Goal: Transaction & Acquisition: Purchase product/service

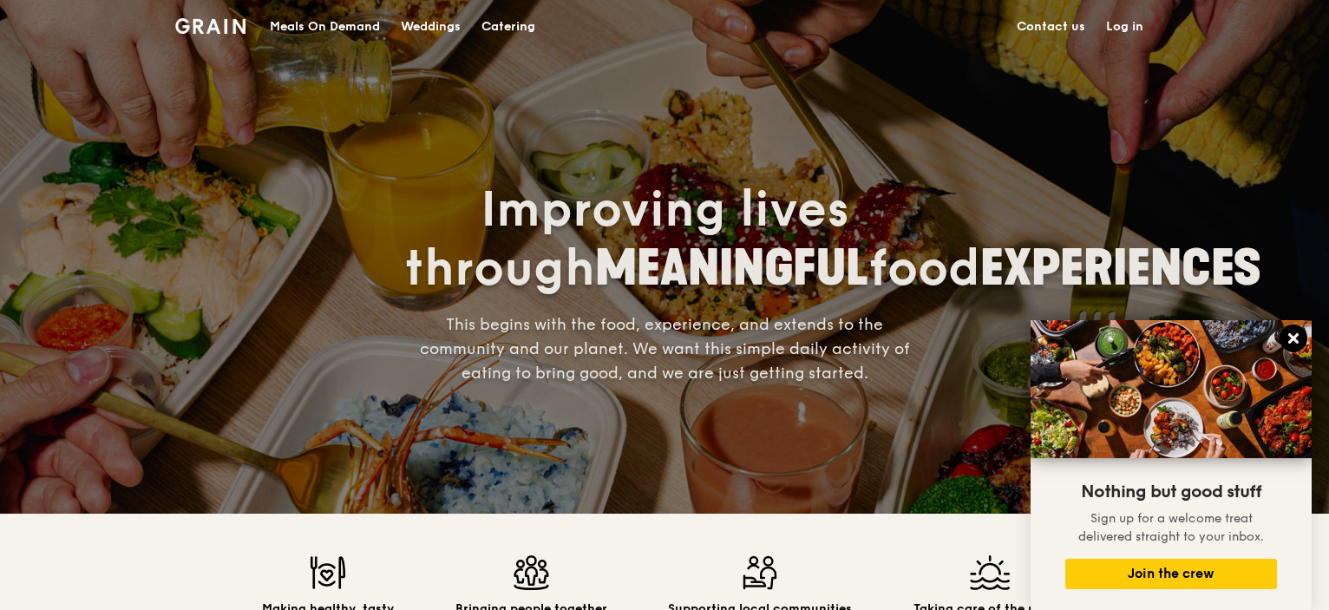
click at [1295, 336] on icon at bounding box center [1294, 338] width 10 height 10
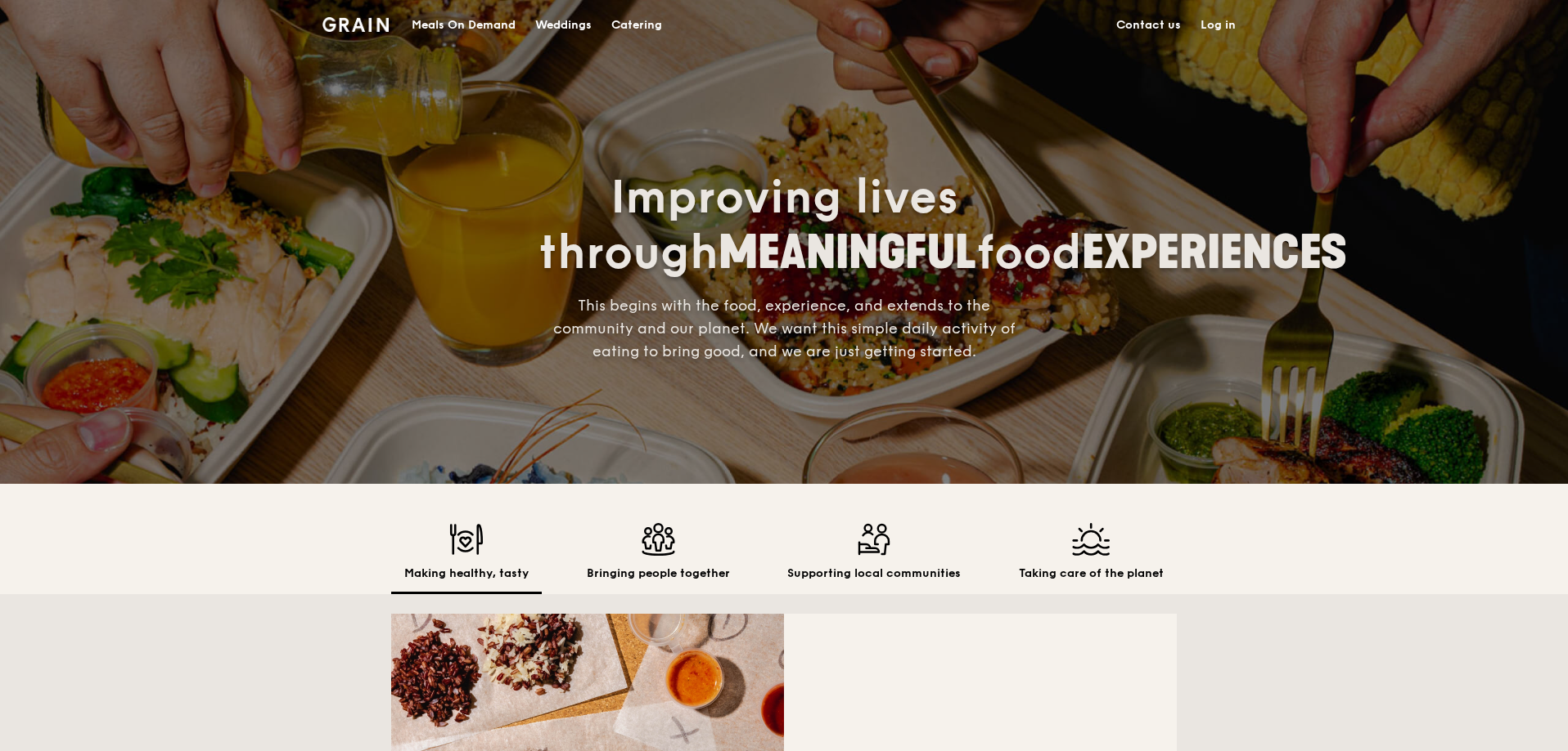
click at [431, 23] on div "Meals On Demand" at bounding box center [463, 25] width 104 height 49
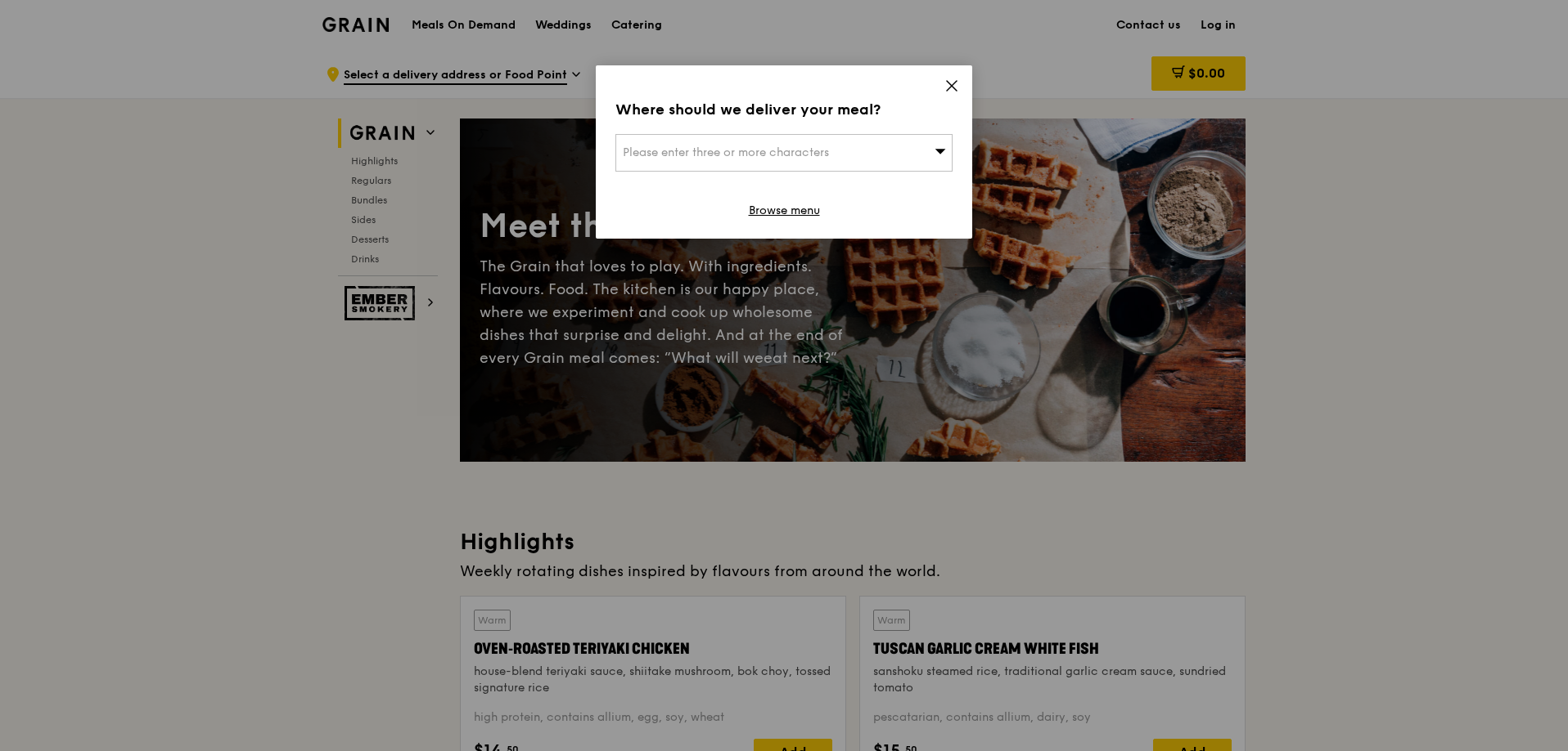
click at [954, 85] on icon at bounding box center [951, 86] width 15 height 15
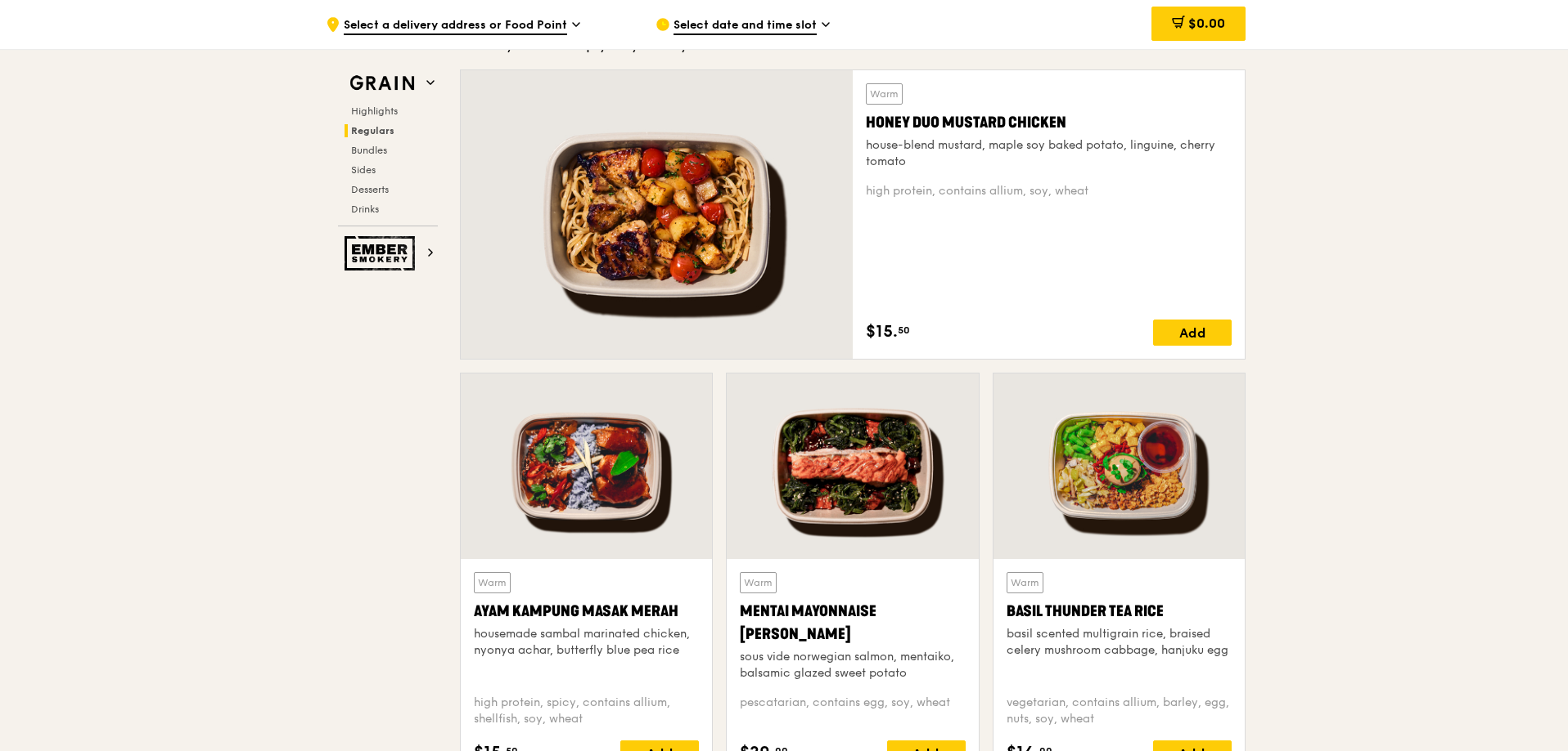
scroll to position [1145, 0]
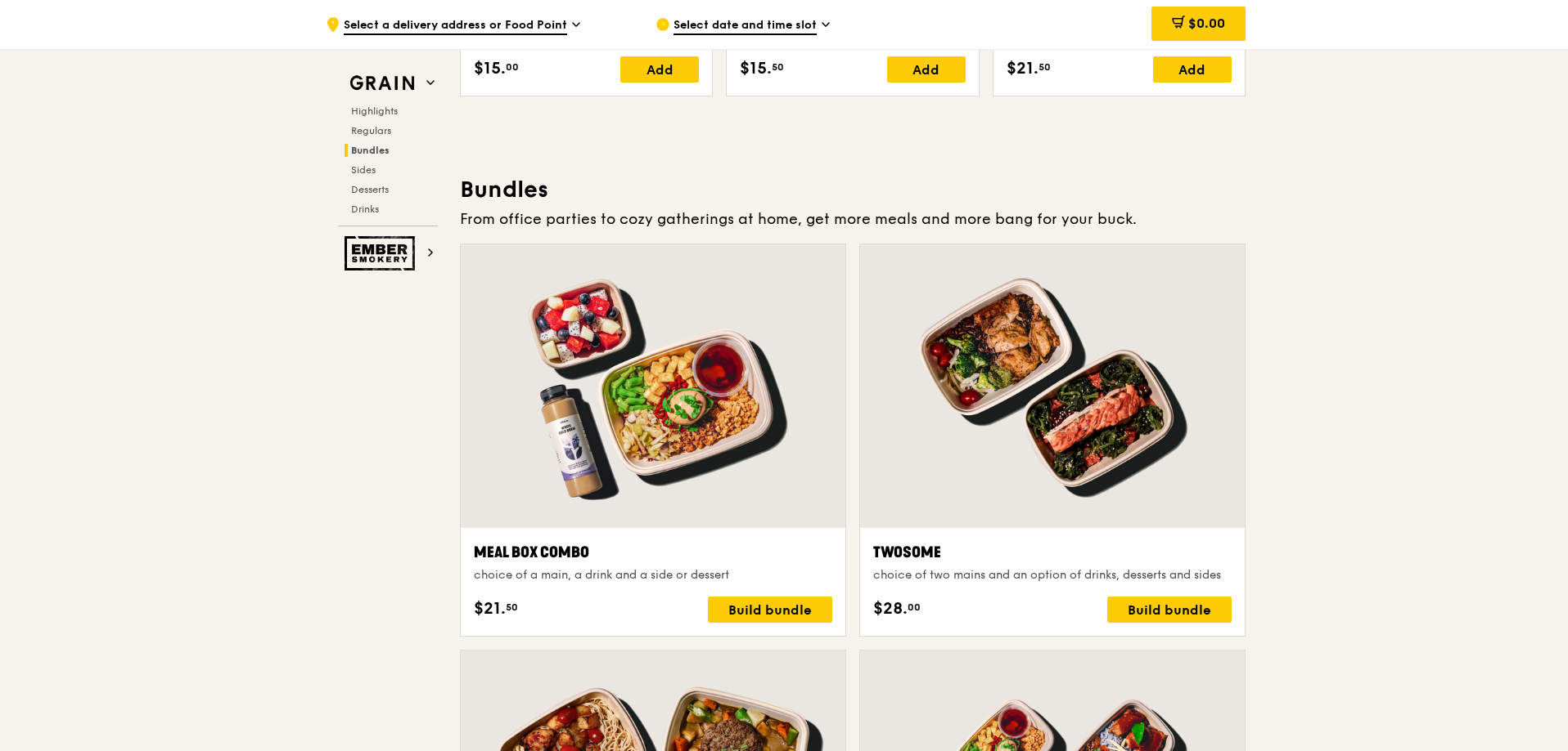
scroll to position [2453, 0]
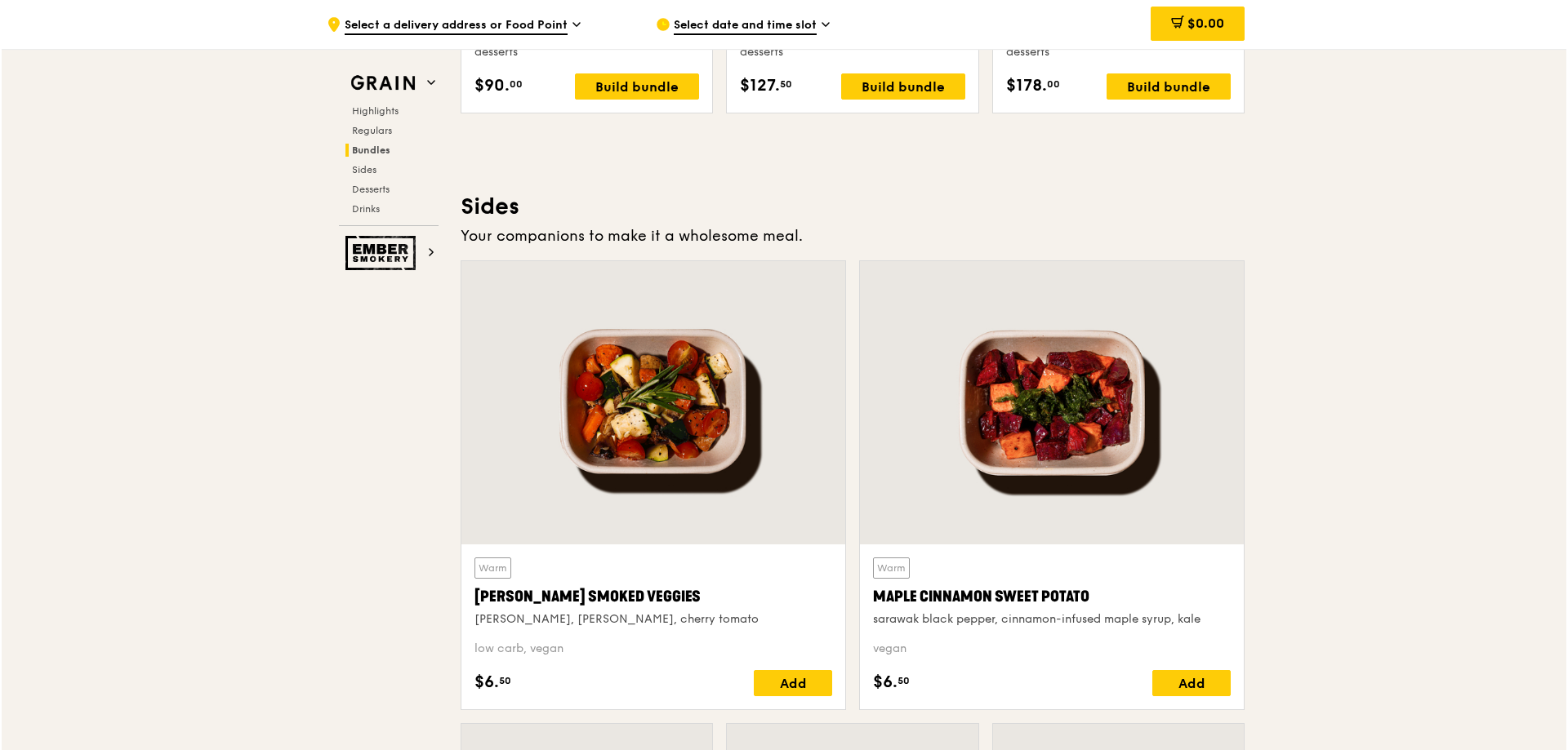
scroll to position [2858, 0]
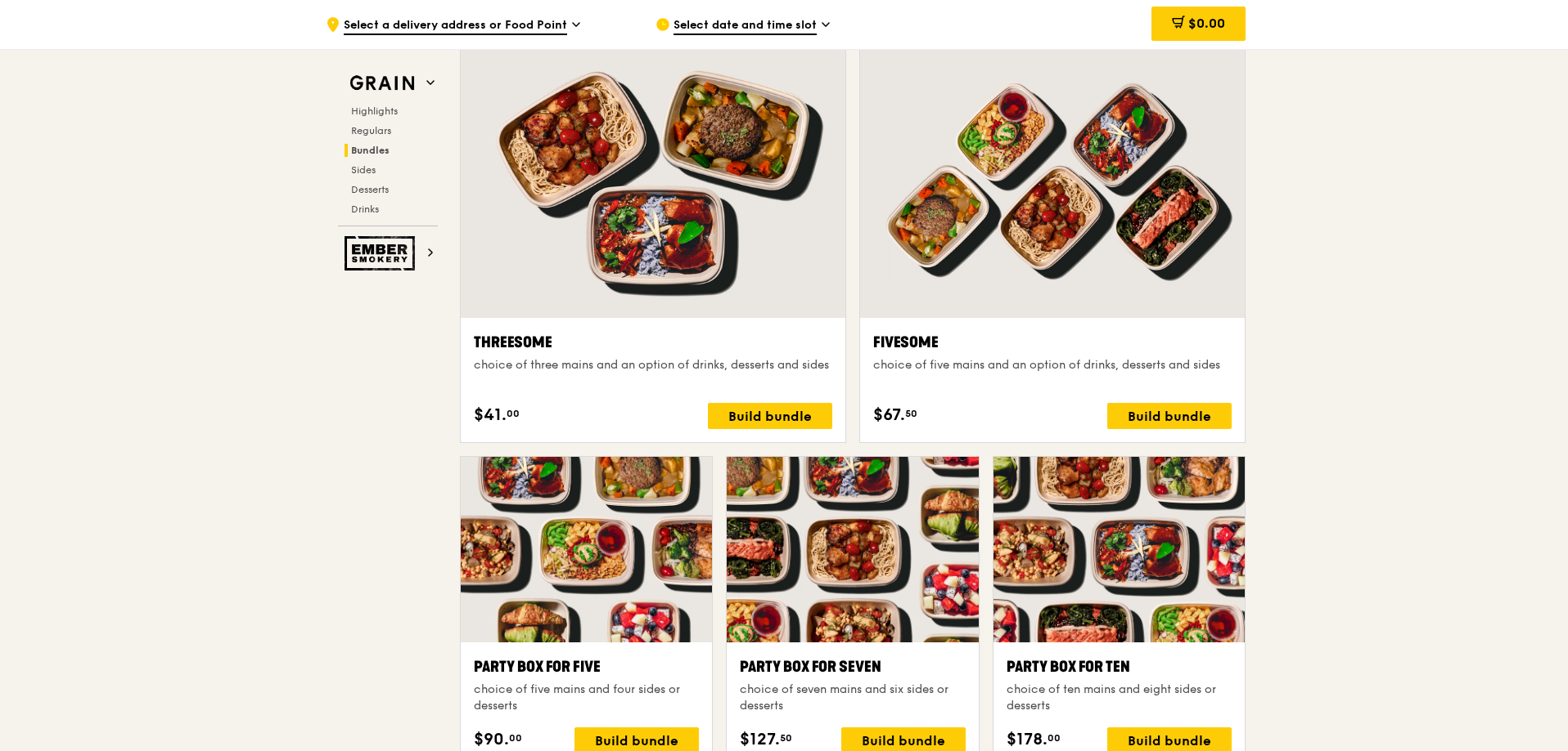
drag, startPoint x: 1168, startPoint y: 531, endPoint x: 1154, endPoint y: 539, distance: 16.1
click at [1154, 539] on div at bounding box center [1118, 549] width 251 height 186
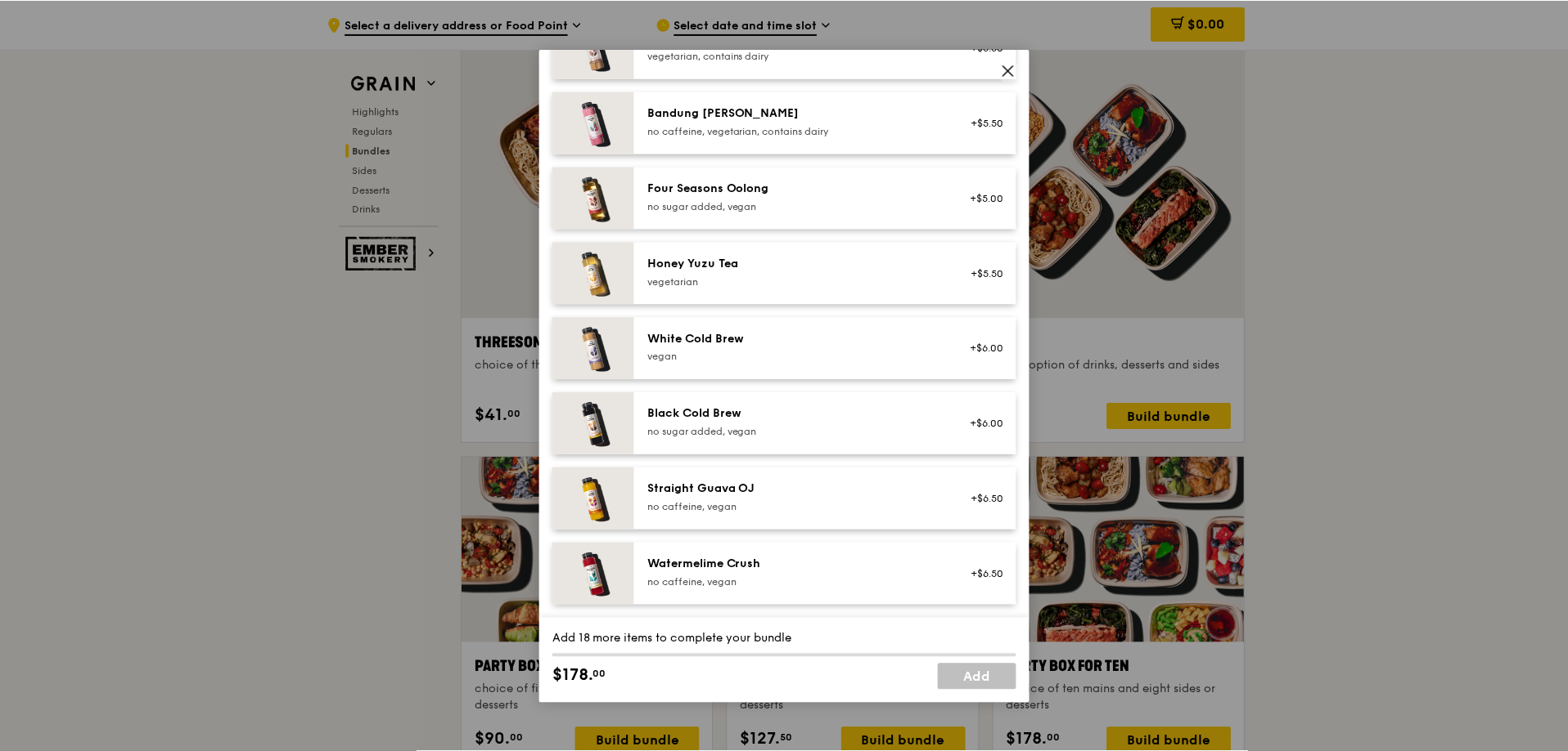
scroll to position [1777, 0]
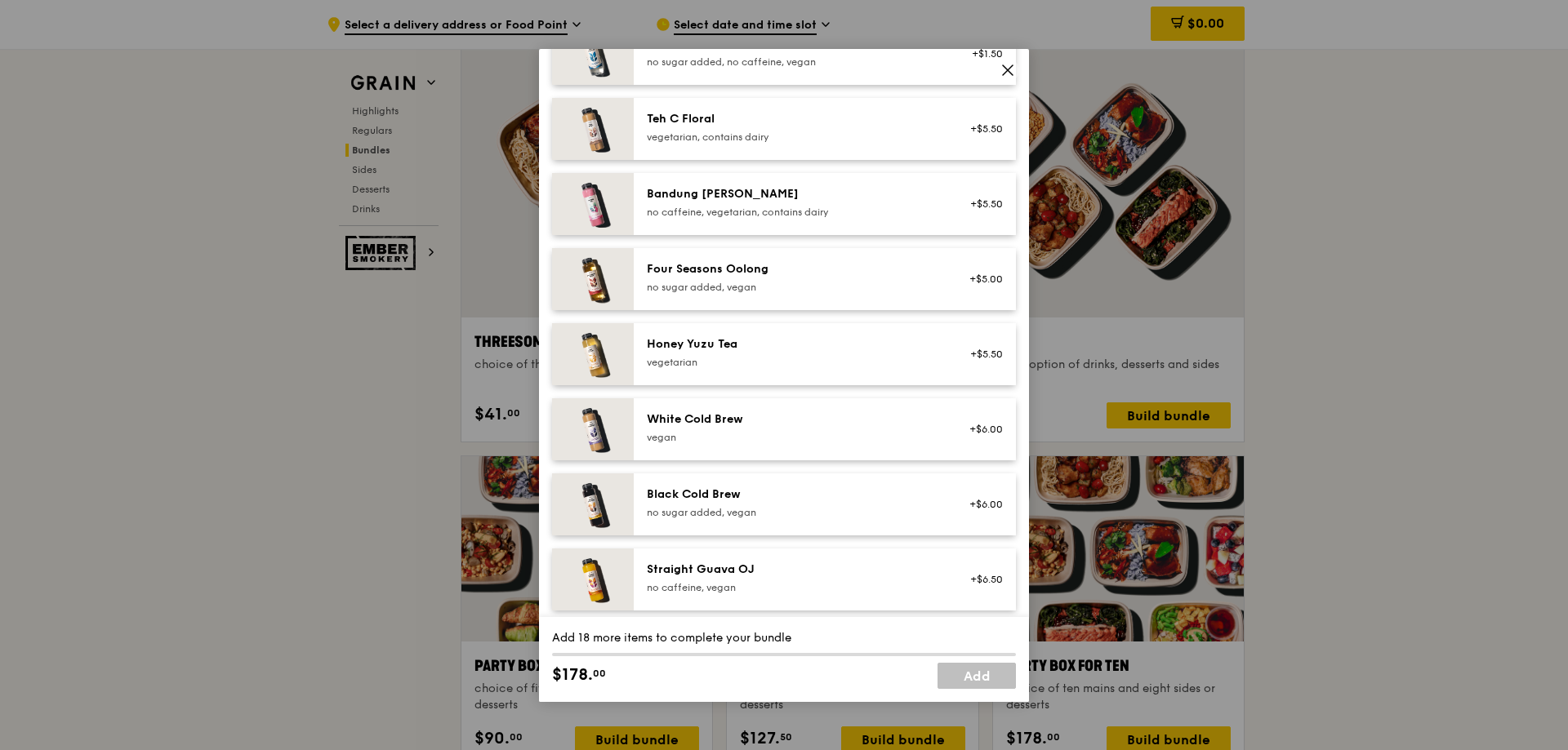
click at [847, 355] on div "Honey Yuzu Tea vegetarian" at bounding box center [793, 353] width 294 height 33
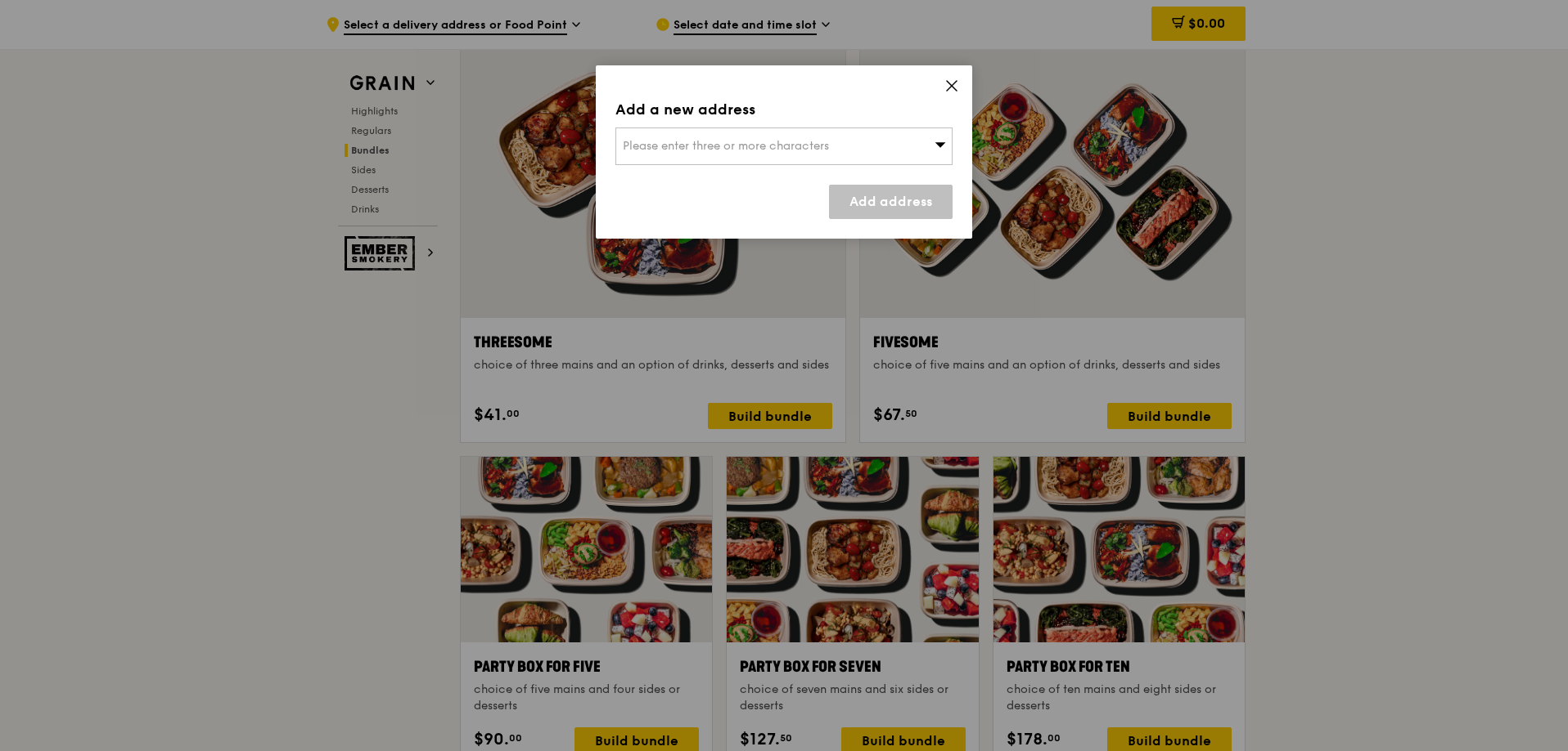
click at [957, 81] on icon at bounding box center [951, 86] width 15 height 15
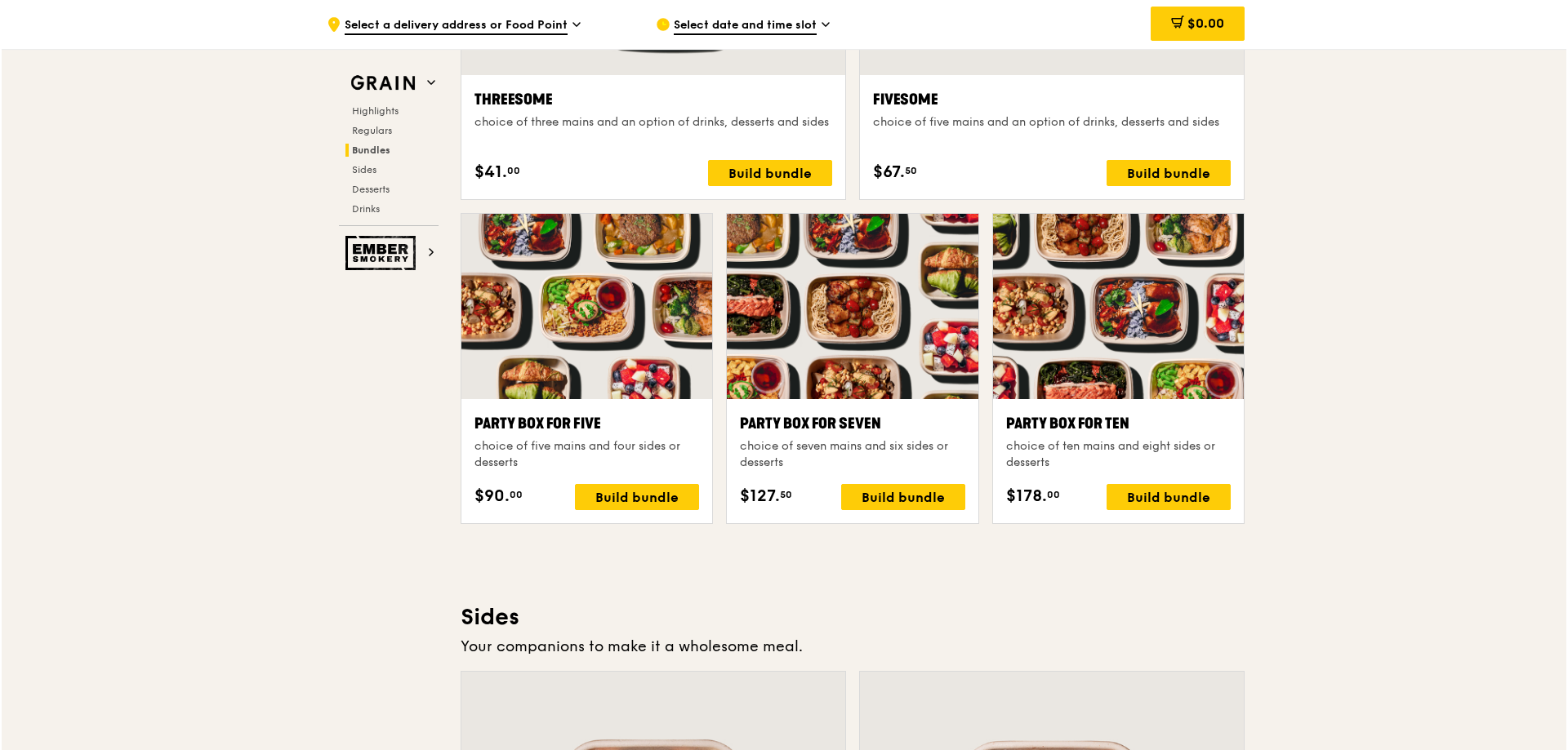
scroll to position [3022, 0]
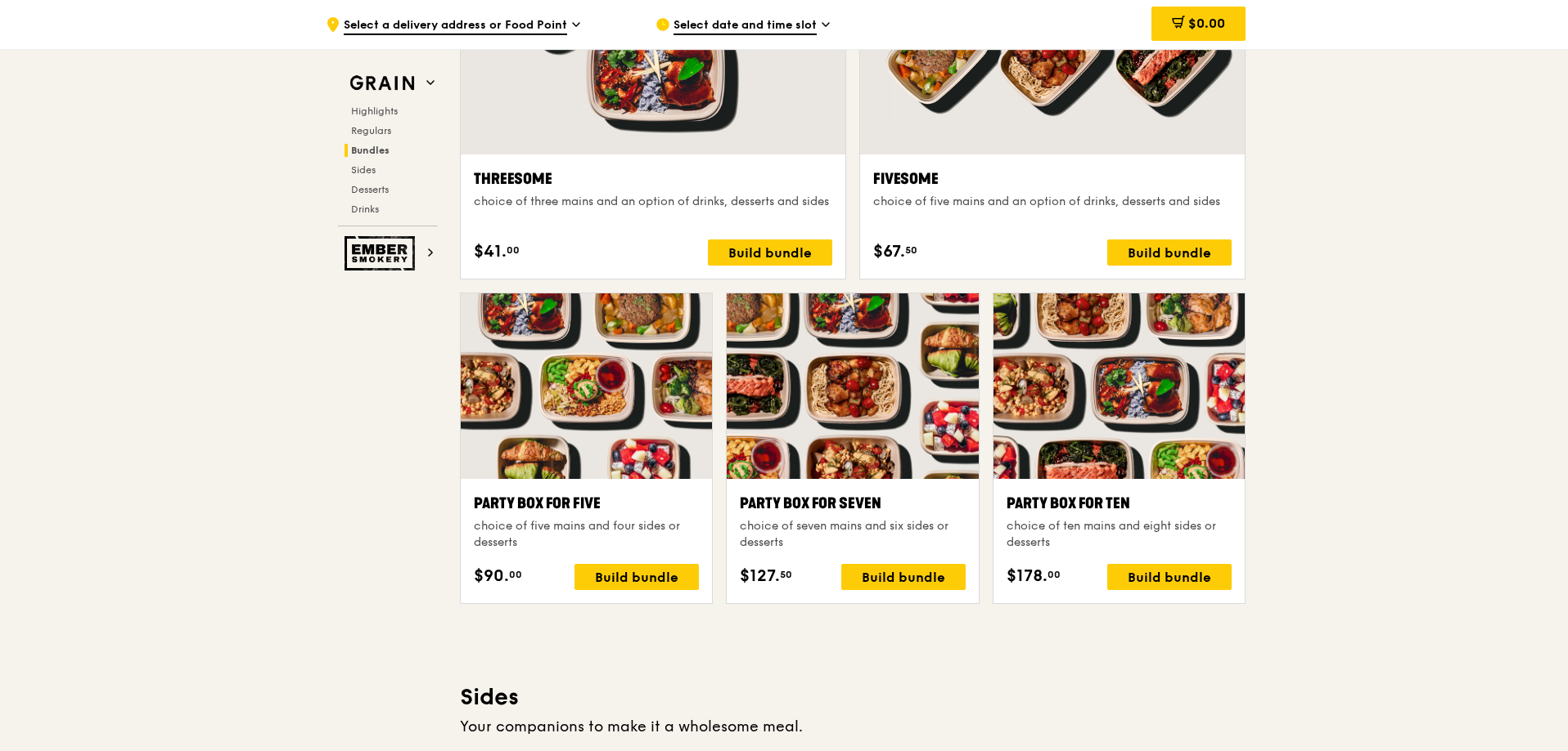
click at [1104, 417] on div at bounding box center [1118, 386] width 251 height 186
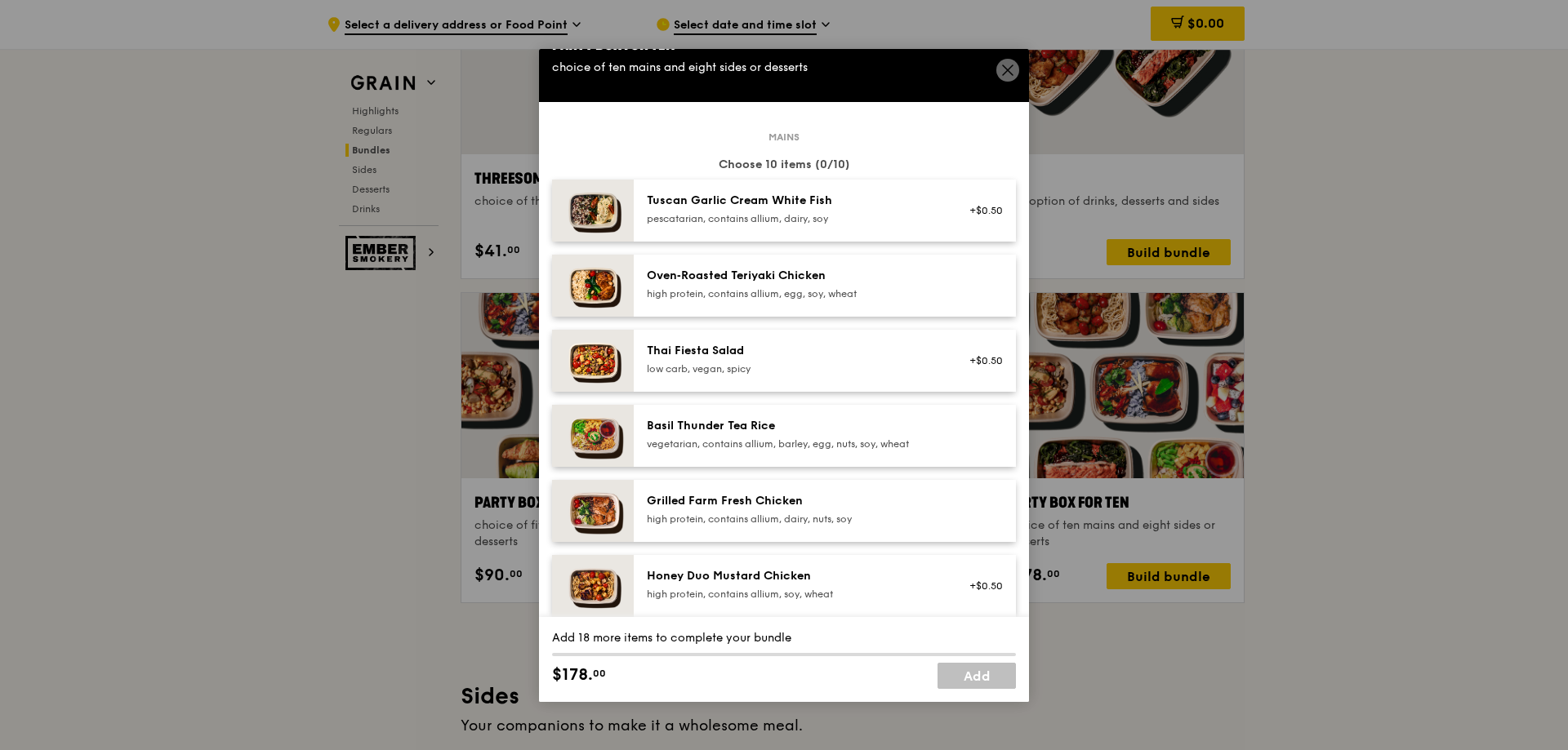
scroll to position [0, 0]
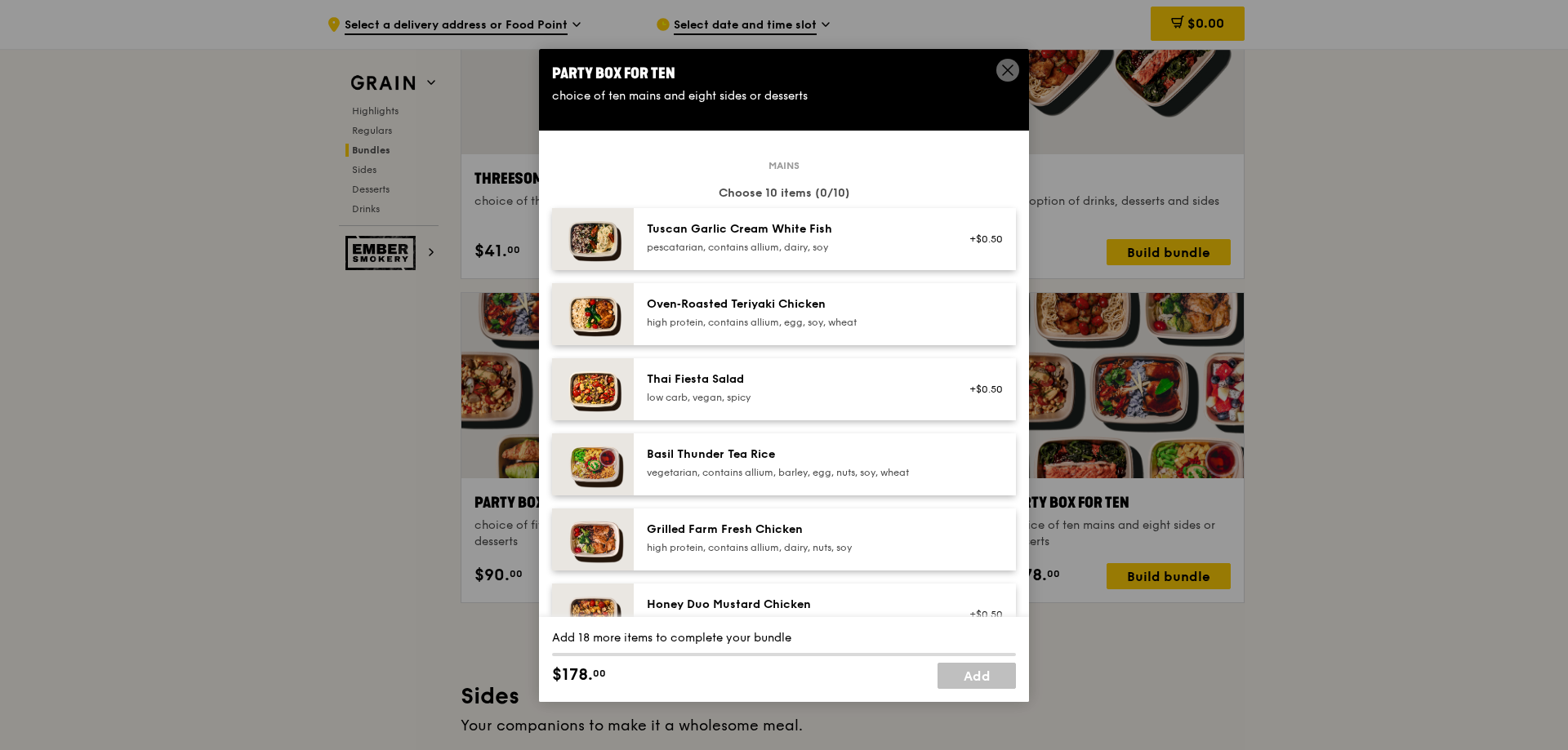
click at [846, 311] on div "Oven‑Roasted Teriyaki Chicken" at bounding box center [793, 304] width 294 height 16
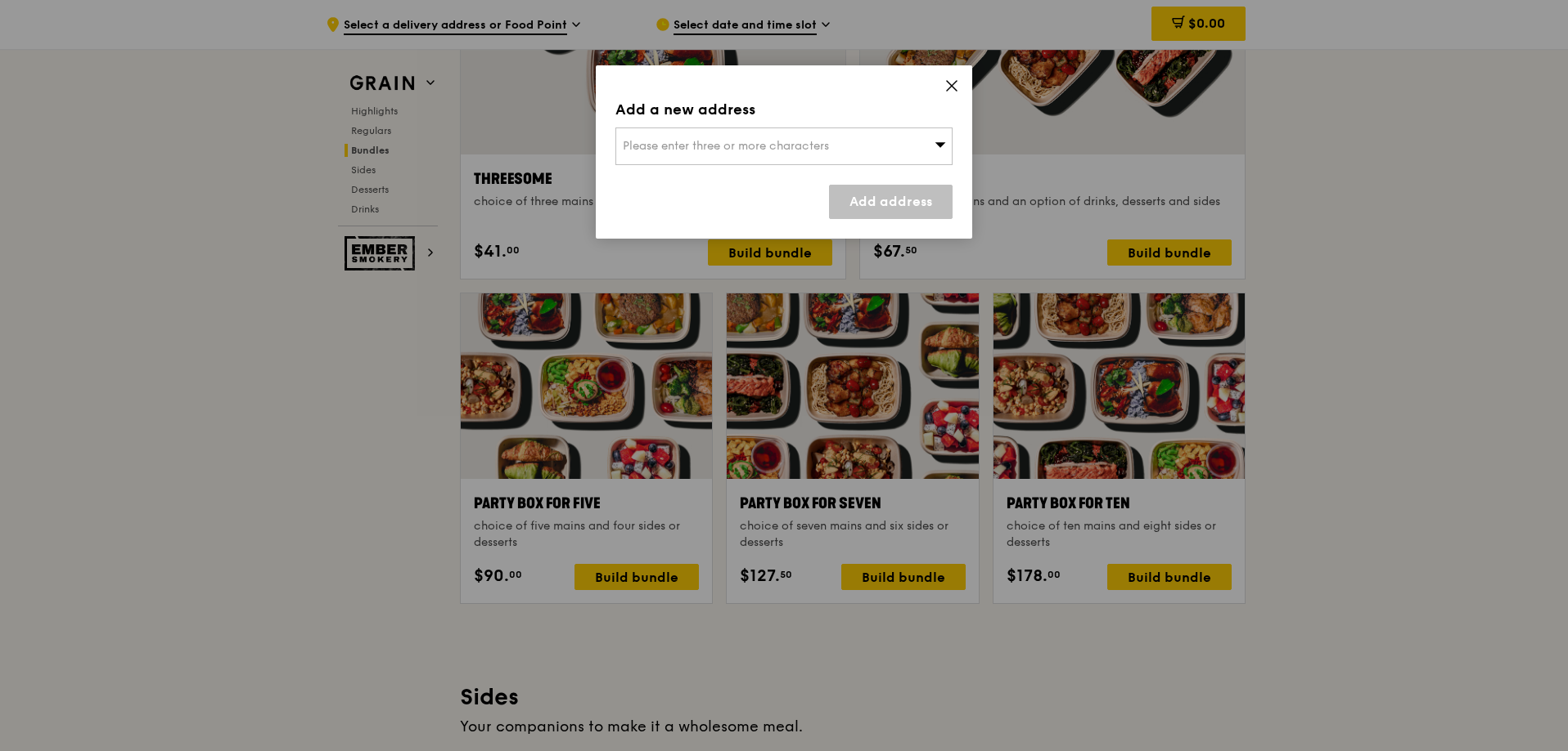
click at [867, 141] on div "Please enter three or more characters" at bounding box center [784, 146] width 338 height 38
click at [959, 92] on div "Add a new address Please enter three or more characters Please enter 3 or more …" at bounding box center [784, 152] width 376 height 173
click at [956, 91] on icon at bounding box center [951, 86] width 15 height 15
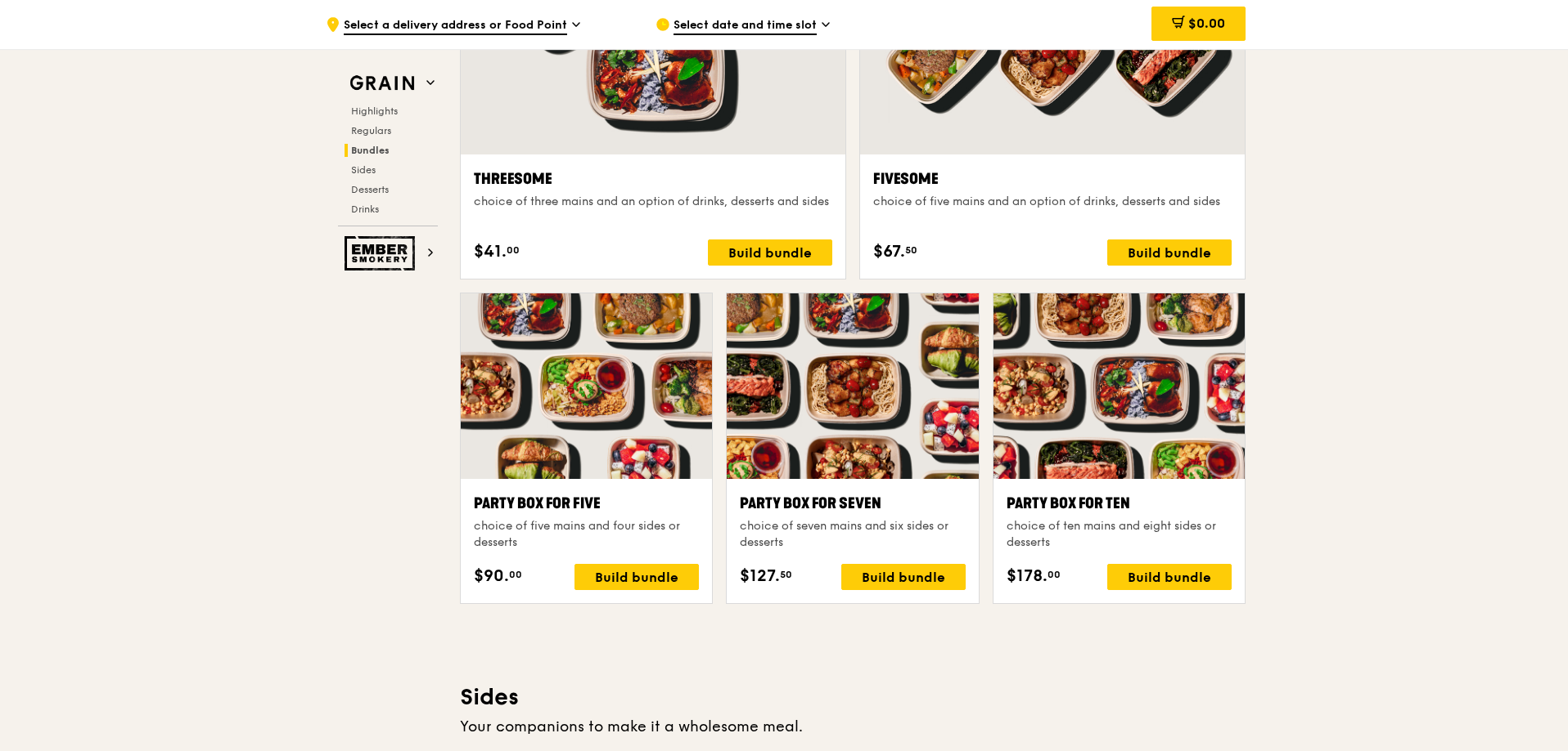
click at [1110, 384] on div at bounding box center [1118, 386] width 251 height 186
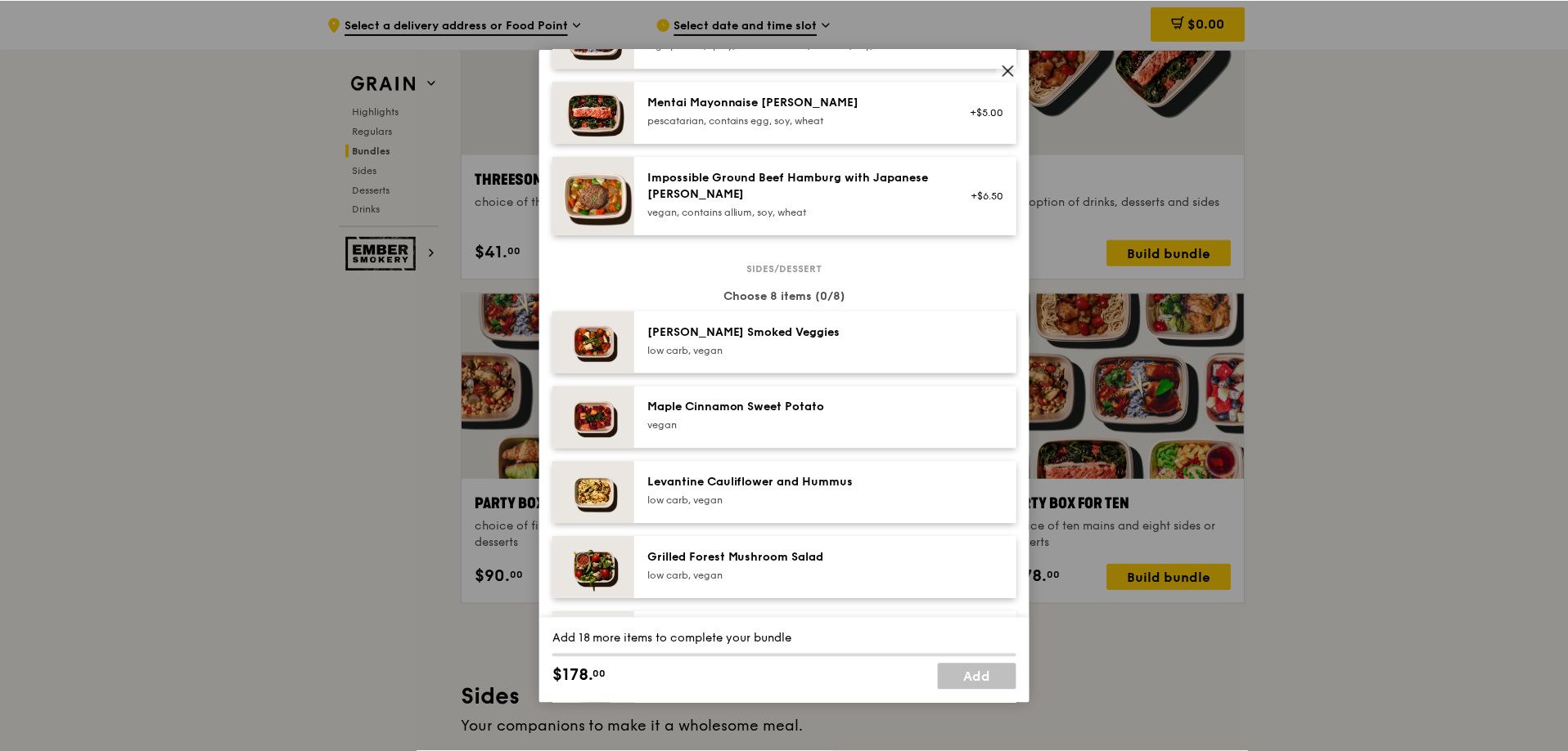
scroll to position [1554, 0]
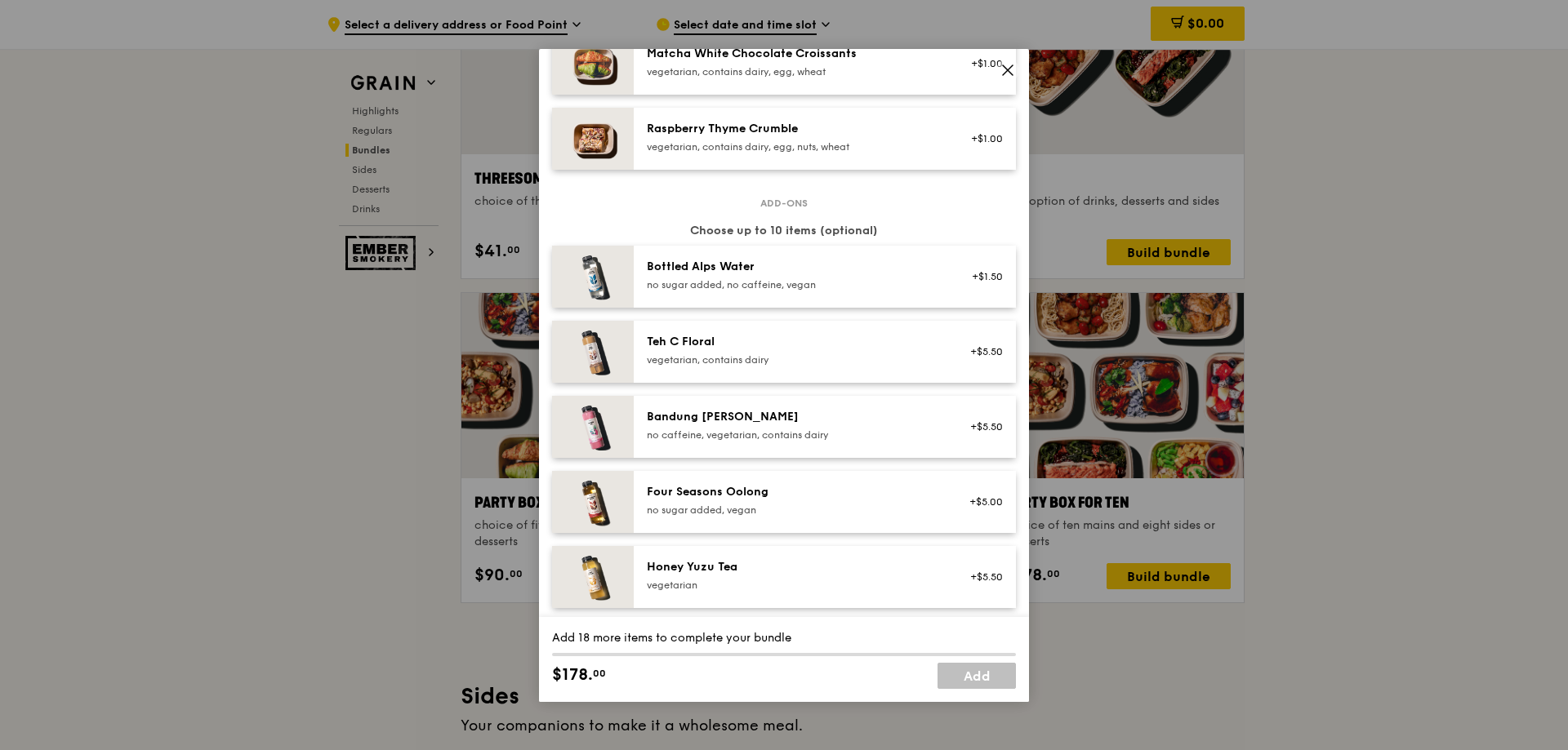
click at [1001, 66] on icon at bounding box center [1008, 71] width 15 height 15
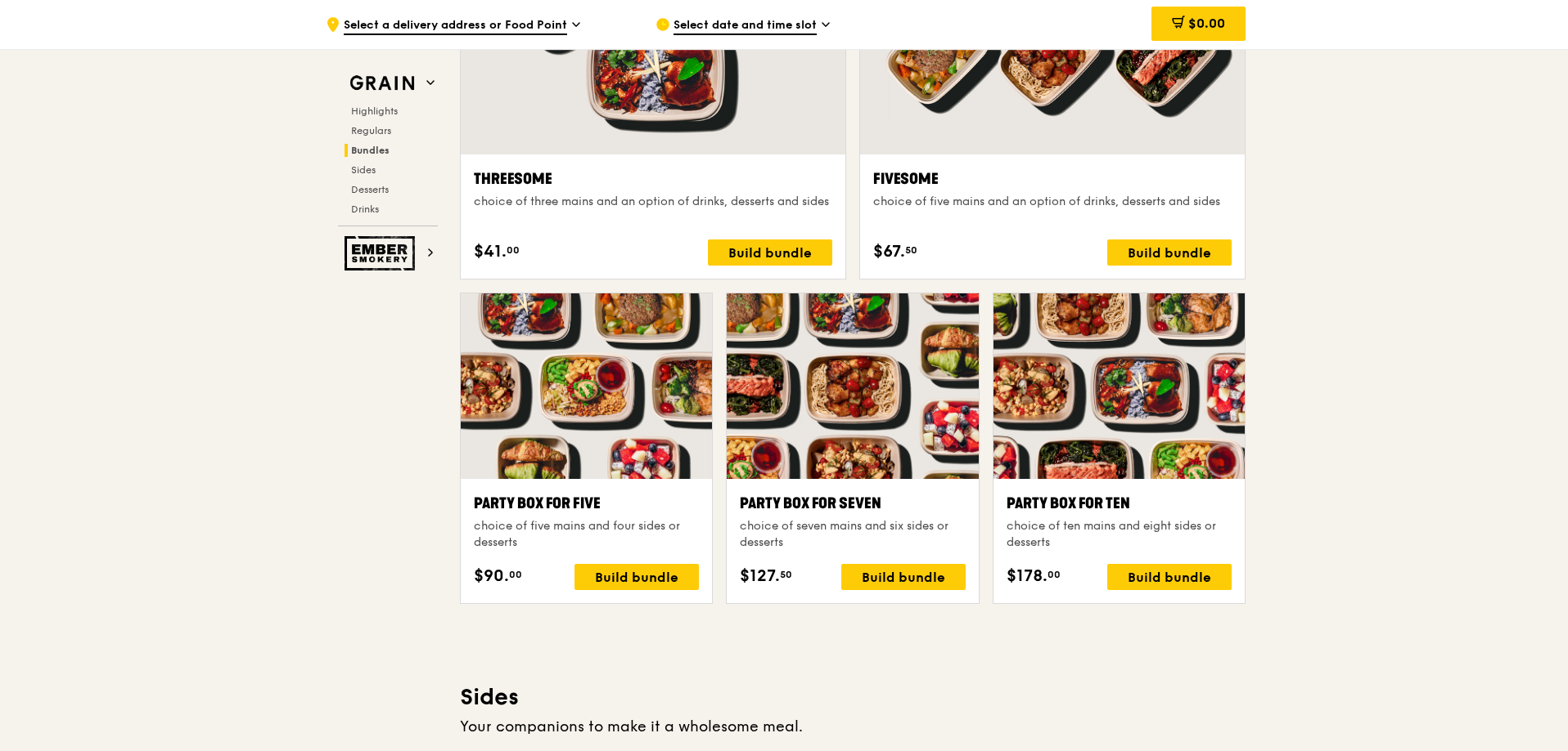
click at [1253, 347] on div ".cls-1 { fill: none; stroke: #fff; stroke-linecap: round; stroke-linejoin: roun…" at bounding box center [784, 475] width 1568 height 6904
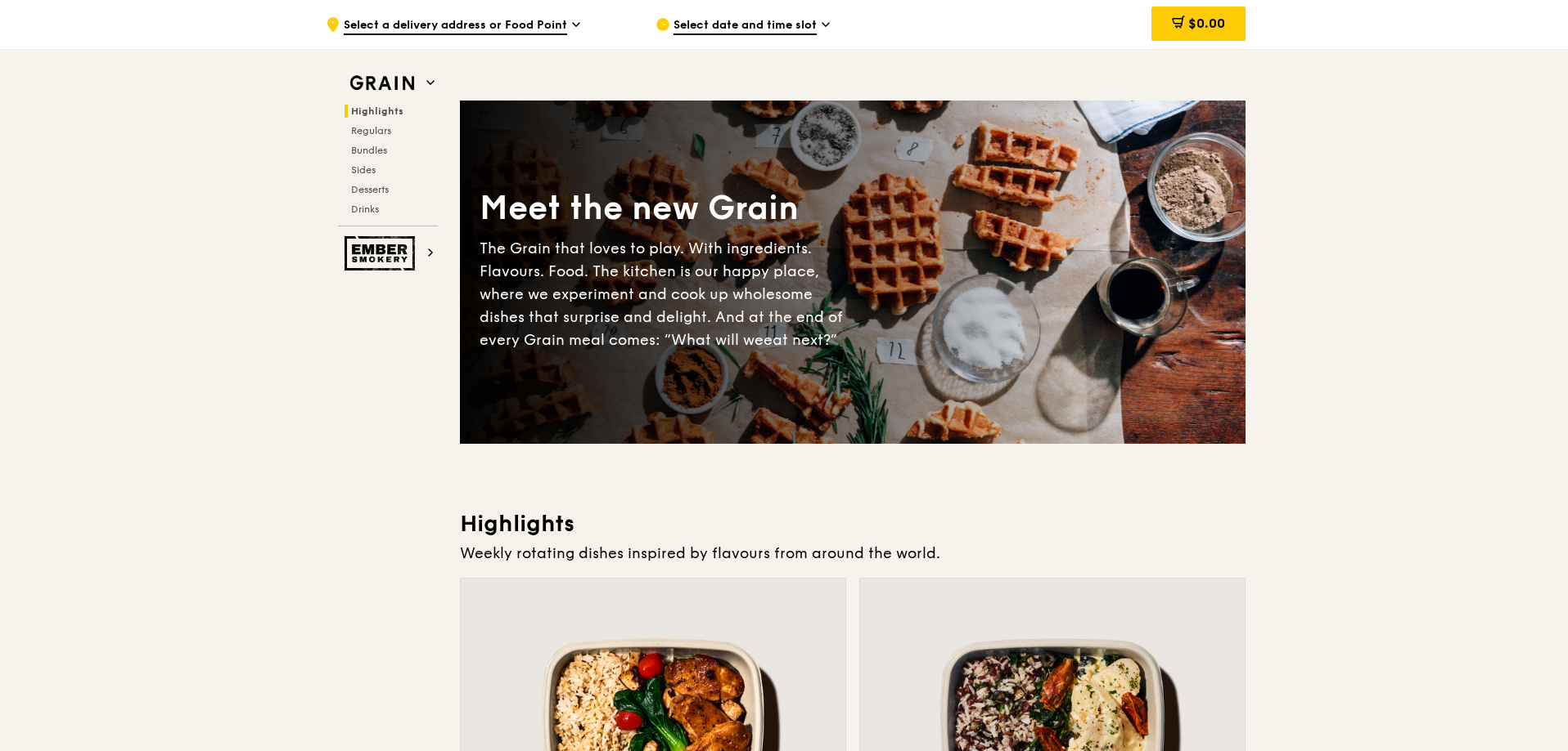
scroll to position [590, 0]
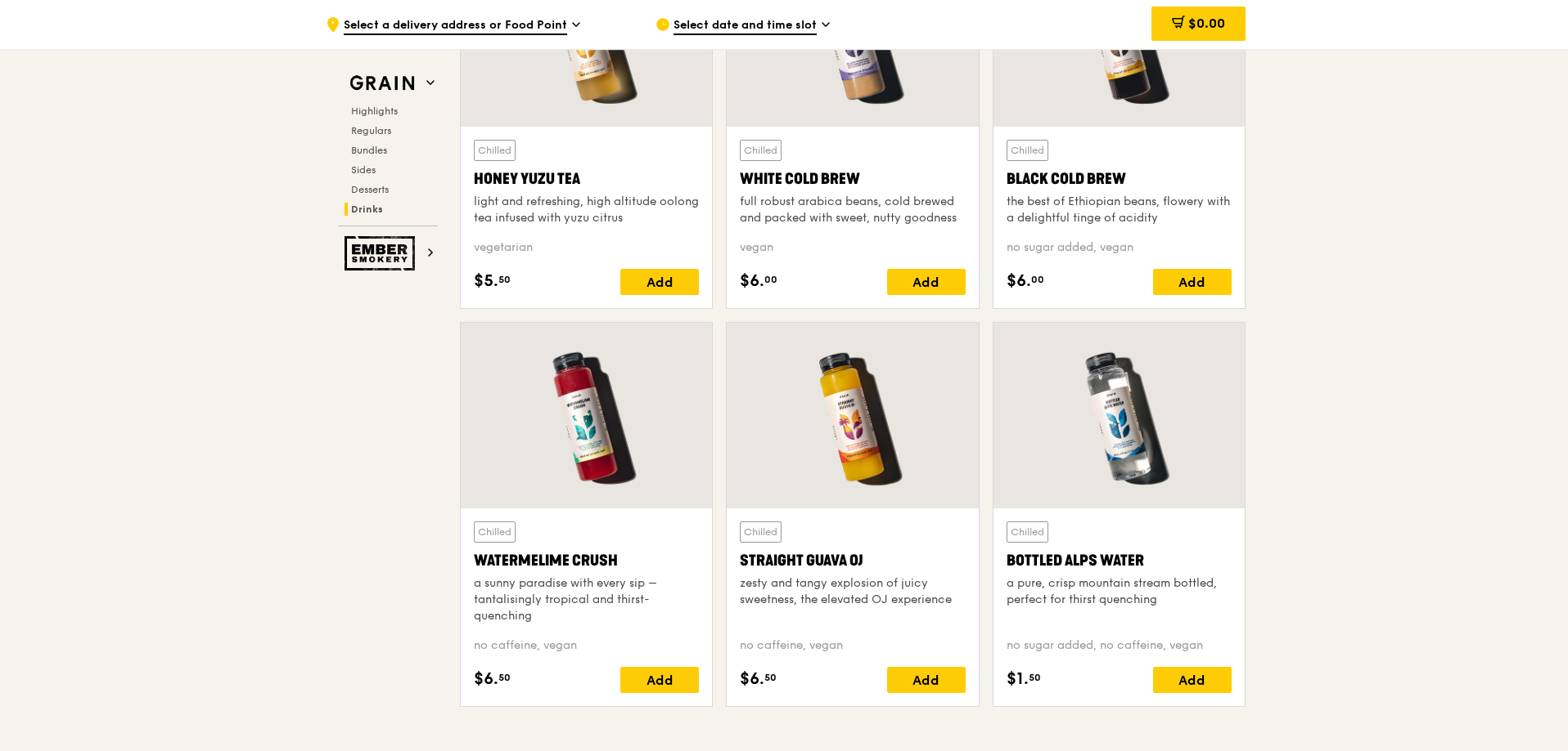
scroll to position [6231, 0]
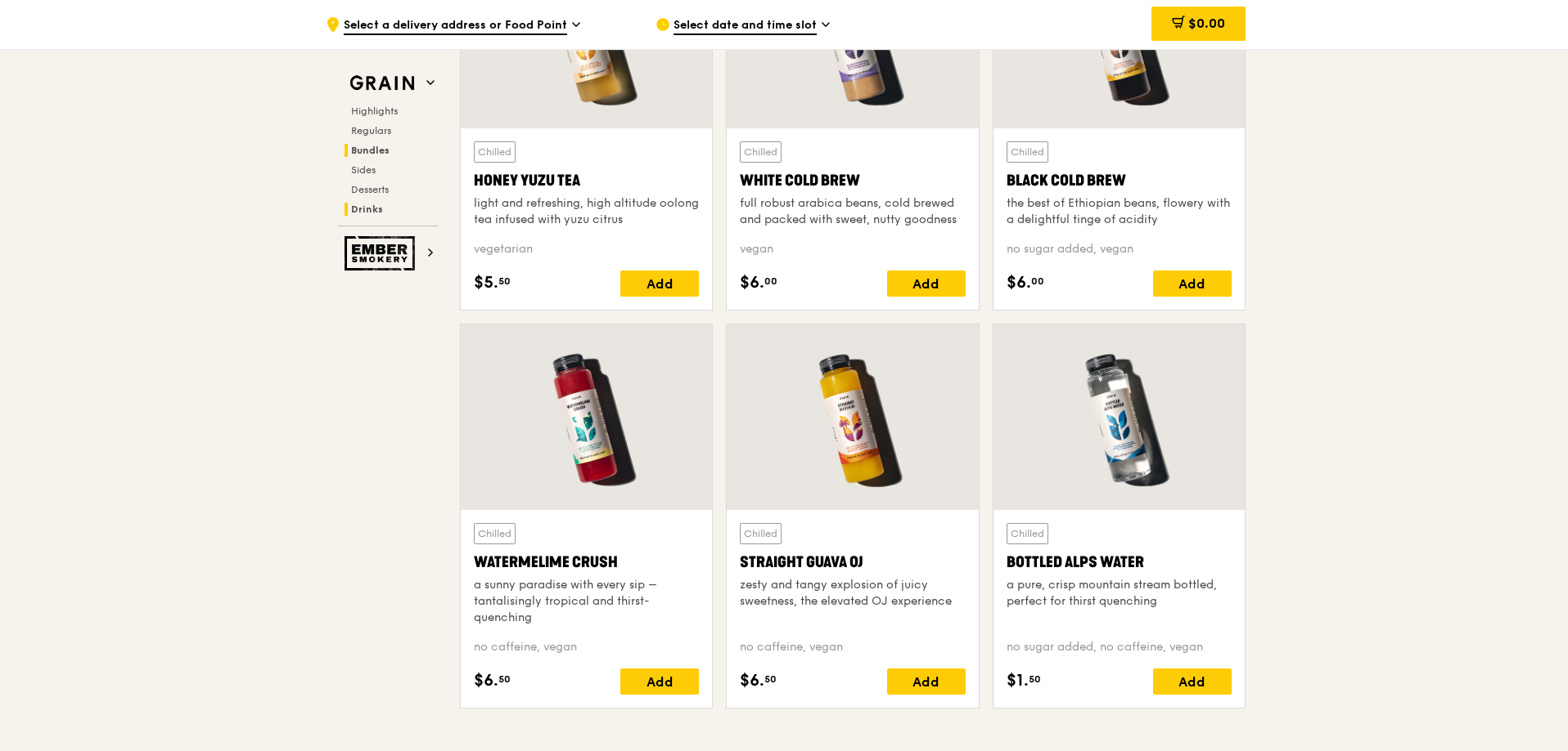
click at [389, 144] on h2 "Bundles" at bounding box center [390, 151] width 93 height 13
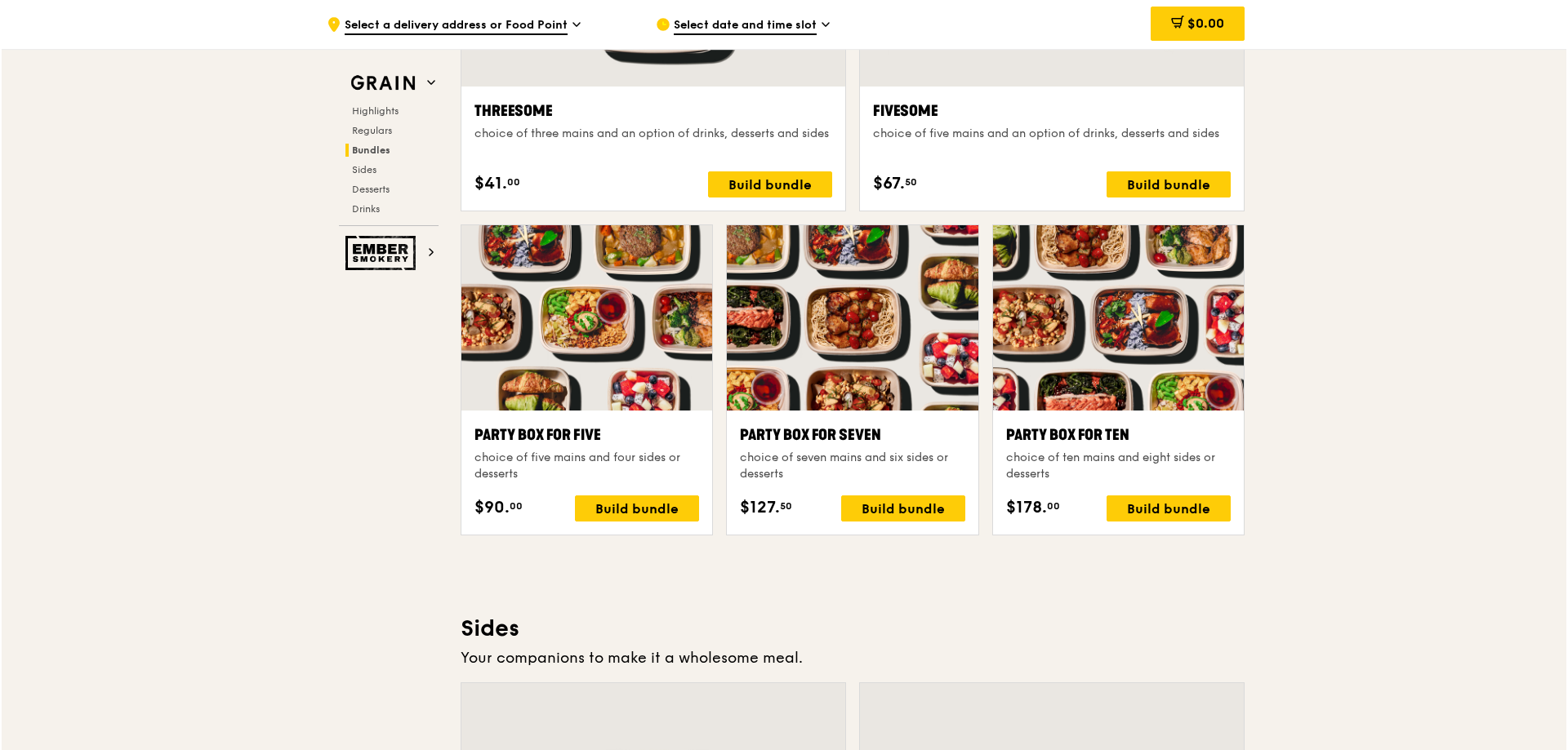
scroll to position [3087, 0]
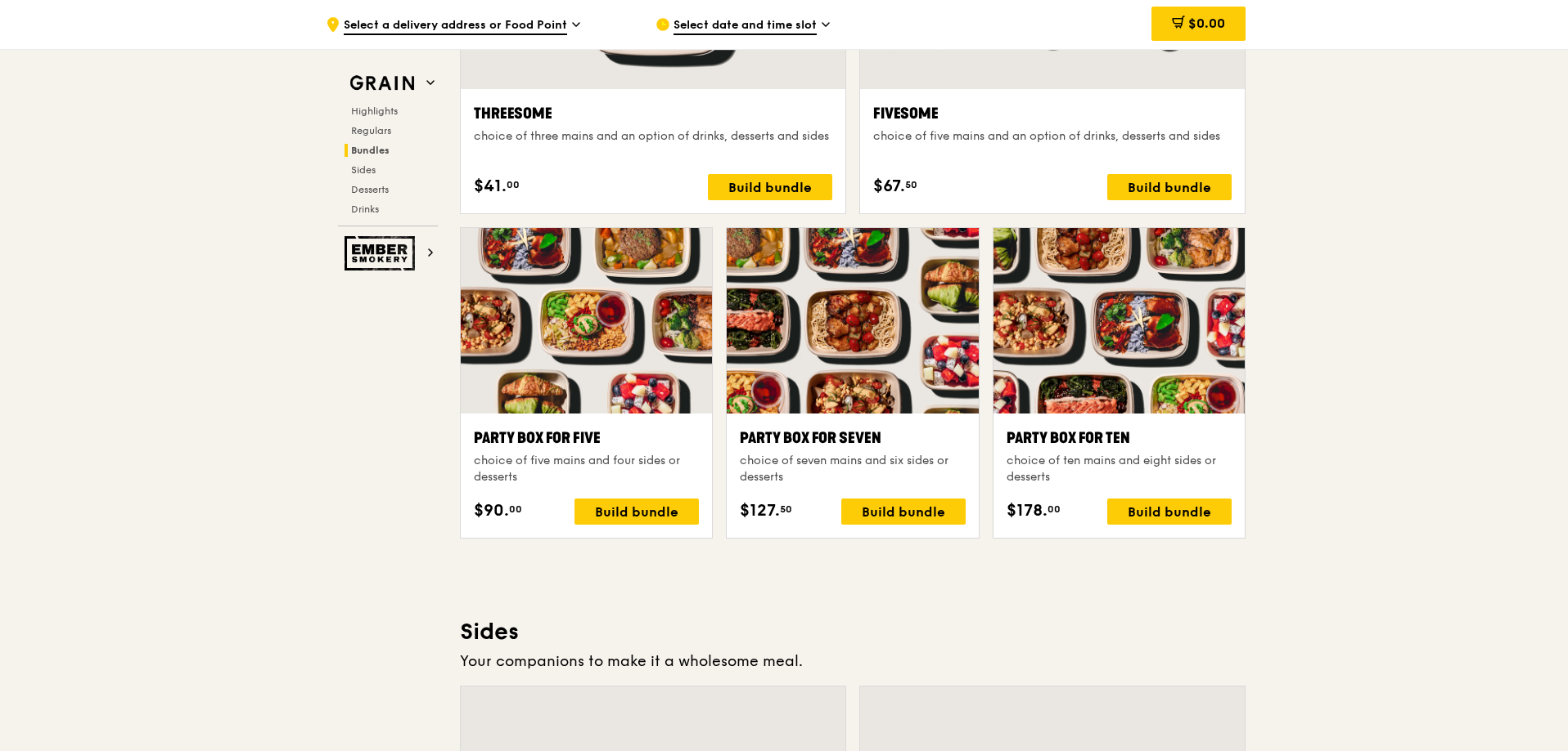
click at [1104, 367] on div at bounding box center [1118, 320] width 251 height 186
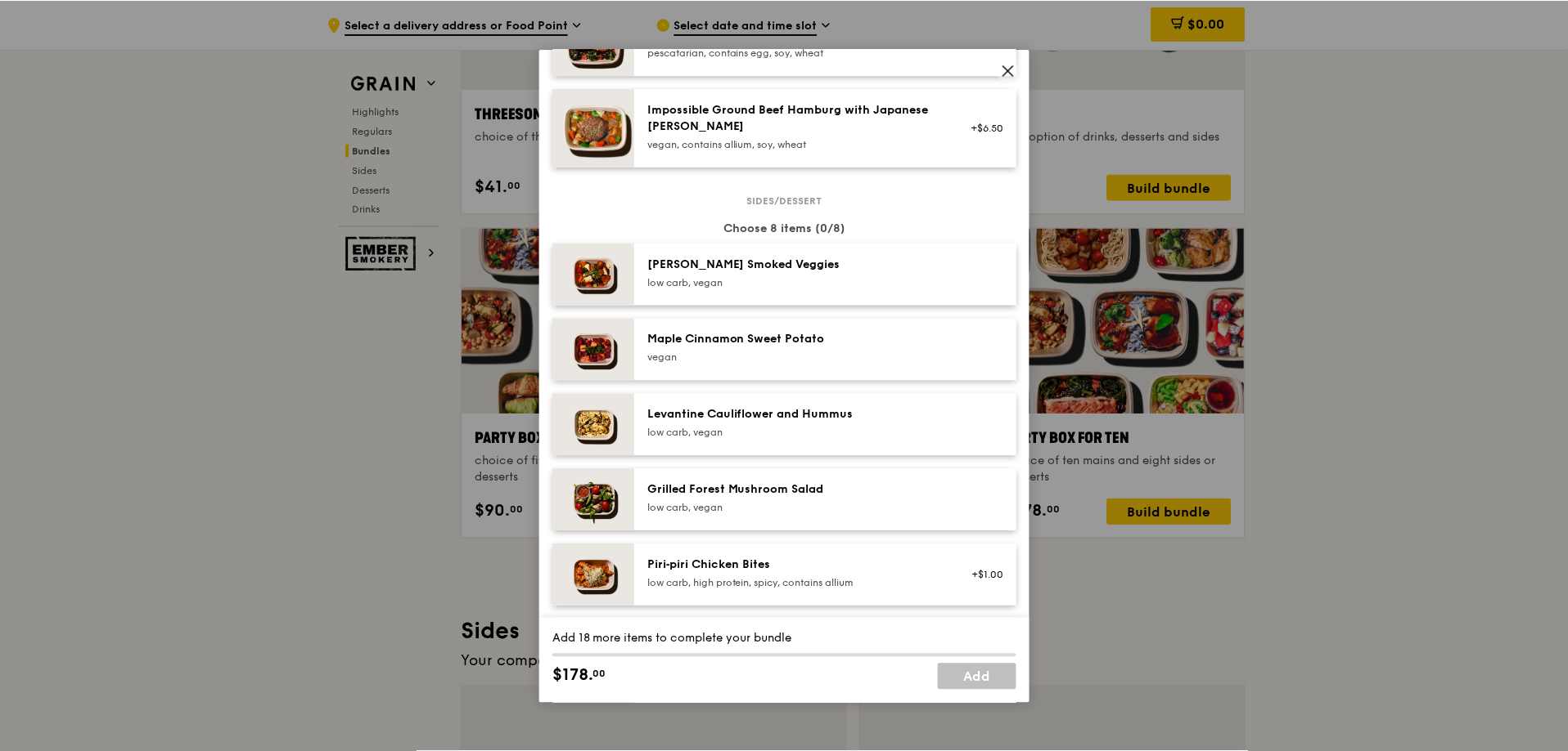
scroll to position [714, 0]
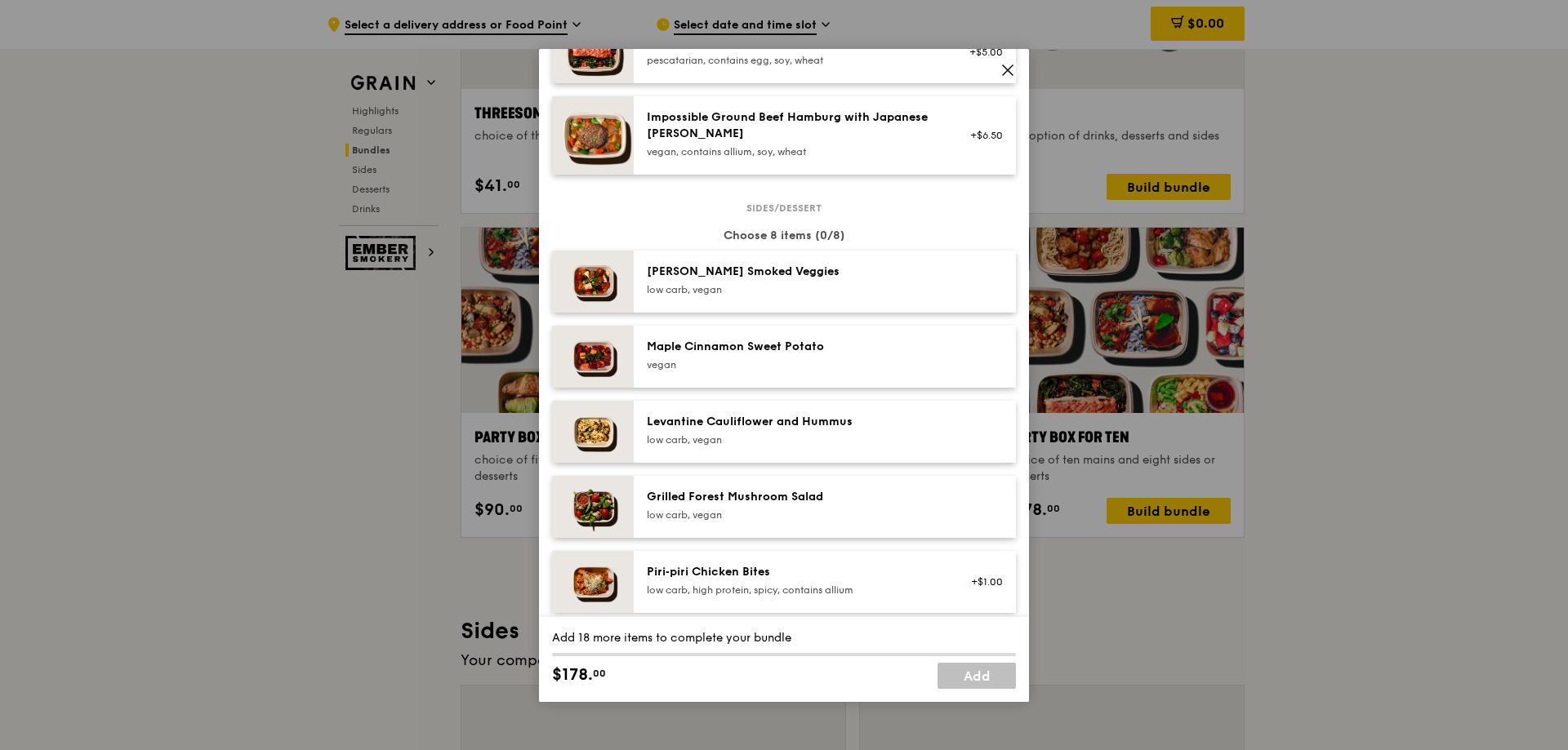
click at [1251, 322] on div "Party Box for Ten choice of ten mains and eight sides or desserts Mains Choose …" at bounding box center [784, 375] width 1568 height 750
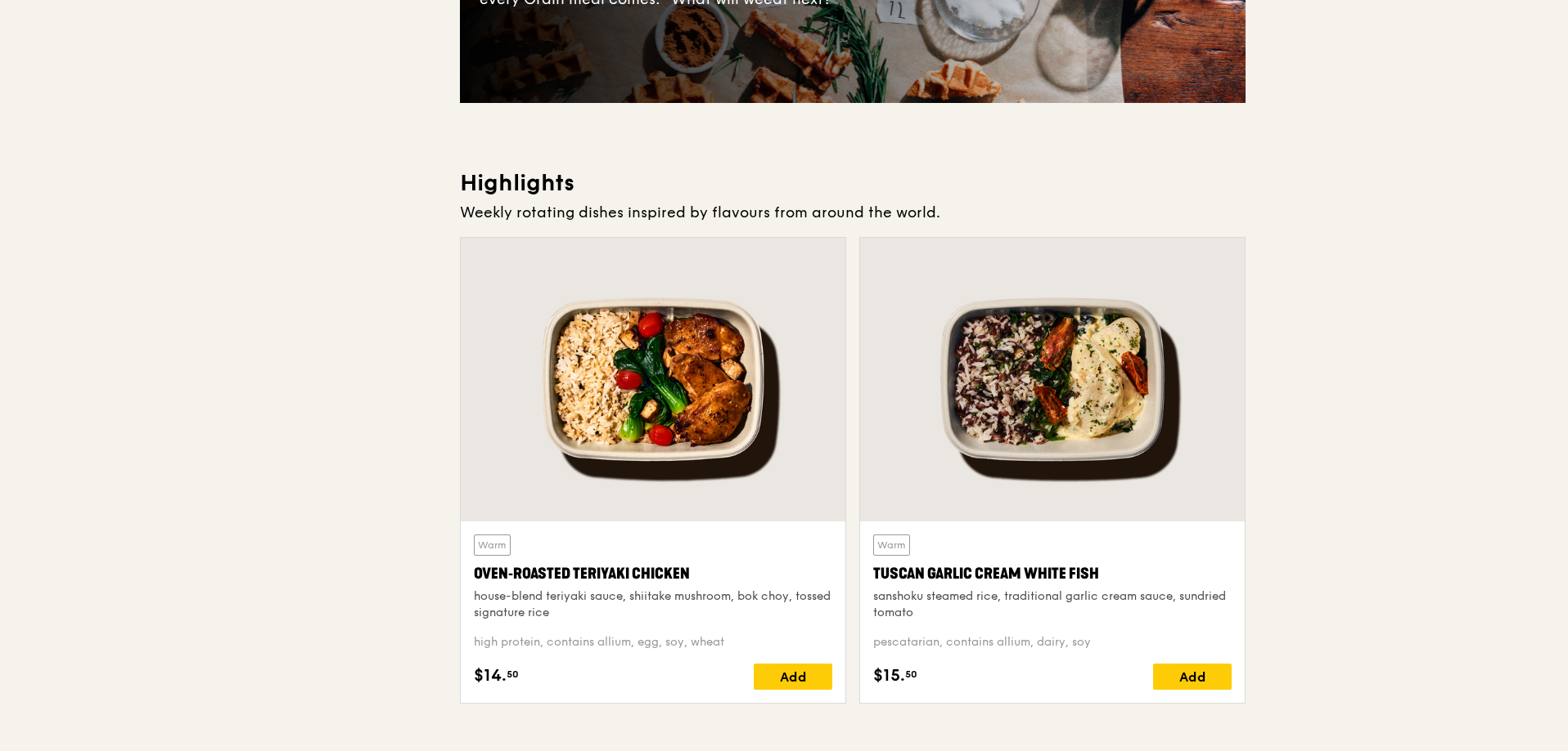
scroll to position [572, 0]
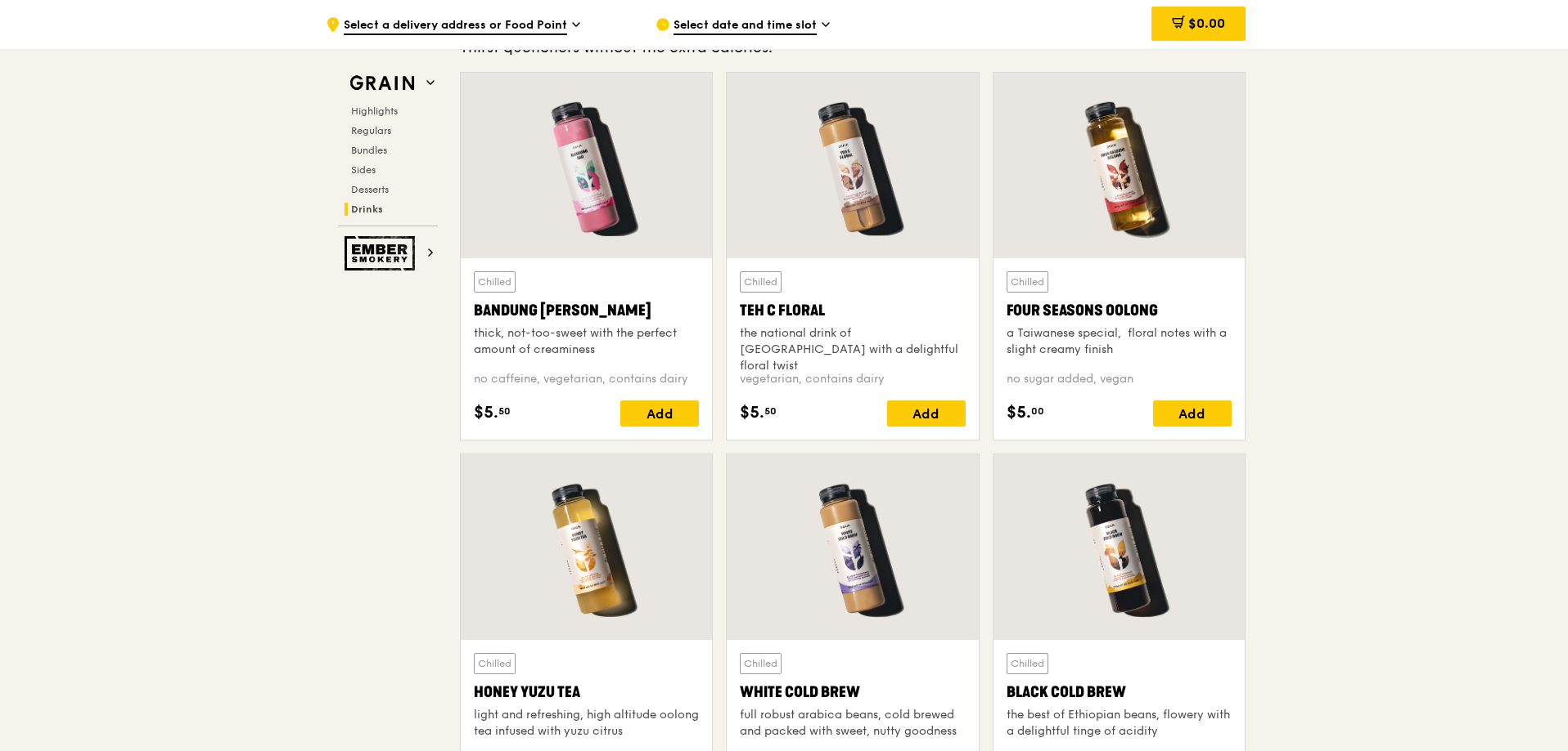
scroll to position [5887, 0]
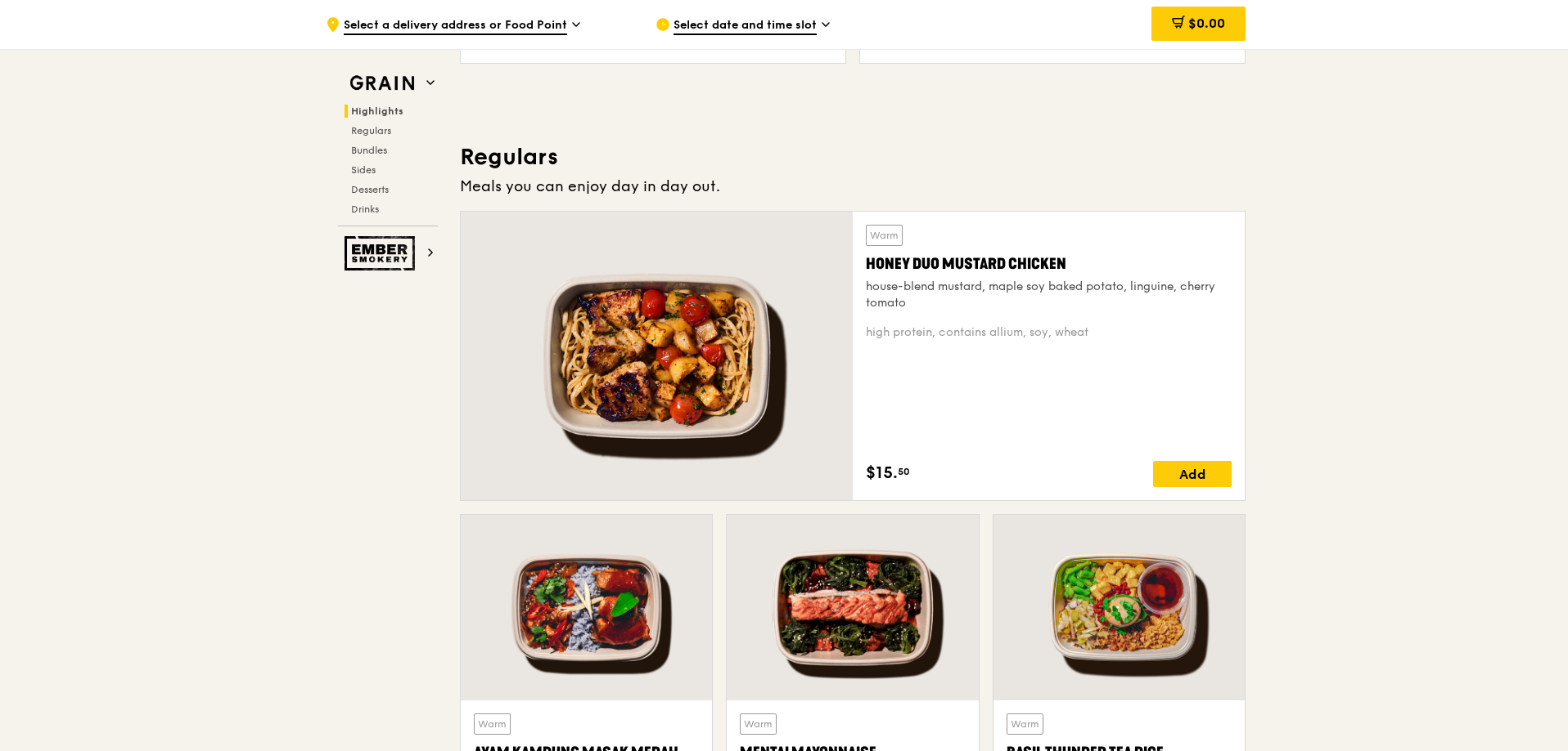
click at [382, 111] on span "Highlights" at bounding box center [377, 111] width 53 height 11
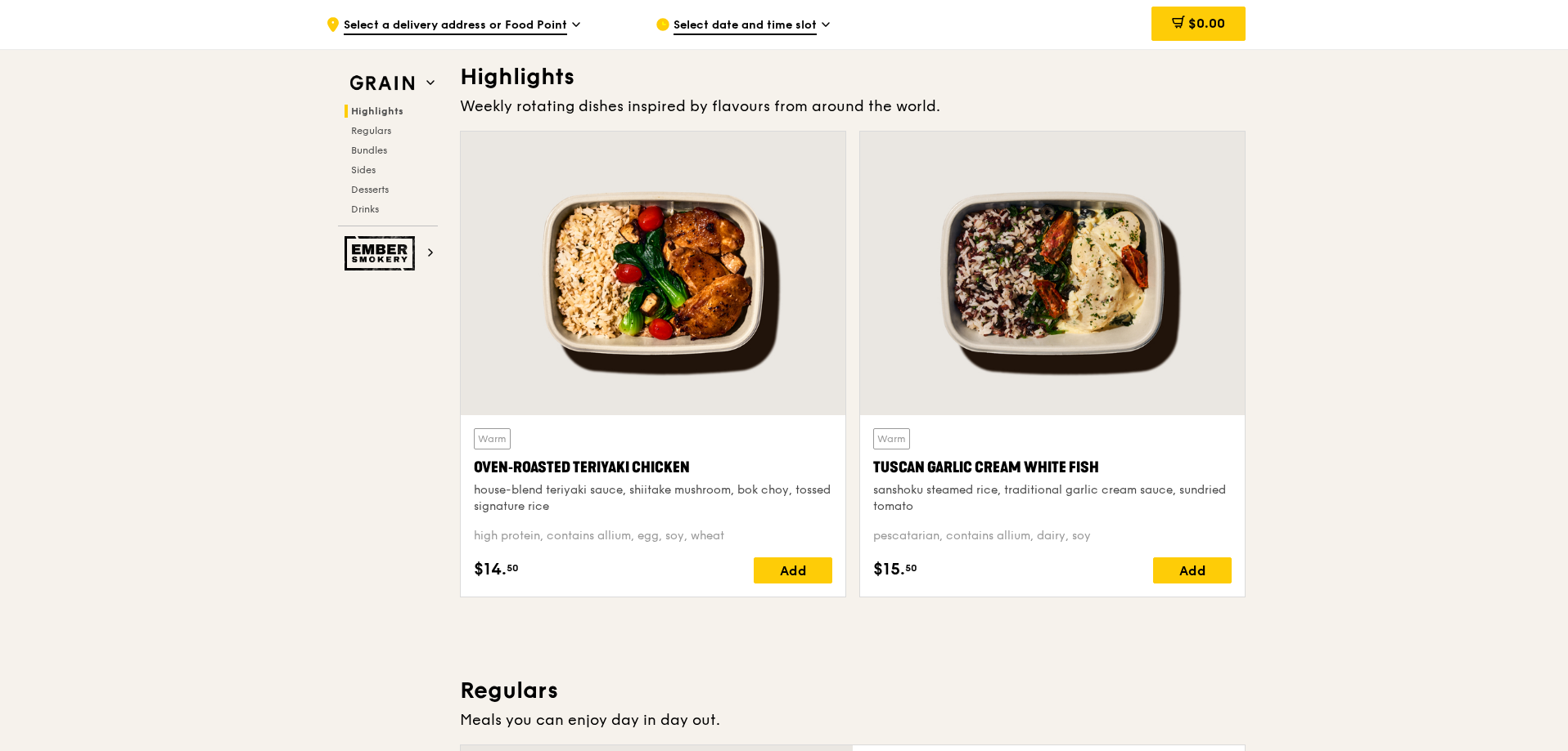
scroll to position [461, 0]
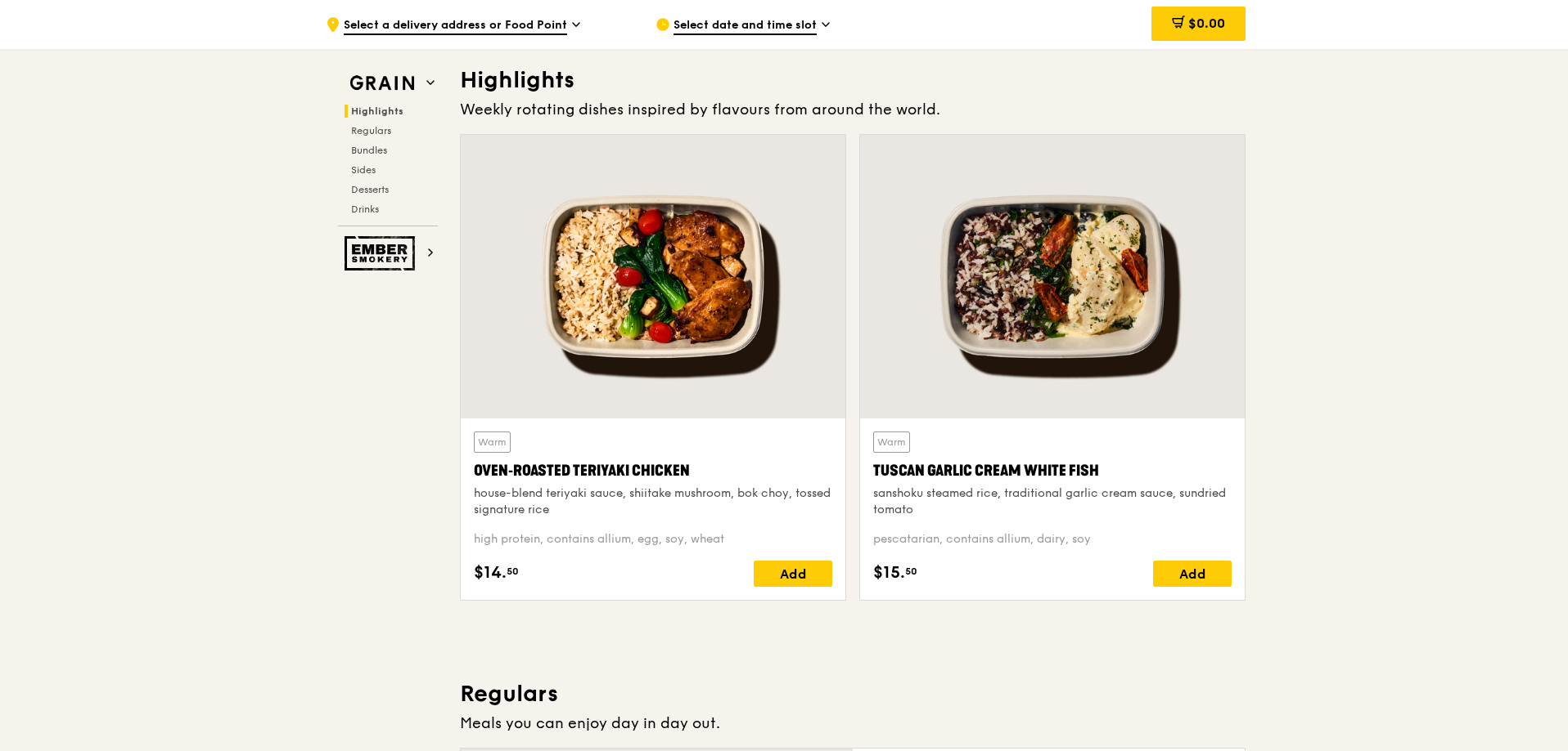
click at [389, 106] on span "Highlights" at bounding box center [377, 111] width 53 height 11
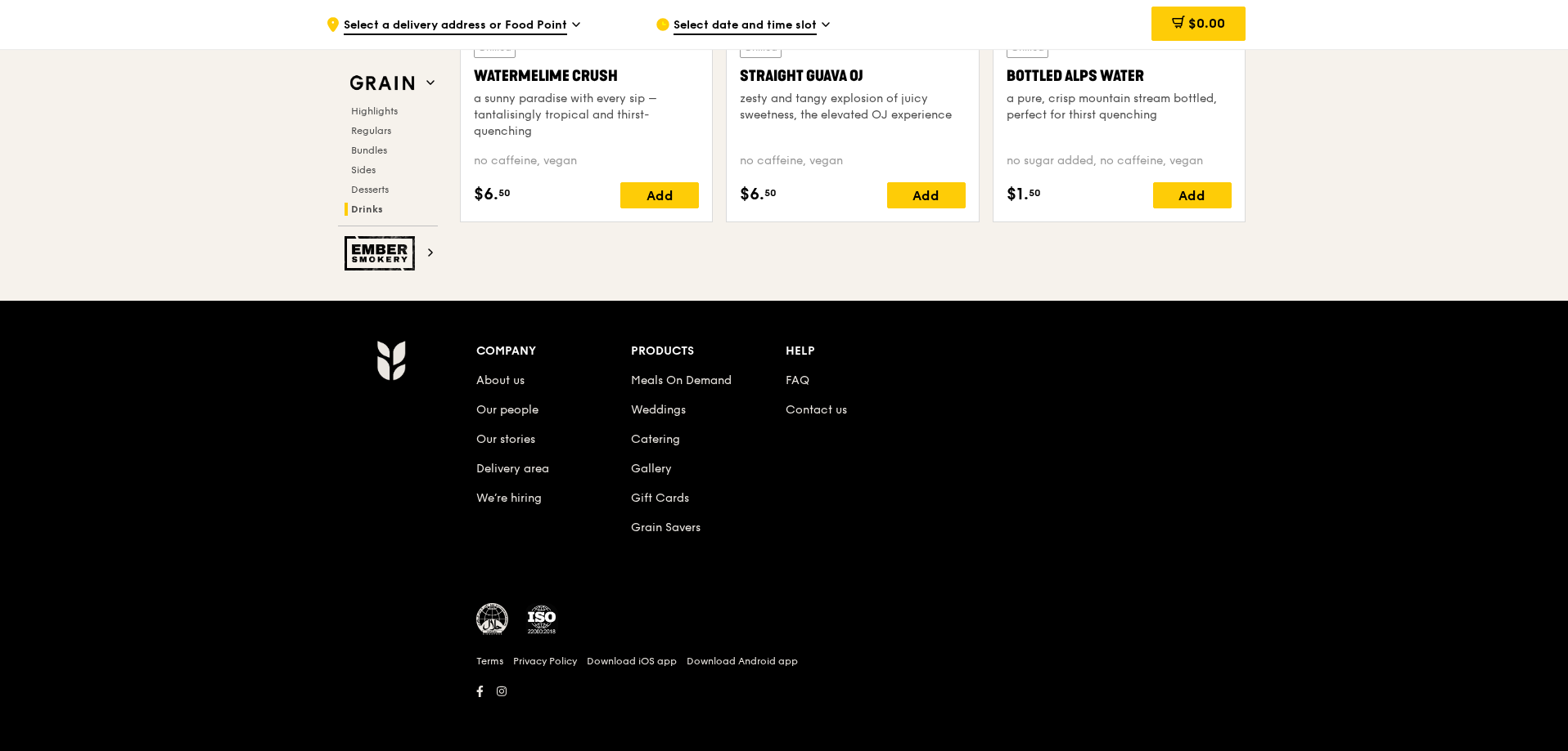
scroll to position [6722, 0]
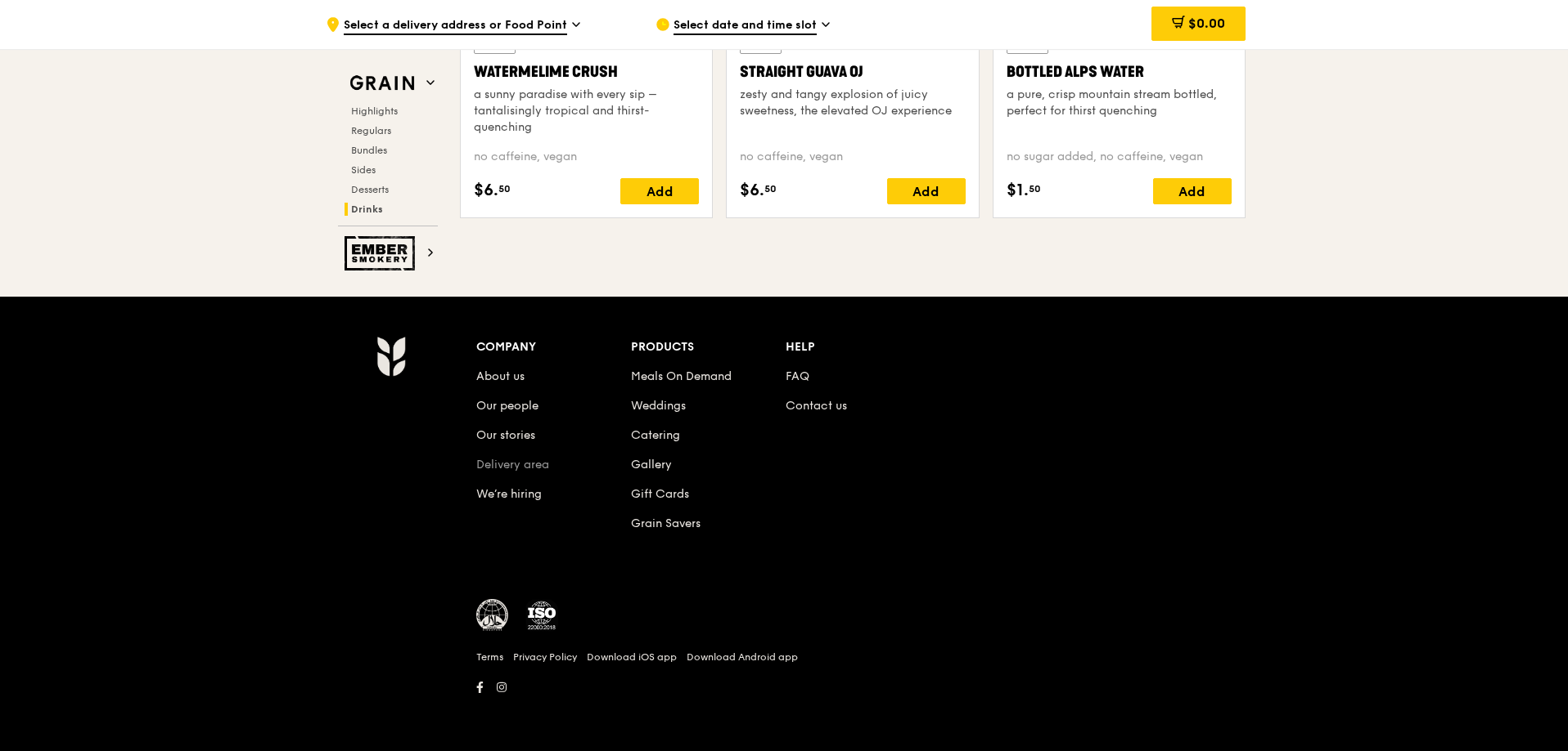
click at [524, 464] on link "Delivery area" at bounding box center [512, 465] width 73 height 14
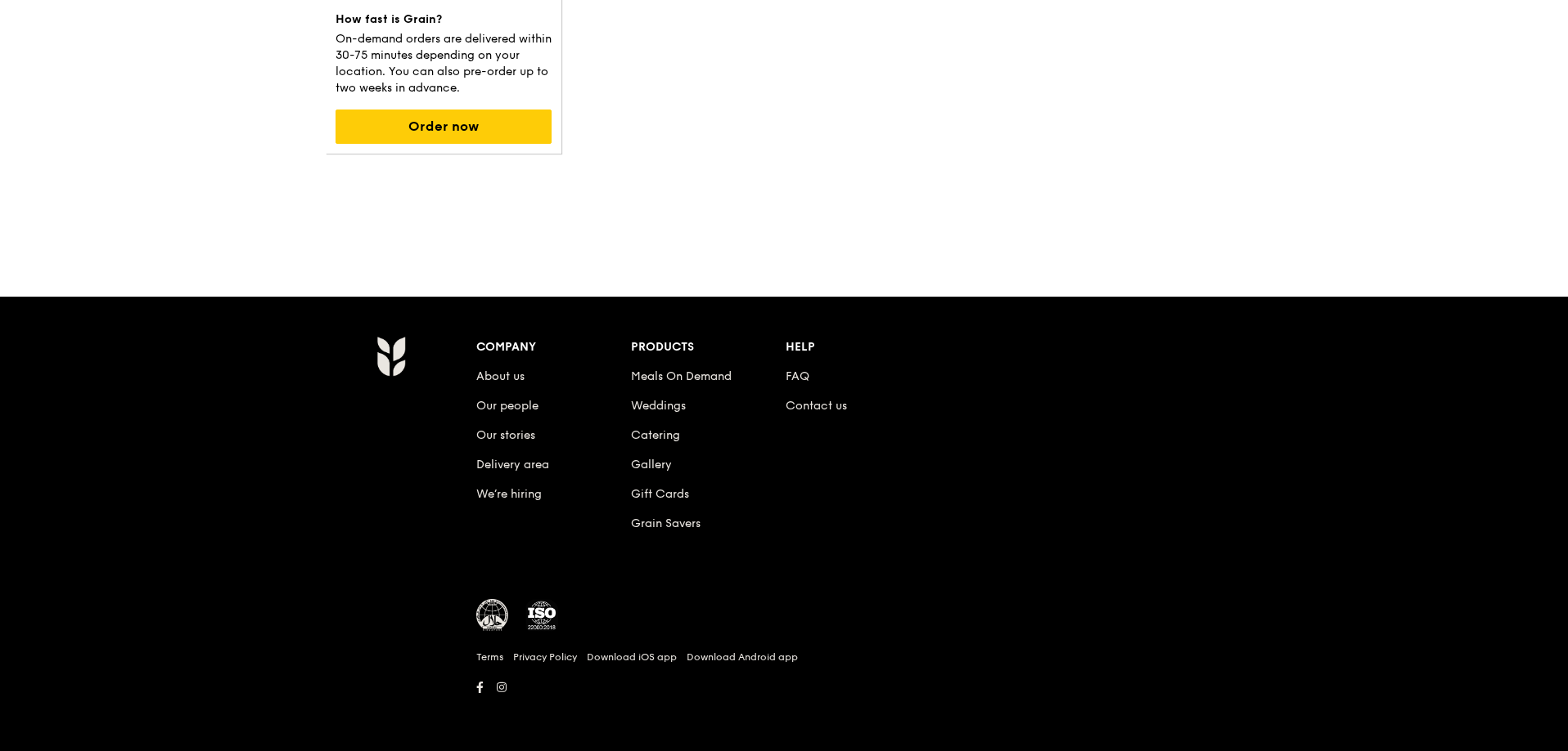
scroll to position [324, 0]
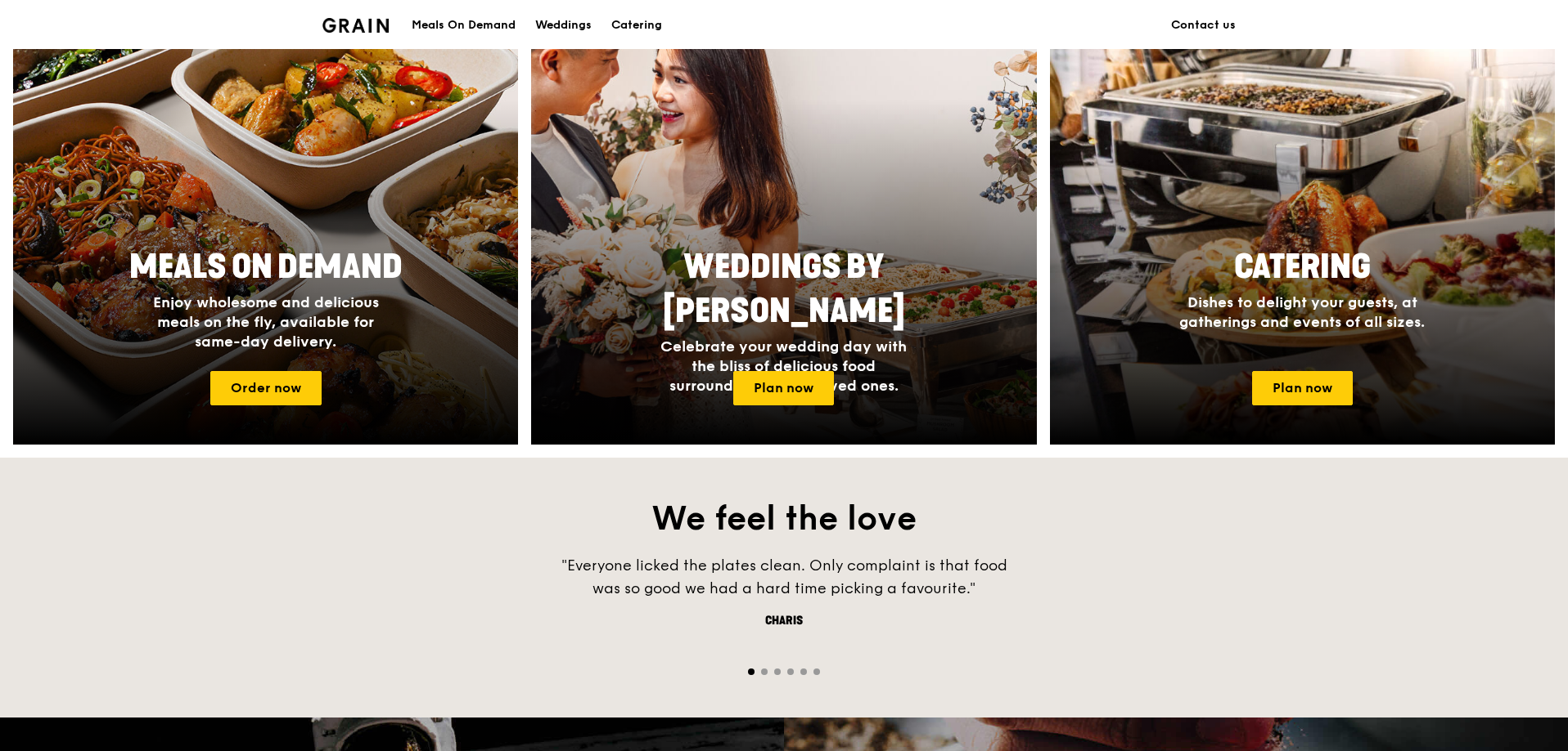
scroll to position [1308, 0]
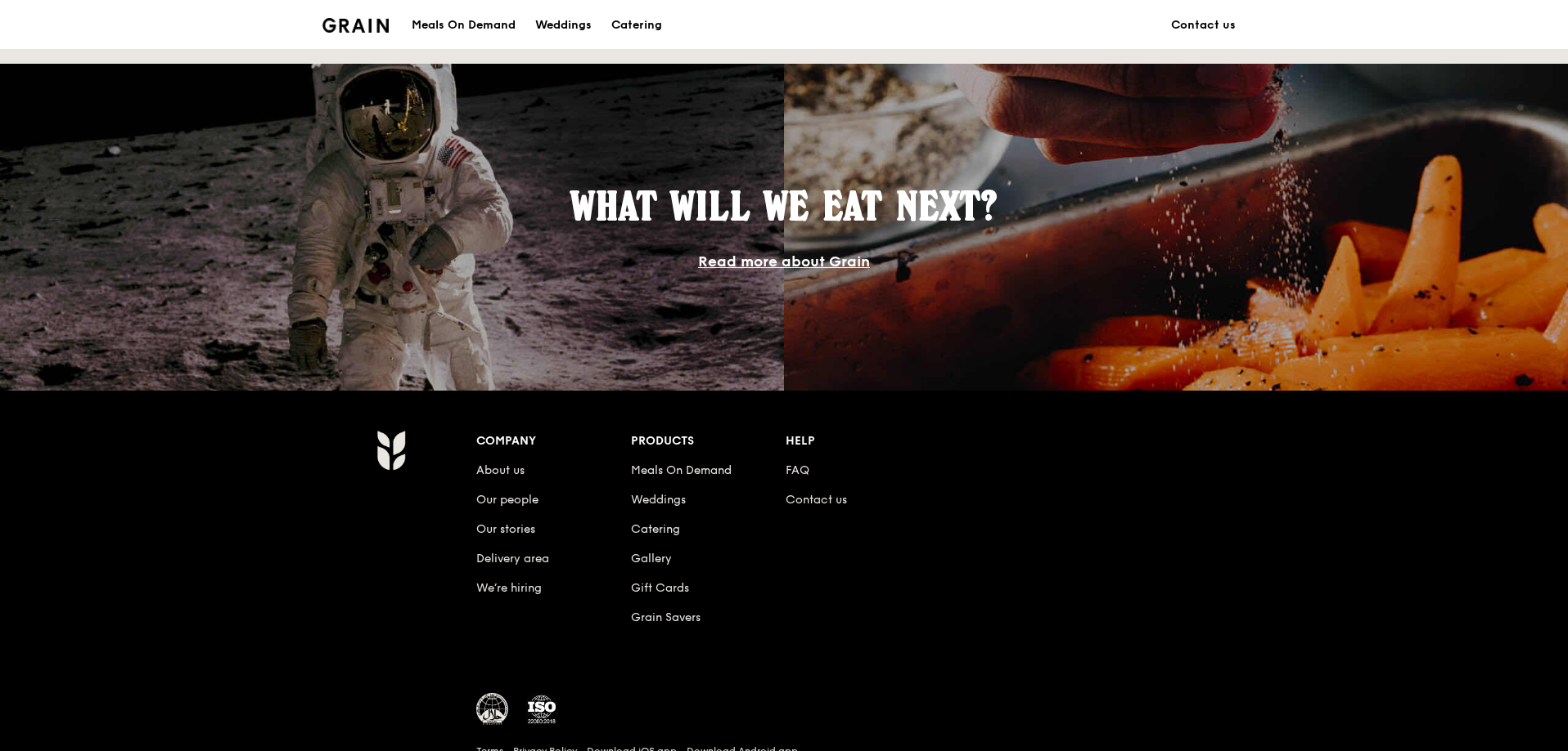
click at [795, 461] on li "FAQ" at bounding box center [863, 467] width 155 height 29
click at [801, 471] on link "FAQ" at bounding box center [797, 470] width 24 height 14
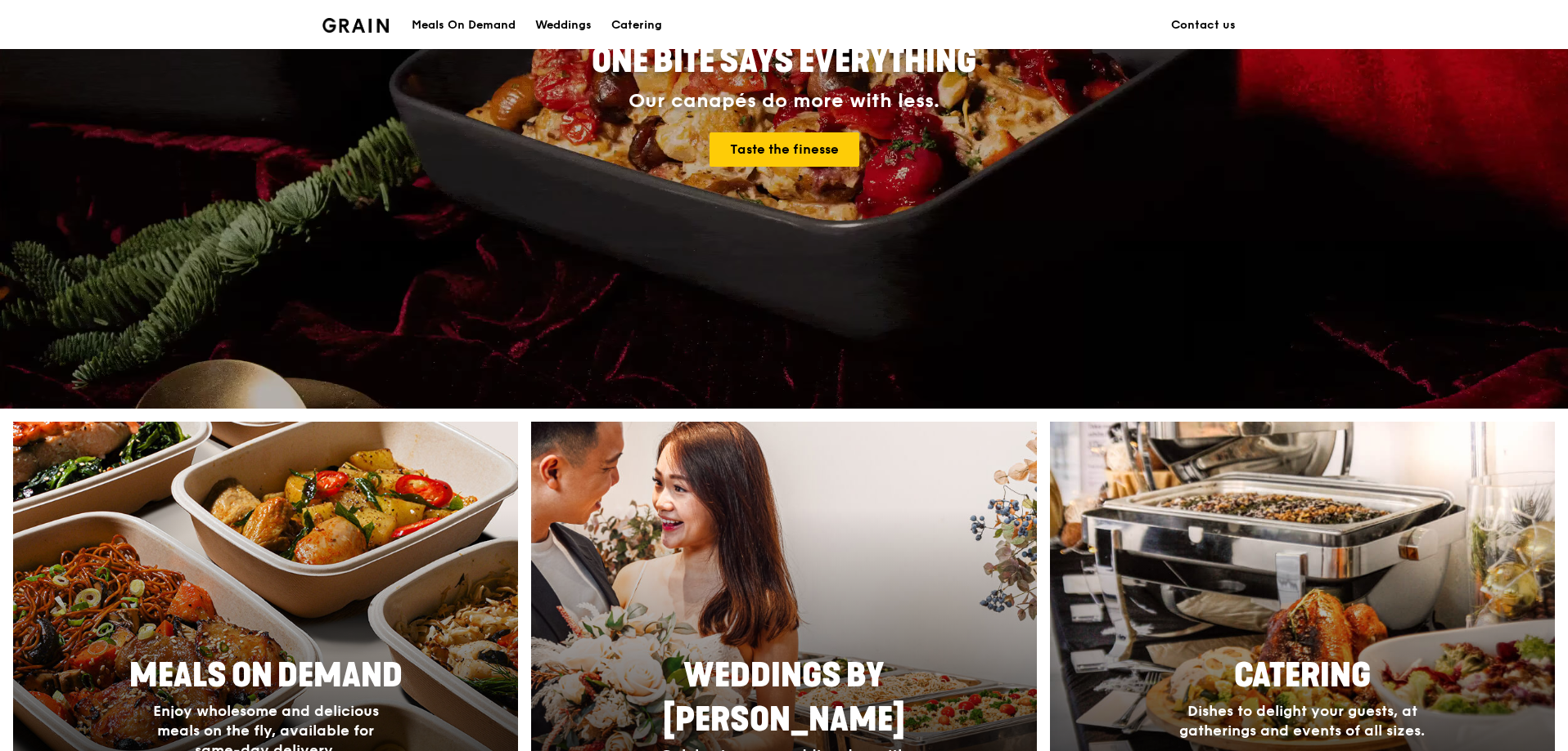
scroll to position [0, 0]
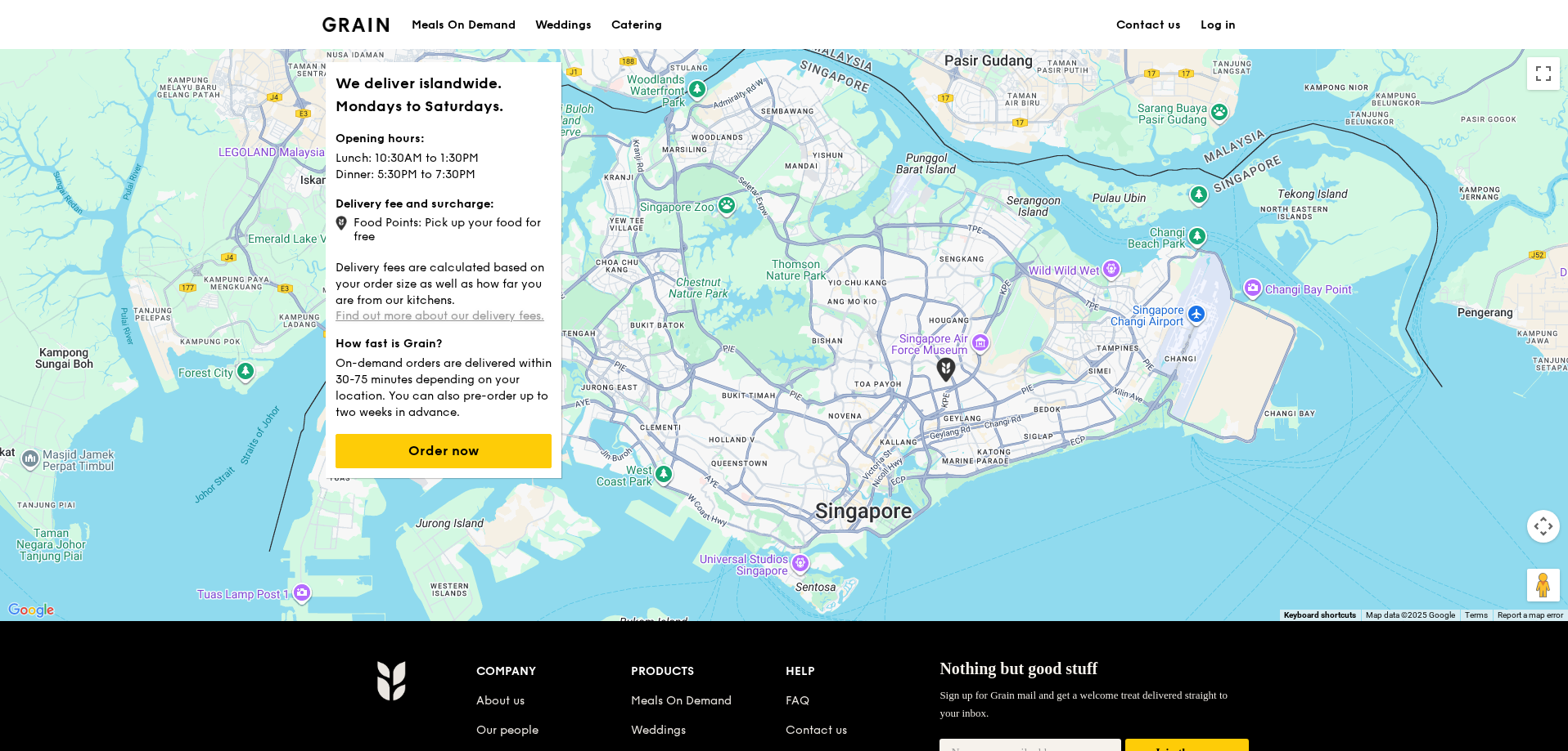
click at [503, 320] on link "Find out more about our delivery fees." at bounding box center [439, 316] width 208 height 14
click at [484, 453] on button "Order now" at bounding box center [443, 451] width 216 height 34
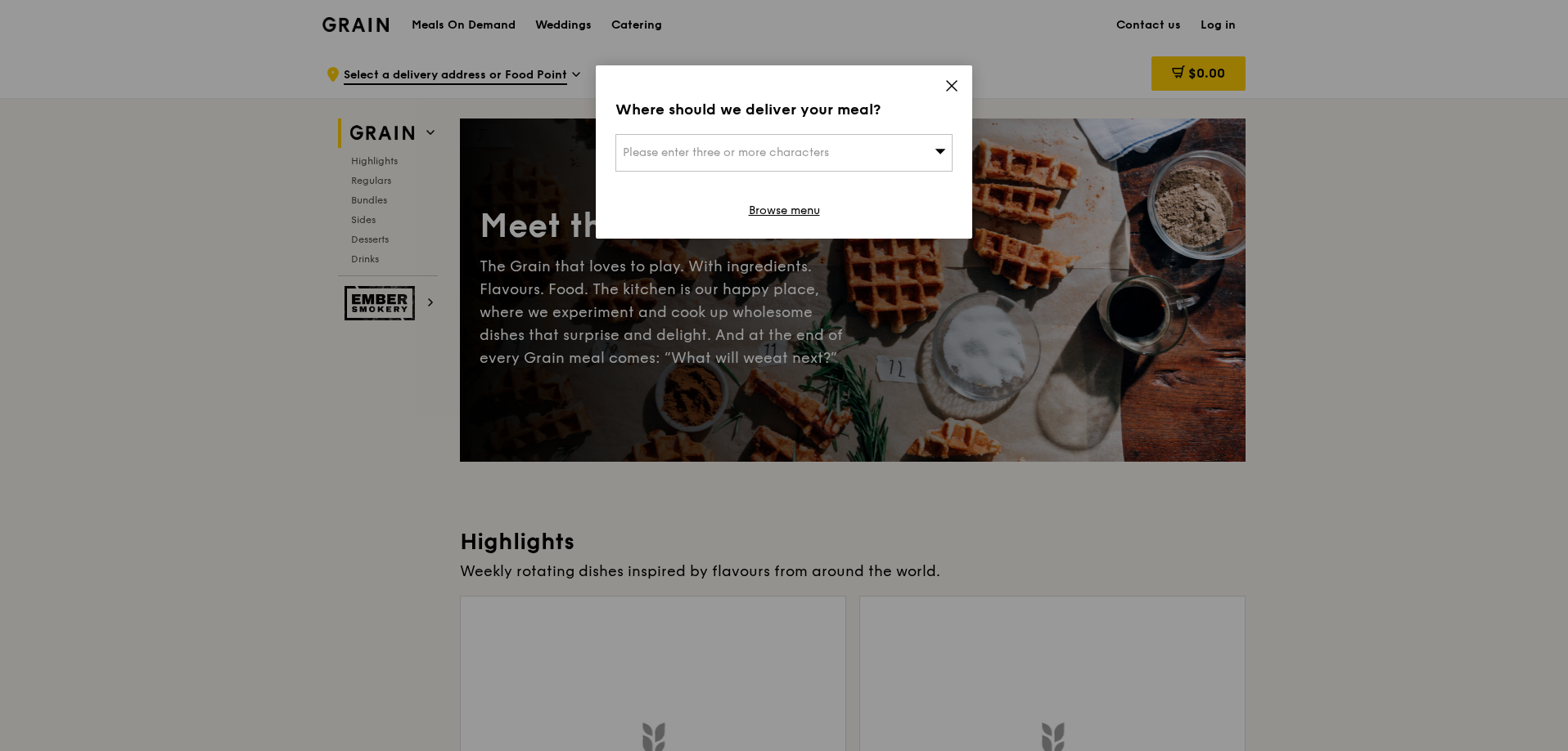
click at [804, 155] on span "Please enter three or more characters" at bounding box center [725, 152] width 206 height 14
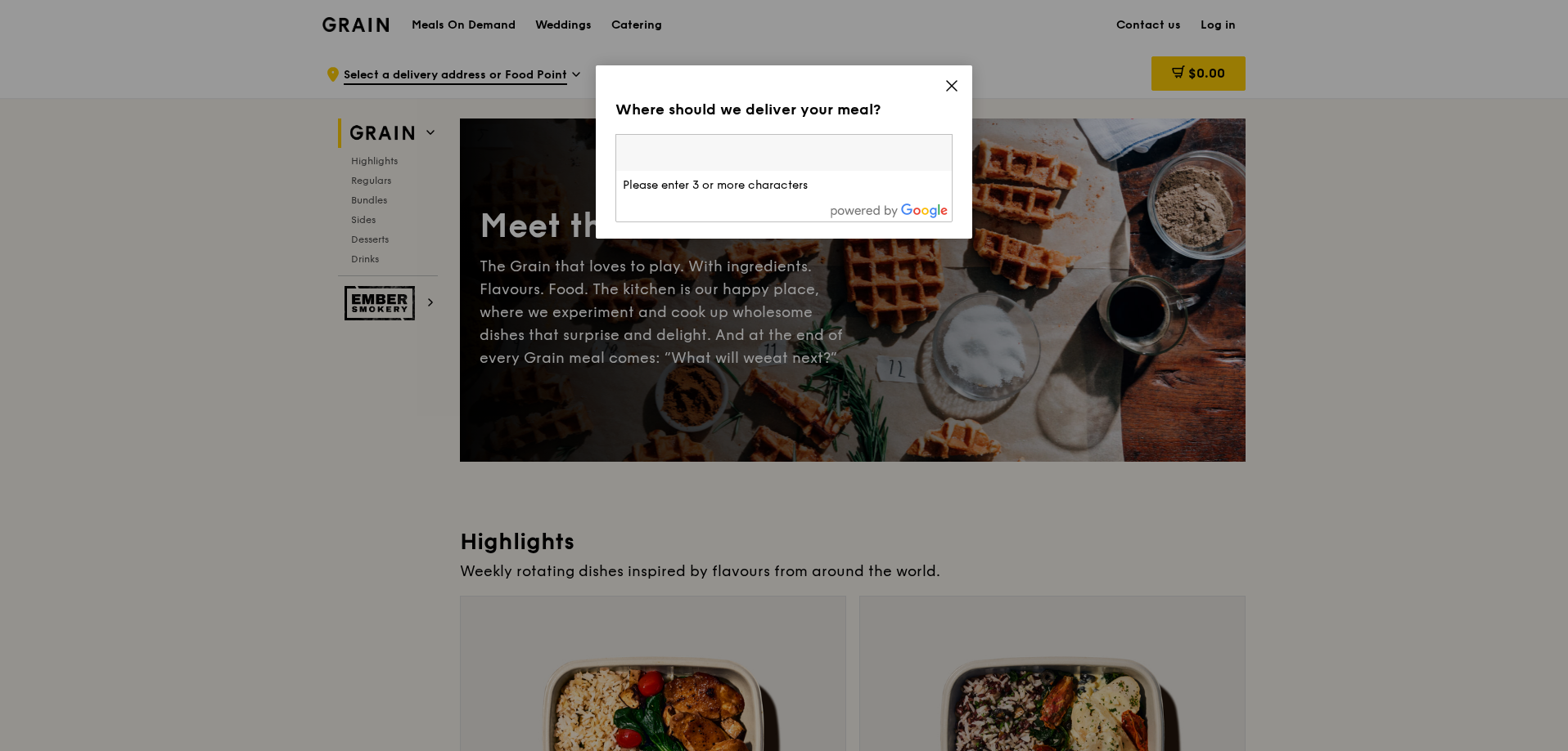
type input "408601"
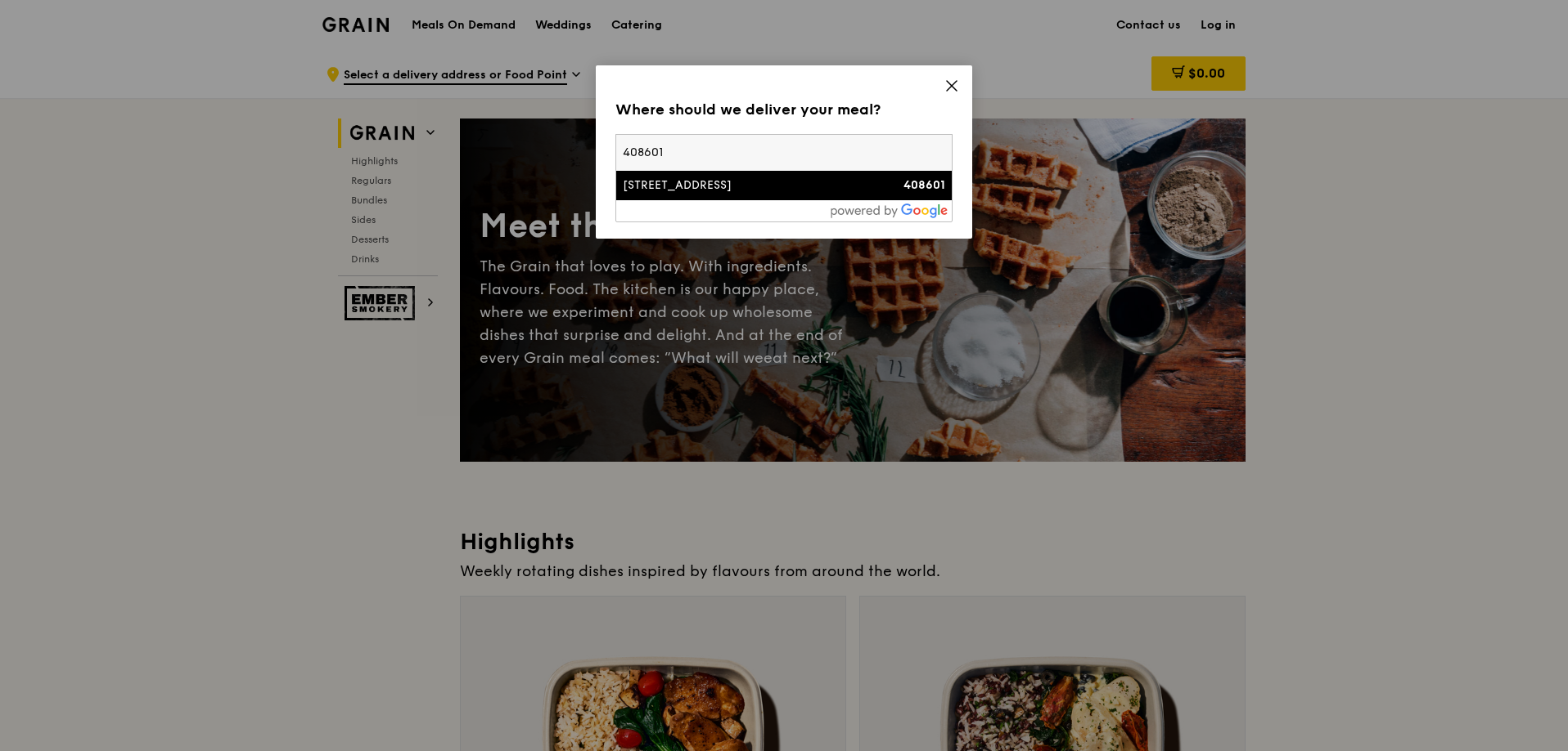
click at [788, 180] on div "[STREET_ADDRESS]" at bounding box center [743, 185] width 242 height 16
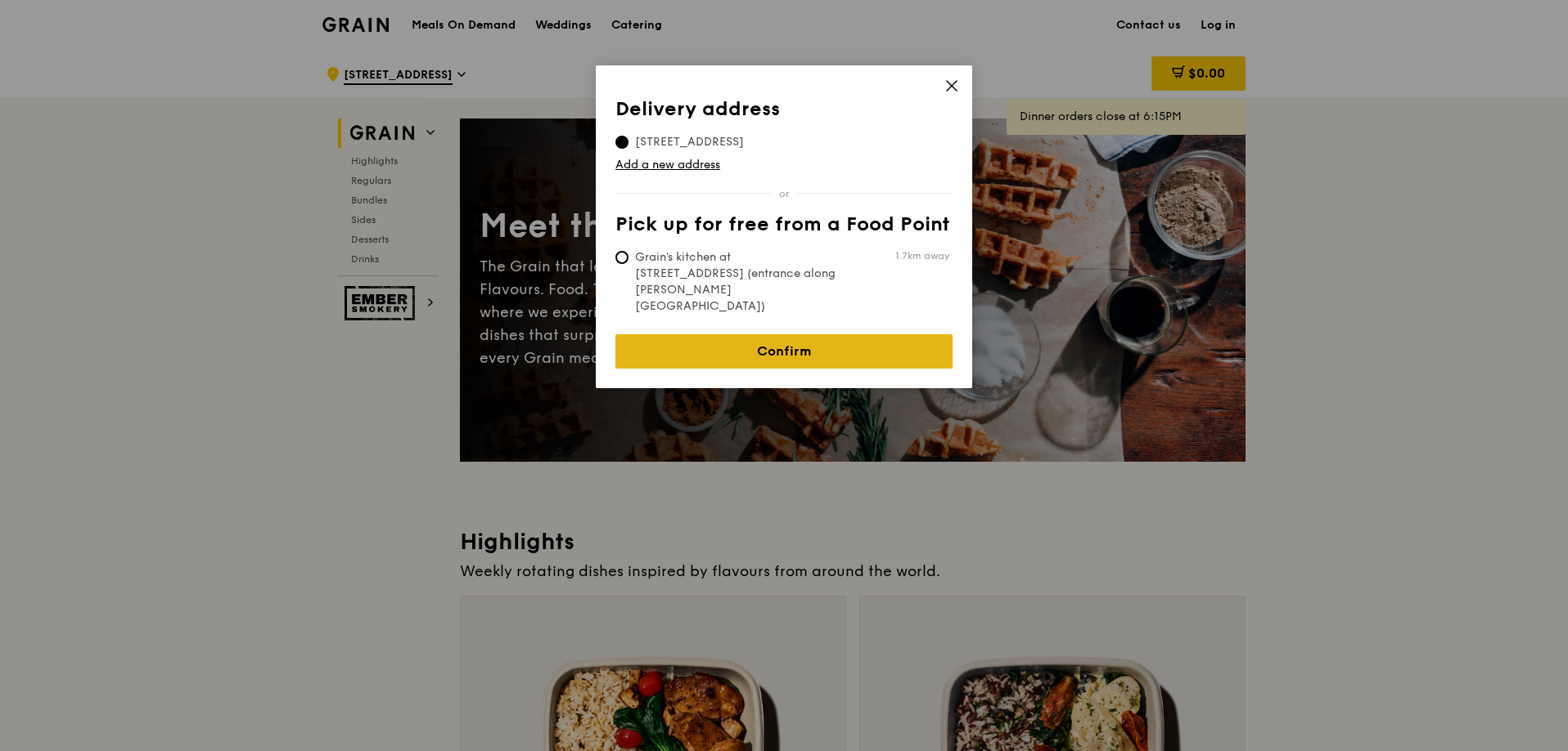
click at [772, 335] on link "Confirm" at bounding box center [784, 351] width 338 height 34
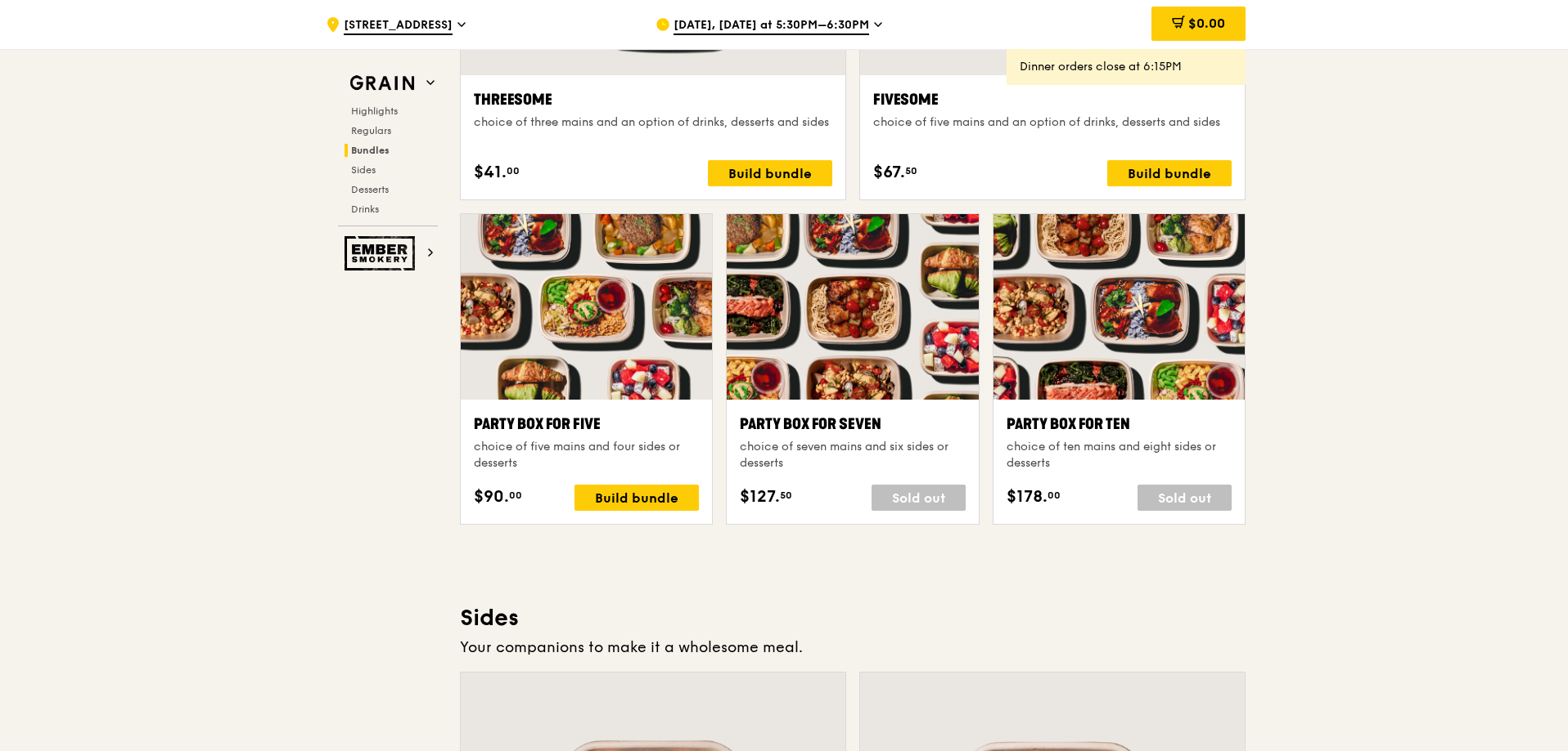
scroll to position [3925, 0]
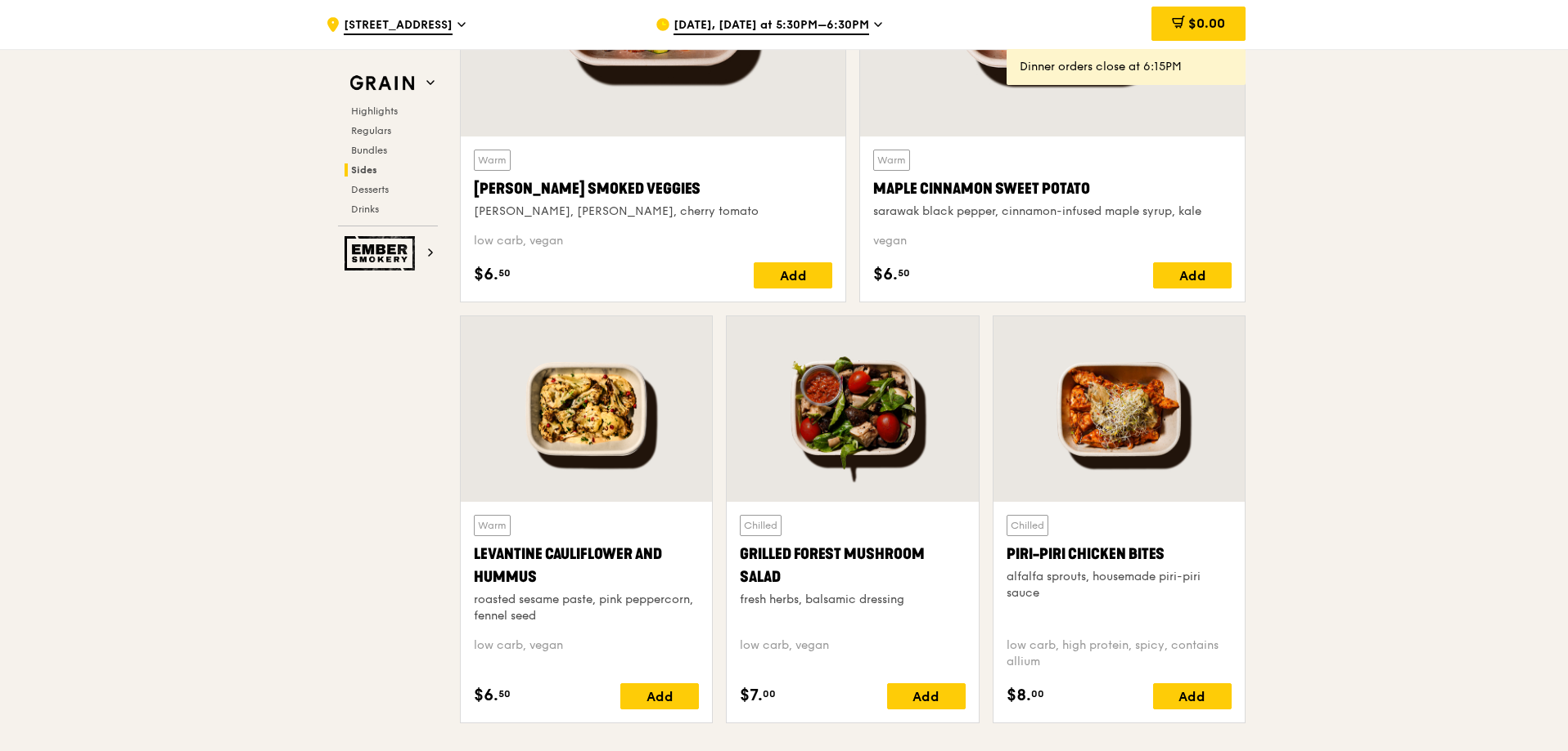
click at [874, 22] on icon at bounding box center [878, 24] width 8 height 15
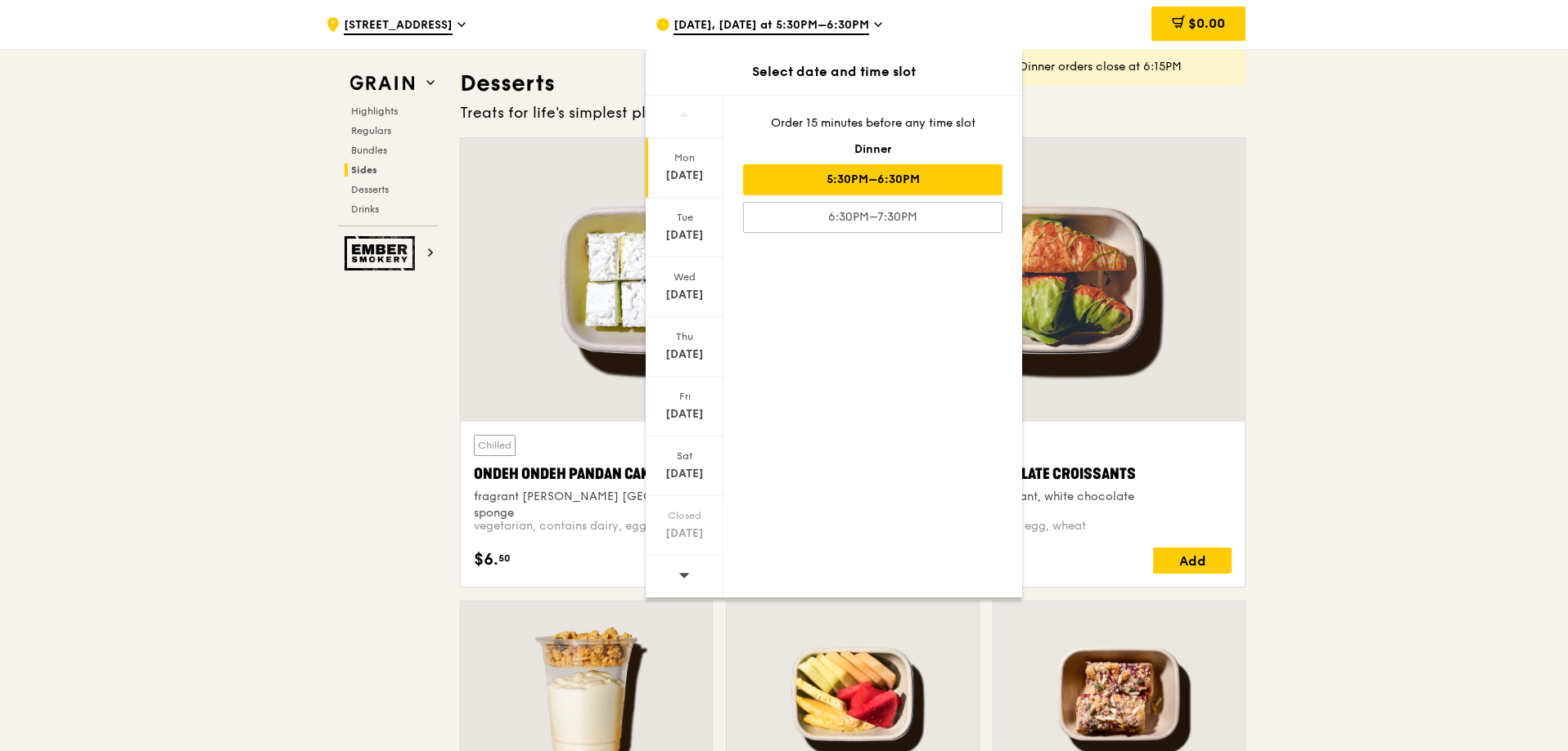
scroll to position [4661, 0]
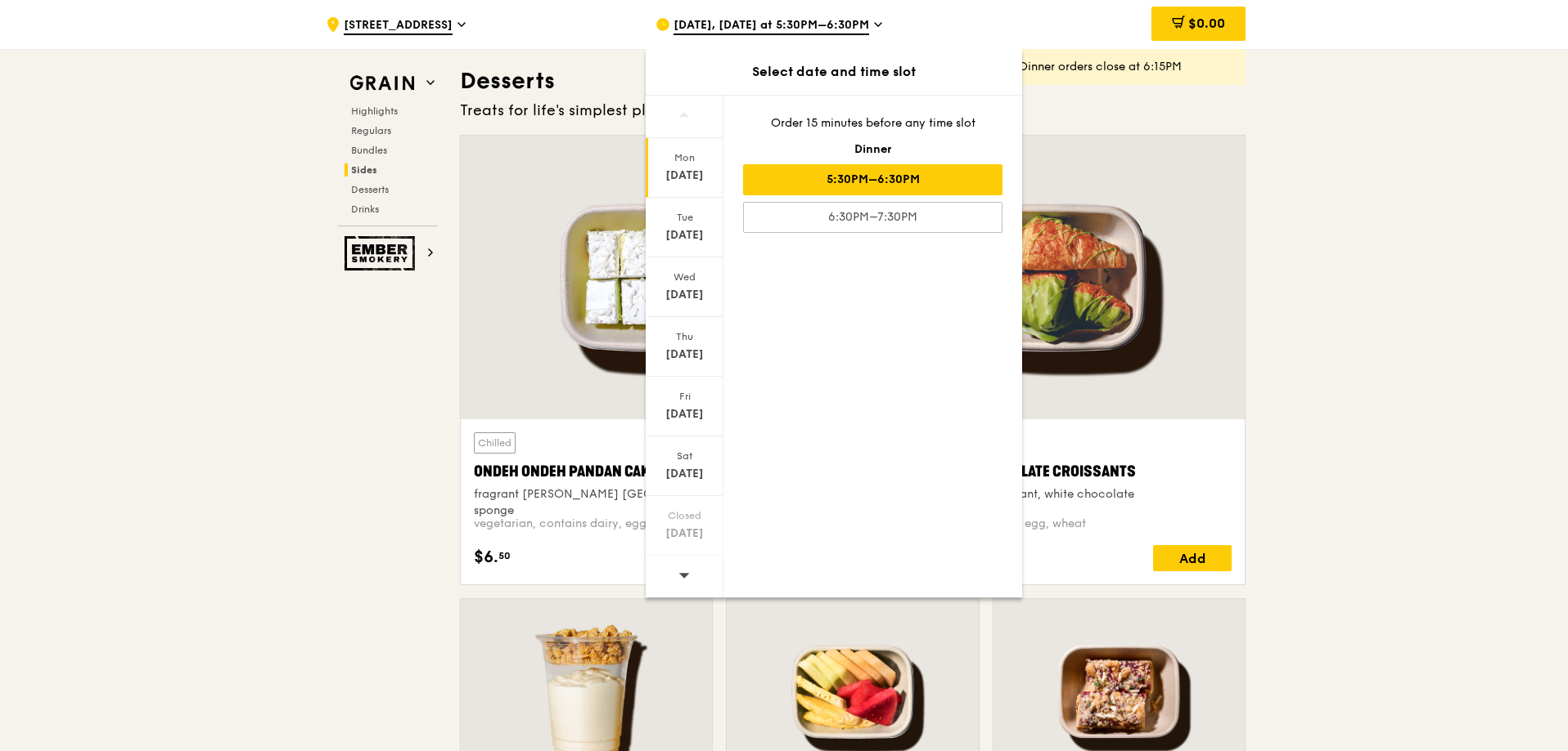
click at [684, 572] on icon at bounding box center [684, 575] width 11 height 12
click at [685, 578] on icon at bounding box center [684, 575] width 11 height 12
click at [680, 439] on div "Sat Sep 6" at bounding box center [685, 465] width 77 height 59
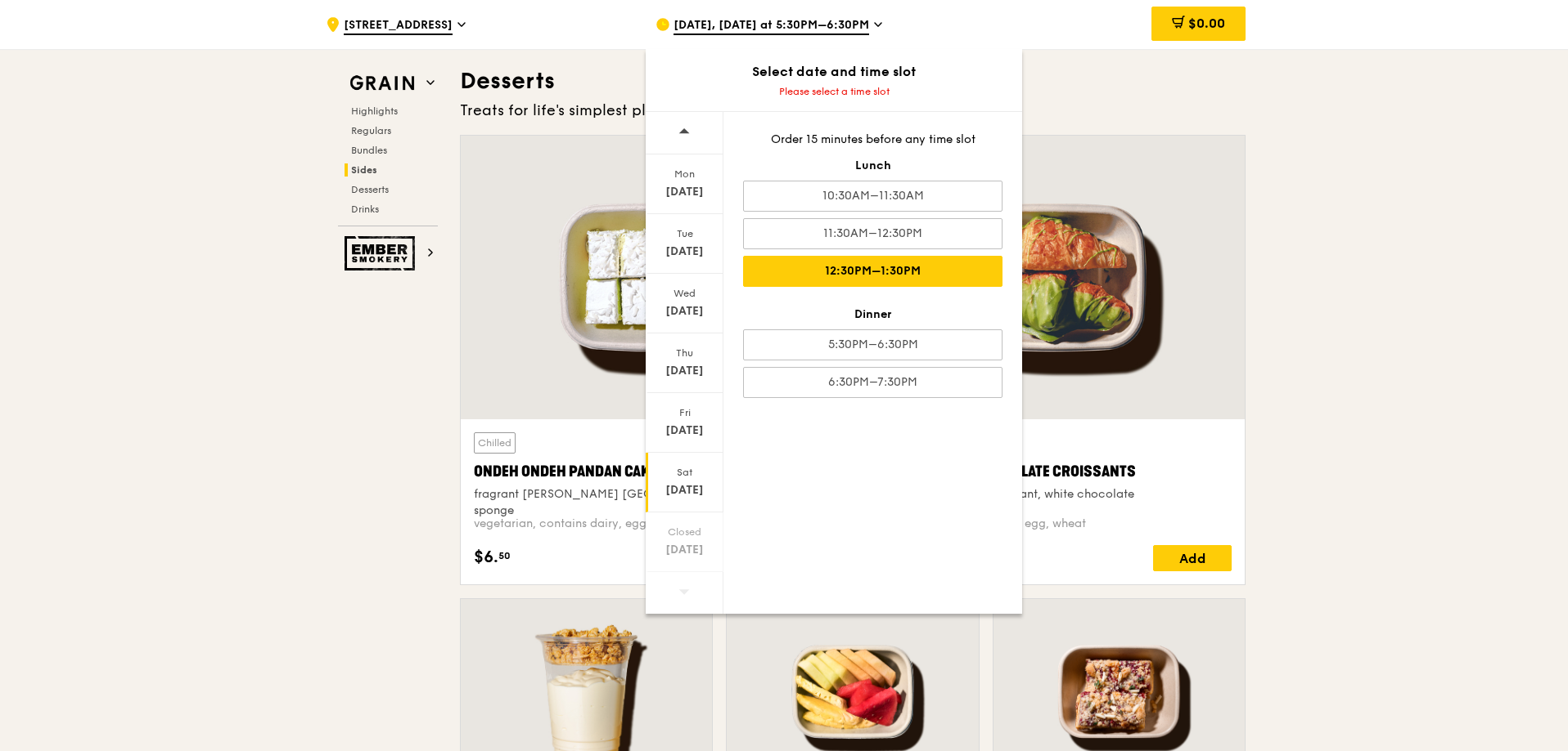
click at [789, 263] on div "12:30PM–1:30PM" at bounding box center [872, 271] width 259 height 31
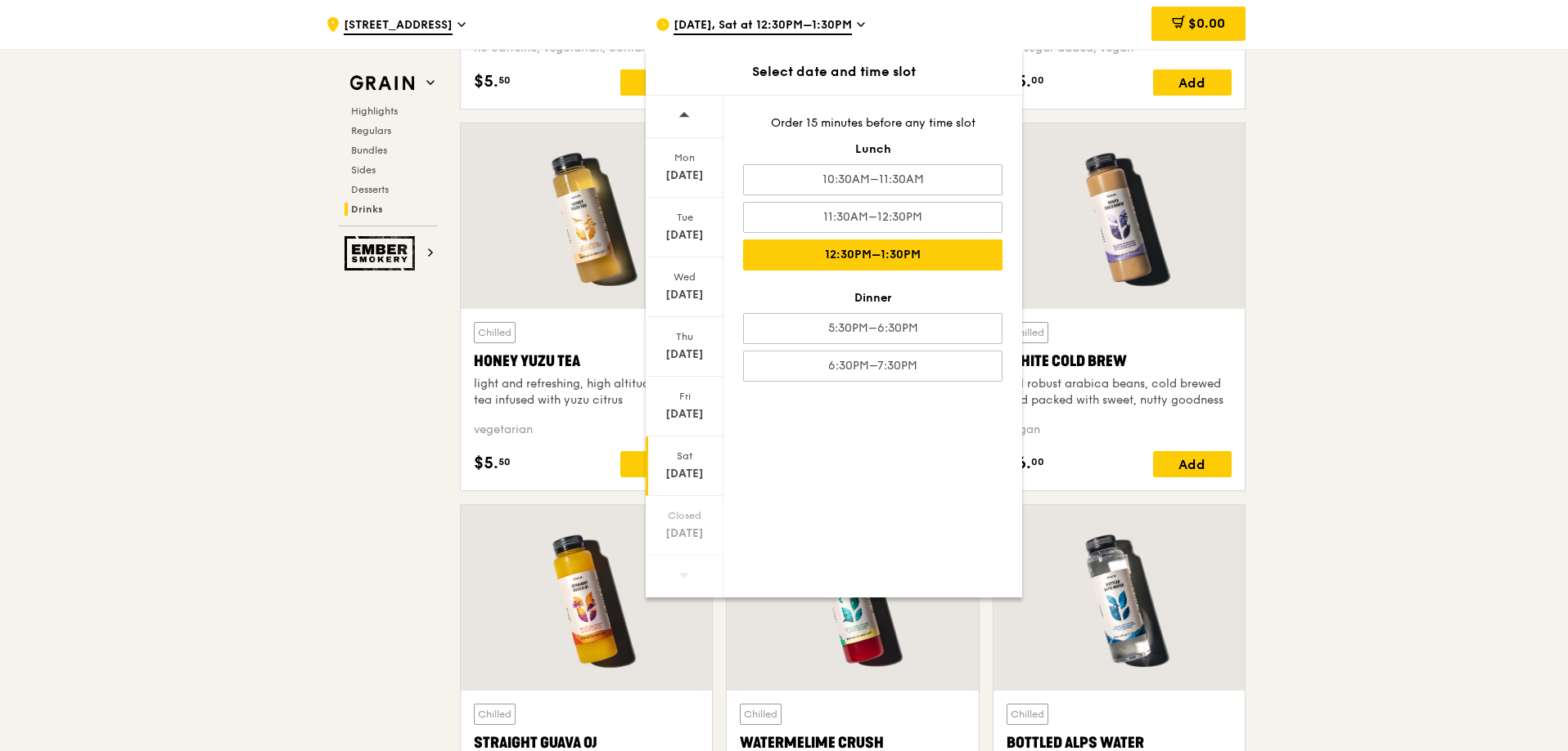
scroll to position [6722, 0]
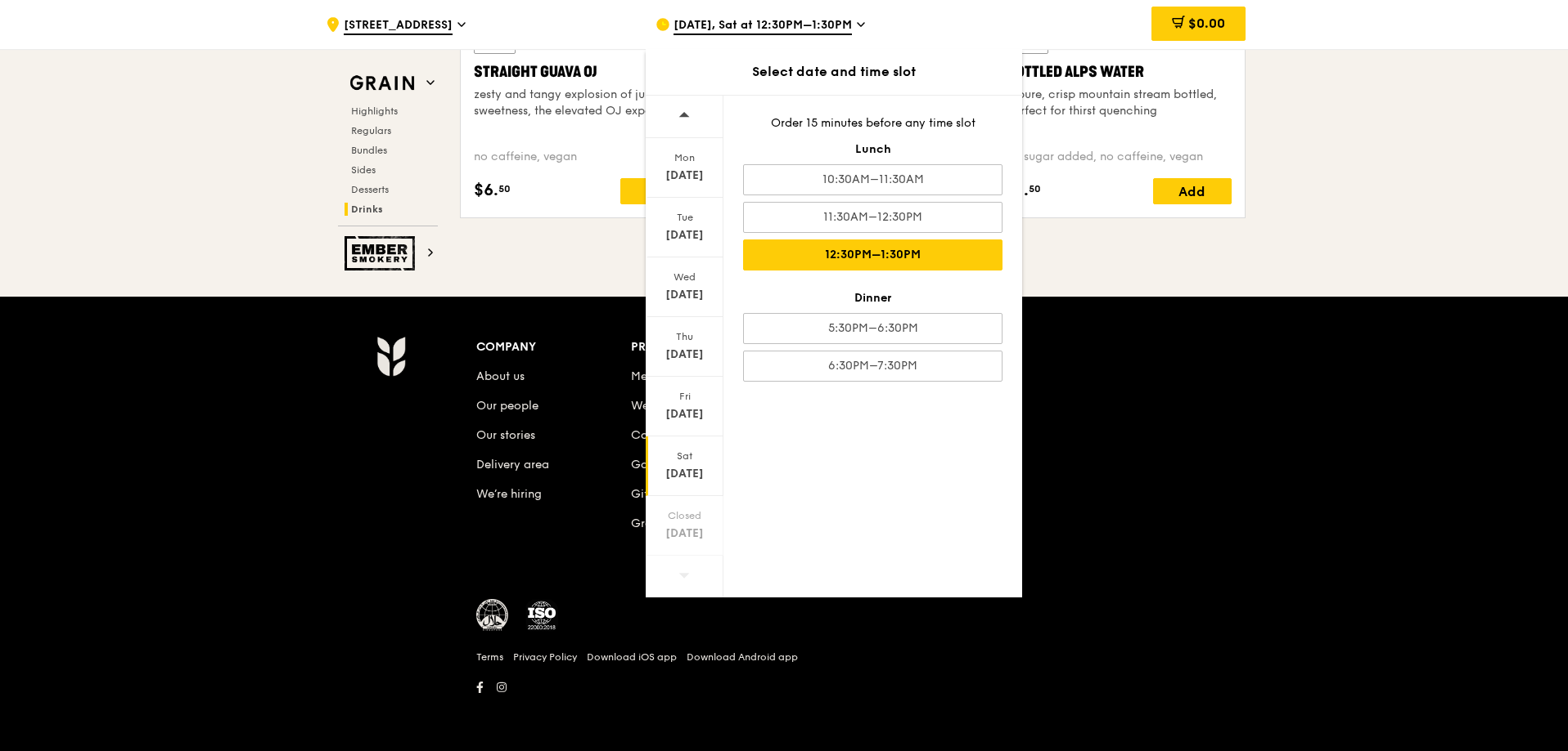
click at [1142, 413] on div "Company About us Our people Our stories Delivery area We’re hiring Products Mea…" at bounding box center [862, 449] width 772 height 224
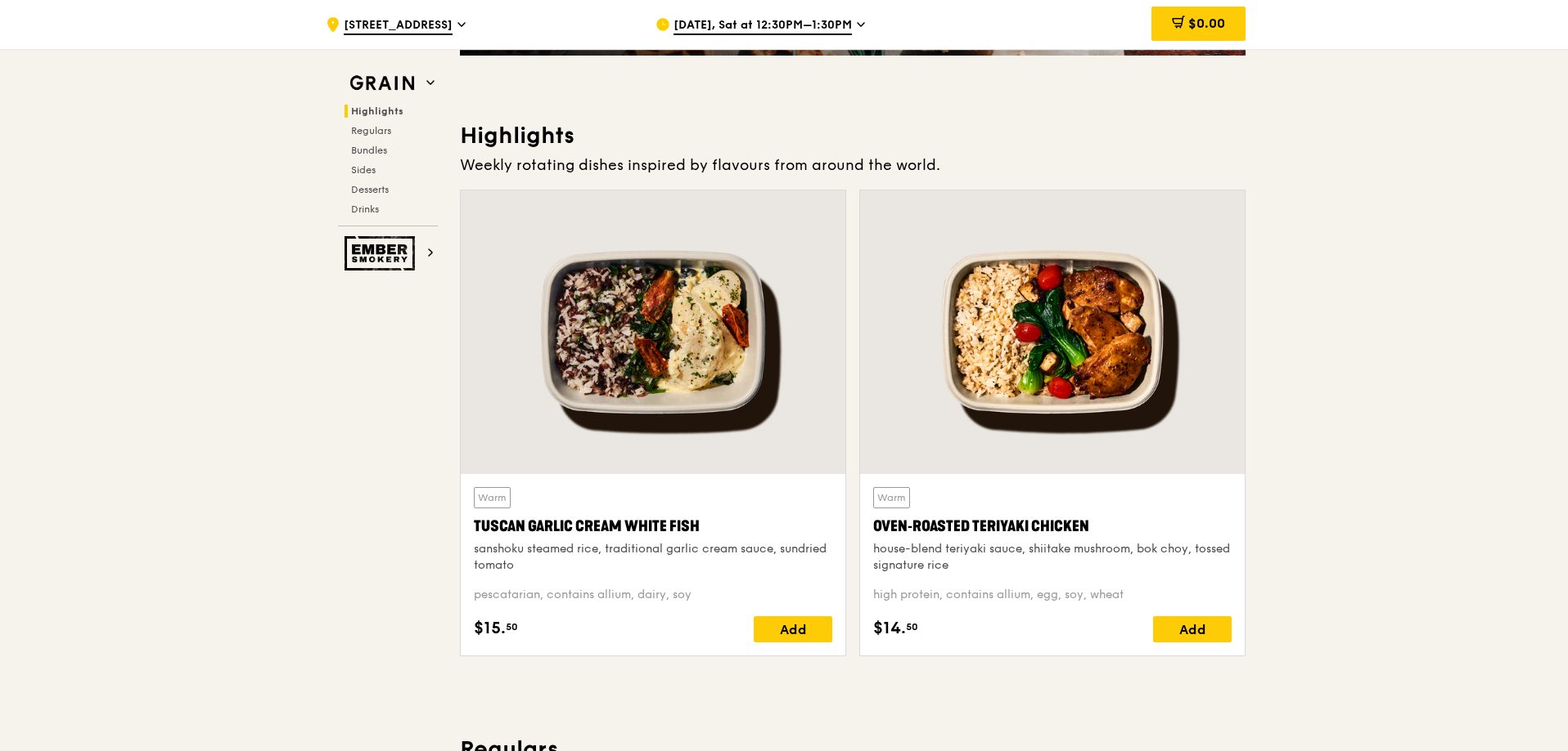
scroll to position [491, 0]
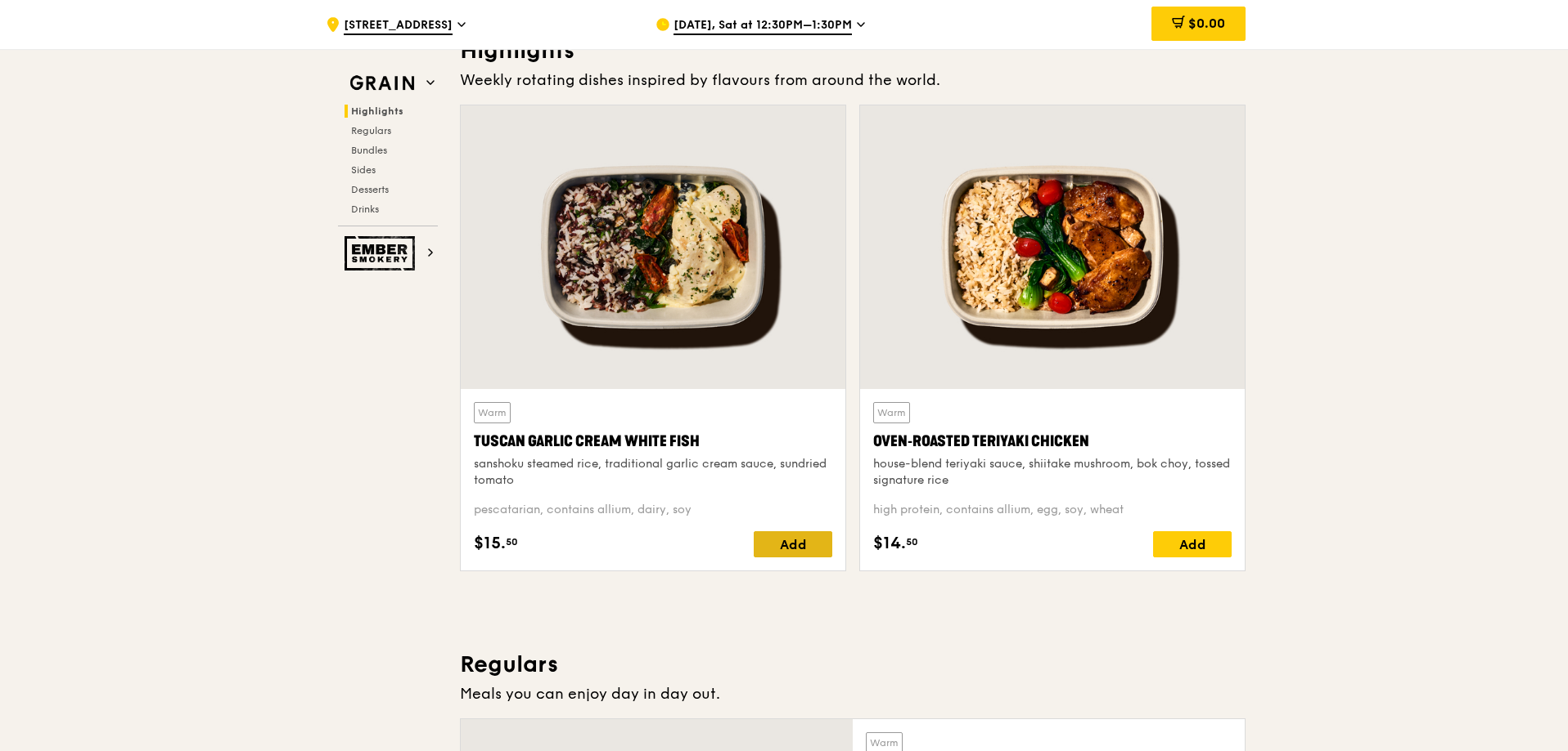
click at [770, 541] on div "Add" at bounding box center [792, 545] width 78 height 26
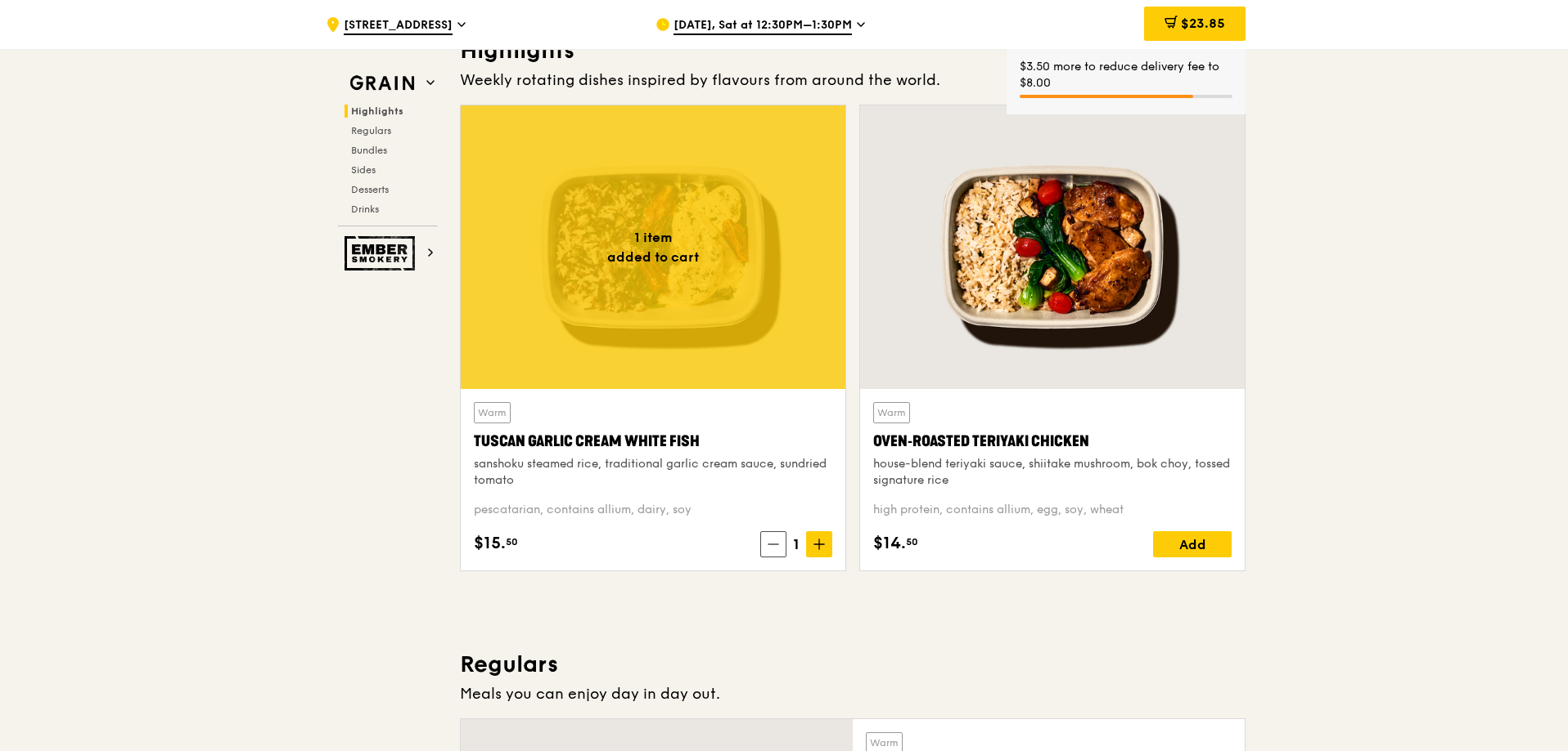
click at [764, 28] on span "[DATE], Sat at 12:30PM–1:30PM" at bounding box center [762, 25] width 178 height 18
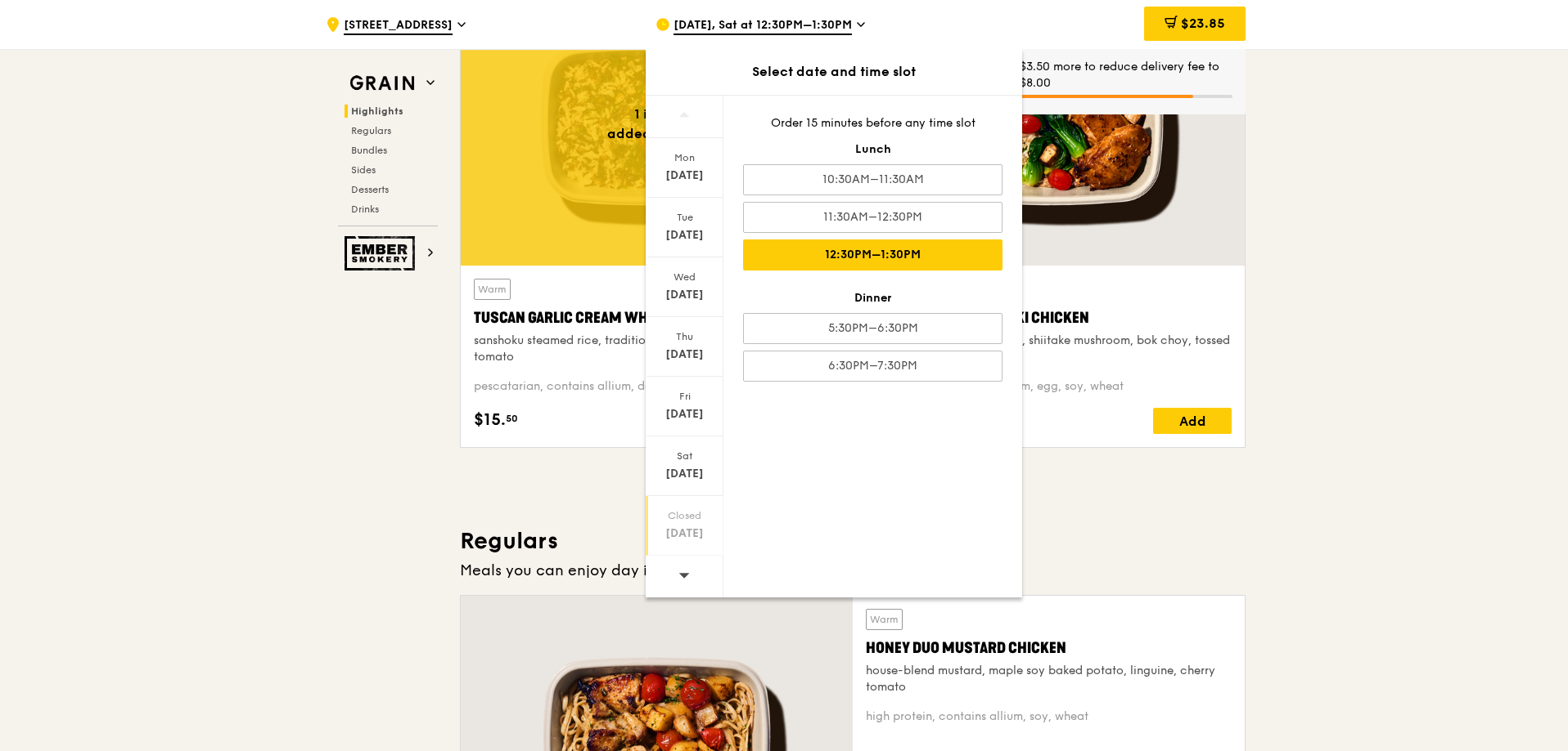
scroll to position [818, 0]
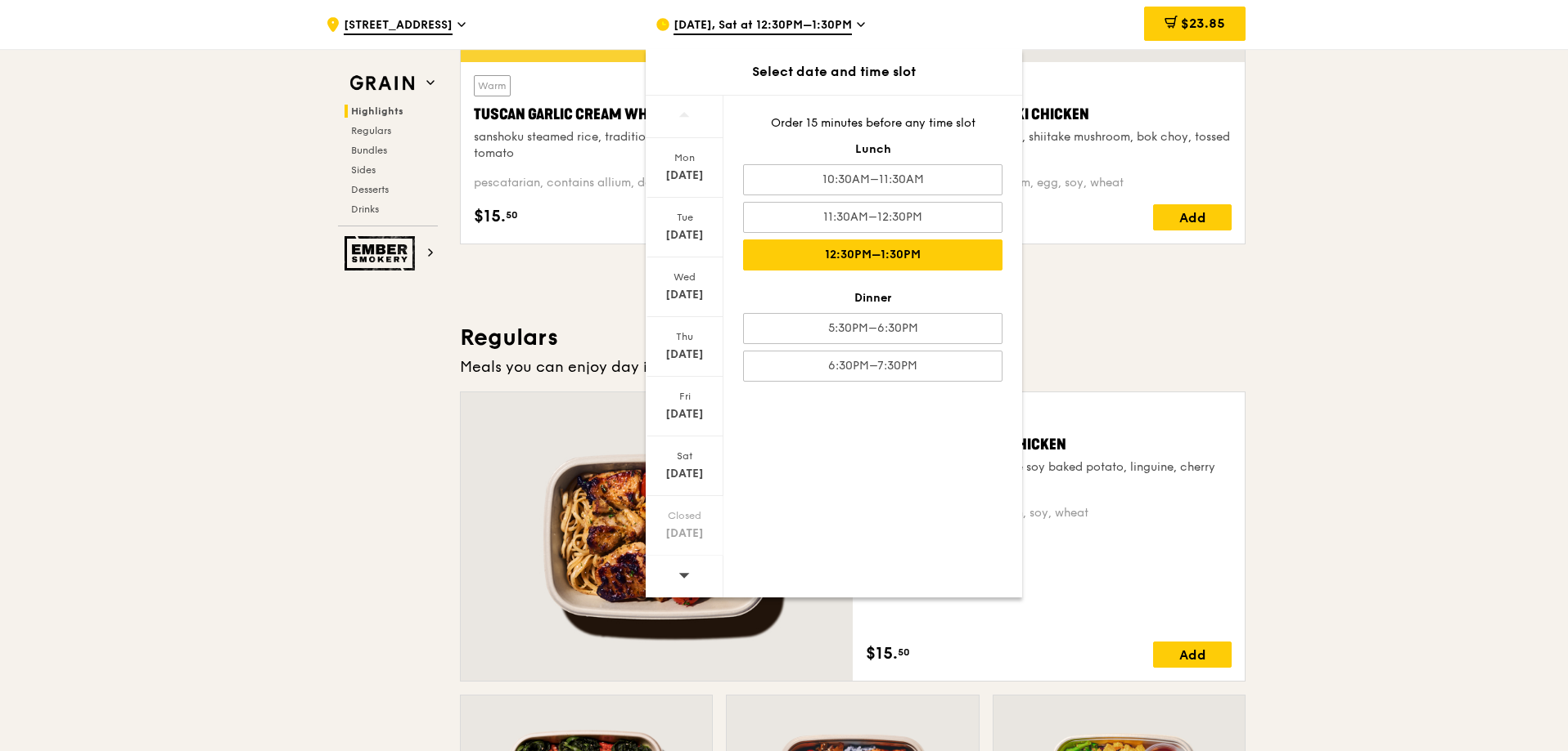
click at [681, 577] on icon at bounding box center [684, 575] width 11 height 12
click at [680, 578] on icon at bounding box center [684, 575] width 11 height 12
click at [685, 578] on icon at bounding box center [684, 575] width 11 height 12
click at [686, 111] on icon at bounding box center [684, 114] width 11 height 12
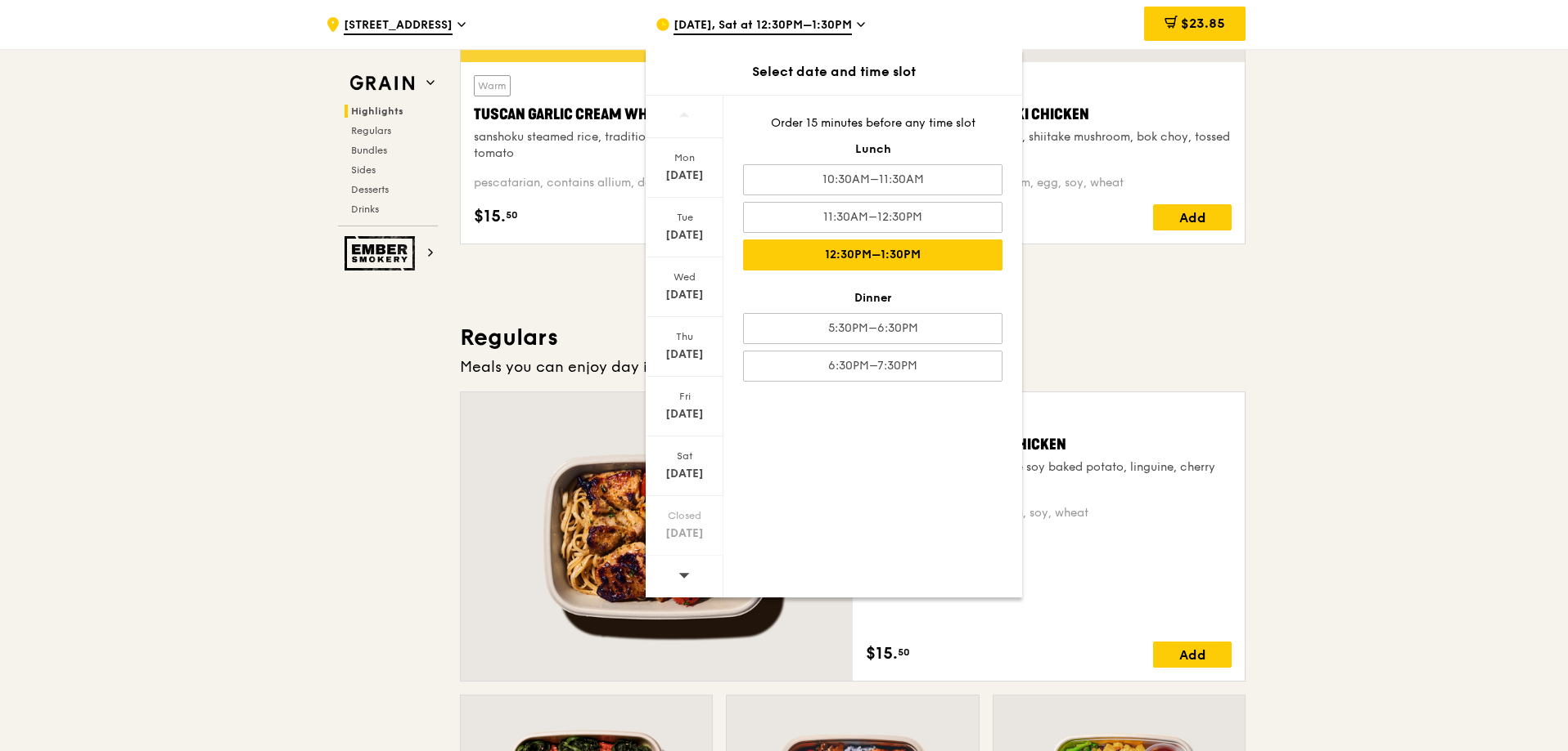
click at [686, 108] on icon at bounding box center [684, 114] width 11 height 12
click at [685, 571] on icon at bounding box center [684, 575] width 11 height 12
click at [688, 102] on span at bounding box center [684, 115] width 11 height 39
click at [684, 579] on icon at bounding box center [684, 575] width 11 height 12
click at [676, 102] on div at bounding box center [685, 117] width 77 height 42
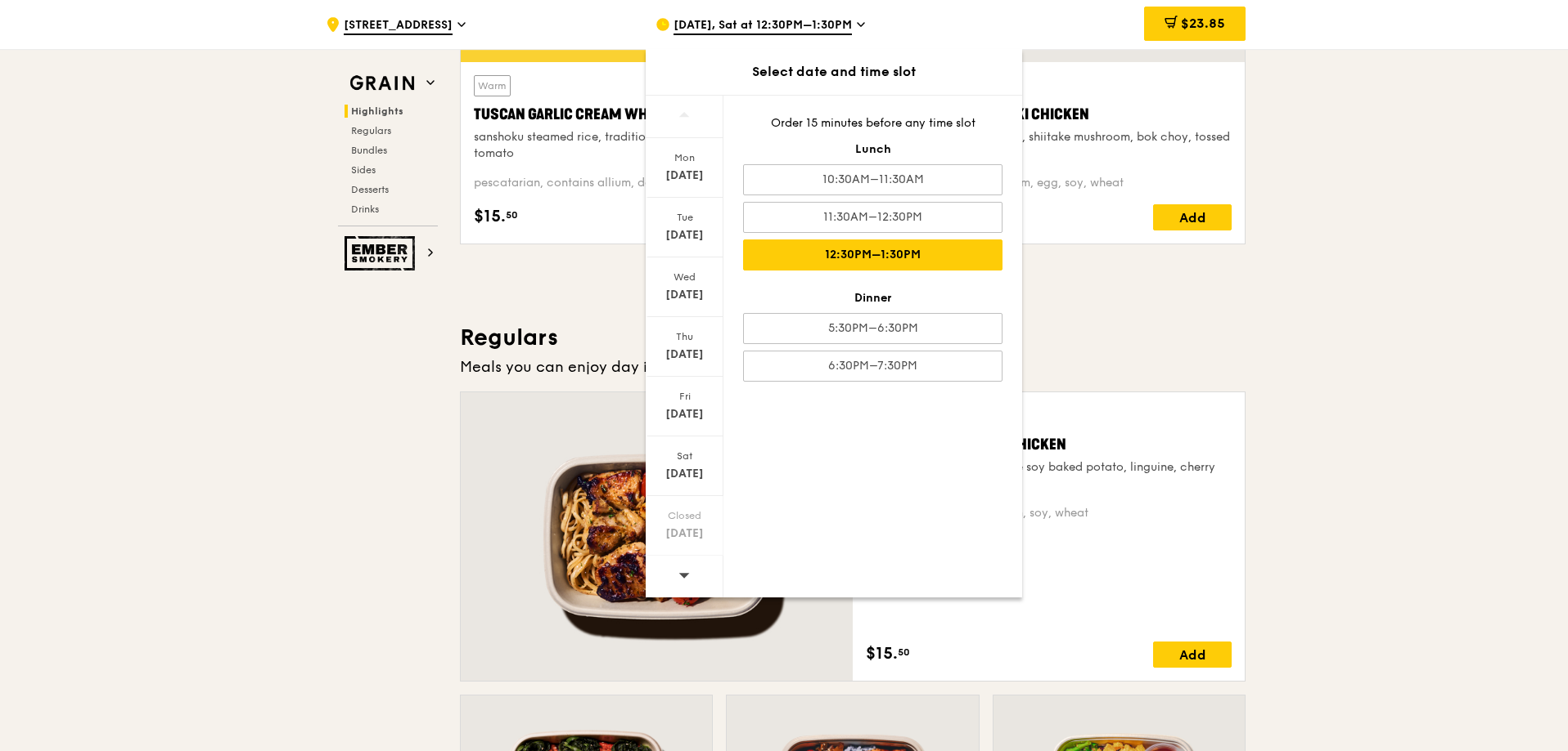
drag, startPoint x: 701, startPoint y: 576, endPoint x: 685, endPoint y: 576, distance: 16.0
click at [685, 576] on icon at bounding box center [684, 575] width 10 height 5
click at [687, 116] on icon at bounding box center [684, 114] width 10 height 5
click at [687, 574] on icon at bounding box center [684, 575] width 10 height 5
click at [1137, 337] on h3 "Regulars" at bounding box center [852, 337] width 785 height 29
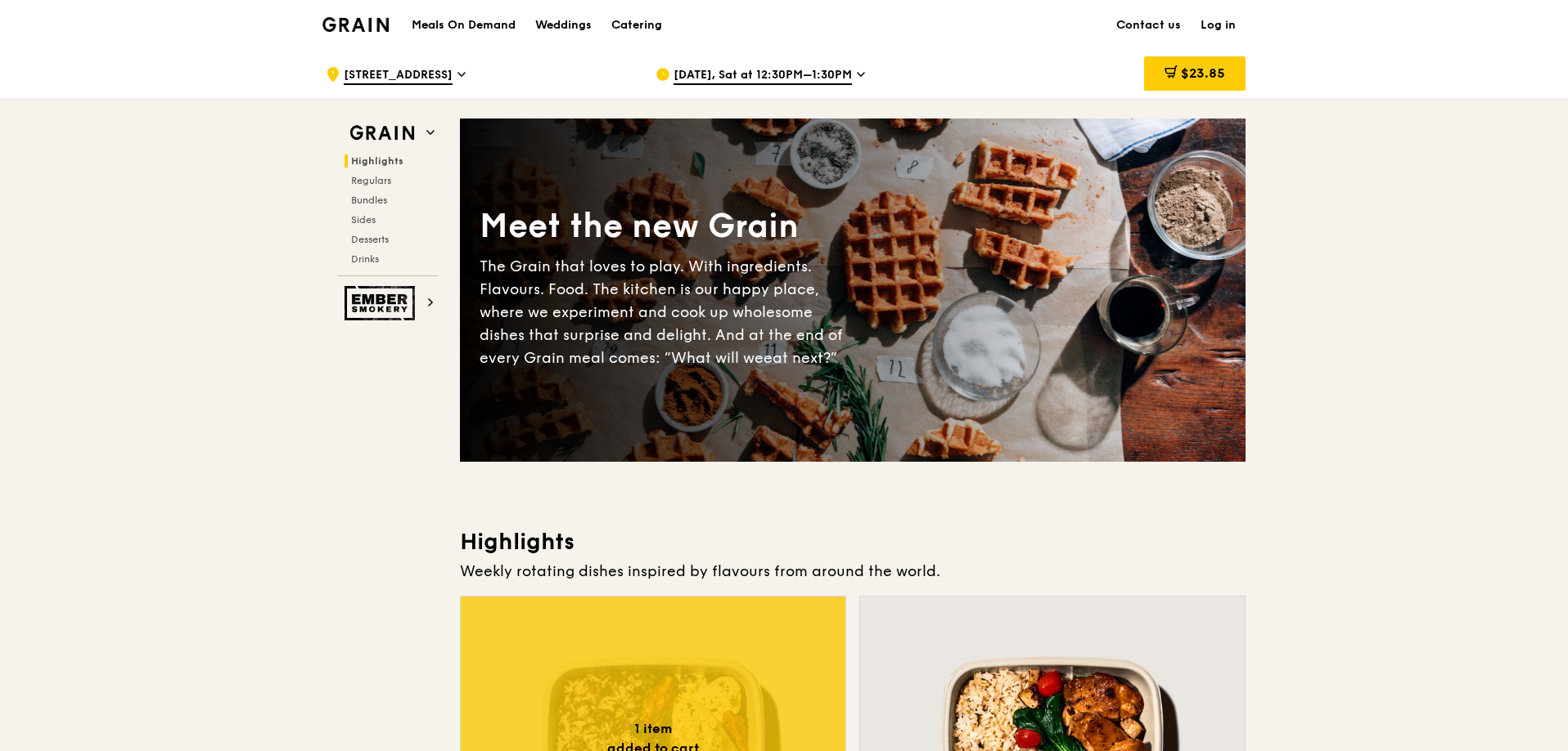
scroll to position [491, 0]
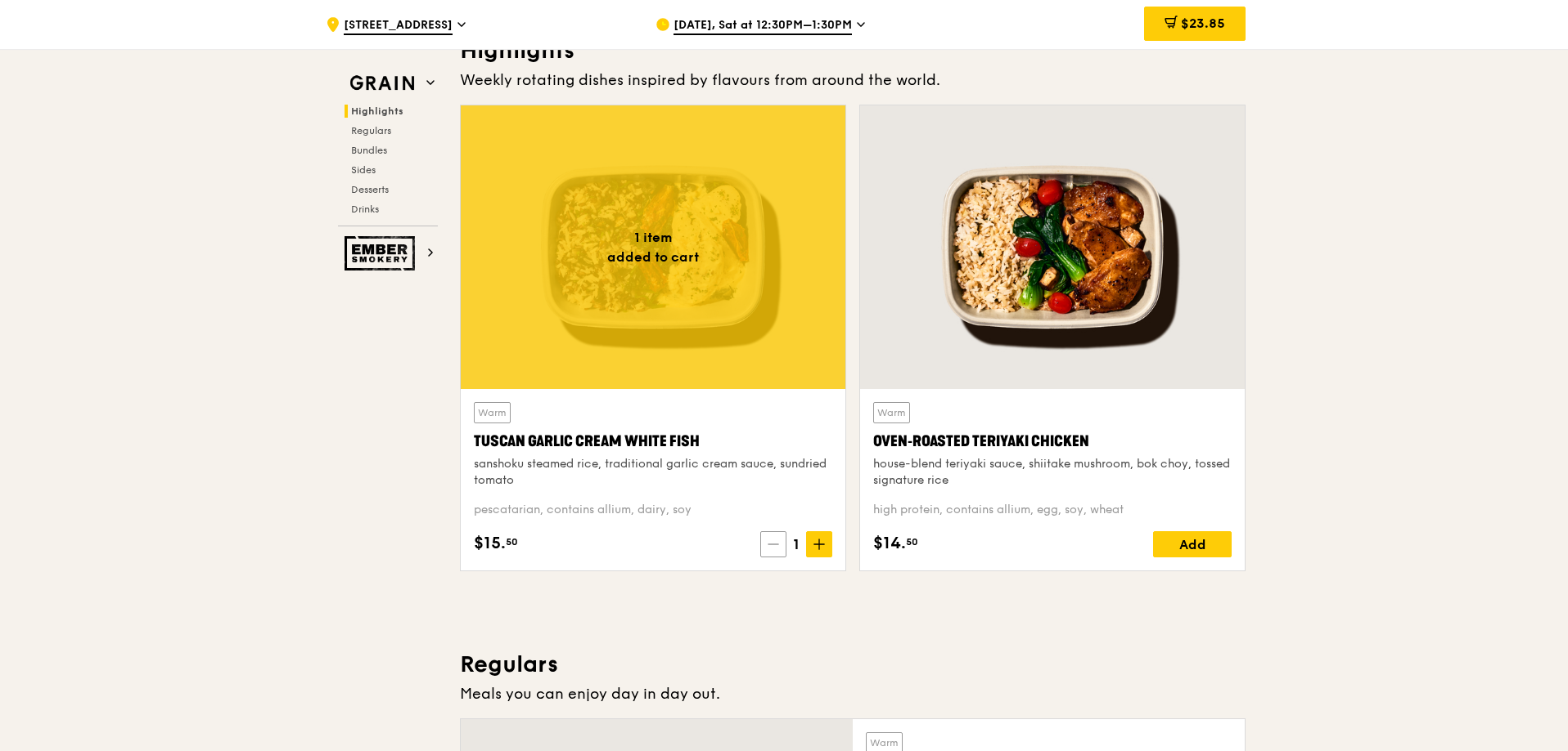
click at [776, 553] on span at bounding box center [773, 545] width 26 height 26
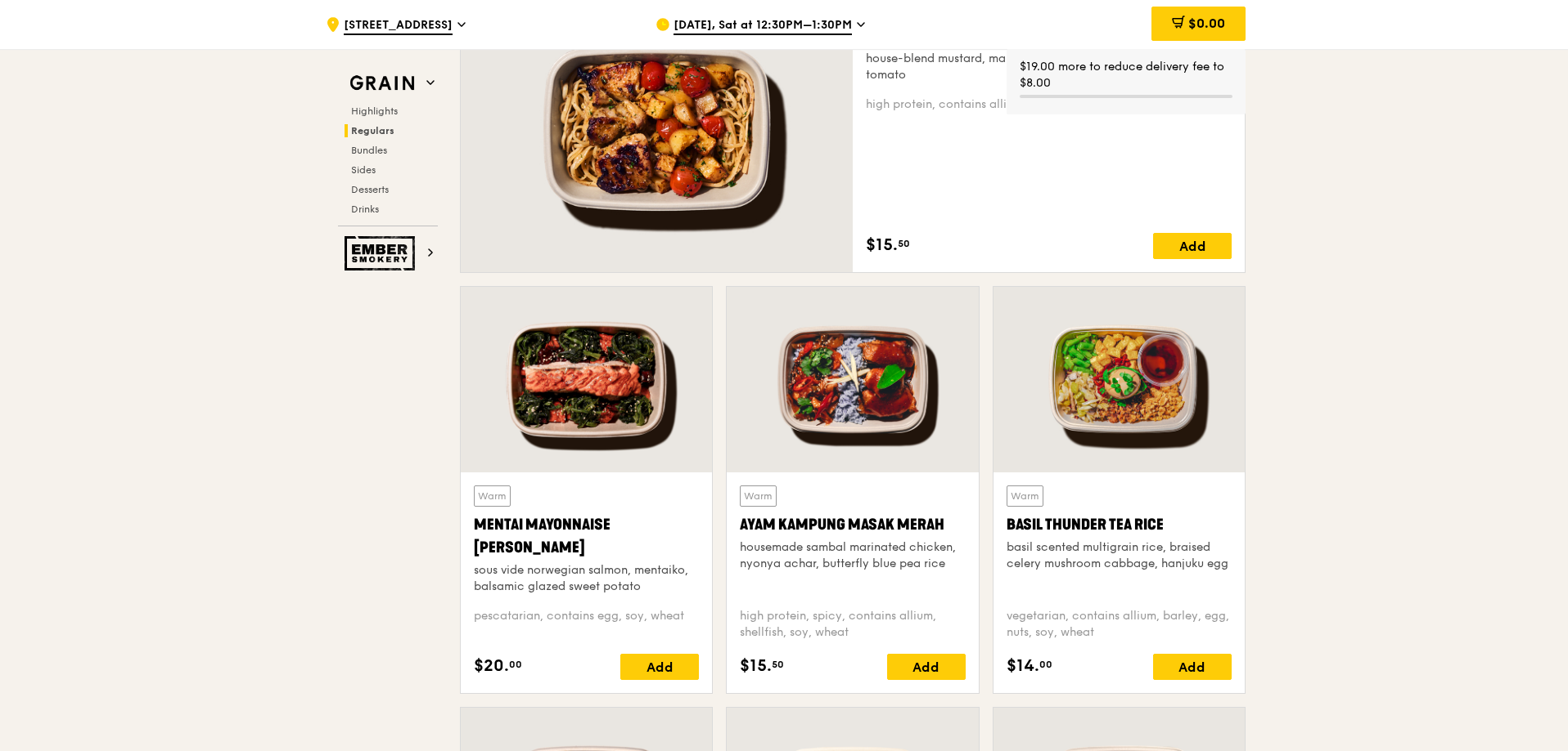
scroll to position [1635, 0]
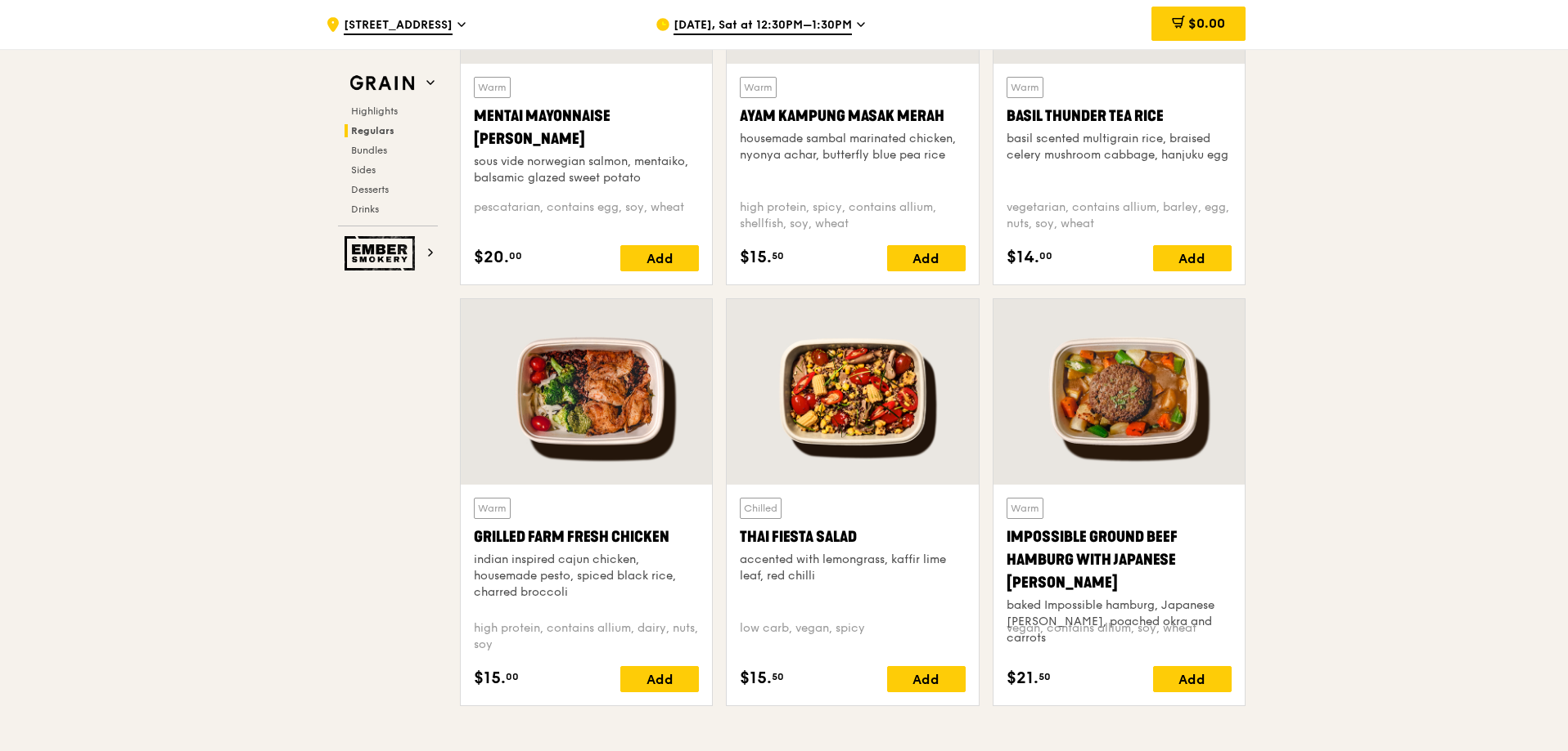
drag, startPoint x: 1409, startPoint y: 427, endPoint x: 1417, endPoint y: 436, distance: 12.0
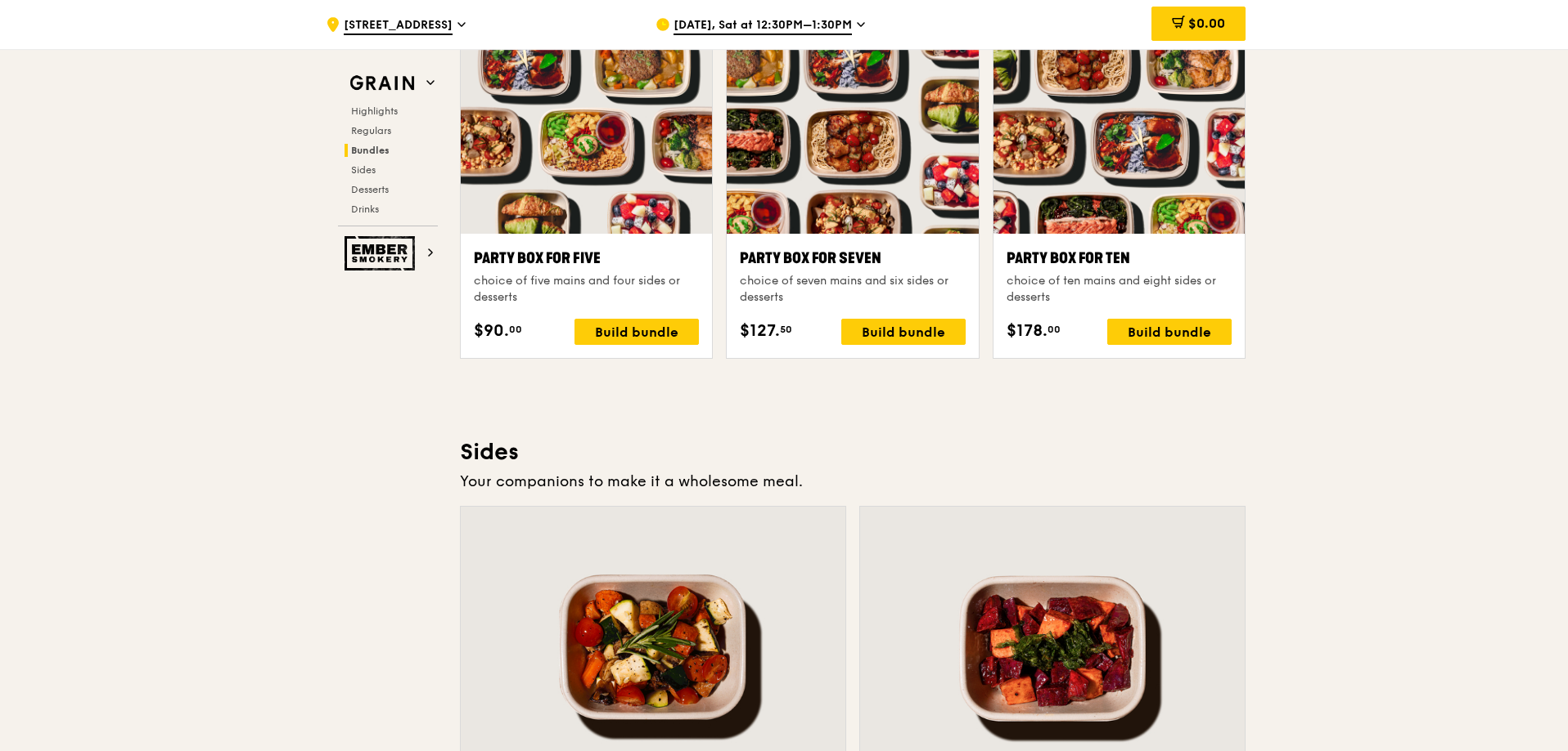
scroll to position [2944, 0]
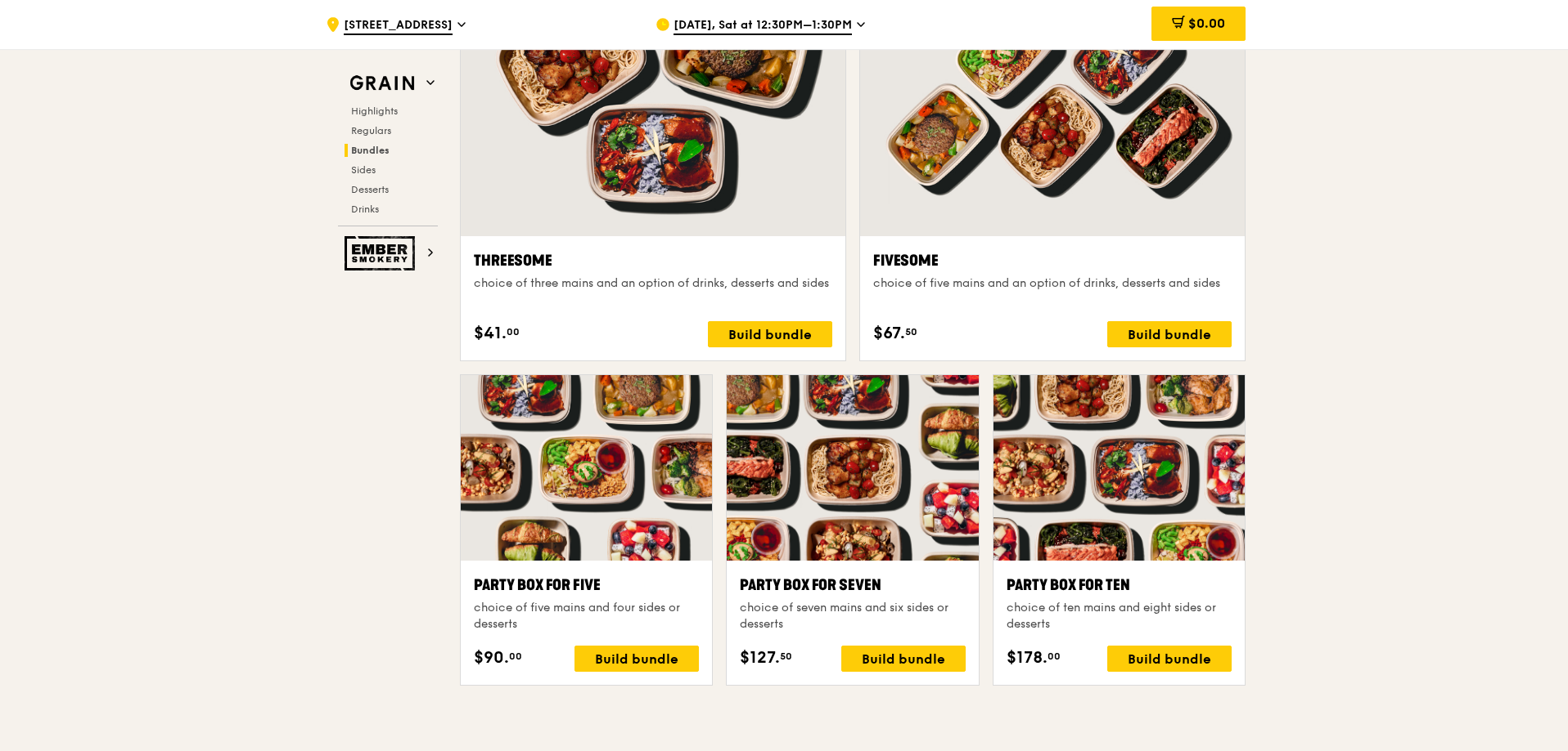
click at [1073, 449] on div at bounding box center [1118, 467] width 251 height 186
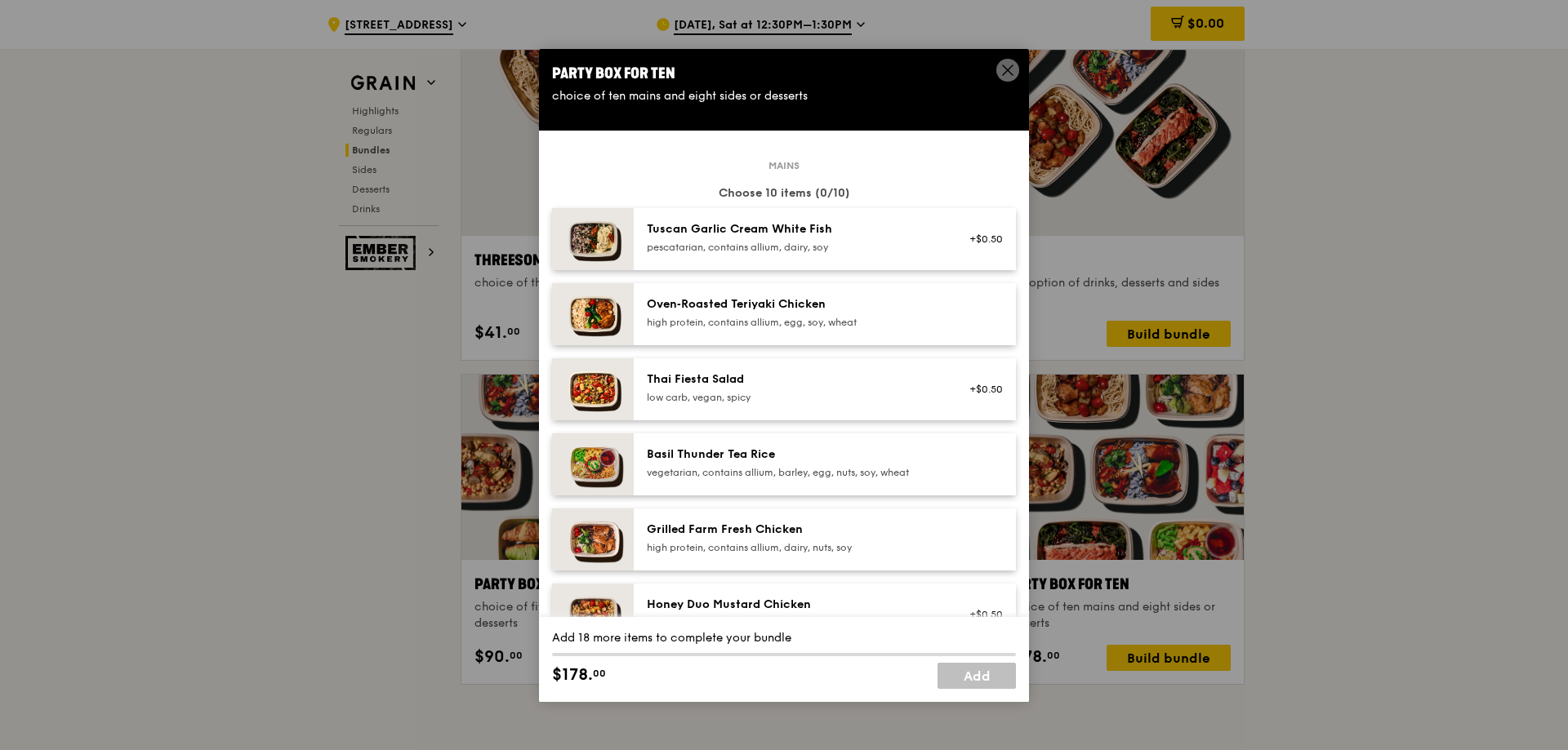
click at [912, 241] on div "pescatarian, contains allium, dairy, soy" at bounding box center [793, 247] width 294 height 13
click at [889, 244] on div "pescatarian, contains allium, dairy, soy" at bounding box center [793, 247] width 294 height 13
click at [877, 307] on div "Oven‑Roasted Teriyaki Chicken" at bounding box center [793, 304] width 294 height 16
click at [888, 261] on div "Tuscan Garlic Cream White Fish pescatarian, contains allium, dairy, soy +$0.50 …" at bounding box center [824, 239] width 382 height 62
click at [969, 246] on link "Remove" at bounding box center [984, 247] width 38 height 11
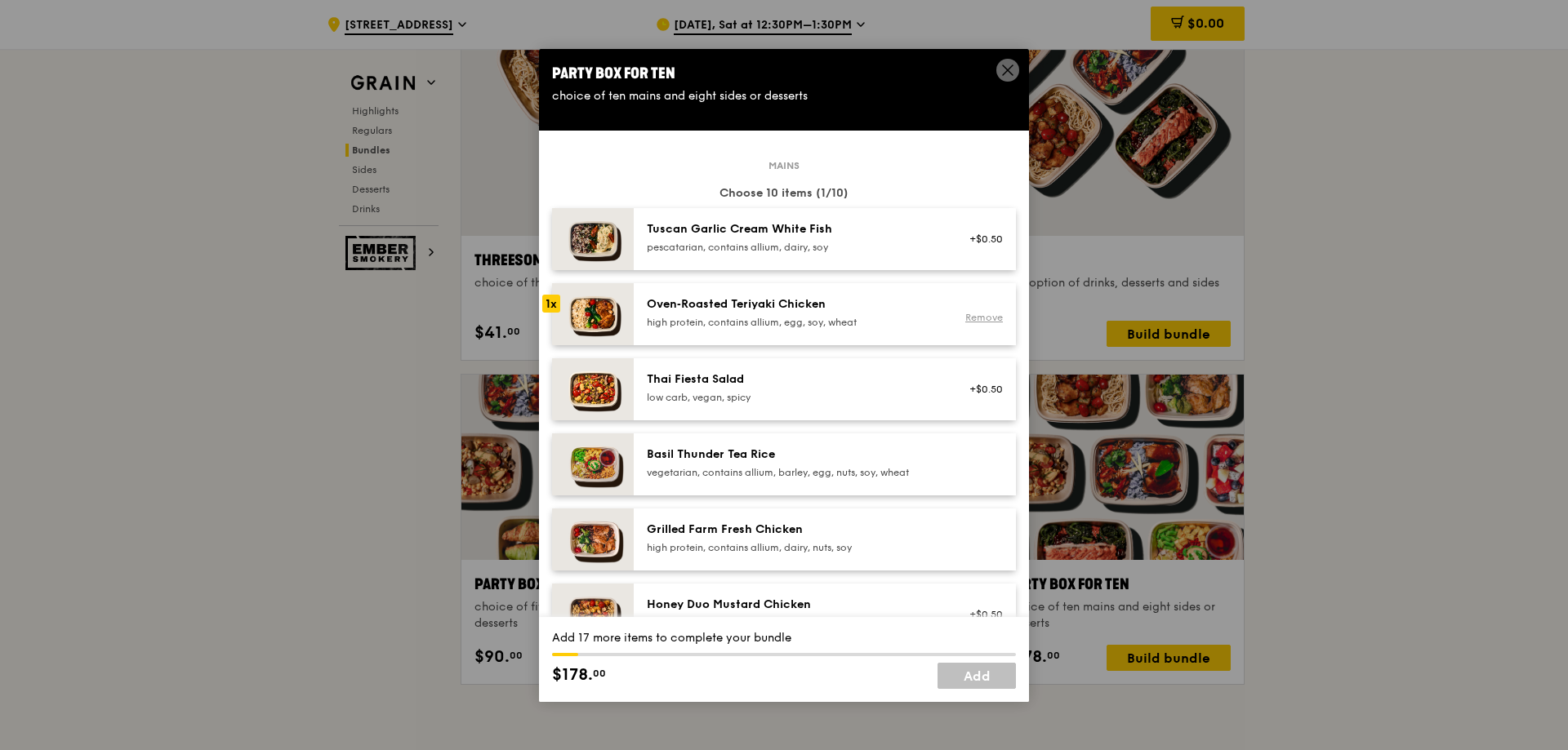
click at [968, 323] on link "Remove" at bounding box center [984, 317] width 38 height 11
click at [1012, 69] on icon at bounding box center [1008, 71] width 15 height 15
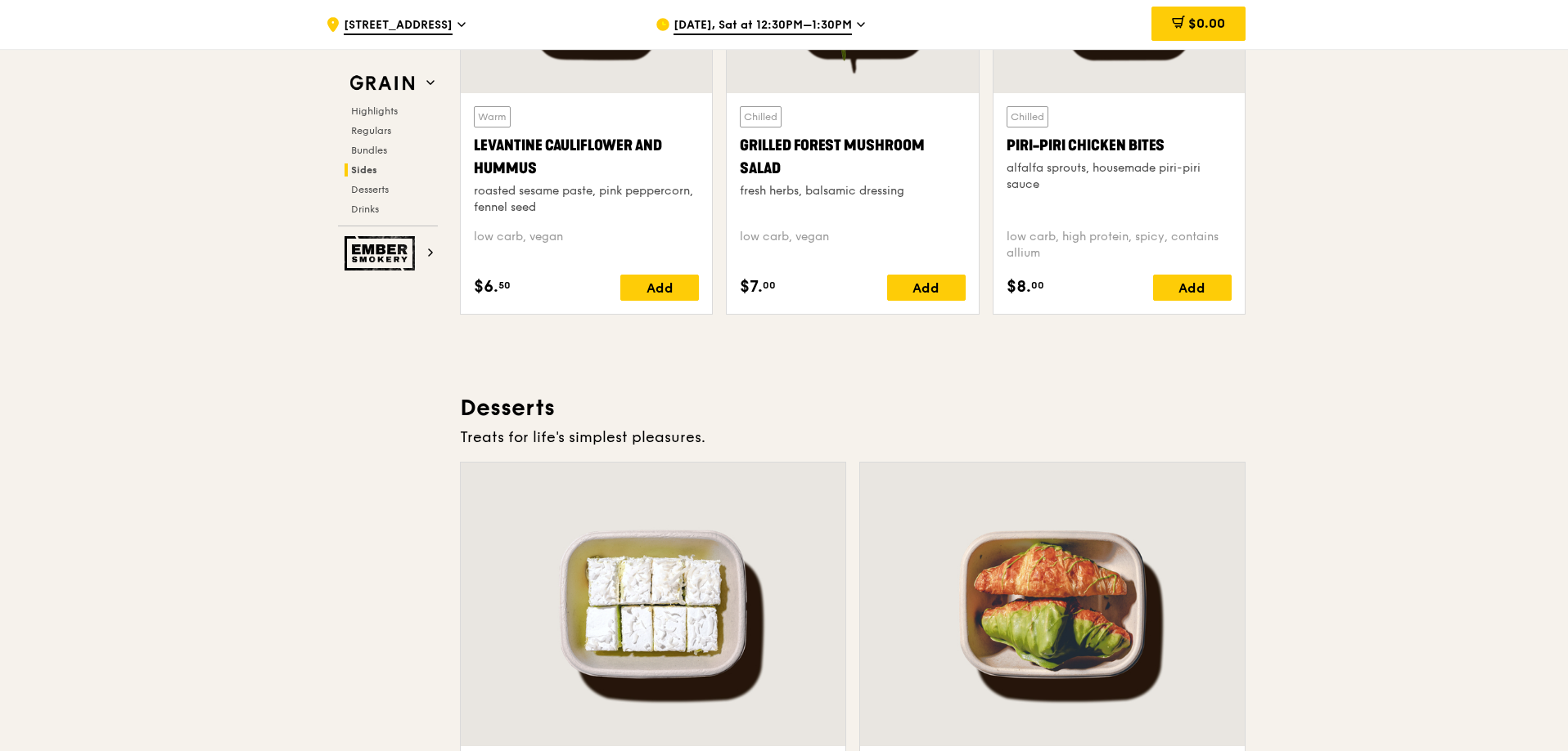
scroll to position [3680, 0]
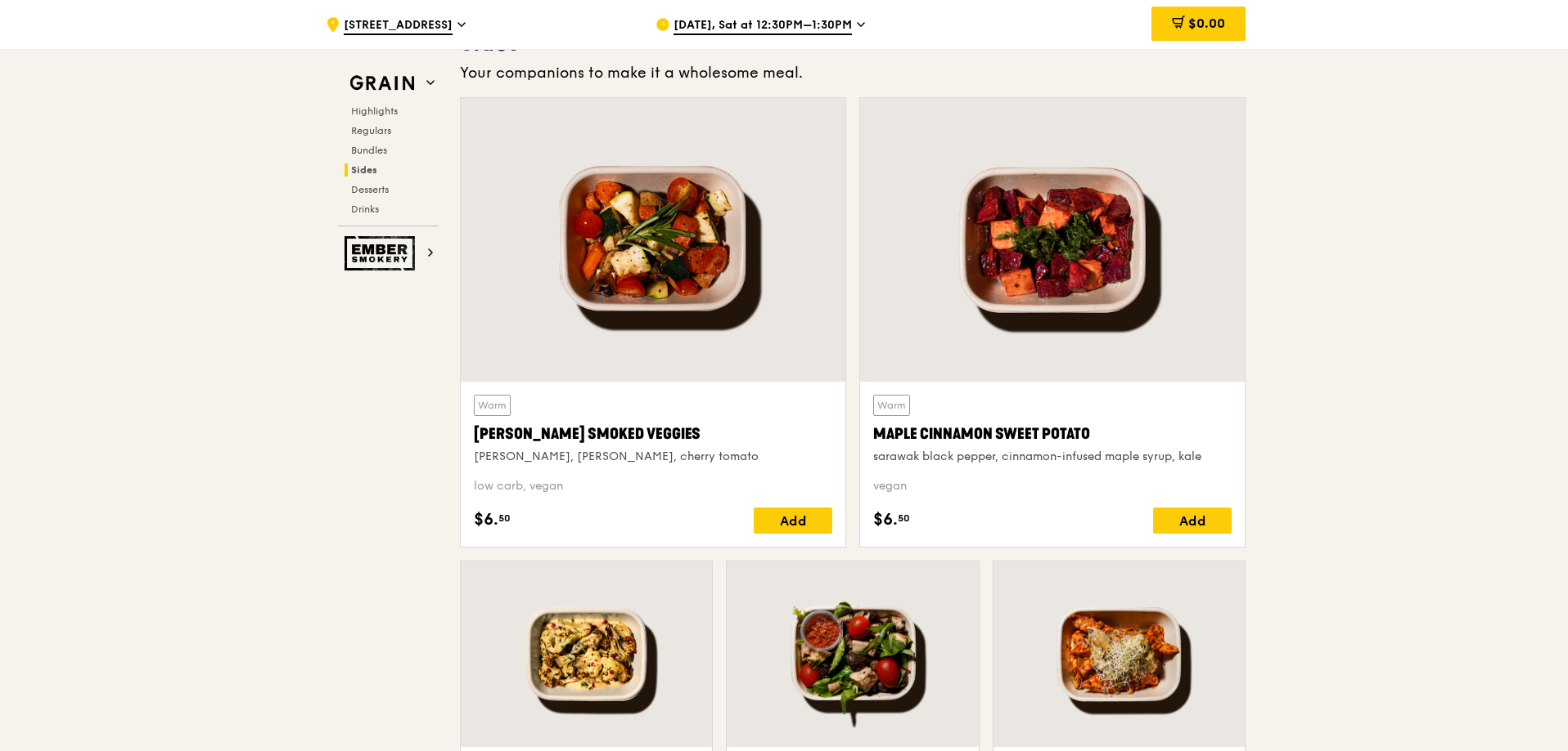
click at [457, 30] on icon at bounding box center [461, 24] width 8 height 15
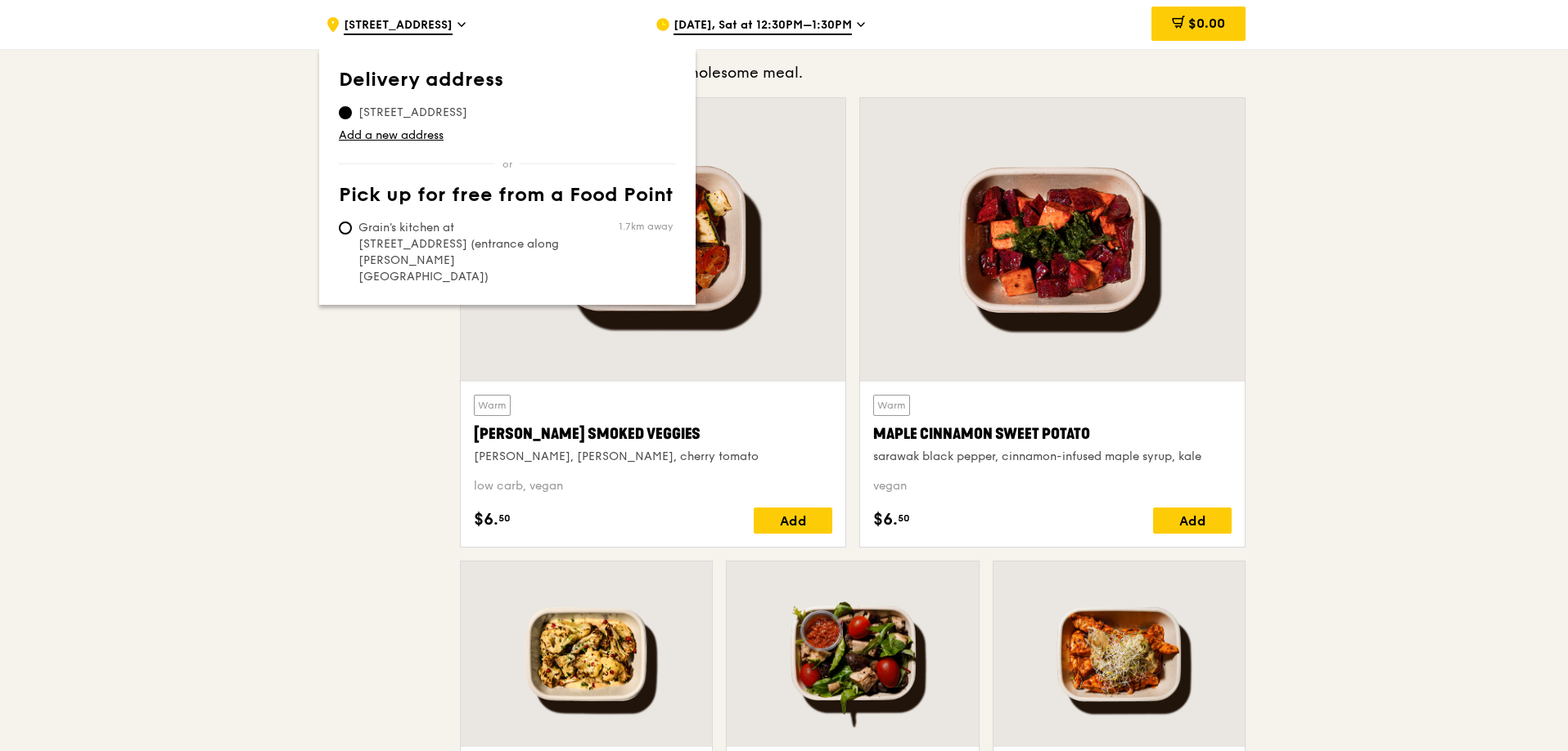
drag, startPoint x: 231, startPoint y: 406, endPoint x: 252, endPoint y: 404, distance: 21.1
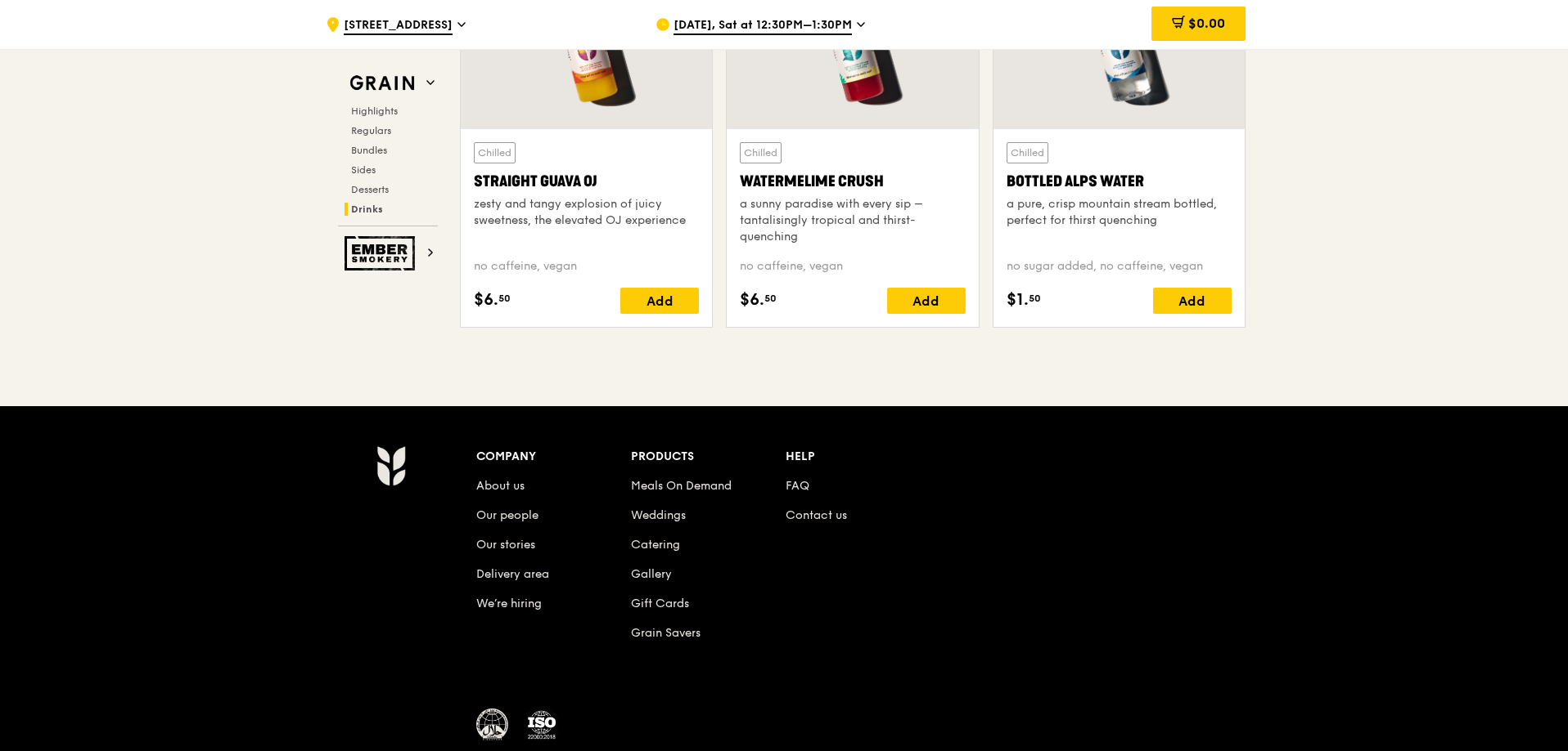
scroll to position [6722, 0]
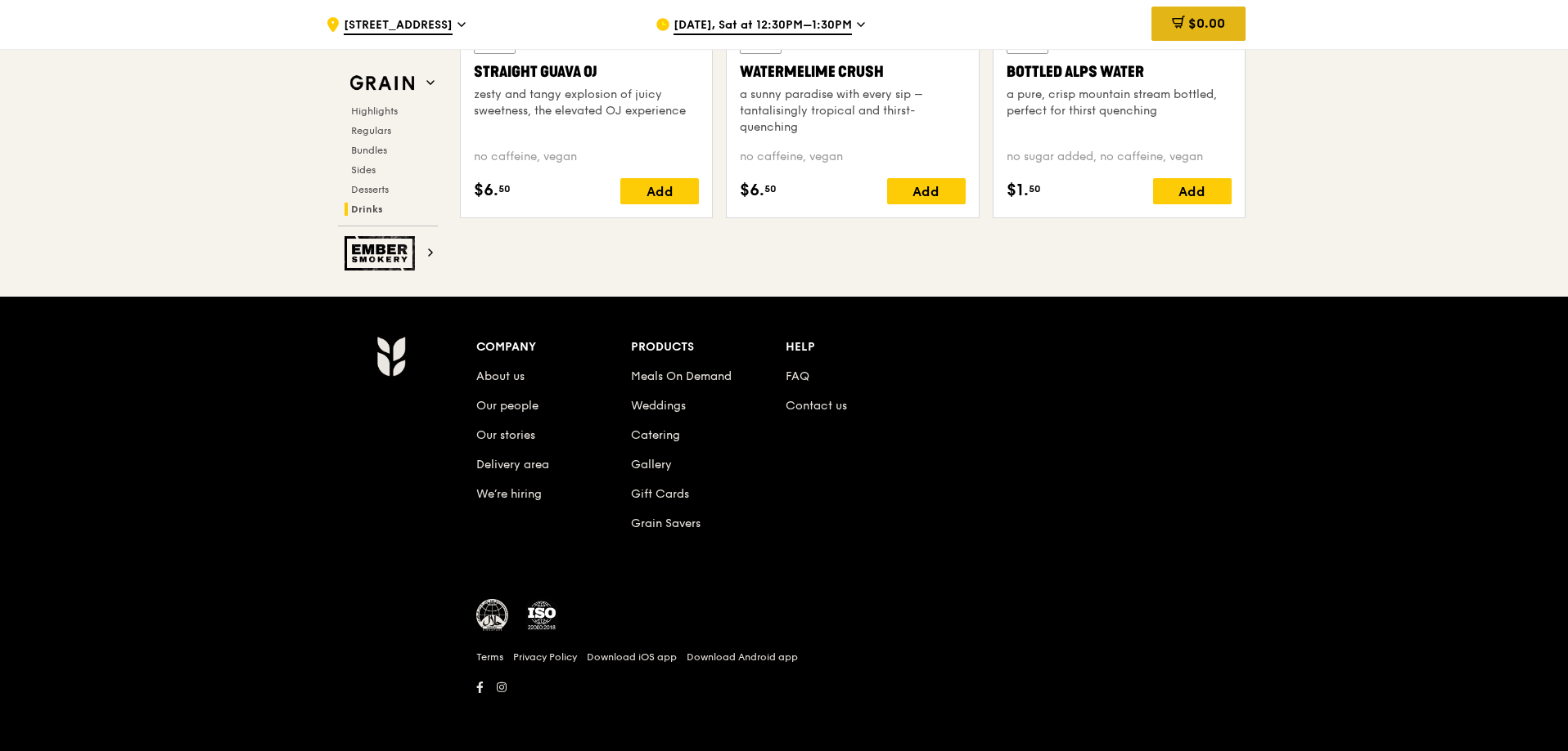
click at [1203, 28] on span "$0.00" at bounding box center [1206, 23] width 37 height 15
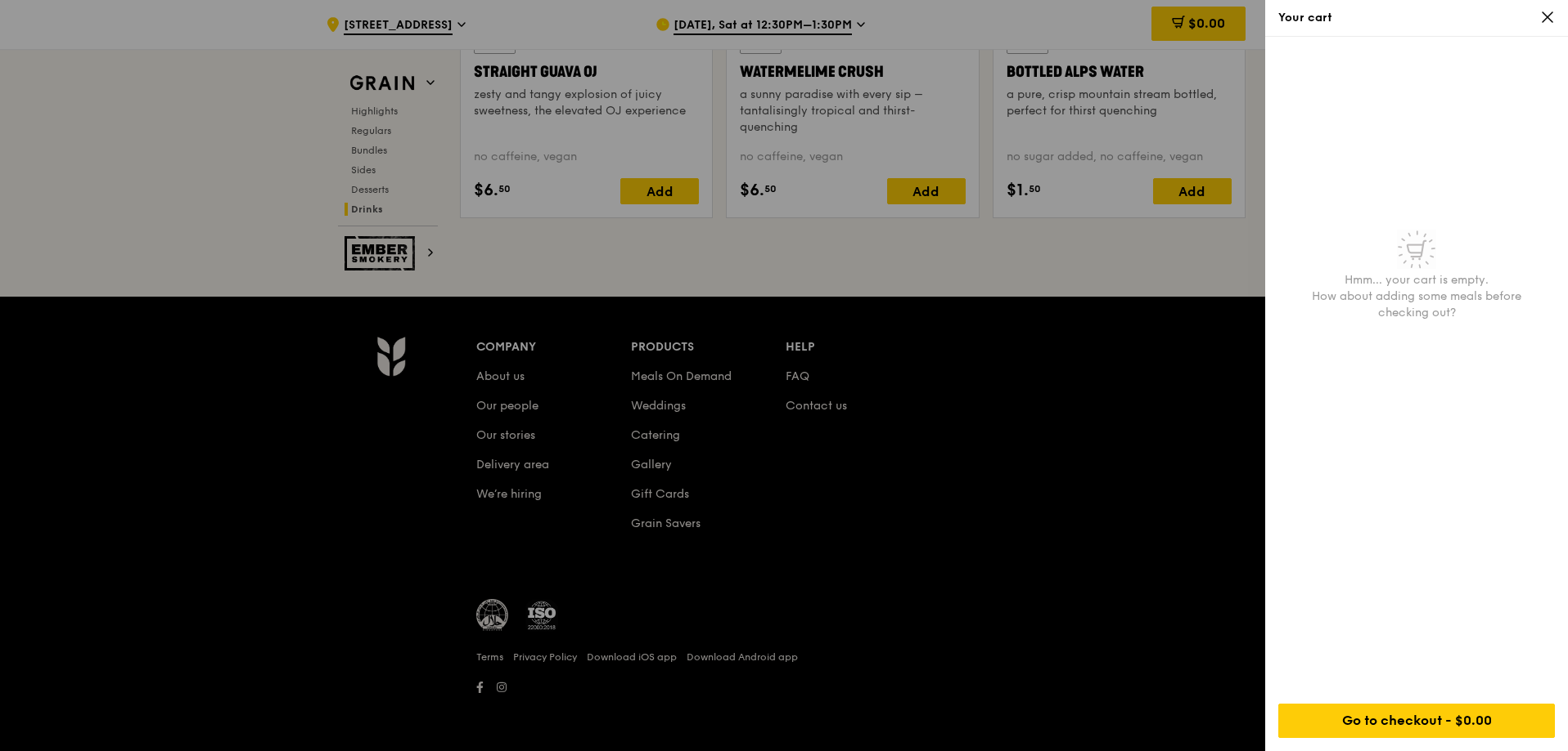
click at [1544, 22] on icon at bounding box center [1547, 17] width 15 height 15
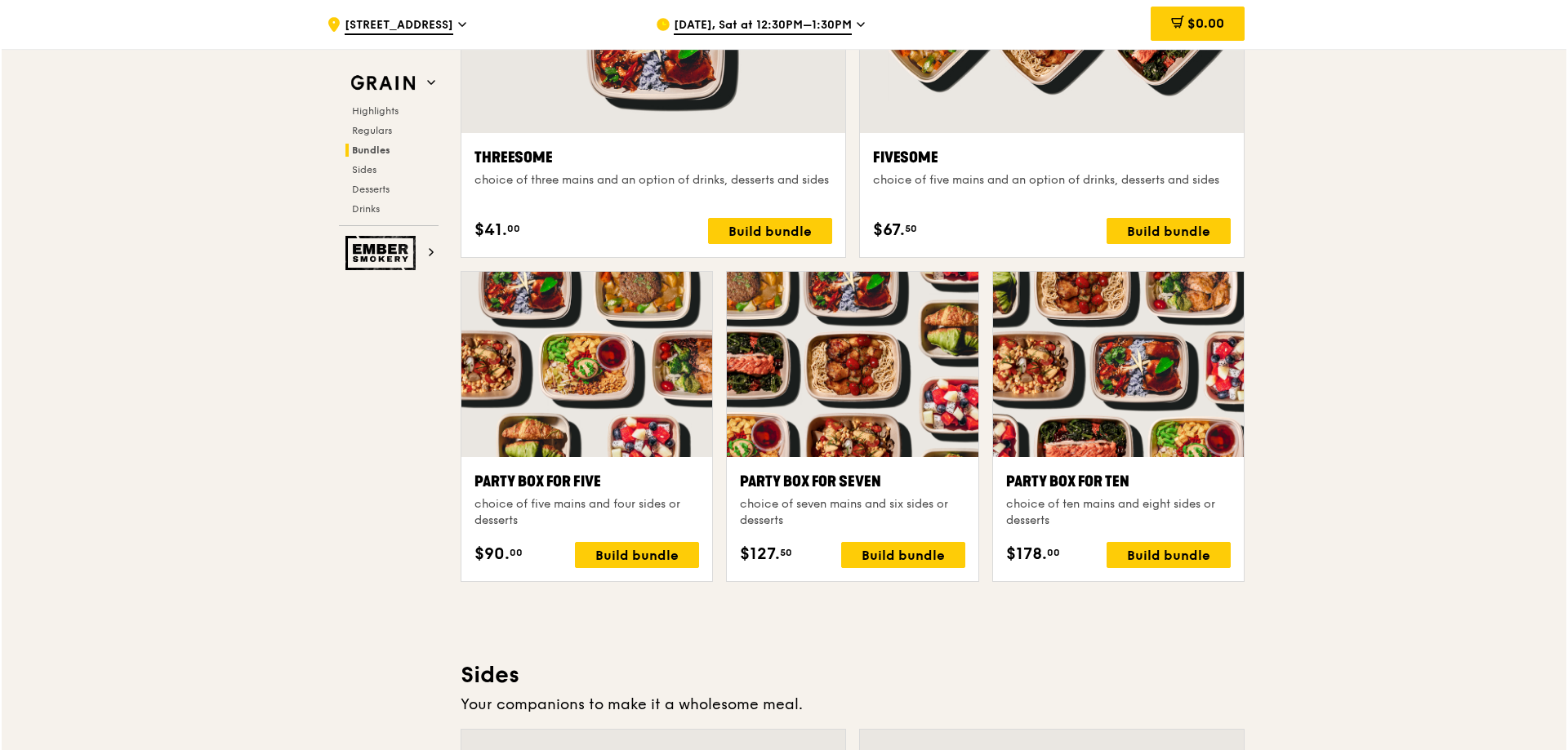
scroll to position [3039, 0]
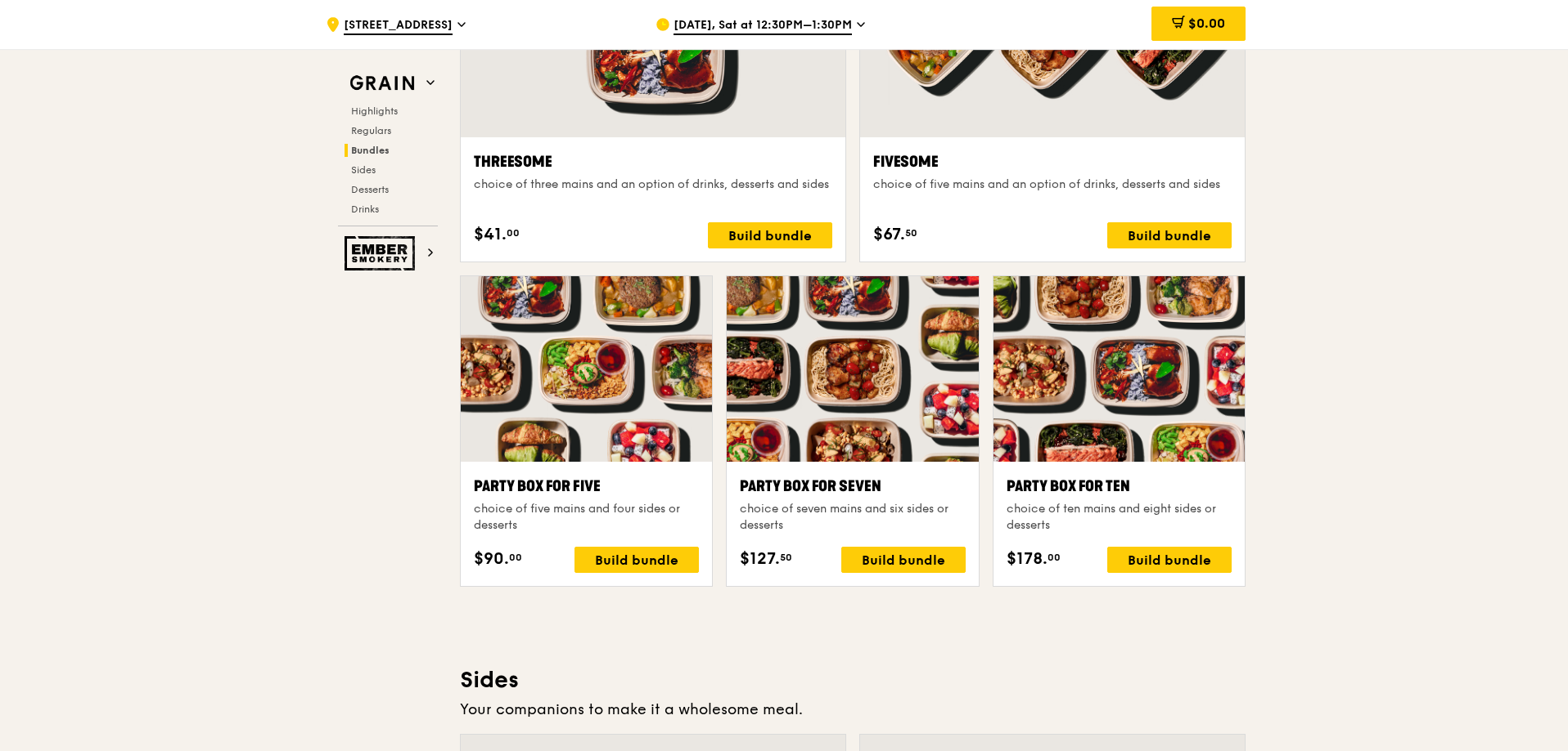
click at [1193, 580] on div "Party Box for Ten choice of ten mains and eight sides or desserts $178. 00 Buil…" at bounding box center [1118, 524] width 251 height 124
click at [1210, 562] on div "Build bundle" at bounding box center [1169, 561] width 124 height 26
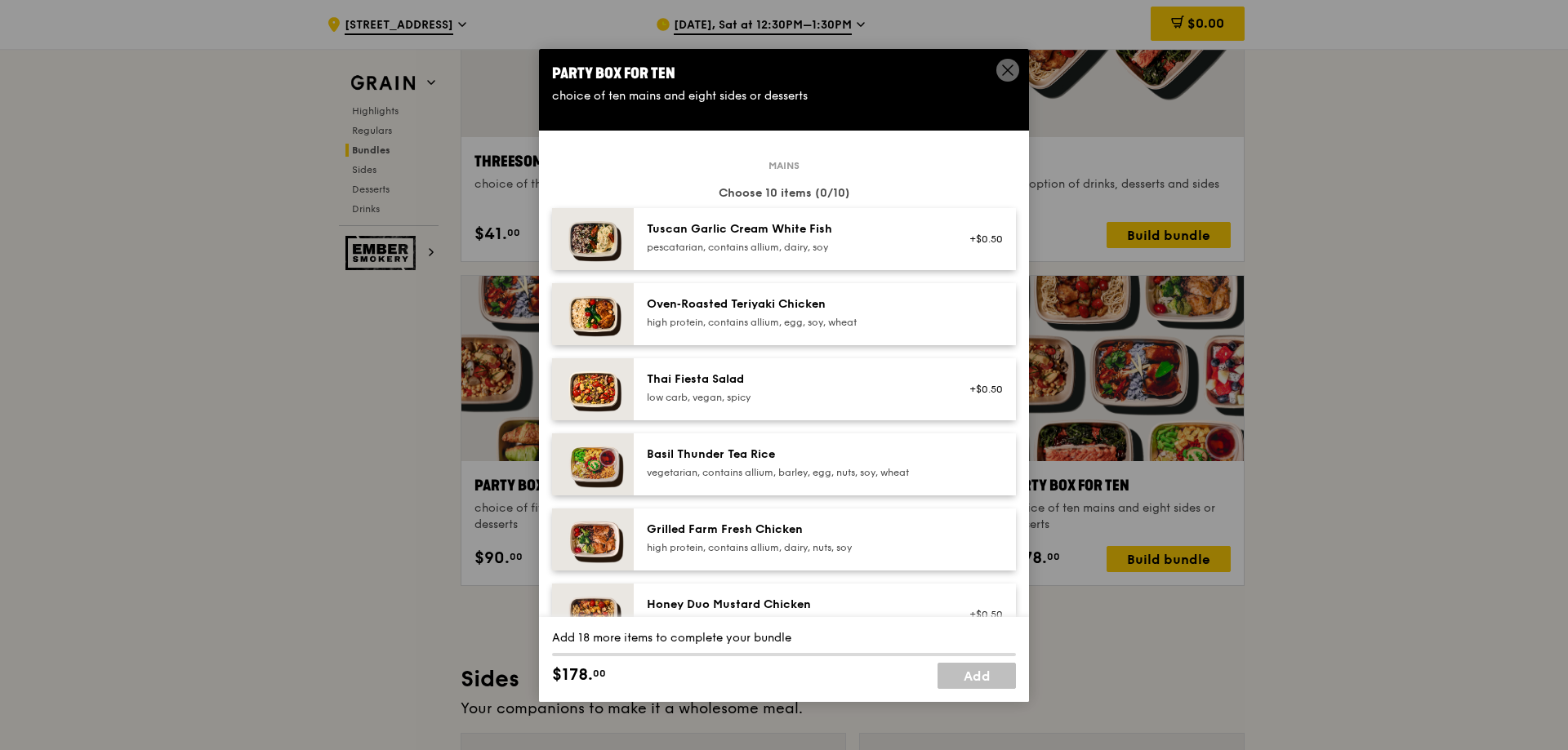
click at [927, 250] on div "pescatarian, contains allium, dairy, soy" at bounding box center [793, 247] width 294 height 13
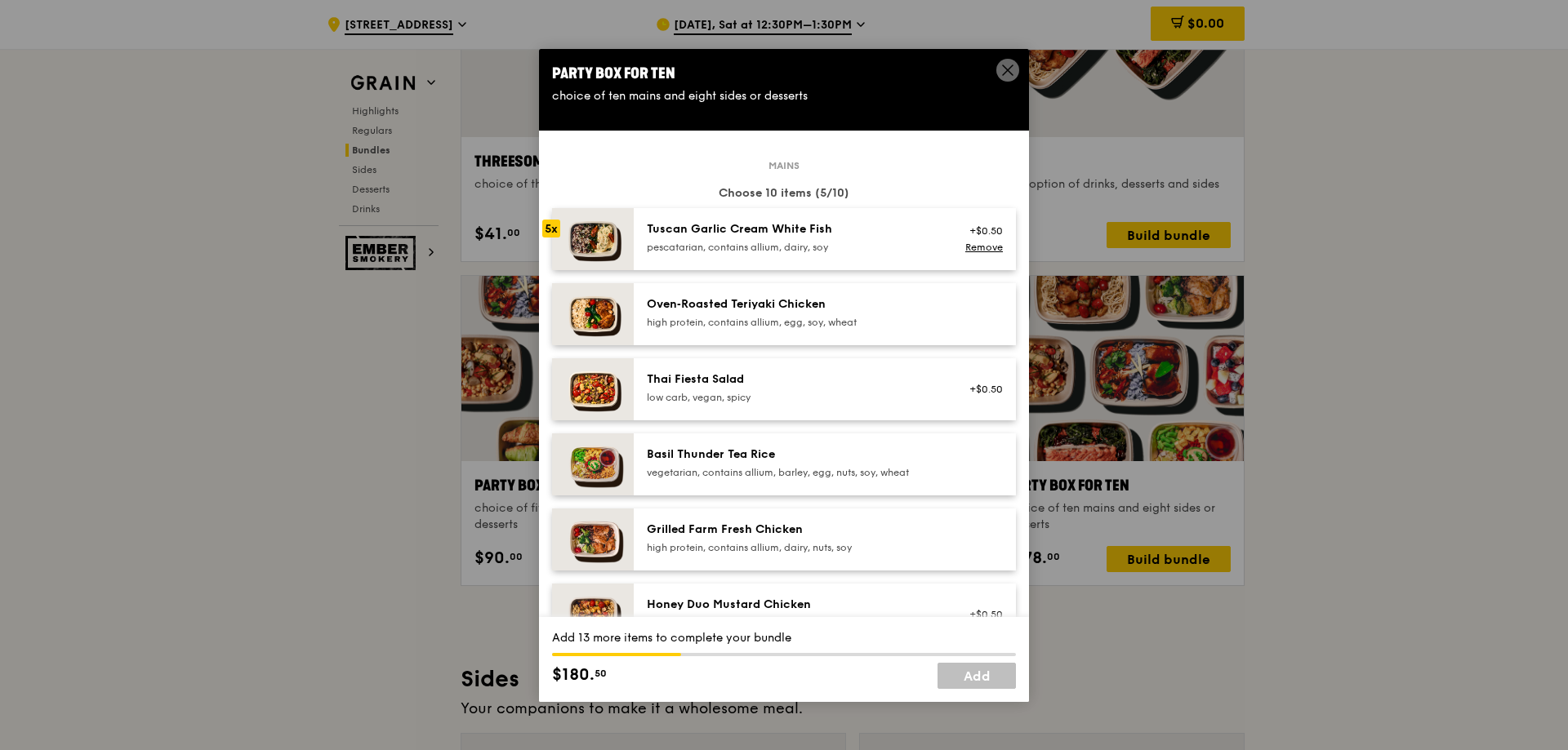
click at [927, 250] on div "pescatarian, contains allium, dairy, soy" at bounding box center [793, 247] width 294 height 13
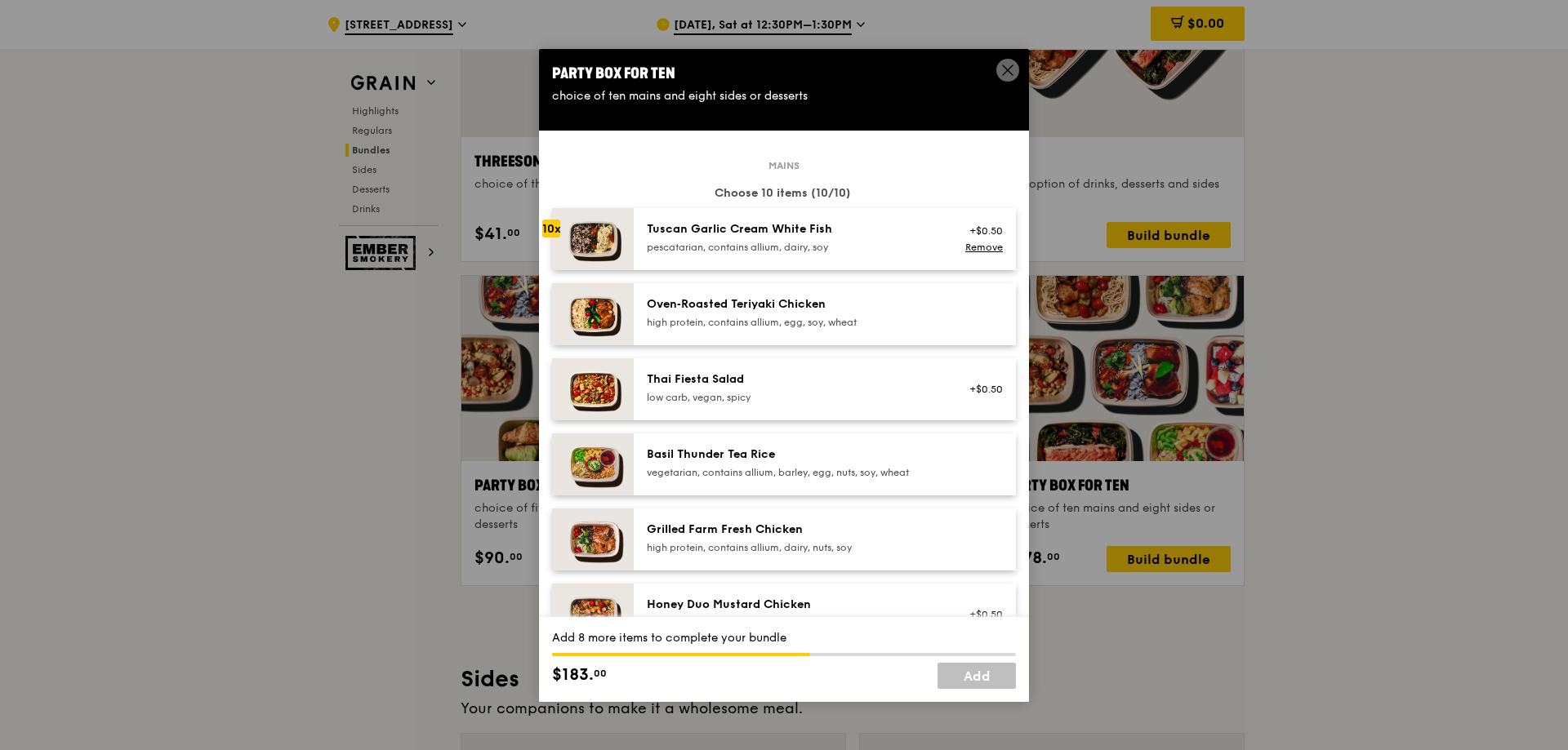
click at [927, 250] on div "pescatarian, contains allium, dairy, soy" at bounding box center [793, 247] width 294 height 13
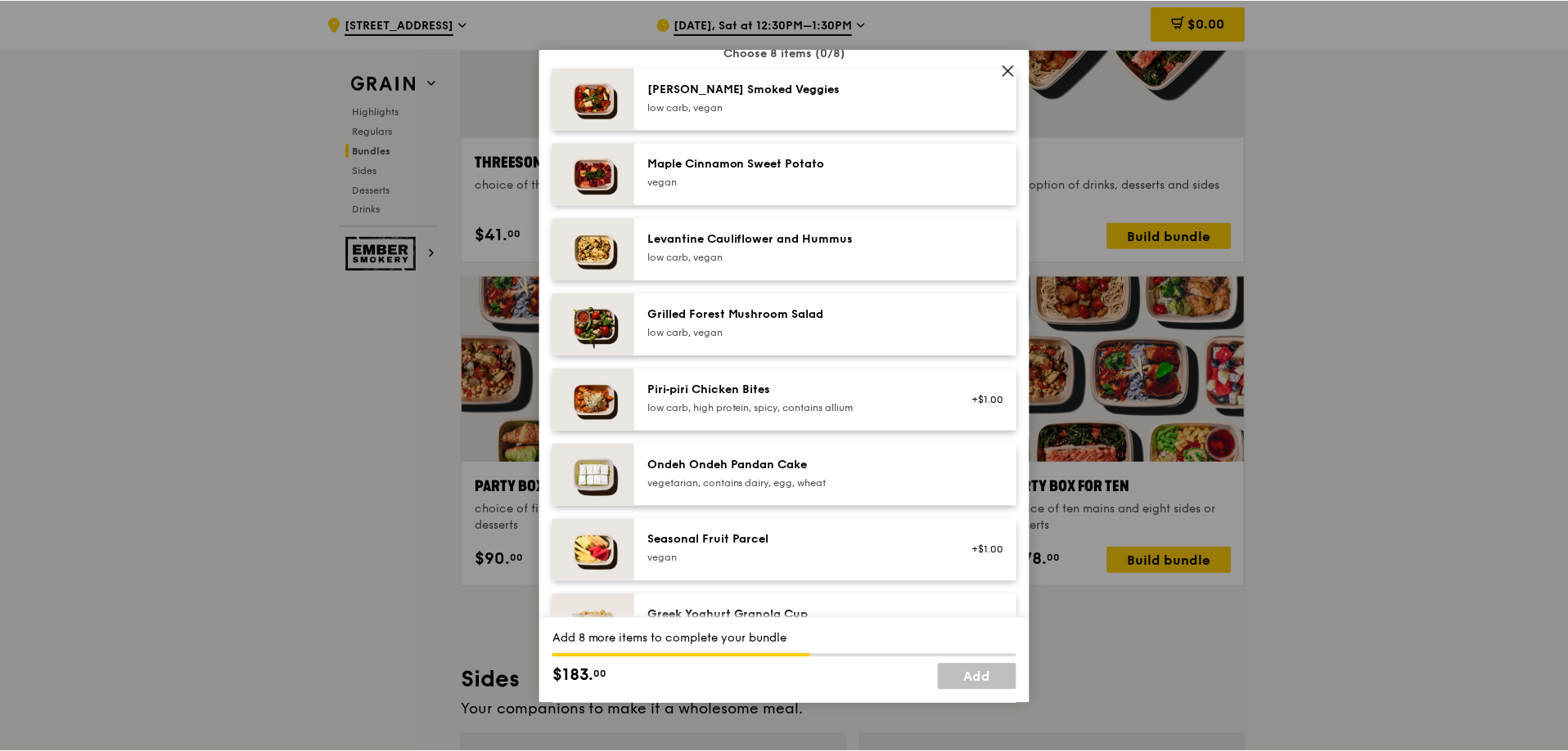
scroll to position [900, 0]
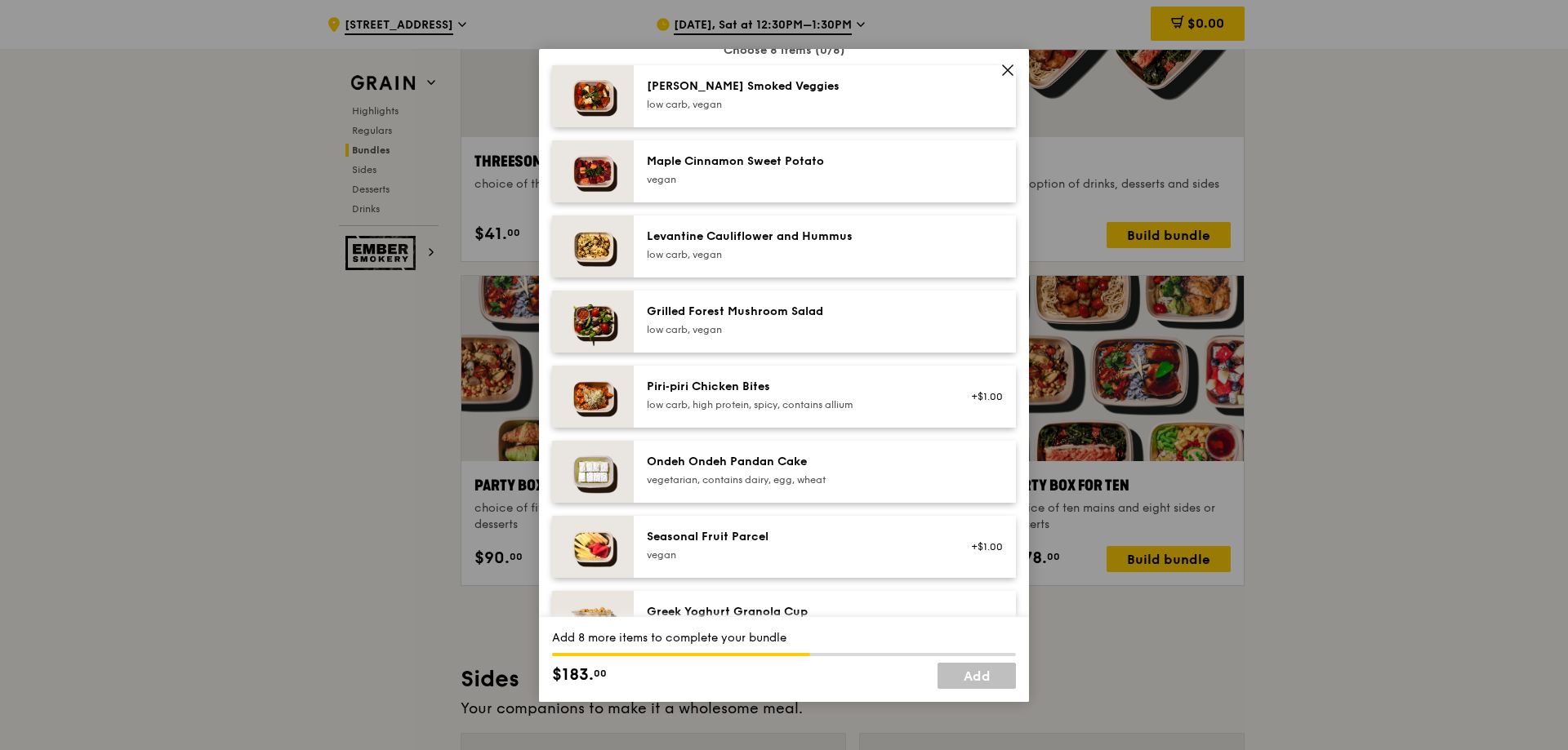
click at [849, 536] on div "Seasonal Fruit Parcel" at bounding box center [793, 536] width 294 height 16
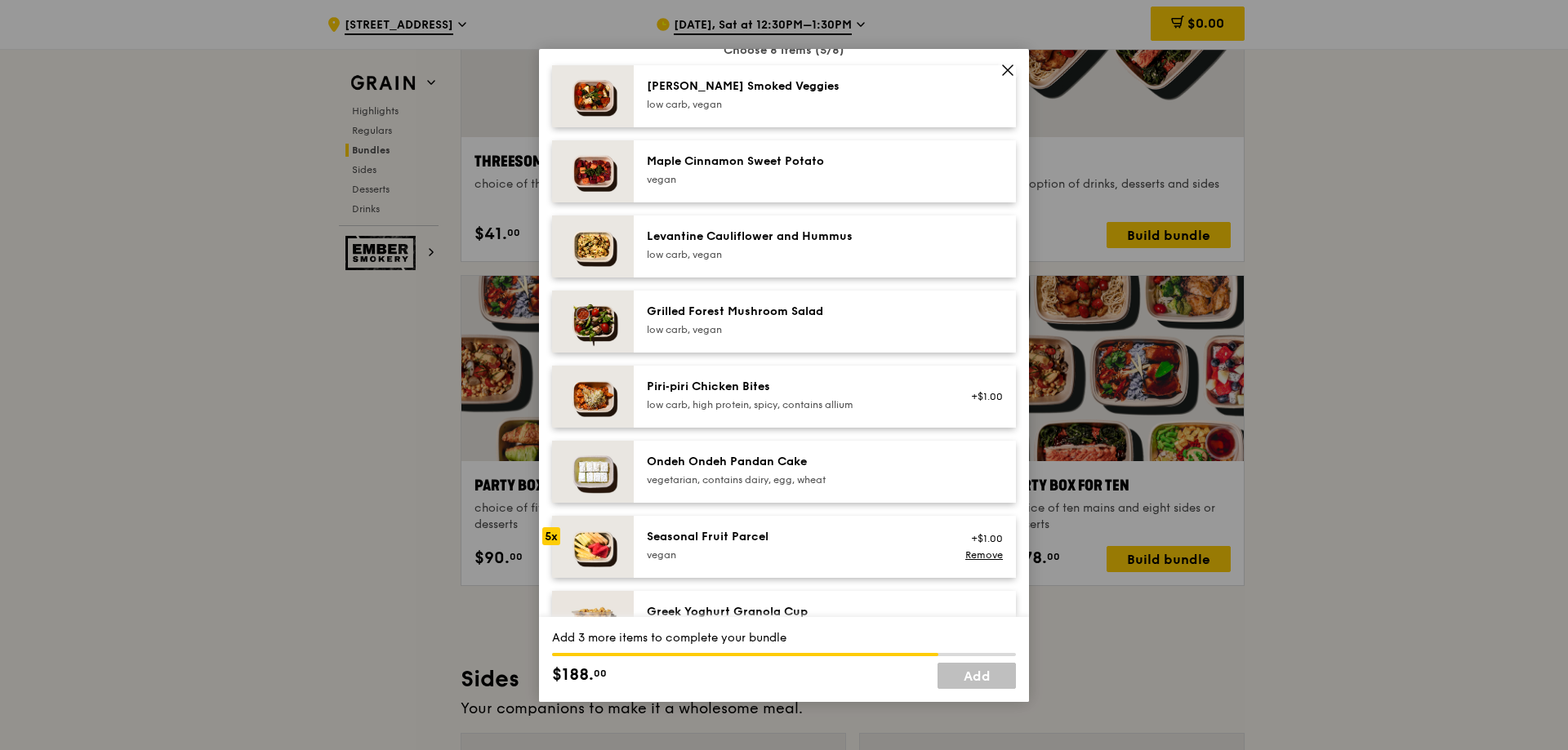
click at [849, 536] on div "Seasonal Fruit Parcel" at bounding box center [793, 536] width 294 height 16
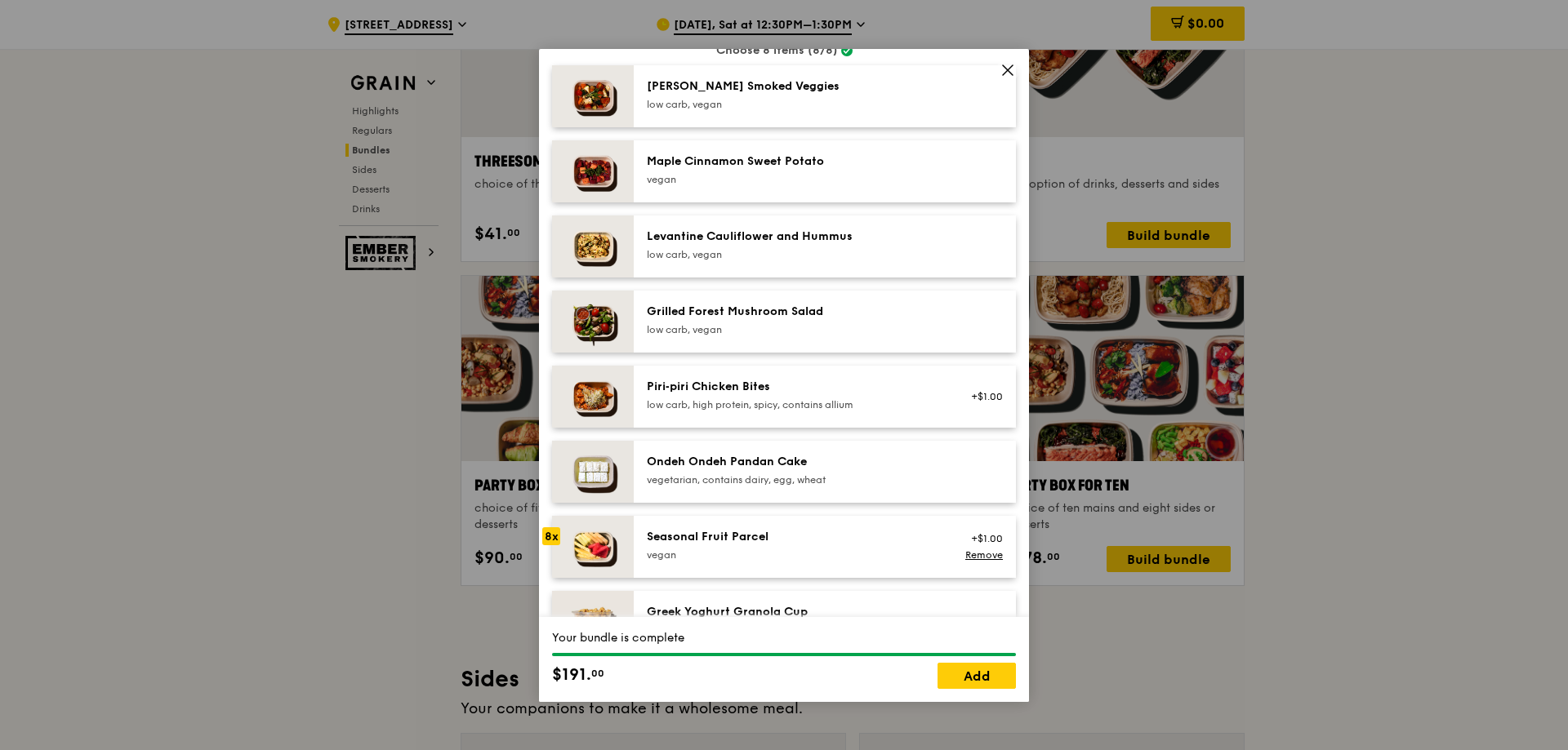
click at [849, 536] on div "Seasonal Fruit Parcel" at bounding box center [793, 536] width 294 height 16
click at [972, 676] on link "Add" at bounding box center [976, 677] width 78 height 26
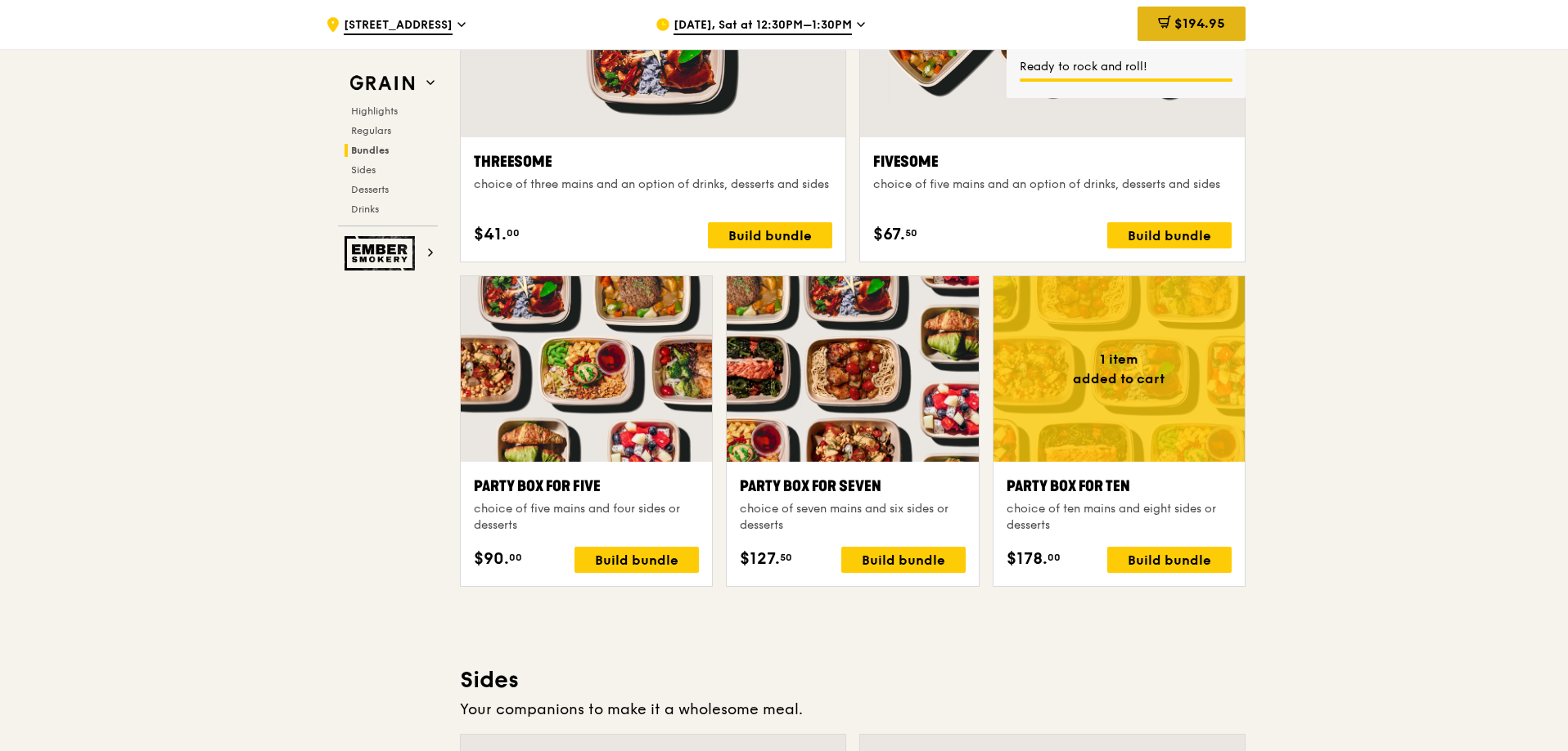
click at [1206, 15] on span "$194.95" at bounding box center [1199, 23] width 51 height 15
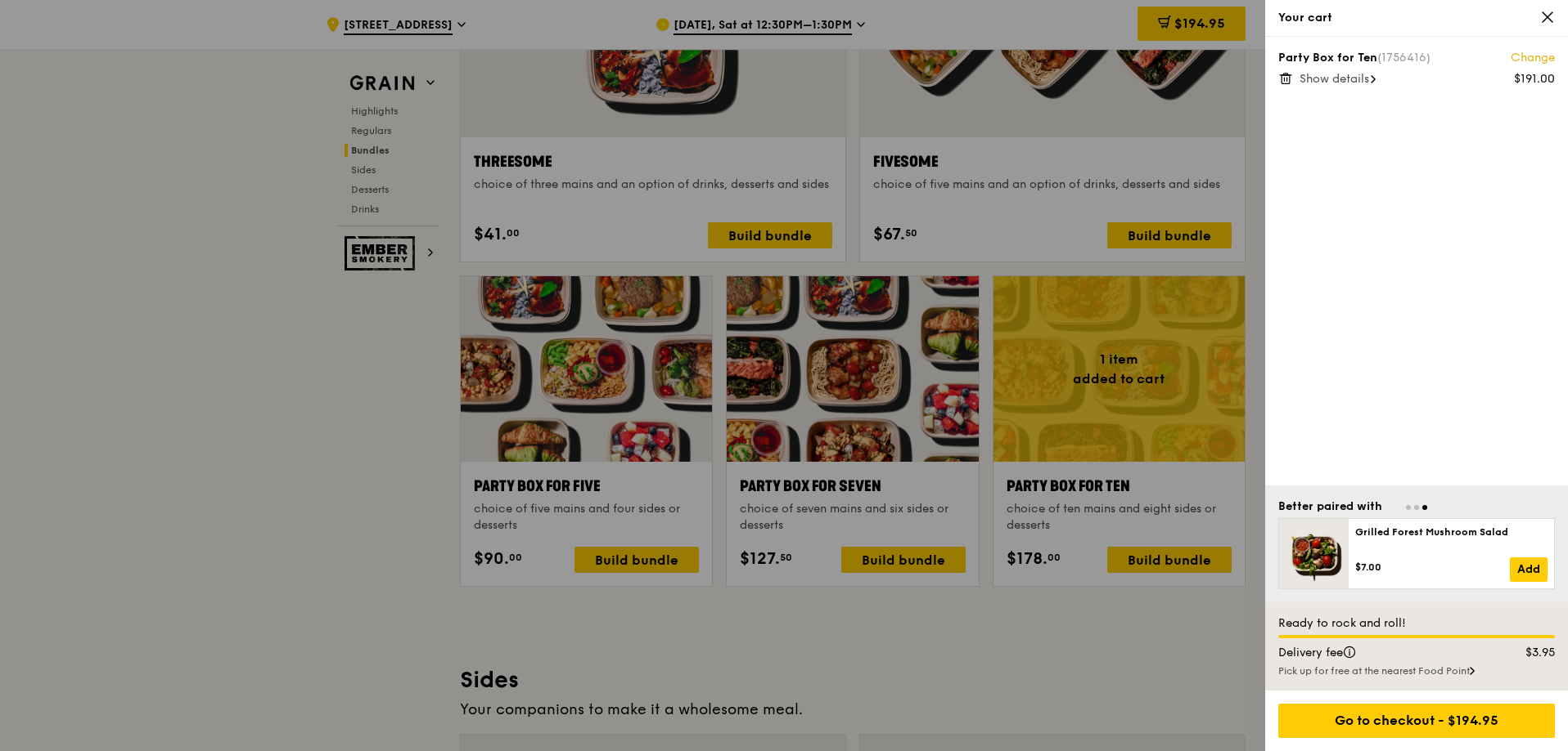
click at [1042, 679] on div at bounding box center [784, 375] width 1568 height 751
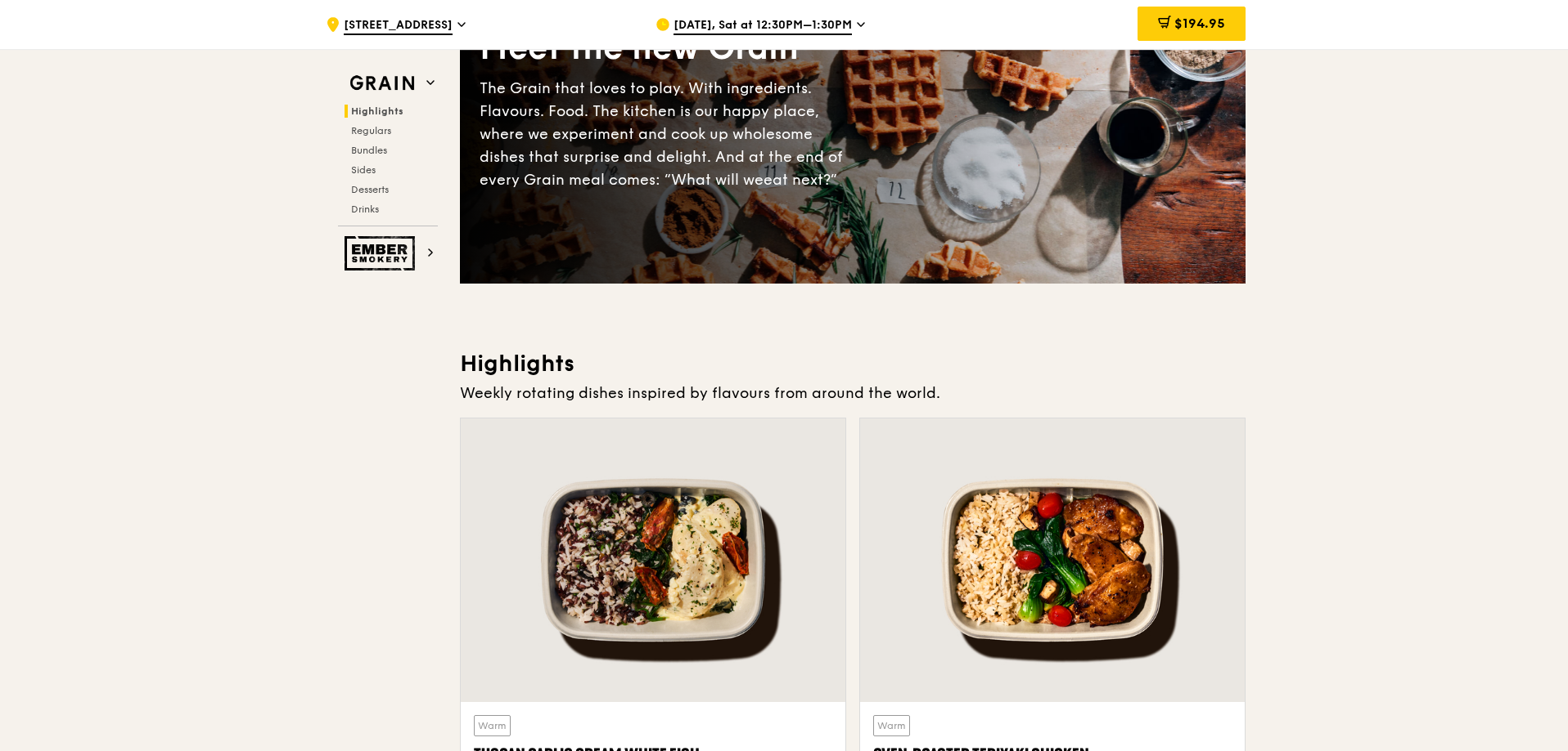
scroll to position [0, 0]
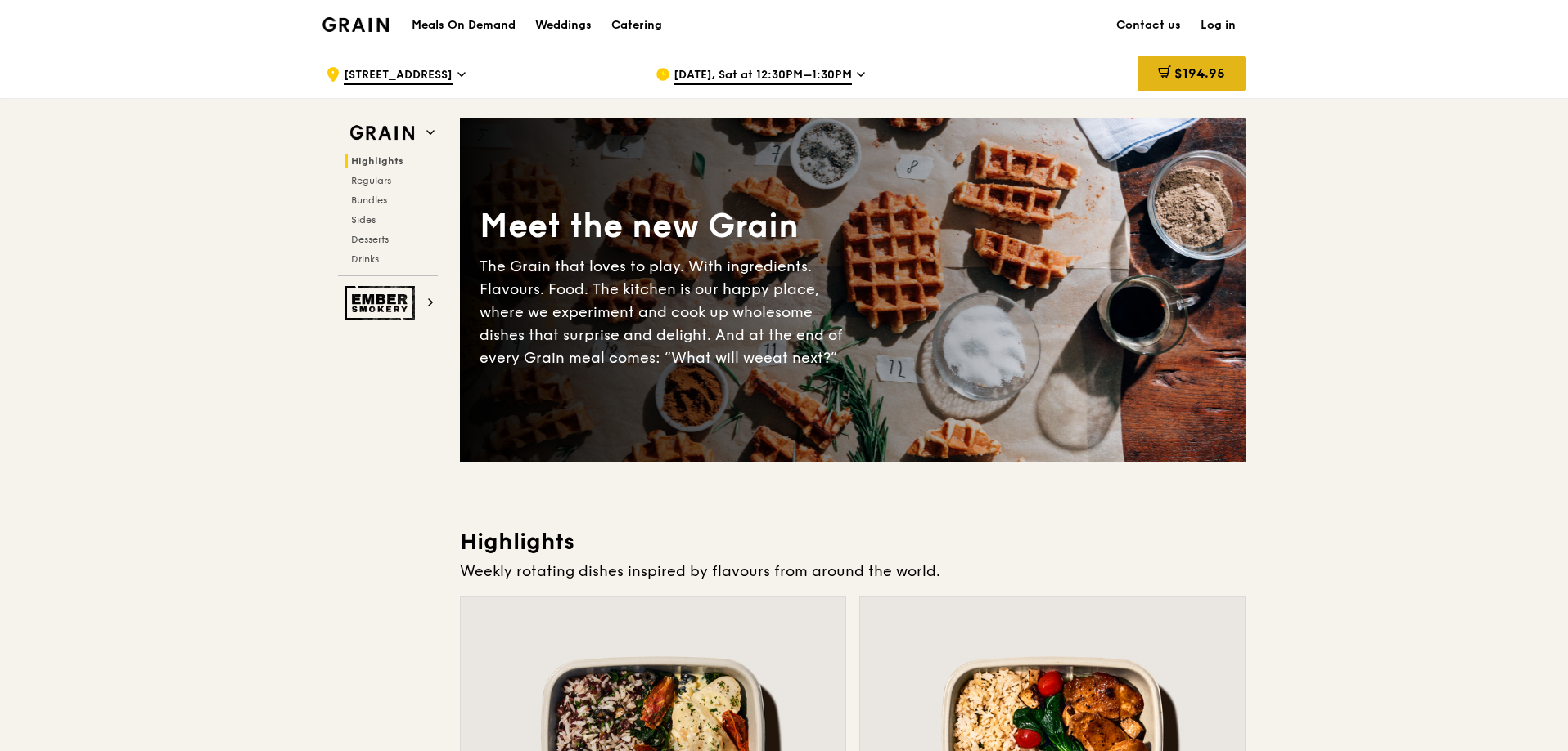
click at [1180, 61] on div "$194.95" at bounding box center [1191, 73] width 108 height 34
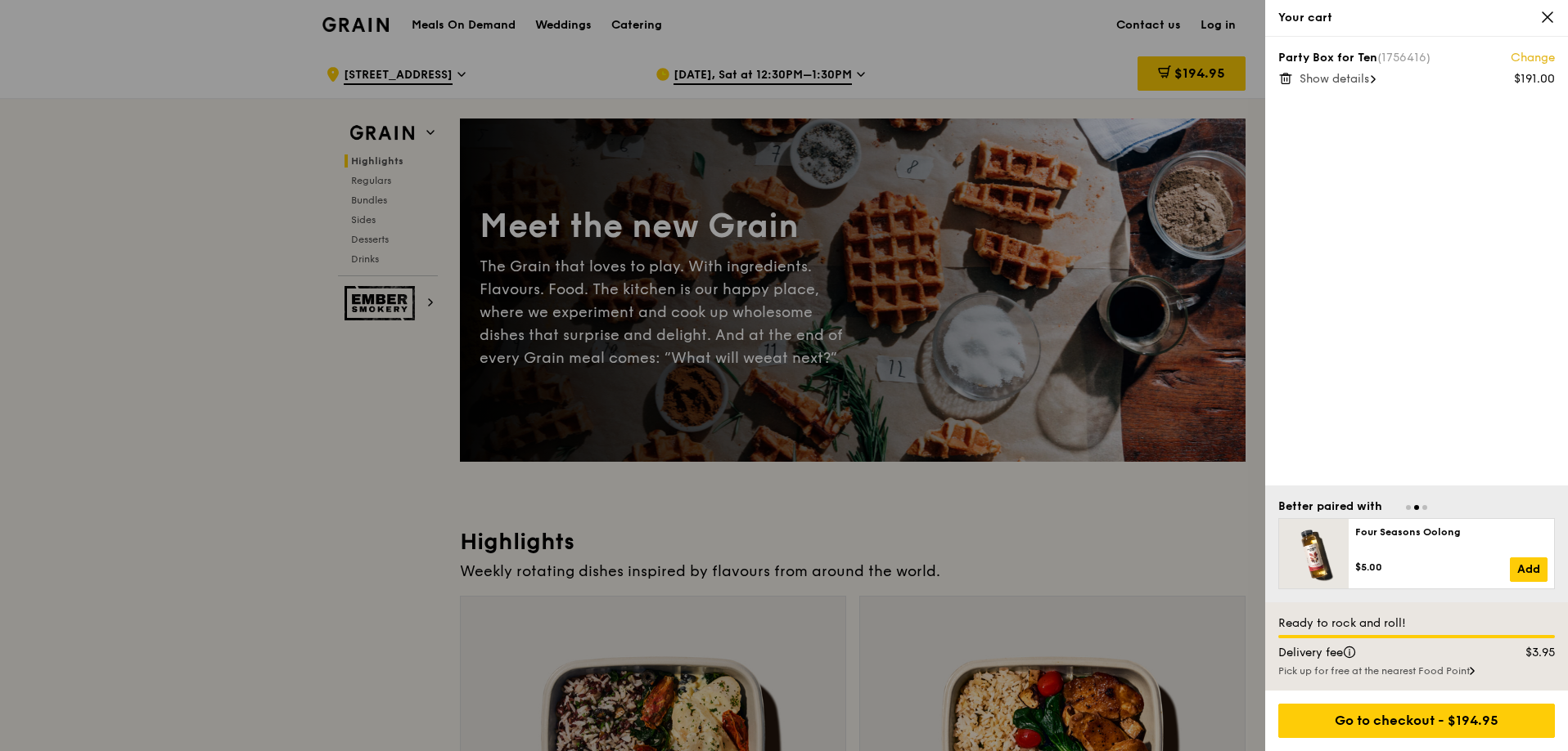
click at [317, 519] on div at bounding box center [784, 375] width 1568 height 751
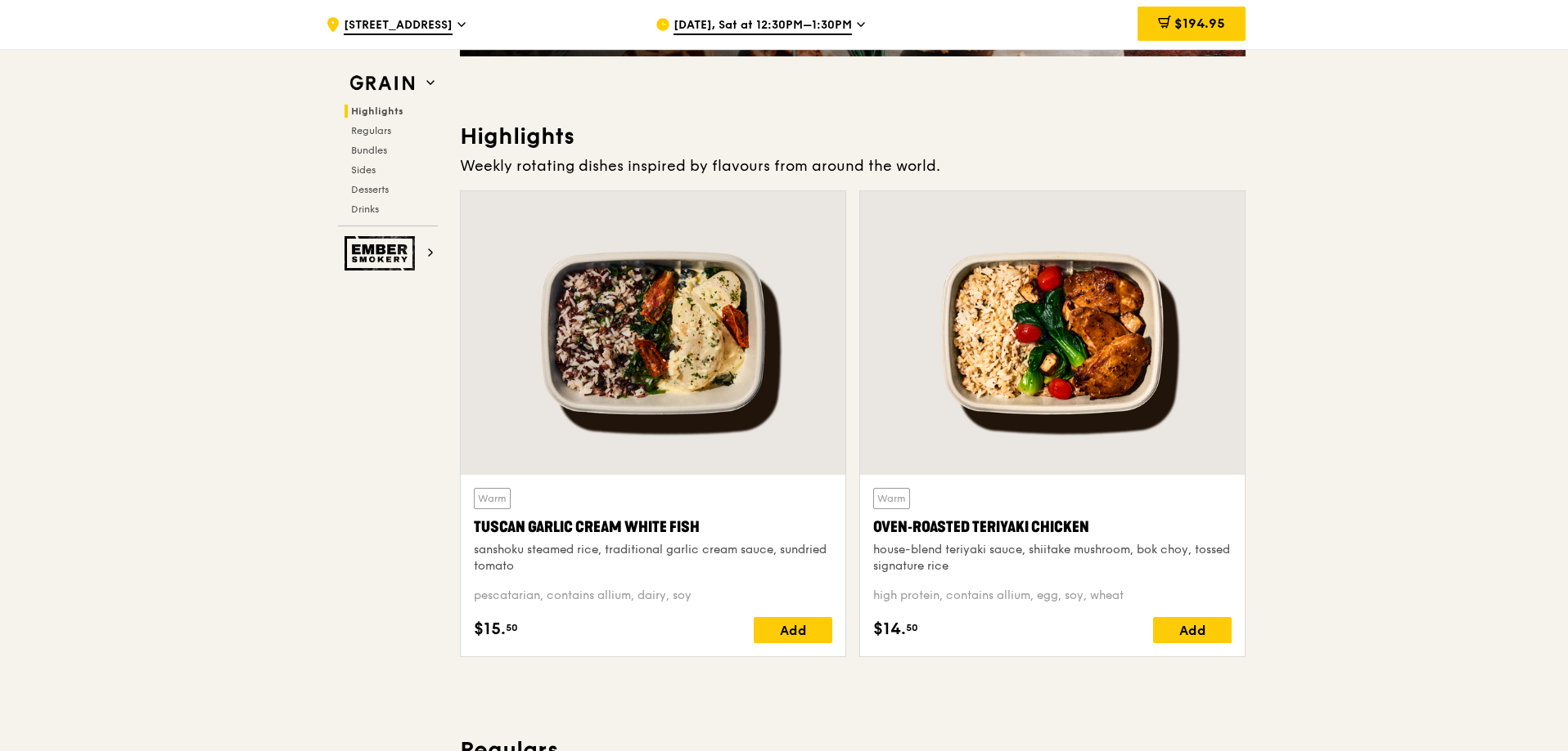
scroll to position [736, 0]
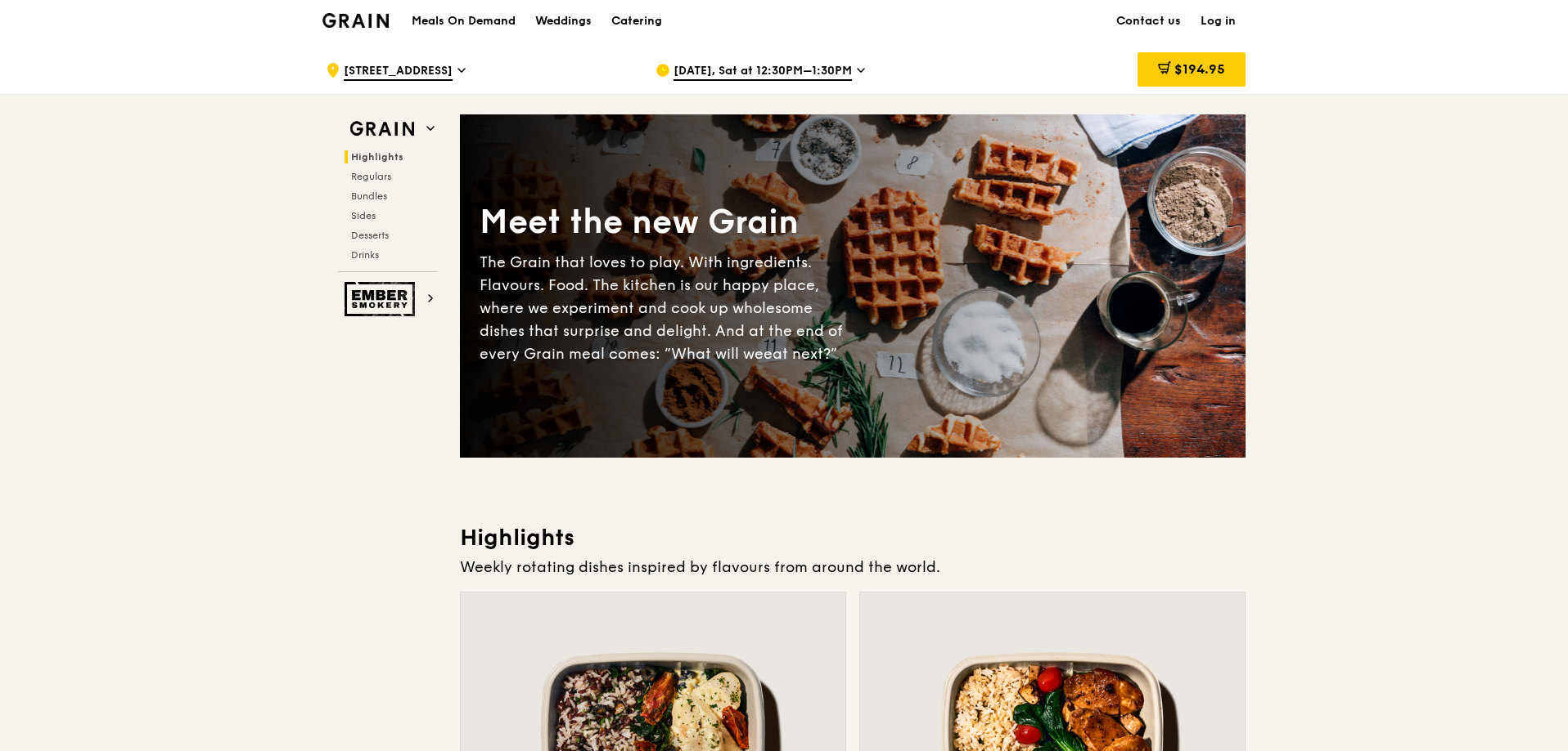
scroll to position [0, 0]
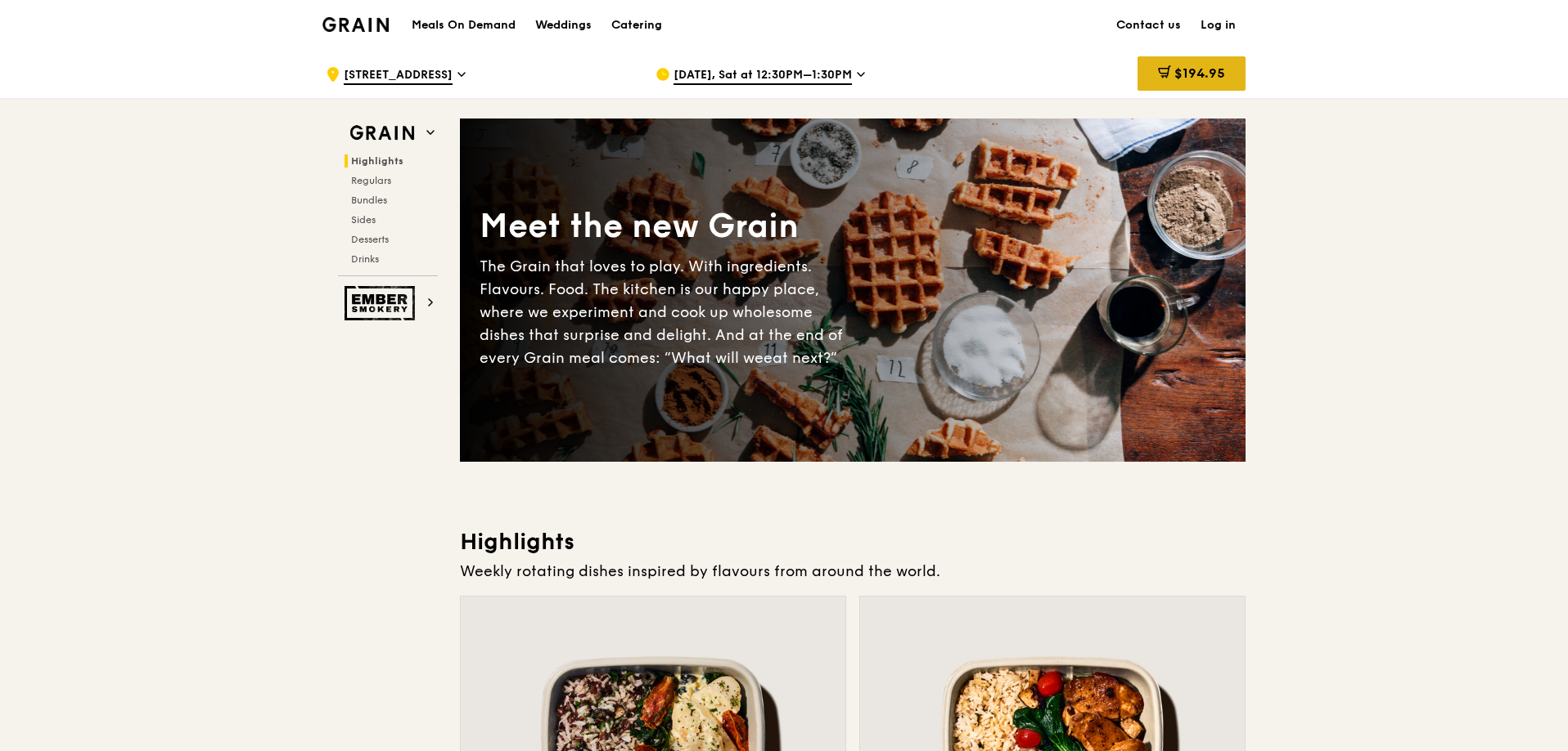
click at [1209, 70] on span "$194.95" at bounding box center [1199, 73] width 51 height 15
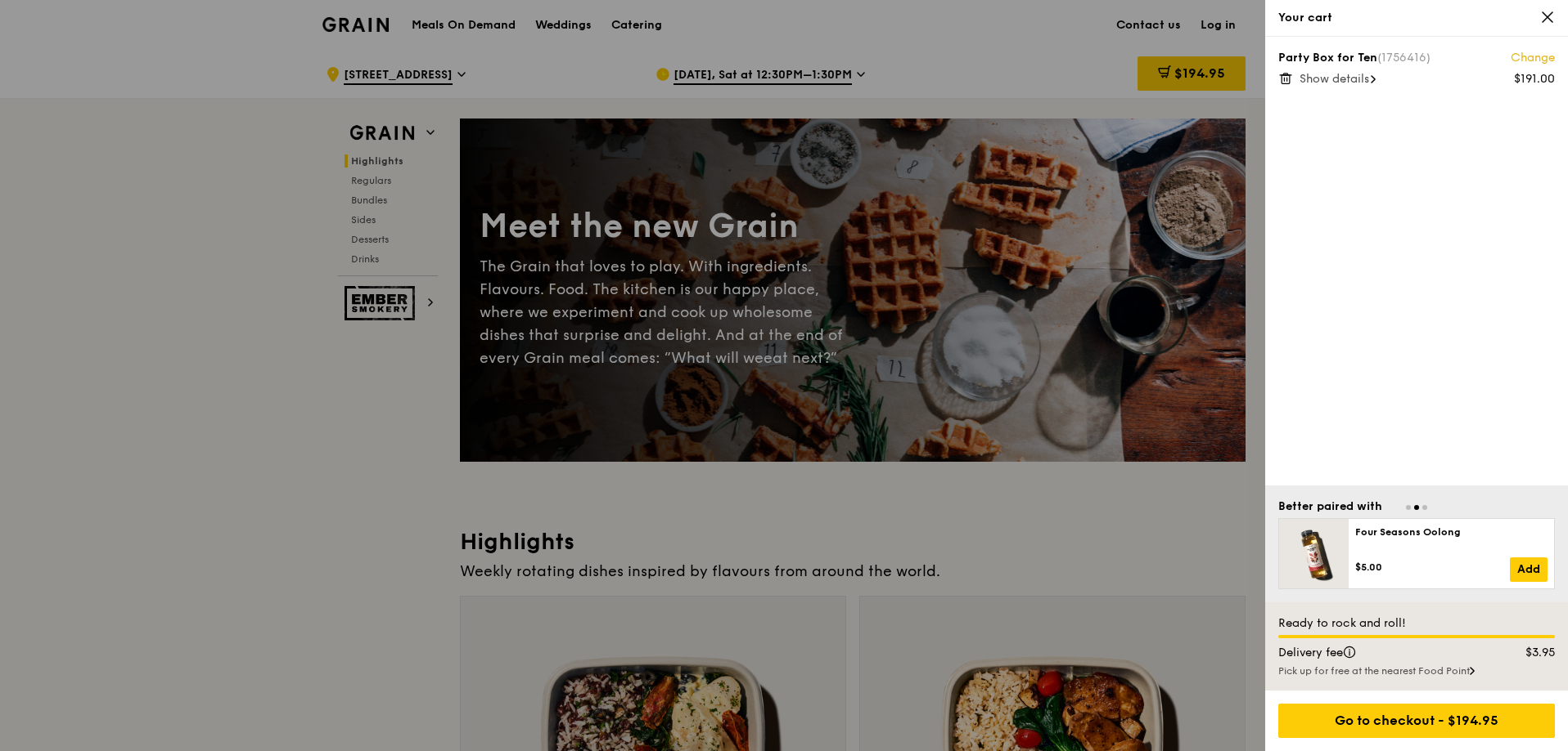
click at [1544, 19] on icon at bounding box center [1547, 17] width 9 height 9
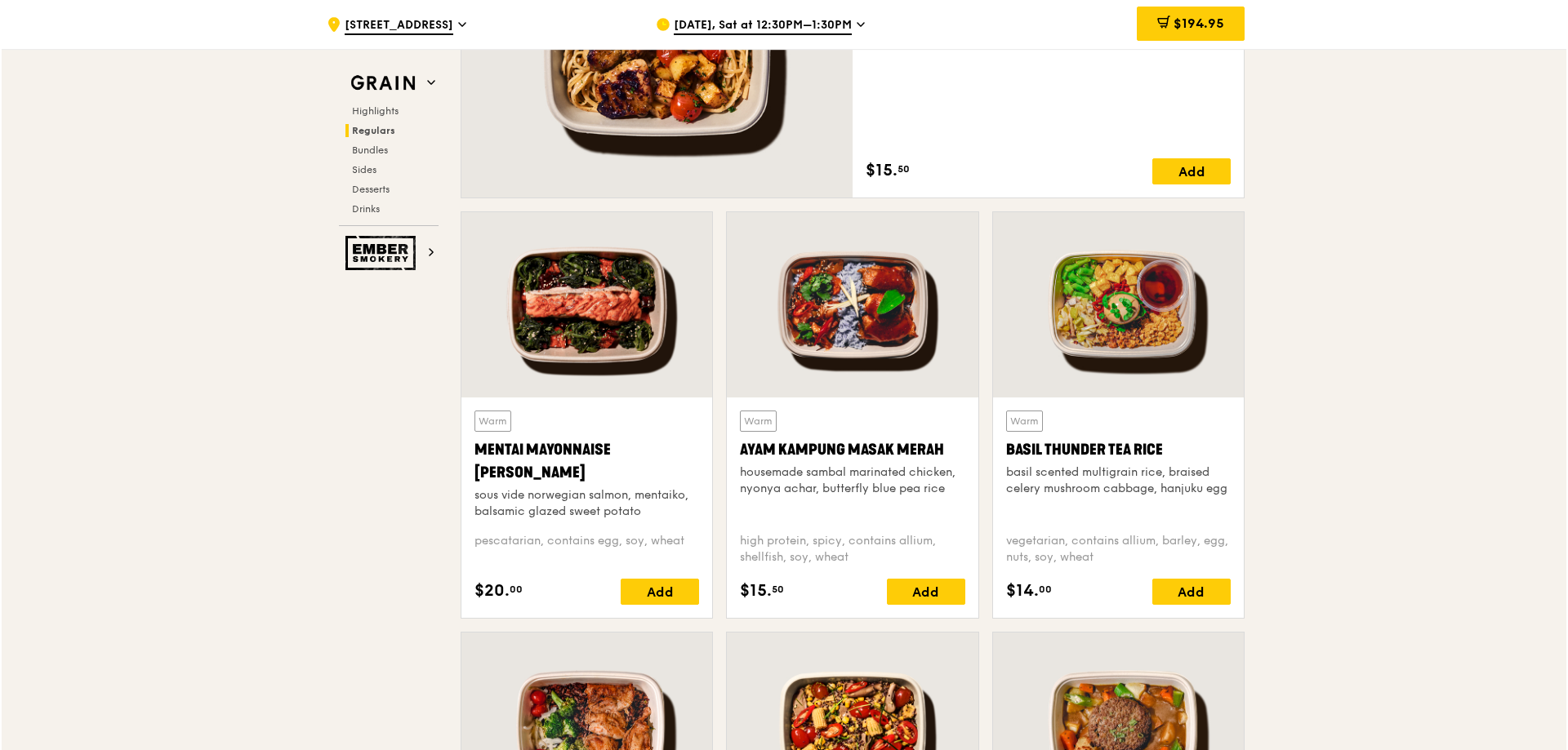
scroll to position [1388, 0]
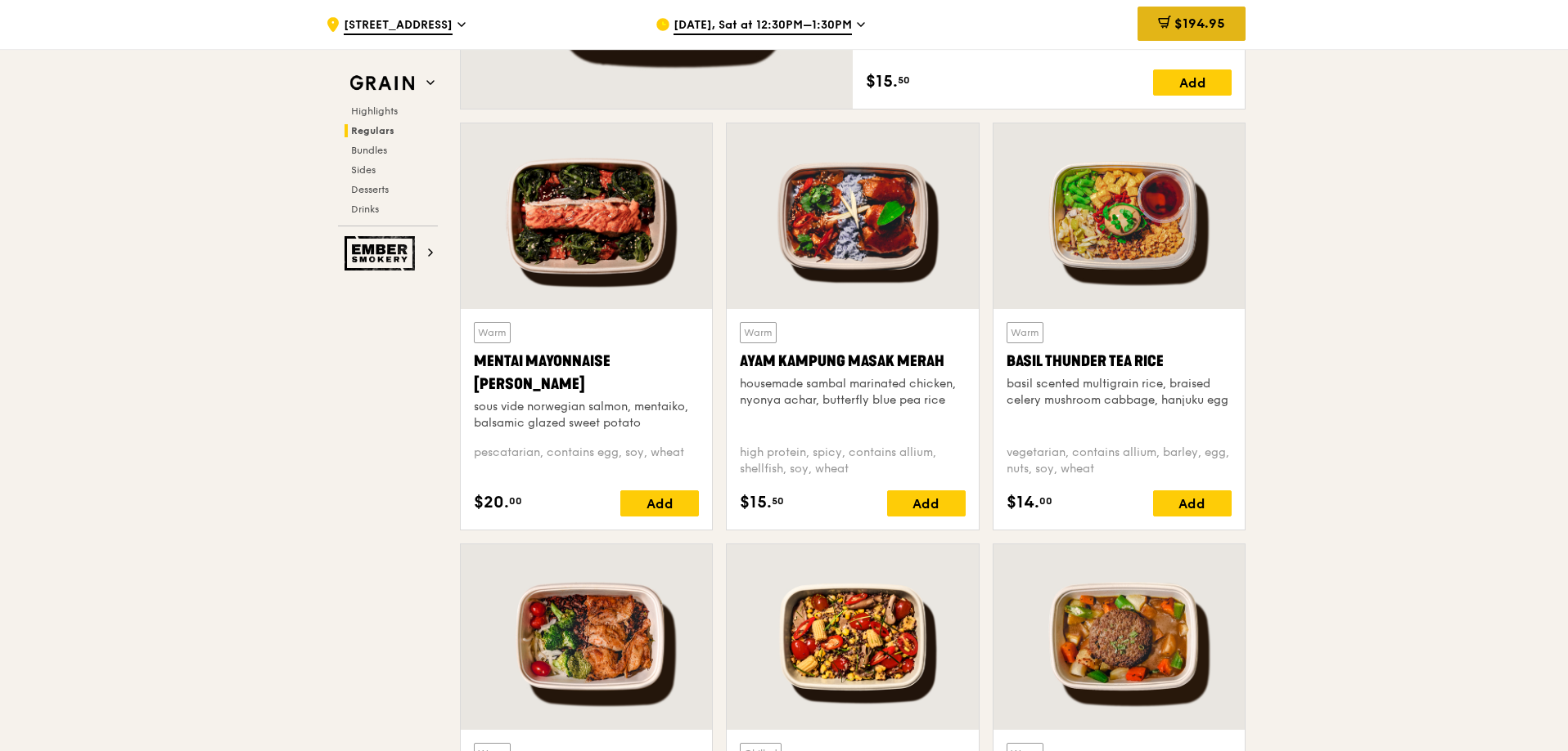
click at [1206, 14] on div "$194.95" at bounding box center [1191, 24] width 108 height 34
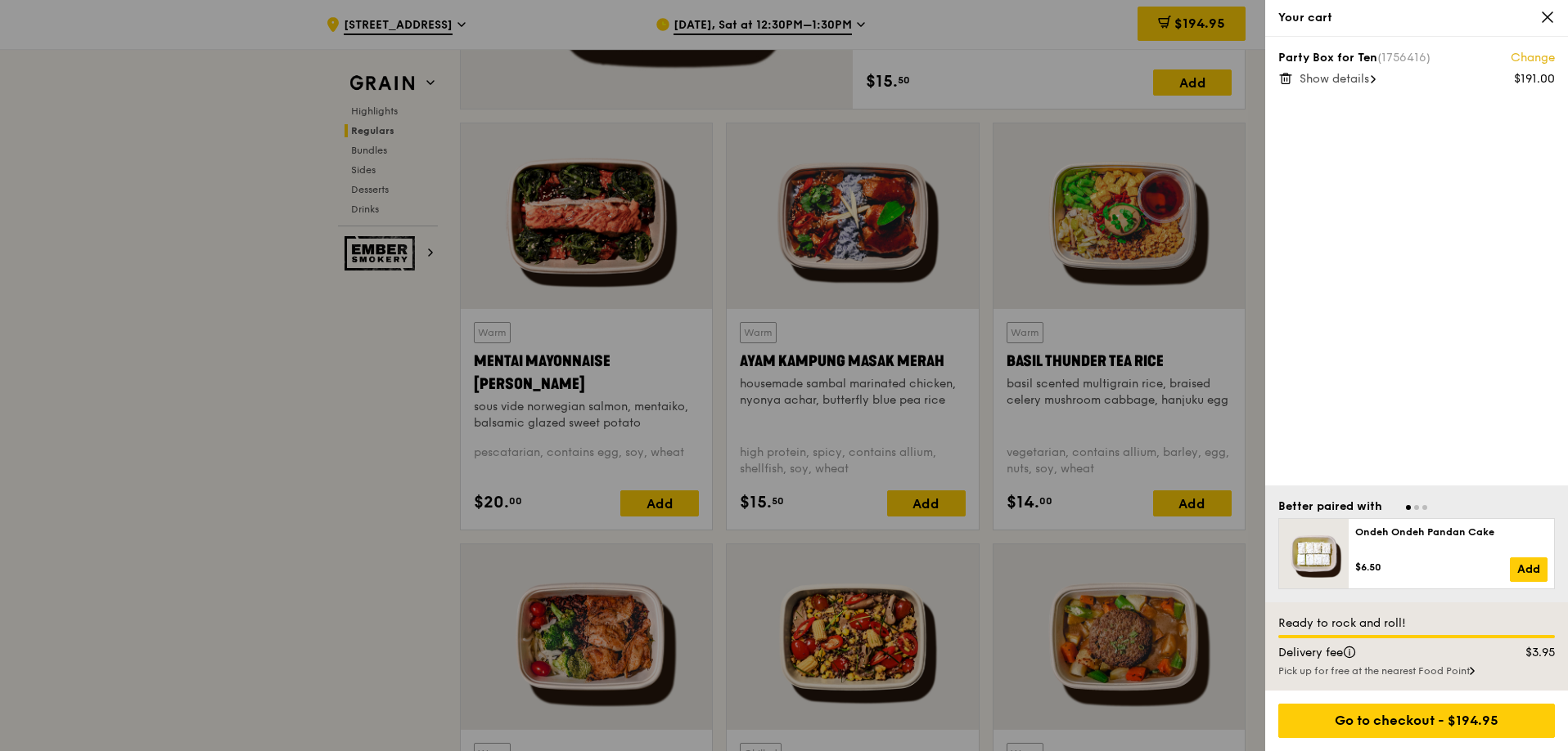
click at [1541, 57] on link "Change" at bounding box center [1532, 57] width 44 height 16
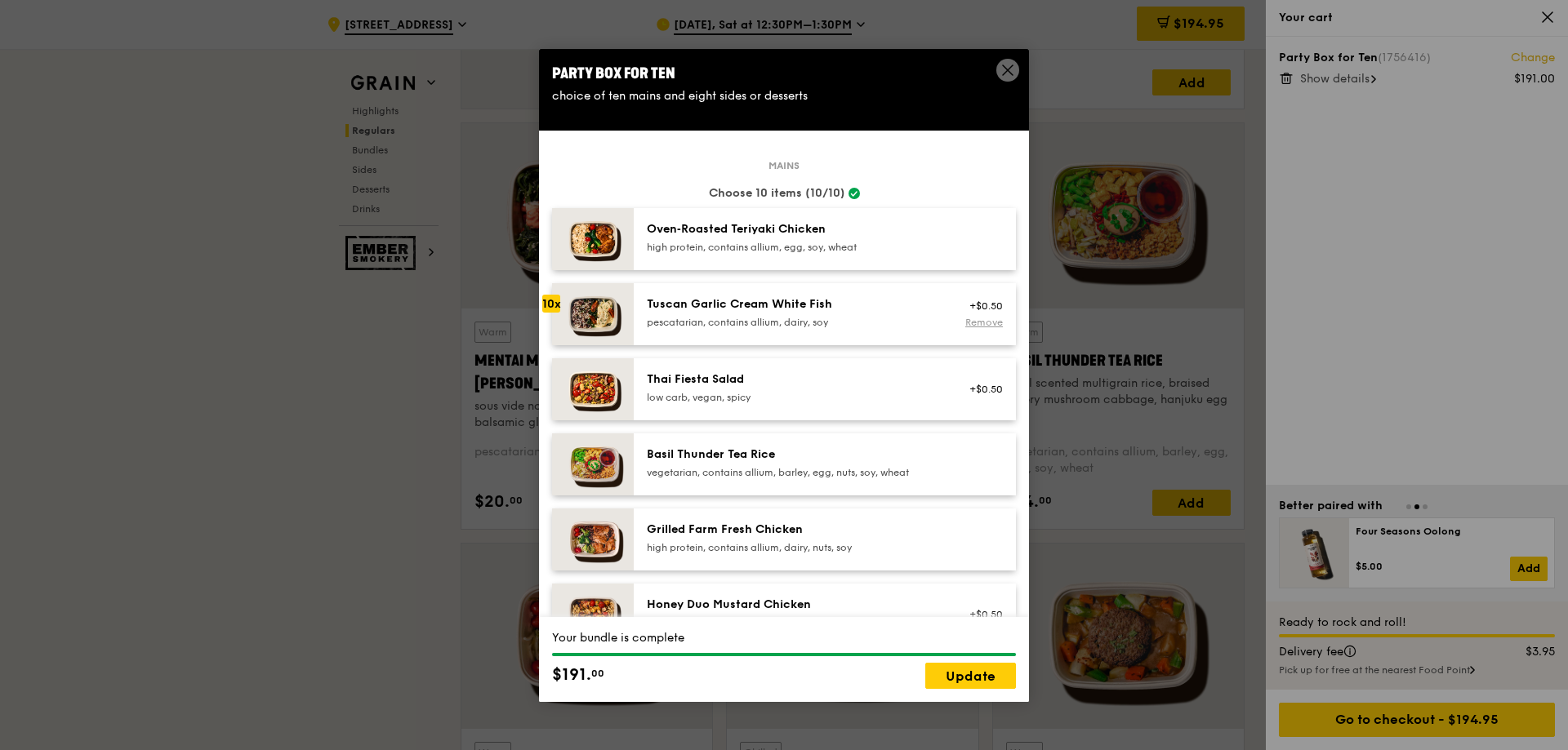
click at [967, 318] on link "Remove" at bounding box center [984, 323] width 38 height 11
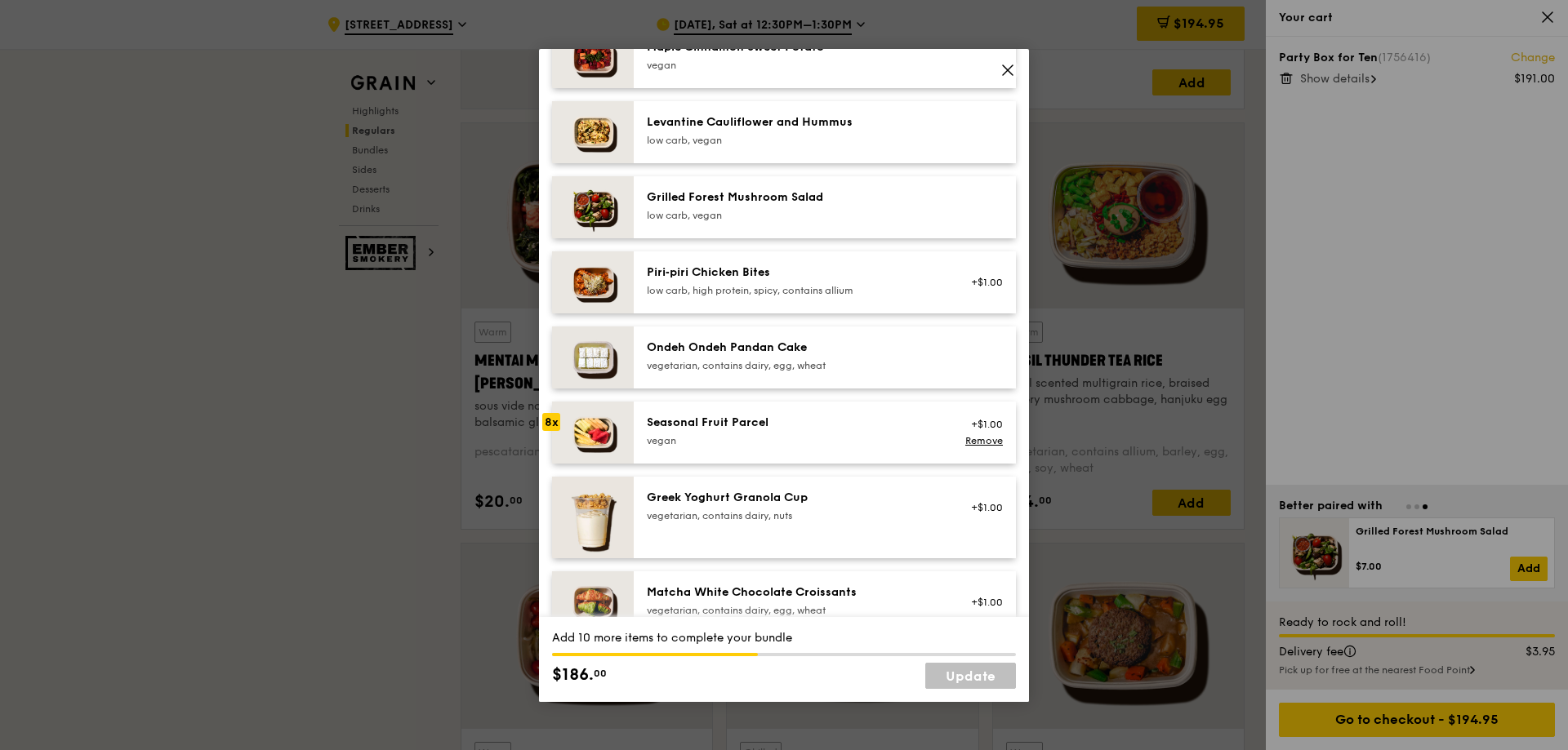
scroll to position [958, 0]
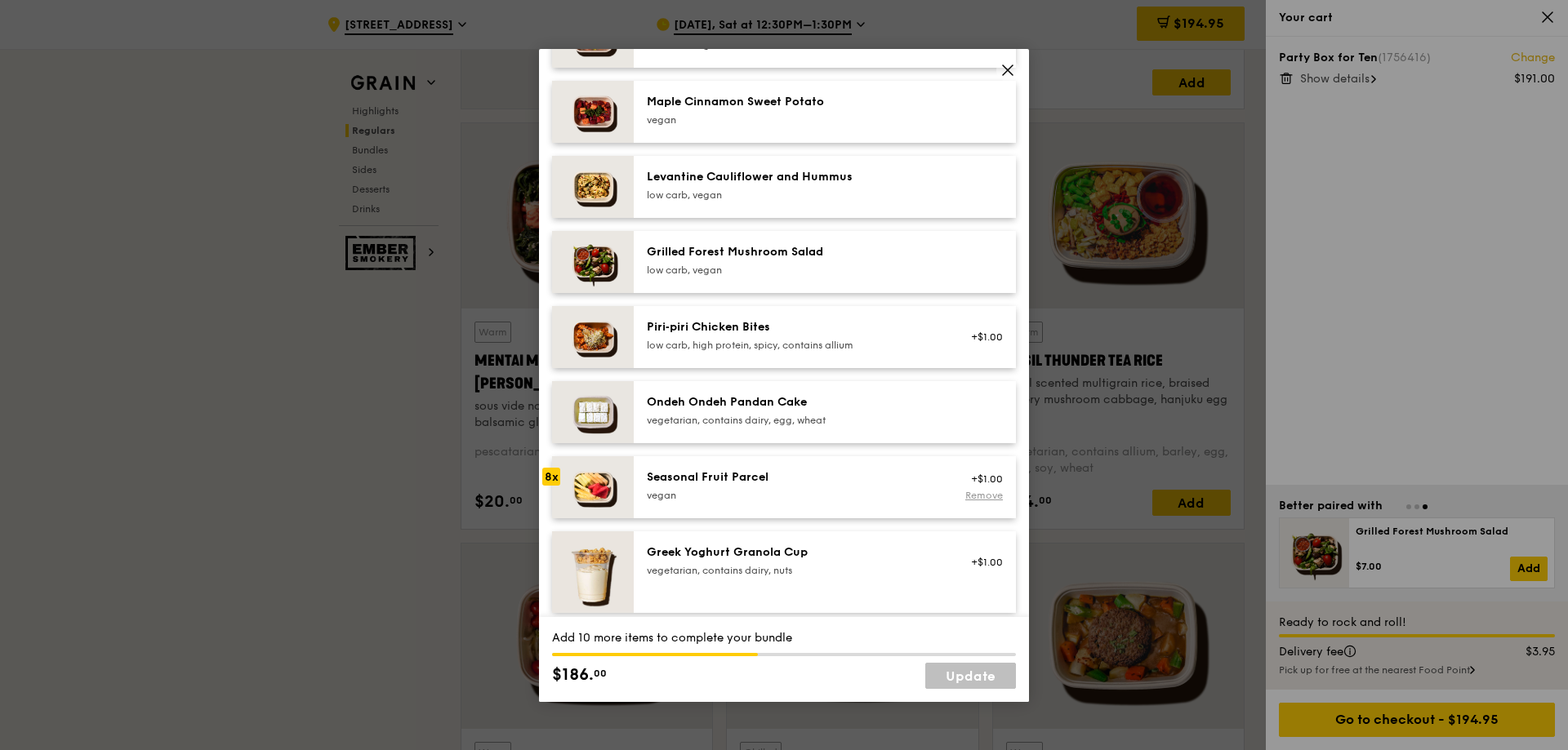
click at [981, 492] on link "Remove" at bounding box center [984, 496] width 38 height 11
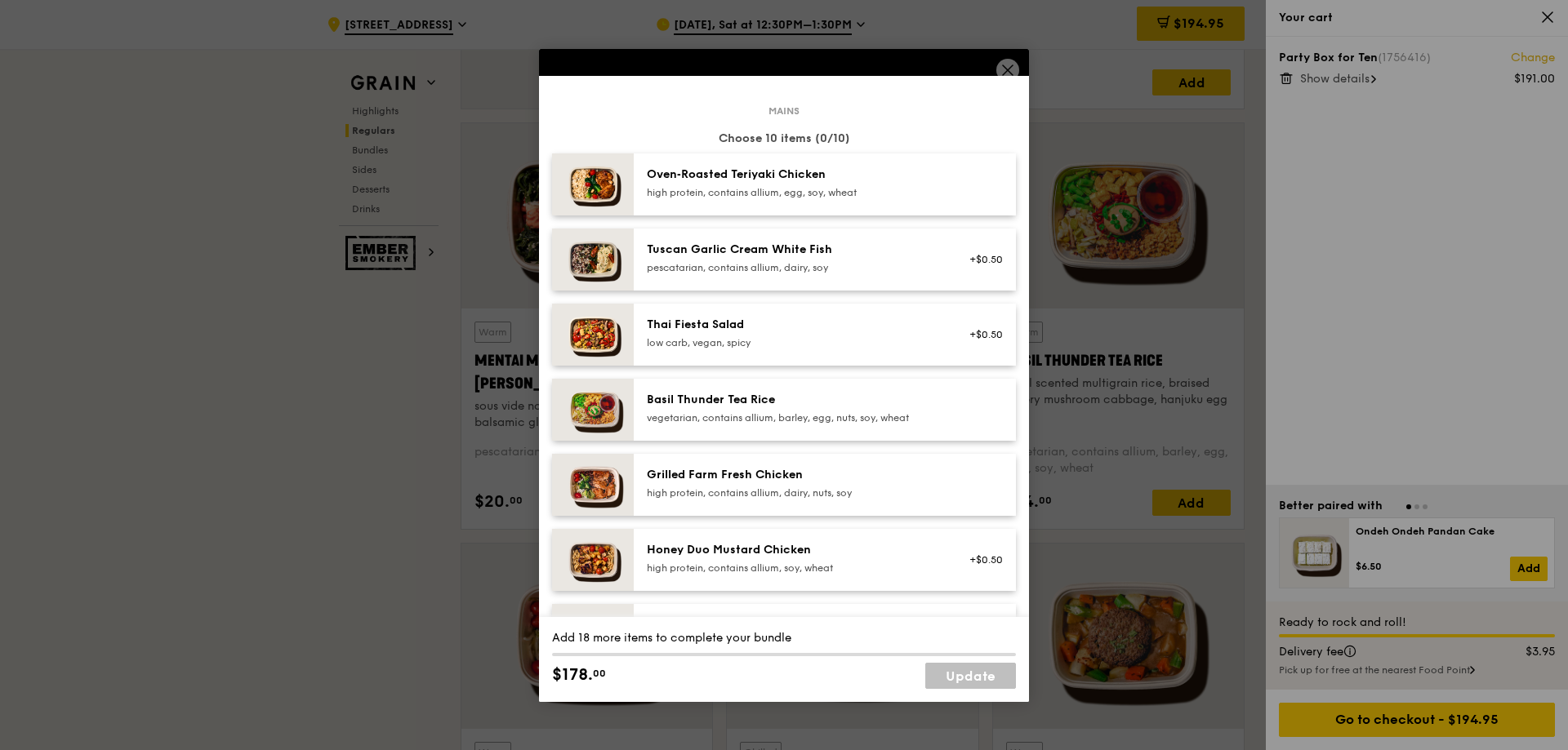
scroll to position [0, 0]
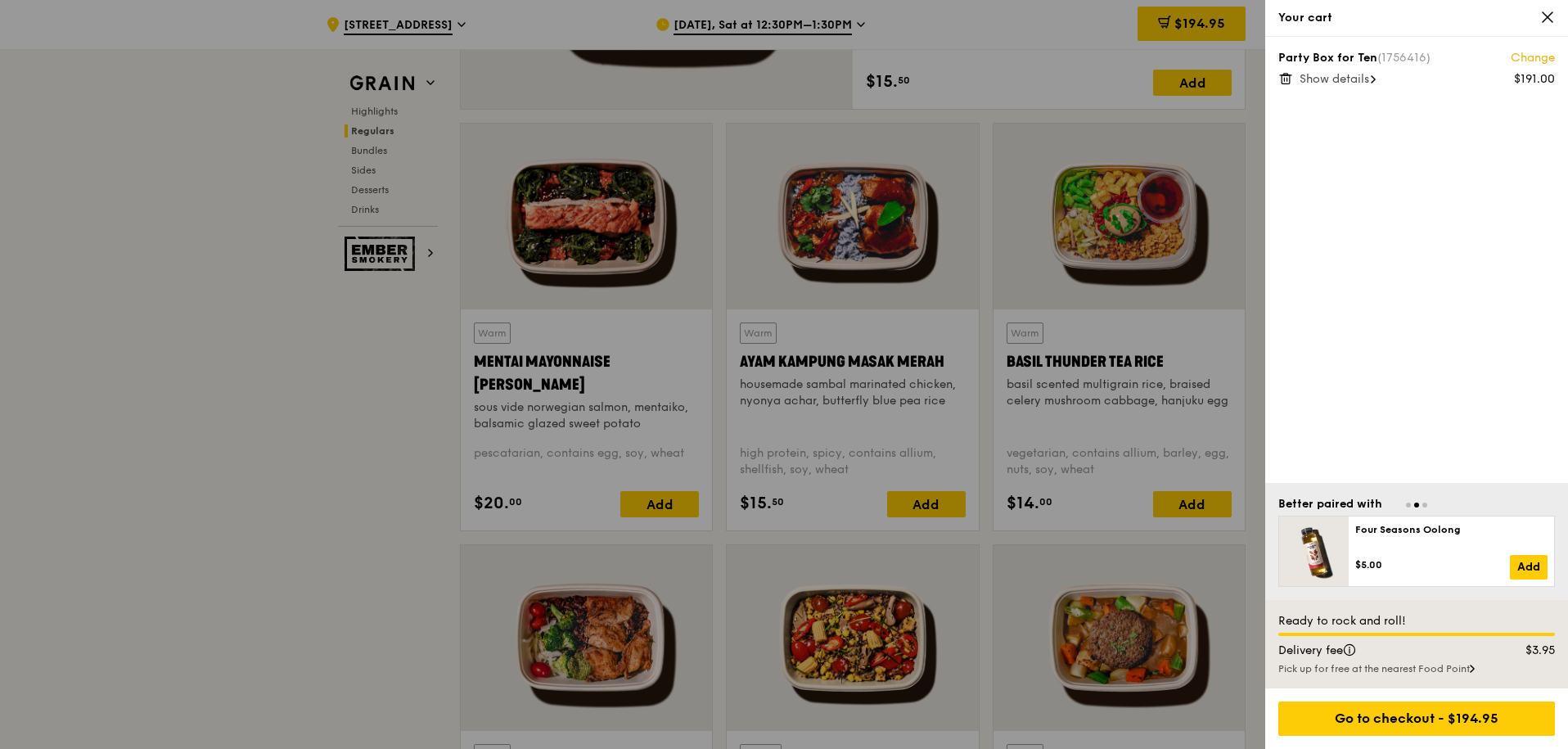
click at [1540, 57] on link "Change" at bounding box center [1532, 58] width 44 height 16
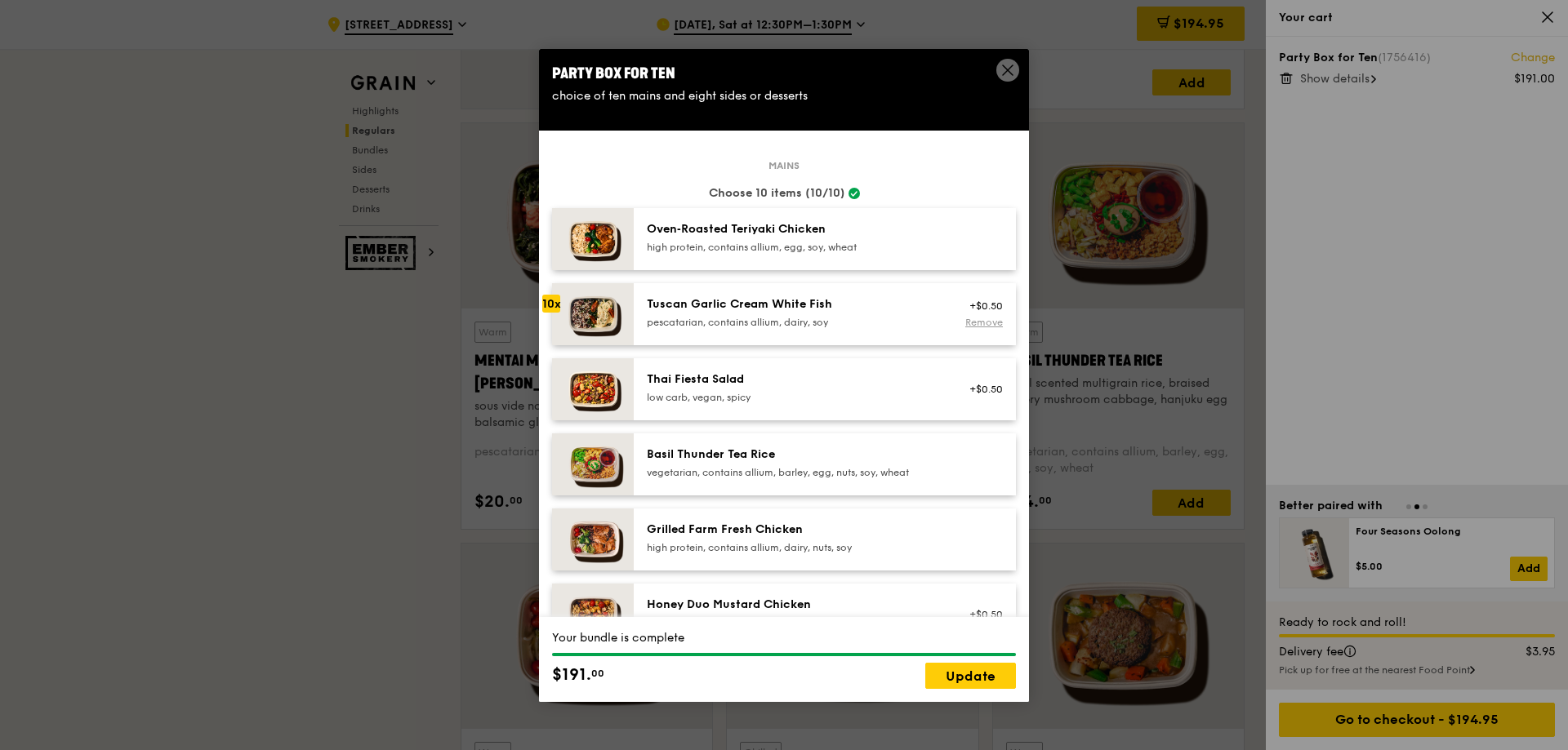
click at [970, 327] on link "Remove" at bounding box center [984, 323] width 38 height 11
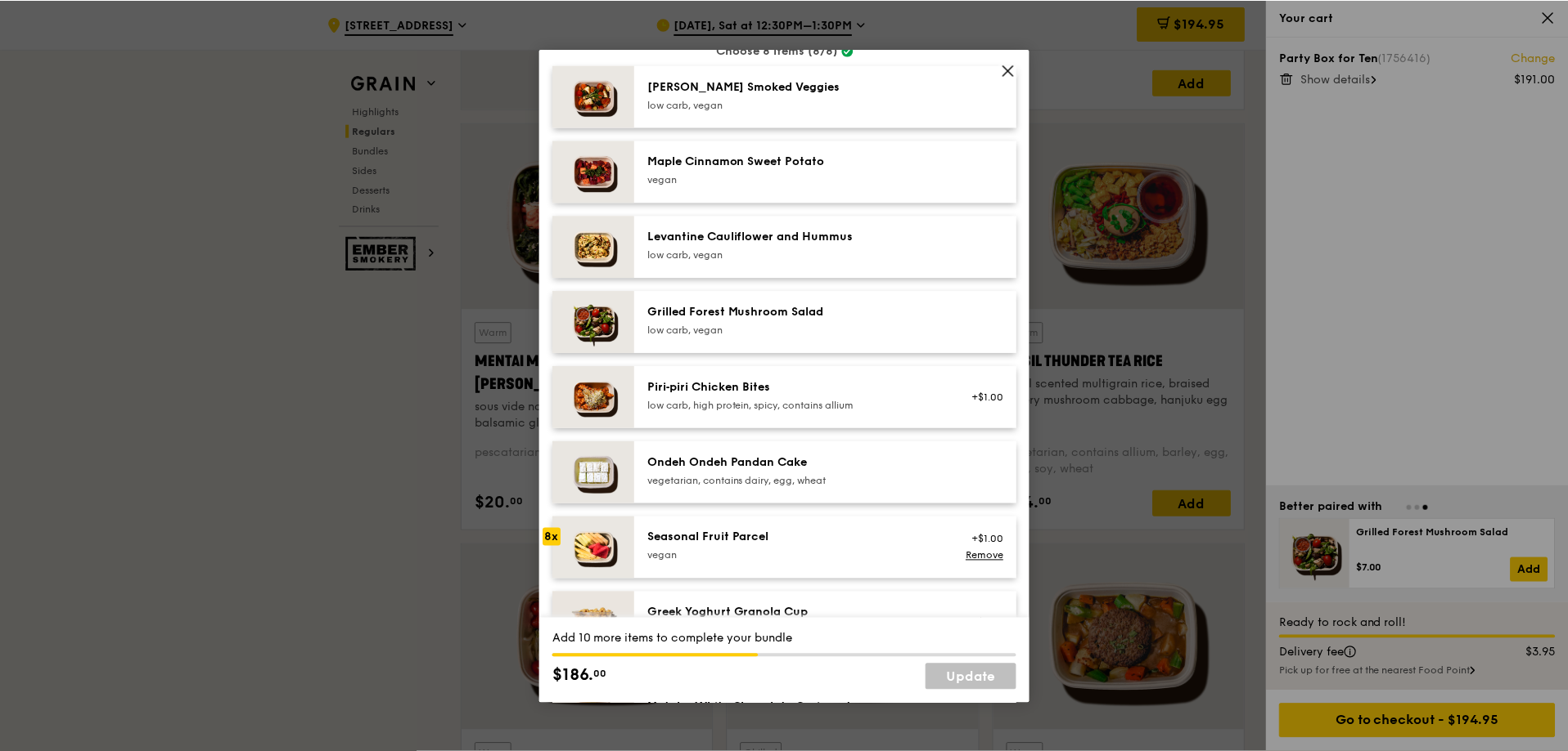
scroll to position [1227, 0]
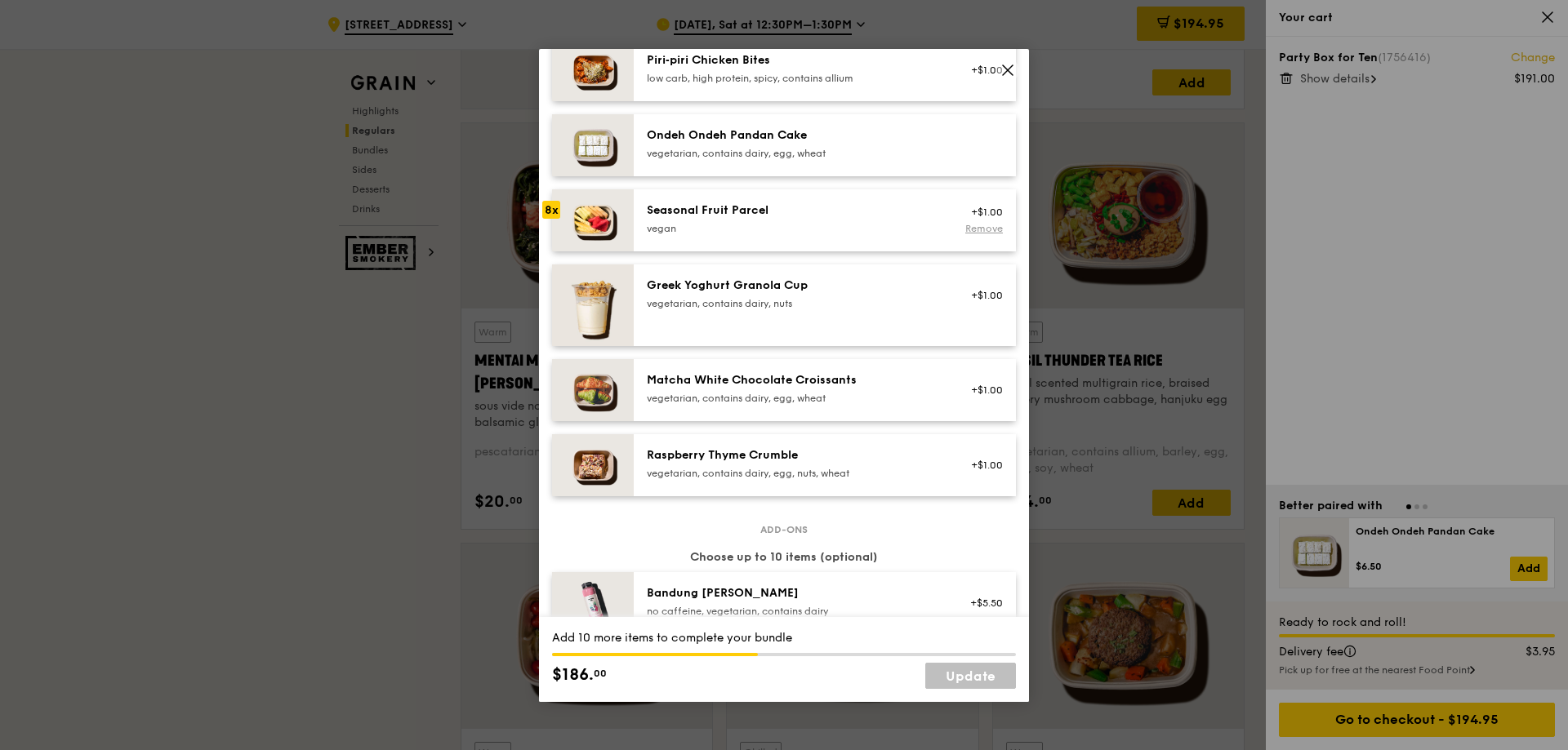
click at [979, 230] on link "Remove" at bounding box center [984, 229] width 38 height 11
click at [969, 678] on link "Update" at bounding box center [970, 677] width 90 height 26
click at [1139, 202] on div "Party Box for Ten choice of ten mains and eight sides or desserts Mains Choose …" at bounding box center [784, 375] width 1568 height 750
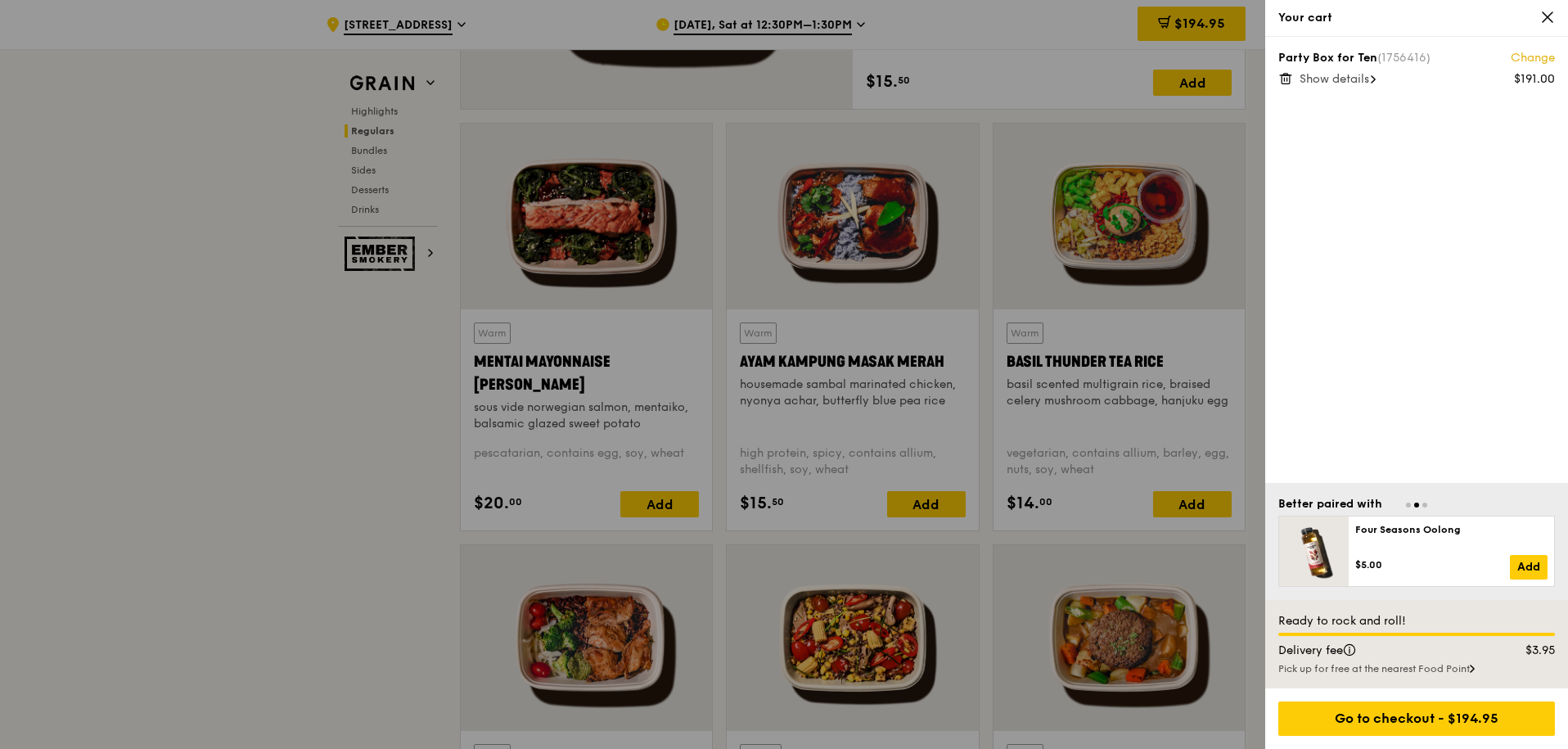
drag, startPoint x: 1290, startPoint y: 76, endPoint x: 1271, endPoint y: 79, distance: 19.2
click at [1271, 79] on div "Party Box for Ten (1756416) Change $191.00 Show details" at bounding box center [1416, 259] width 303 height 446
click at [1281, 79] on icon at bounding box center [1285, 78] width 15 height 15
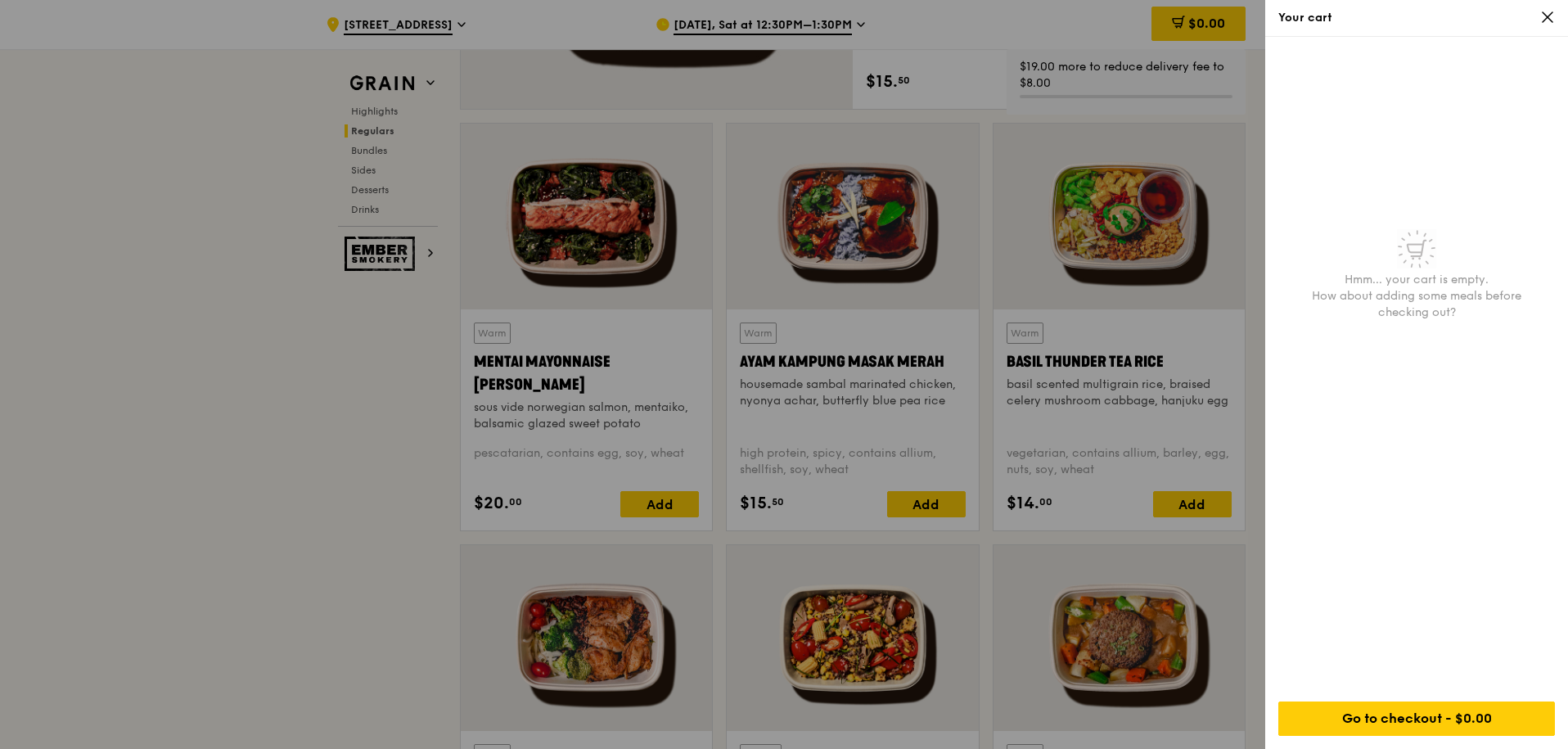
drag, startPoint x: 1212, startPoint y: 440, endPoint x: 1210, endPoint y: 423, distance: 17.1
click at [1210, 423] on div at bounding box center [784, 374] width 1568 height 749
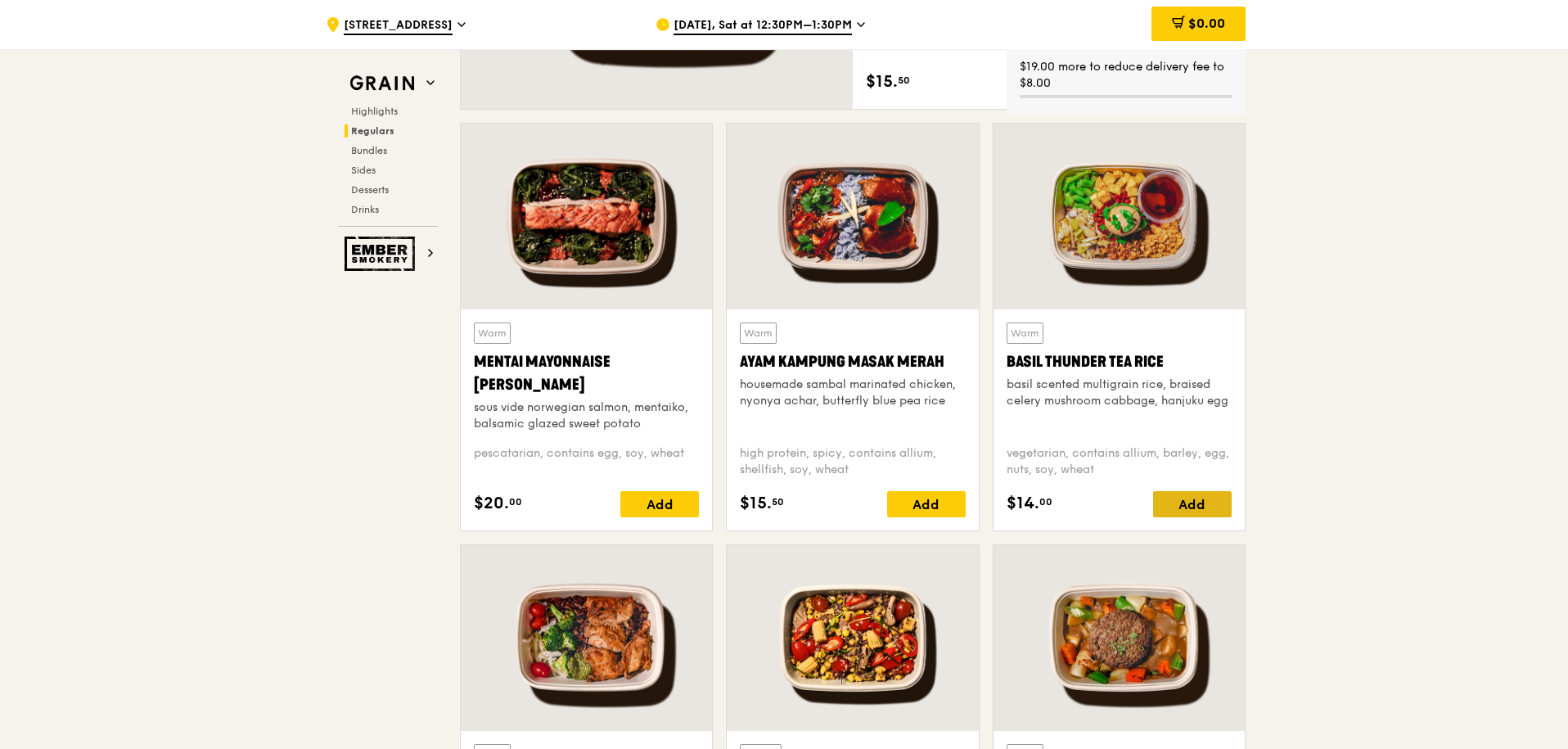
click at [1211, 501] on div "Add" at bounding box center [1192, 505] width 78 height 26
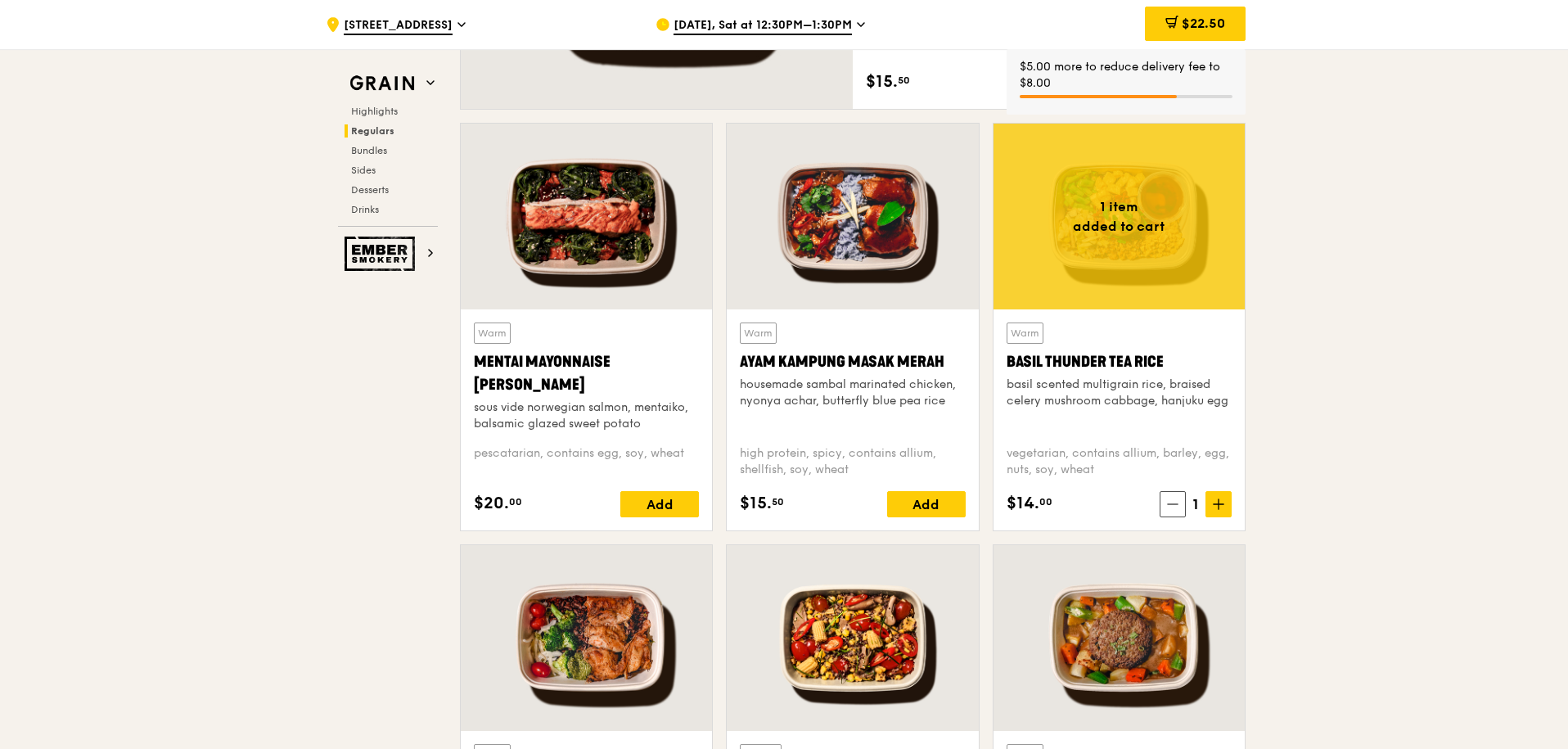
click at [836, 31] on span "[DATE], Sat at 12:30PM–1:30PM" at bounding box center [762, 25] width 178 height 18
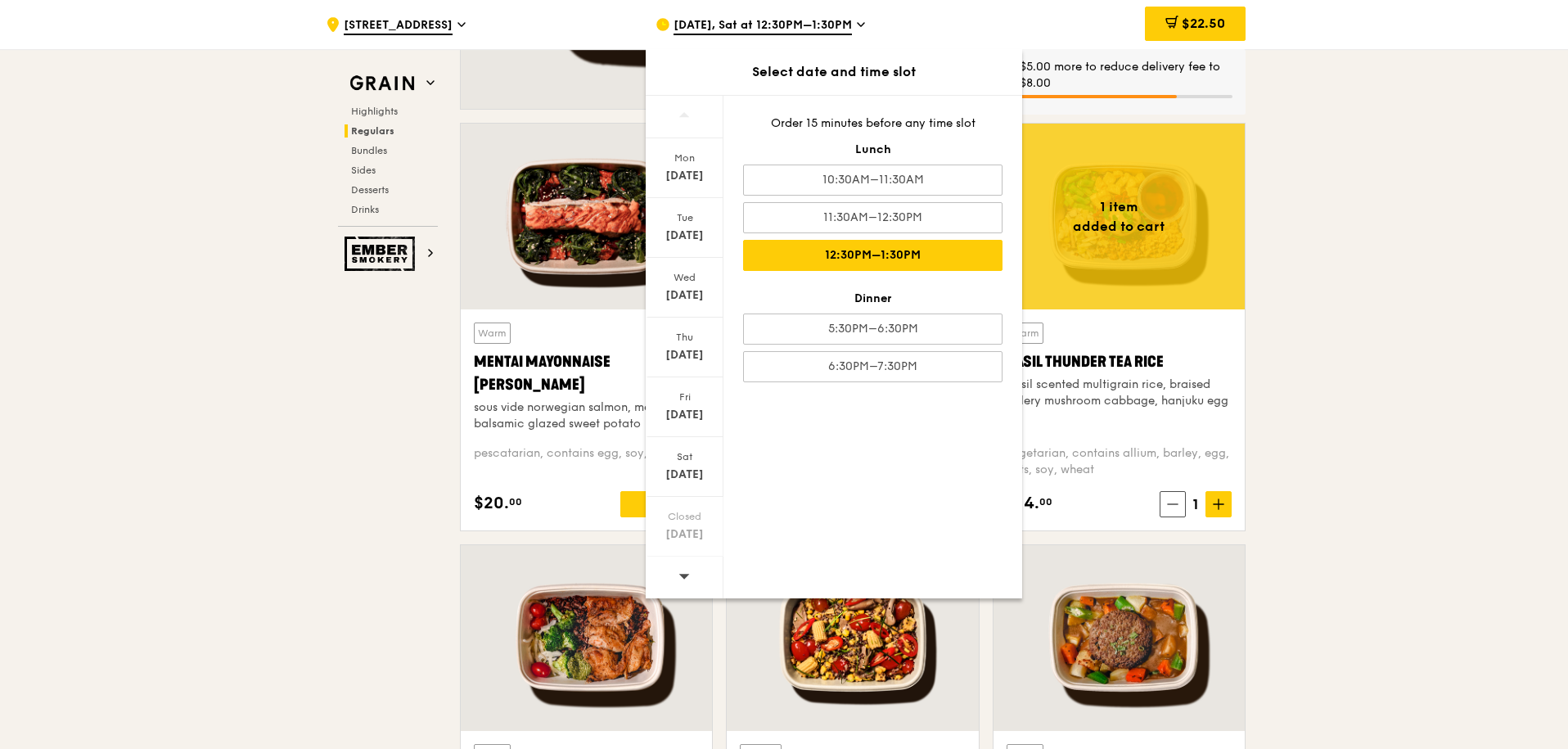
click at [684, 578] on icon at bounding box center [684, 575] width 10 height 5
click at [684, 578] on icon at bounding box center [684, 575] width 11 height 12
click at [690, 575] on icon at bounding box center [684, 575] width 11 height 12
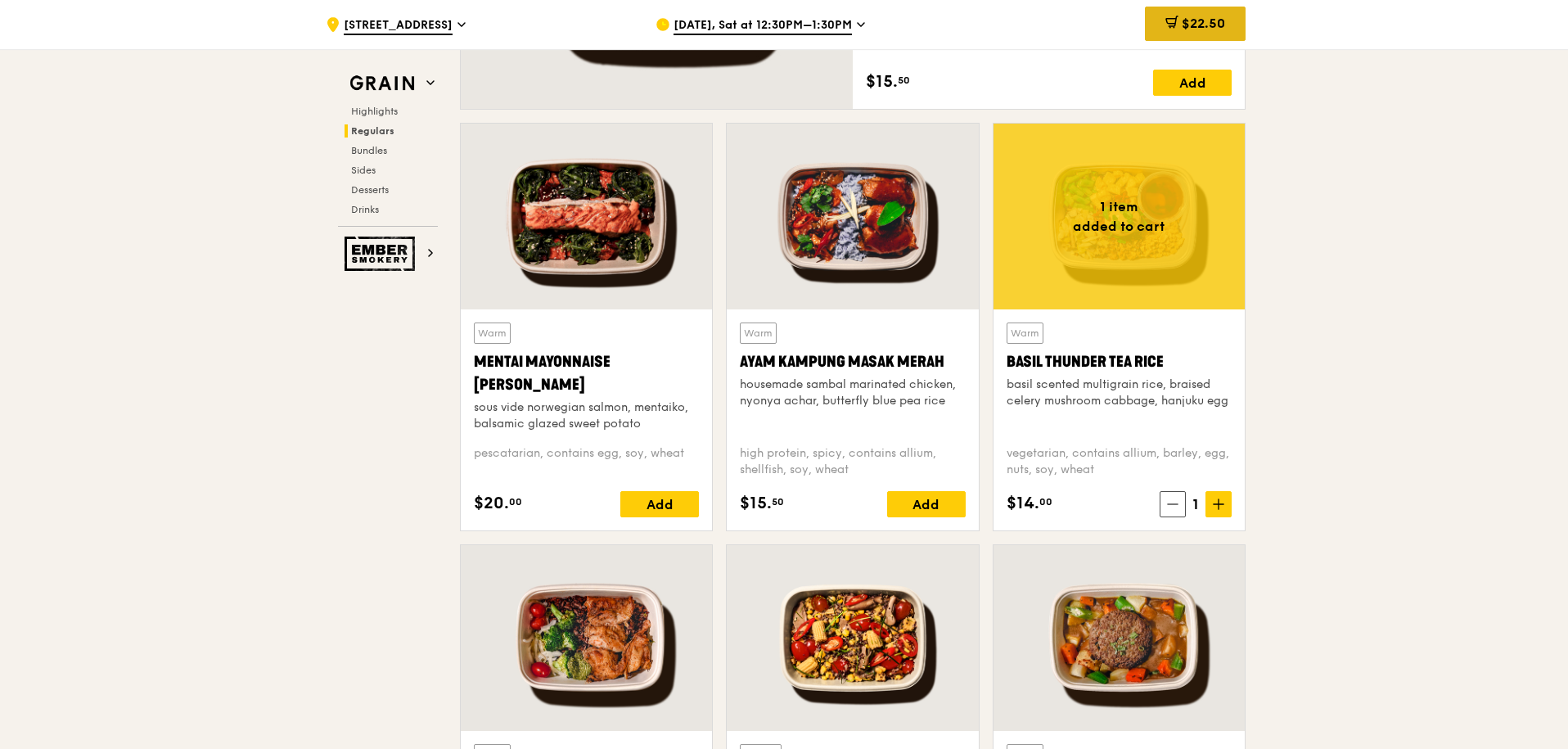
drag, startPoint x: 1227, startPoint y: 12, endPoint x: 1217, endPoint y: 17, distance: 11.2
click at [1217, 17] on span "$22.50" at bounding box center [1203, 23] width 43 height 15
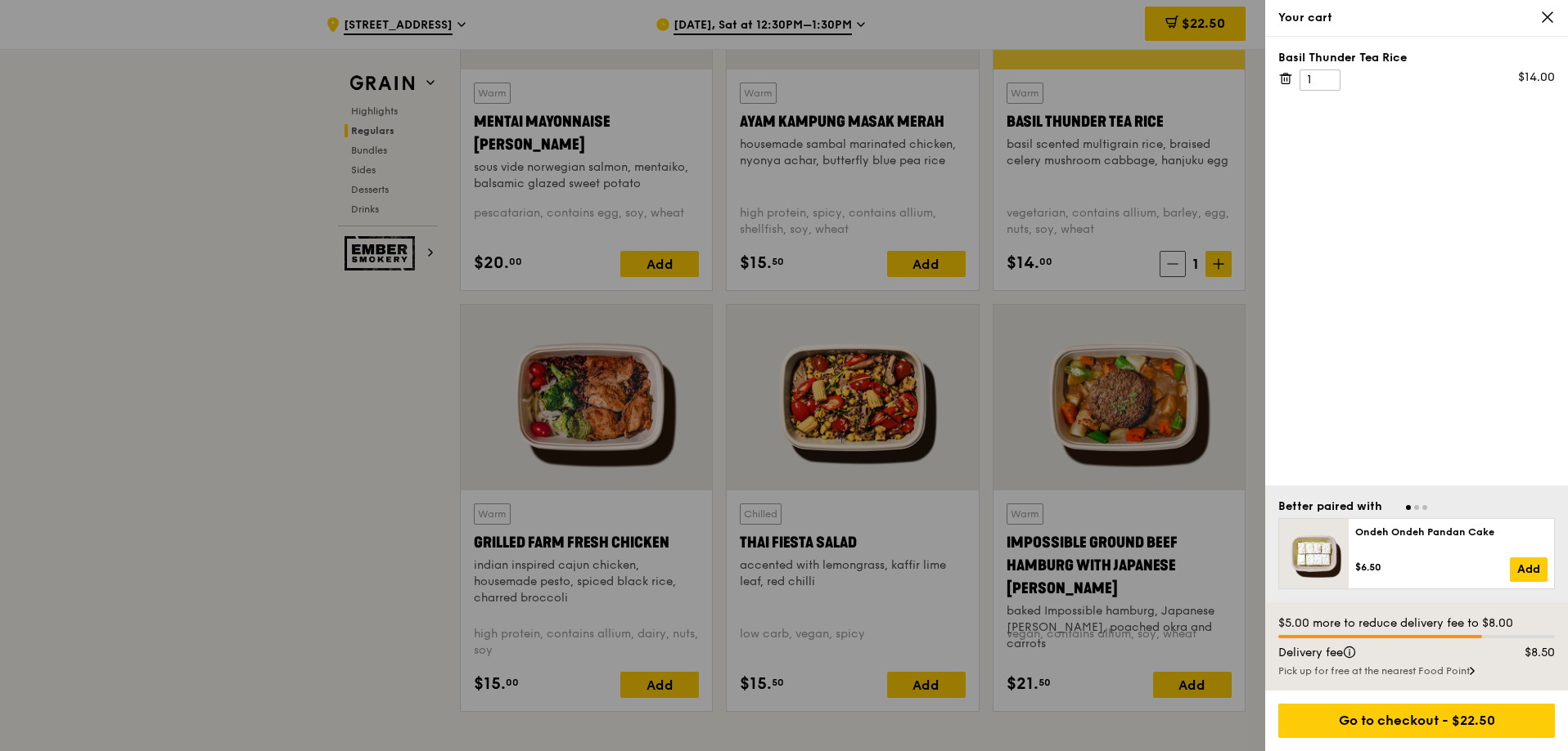
scroll to position [1635, 0]
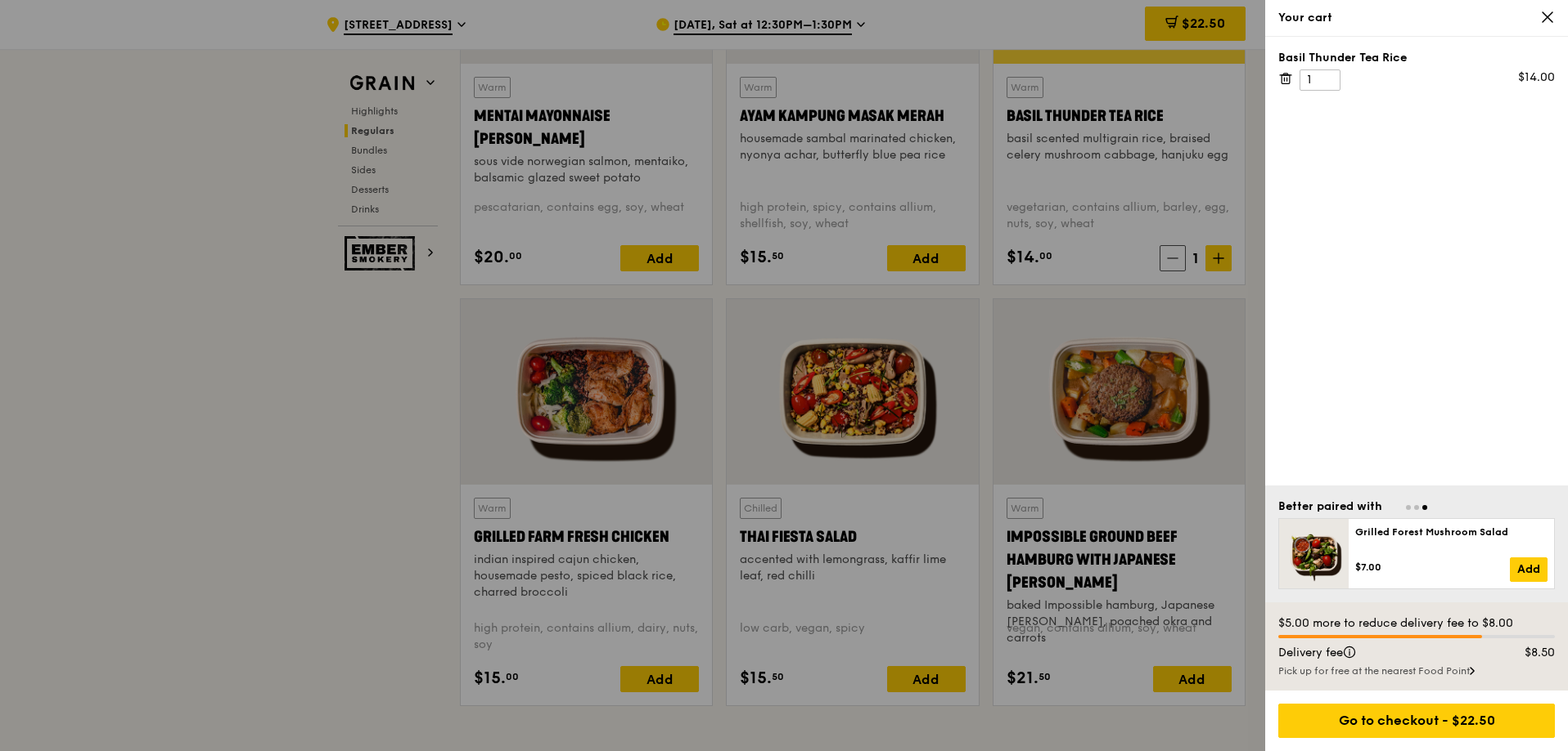
click at [1161, 373] on div at bounding box center [784, 375] width 1568 height 751
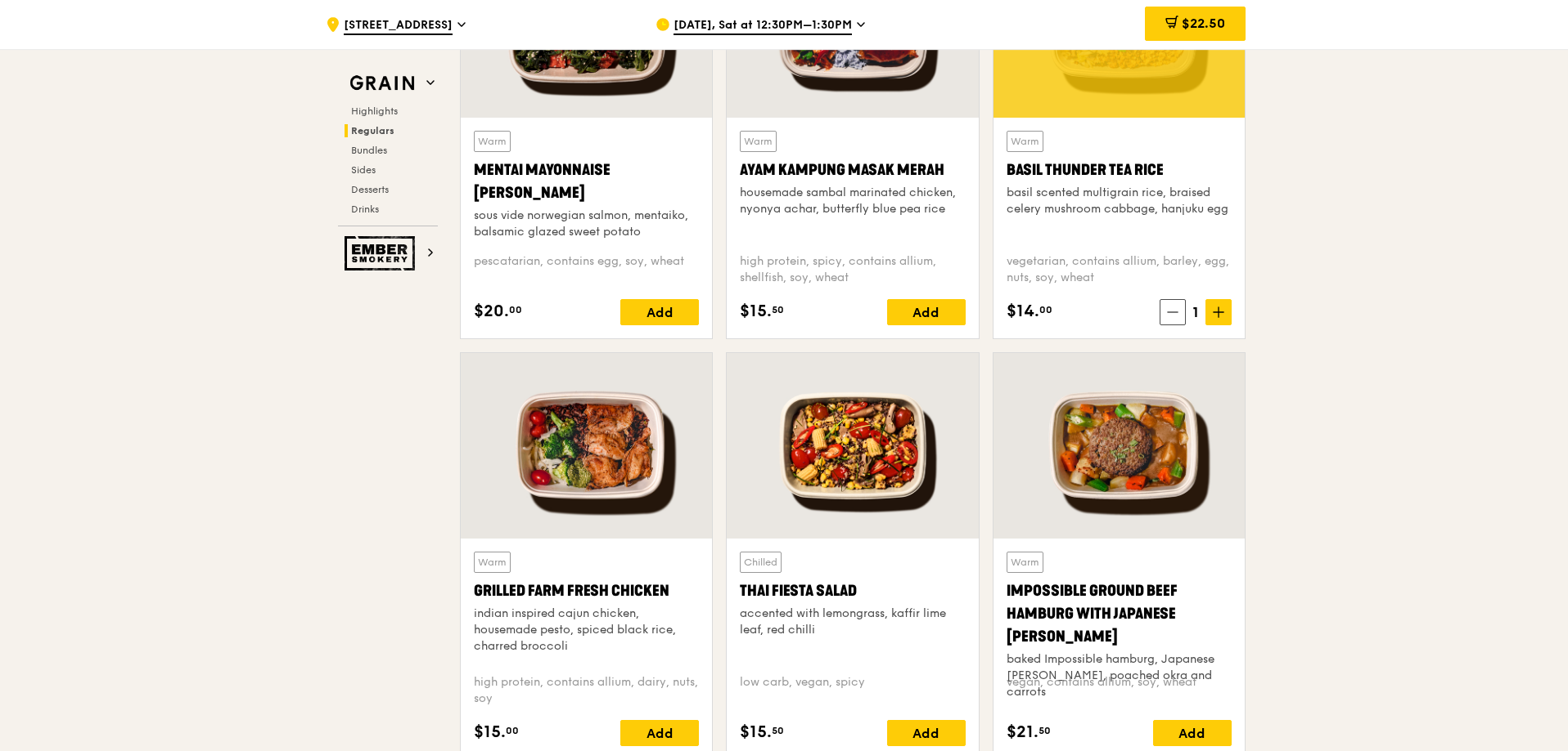
scroll to position [1554, 0]
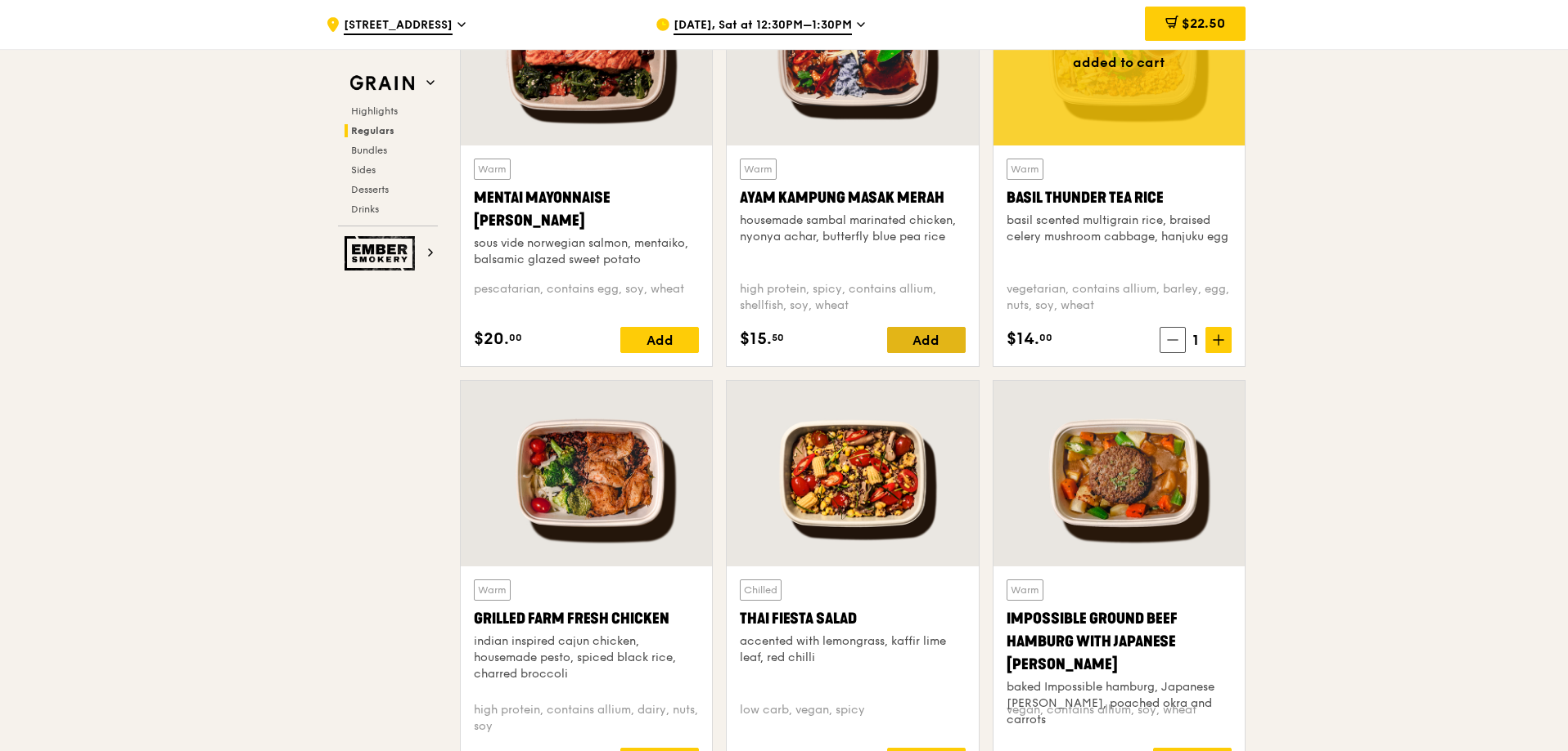
click at [918, 342] on div "Add" at bounding box center [926, 340] width 78 height 26
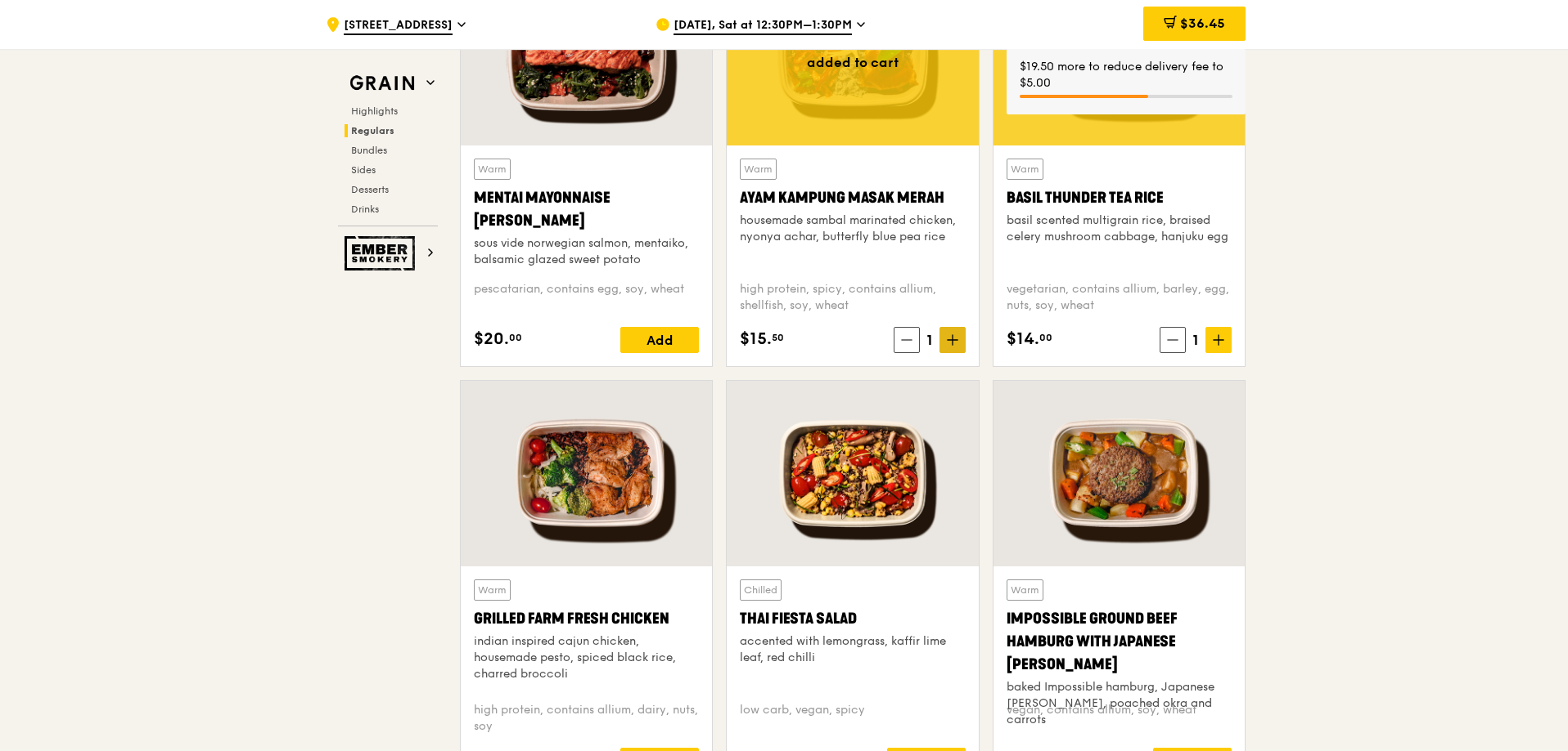
click at [954, 343] on icon at bounding box center [952, 340] width 11 height 11
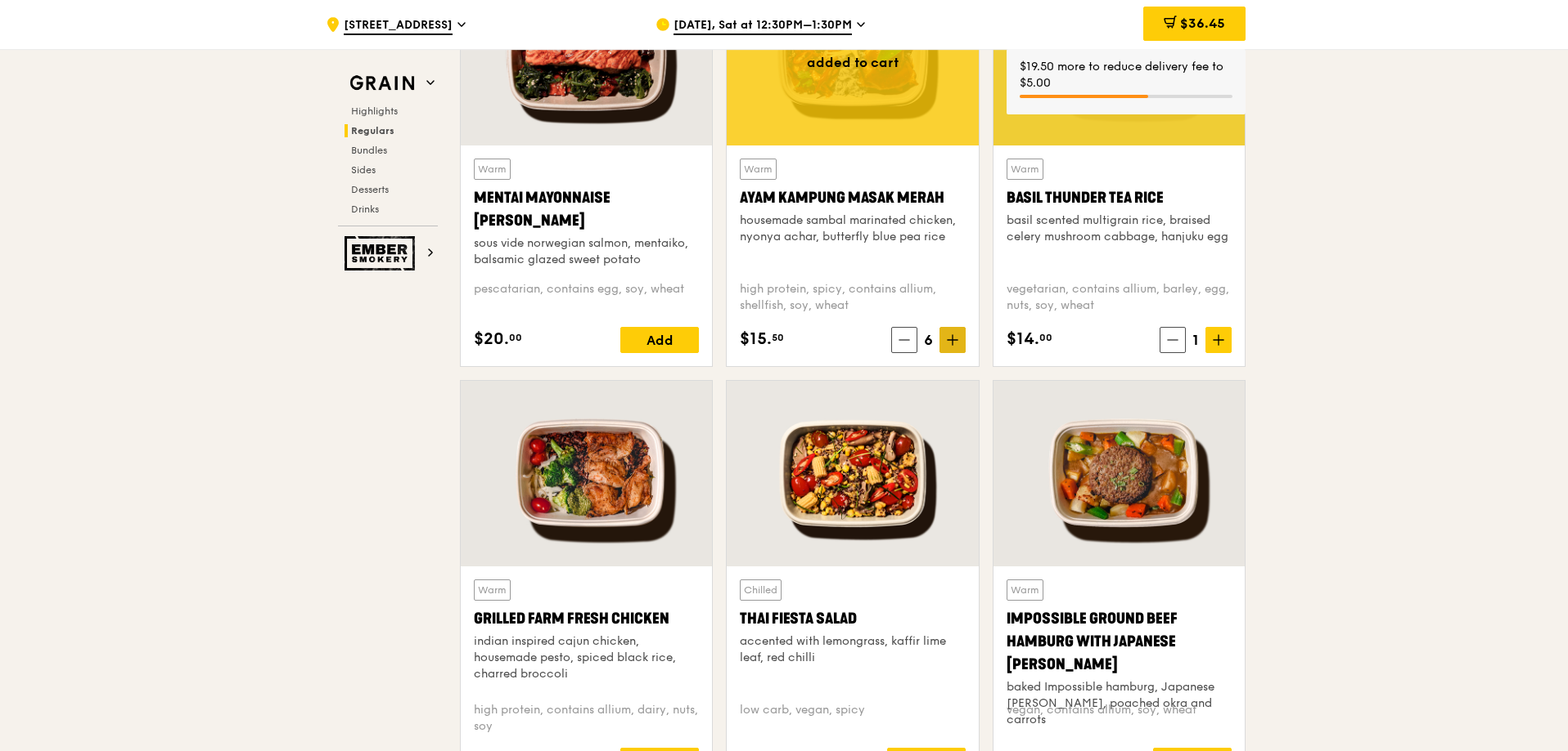
click at [954, 343] on icon at bounding box center [952, 340] width 11 height 11
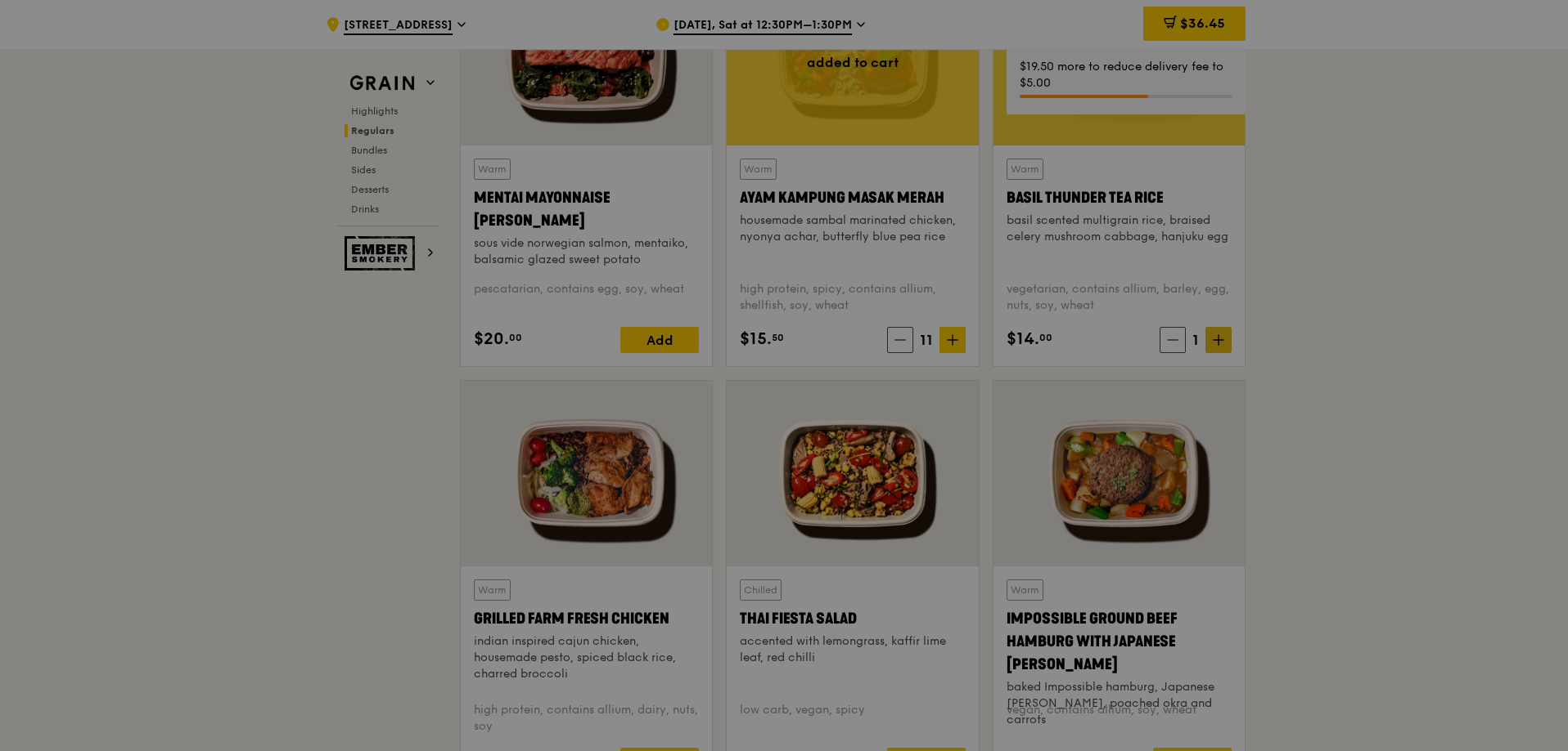
click at [1230, 343] on div at bounding box center [784, 375] width 1568 height 751
click at [1229, 343] on div at bounding box center [784, 375] width 1568 height 751
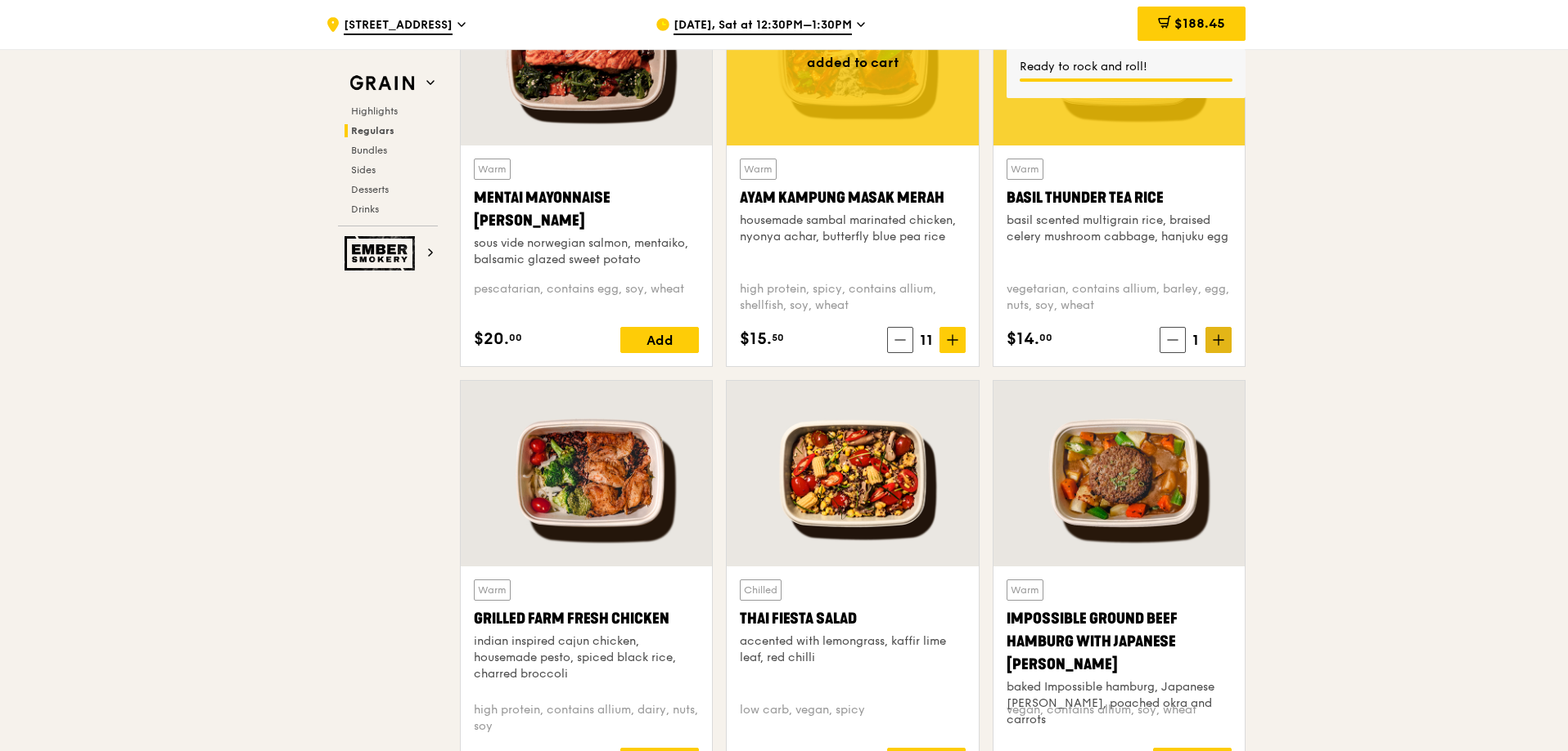
click at [1222, 343] on icon at bounding box center [1218, 340] width 11 height 11
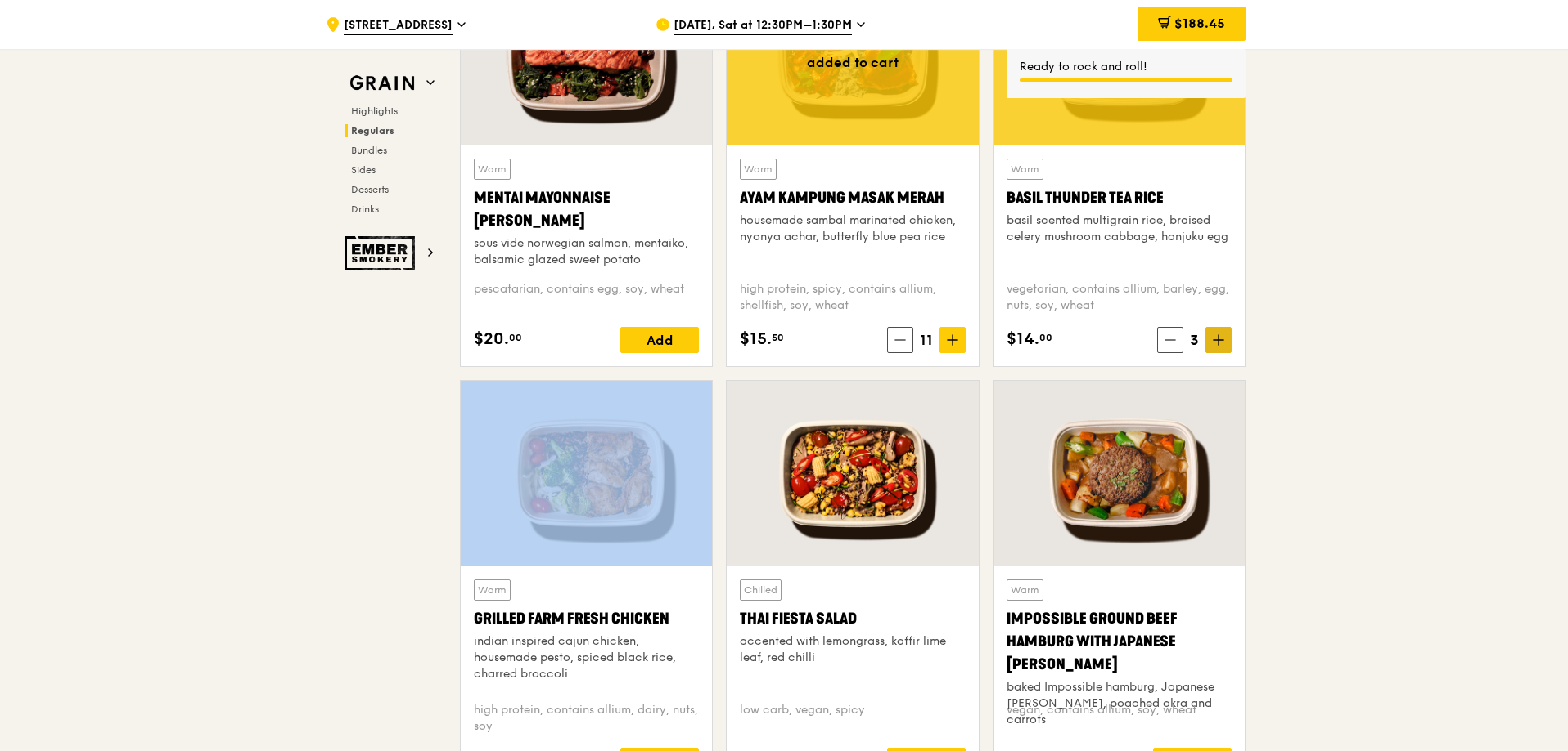
click at [1222, 343] on icon at bounding box center [1218, 340] width 11 height 11
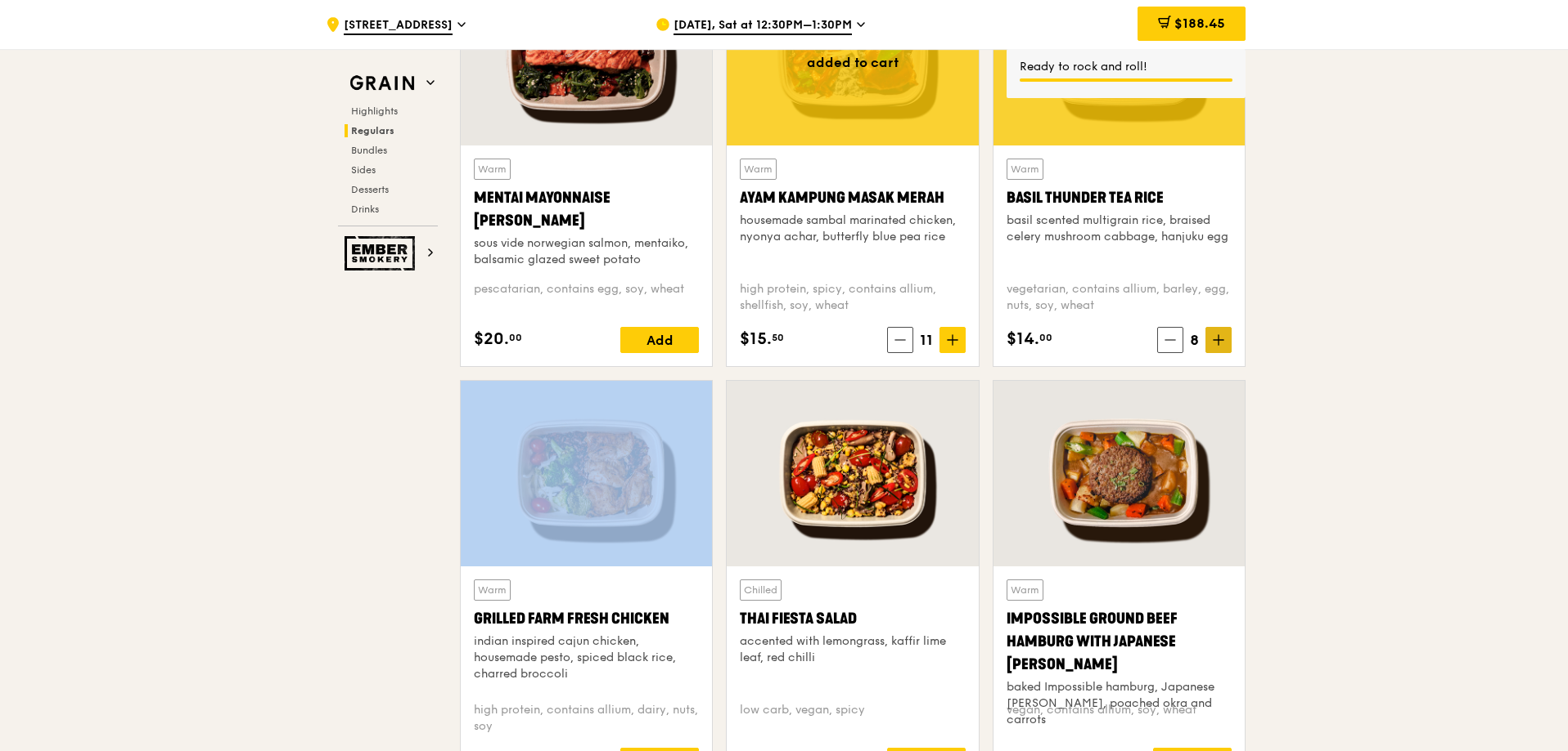
click at [1222, 343] on icon at bounding box center [1218, 340] width 11 height 11
click at [1166, 340] on icon at bounding box center [1165, 340] width 9 height 0
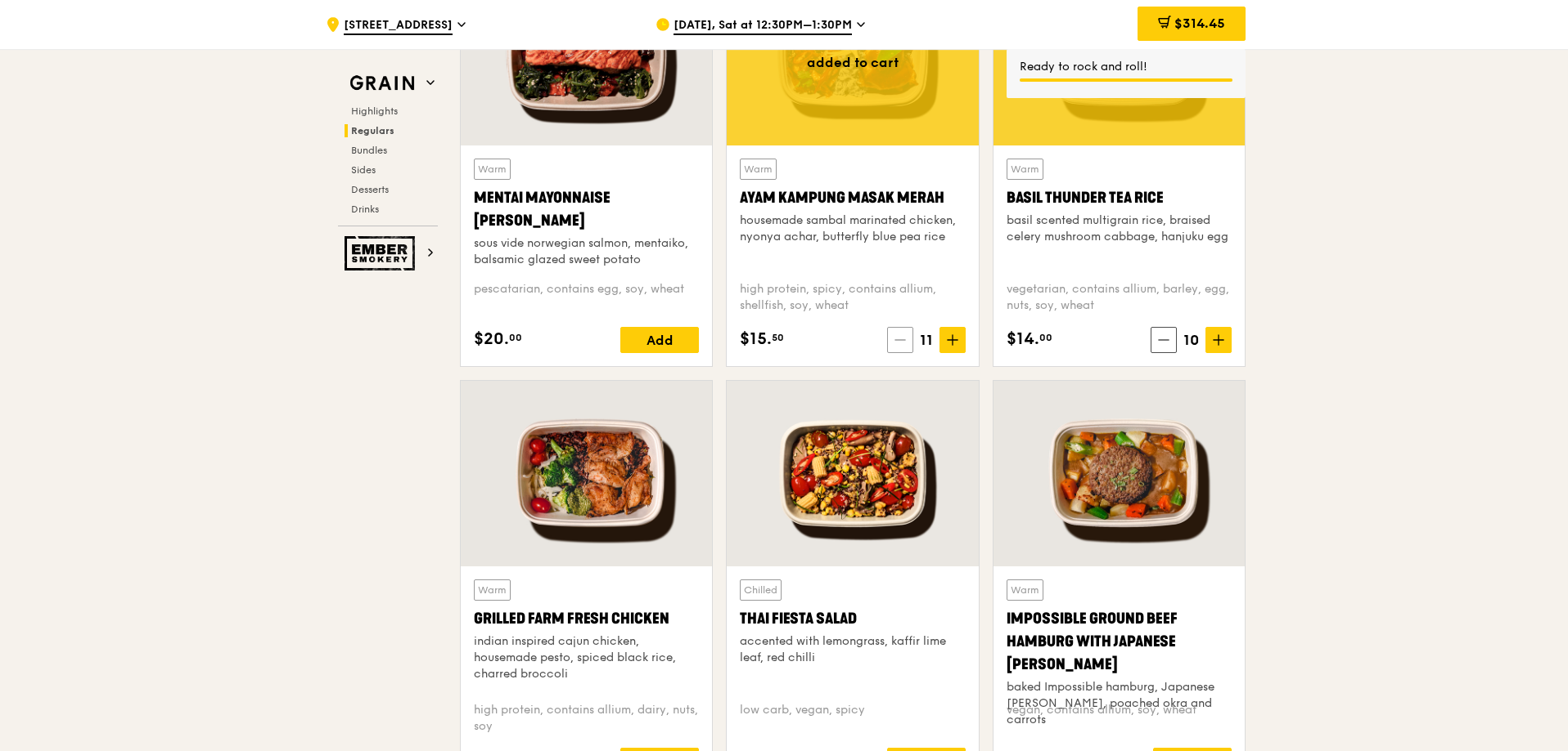
click at [900, 343] on icon at bounding box center [900, 340] width 11 height 11
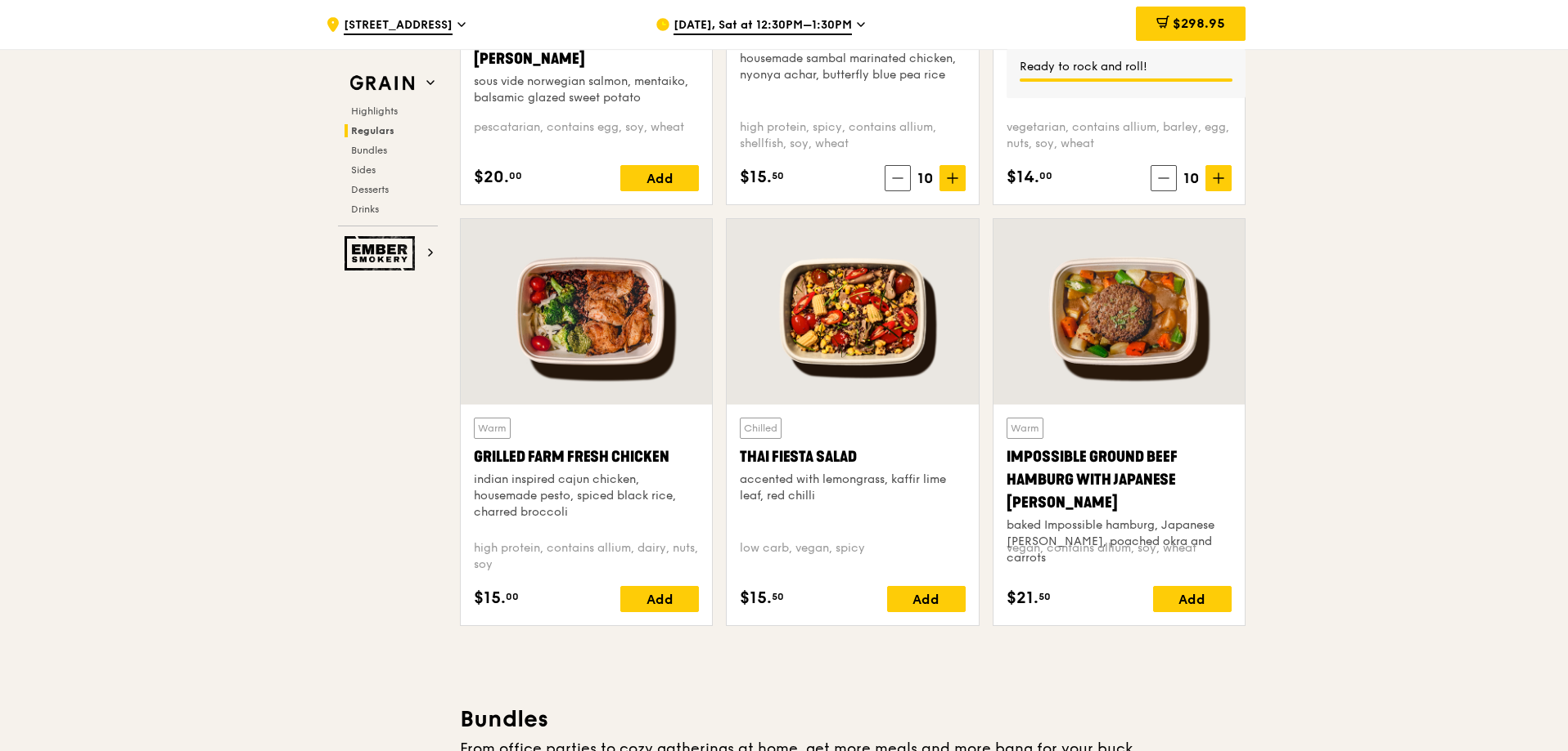
scroll to position [1717, 0]
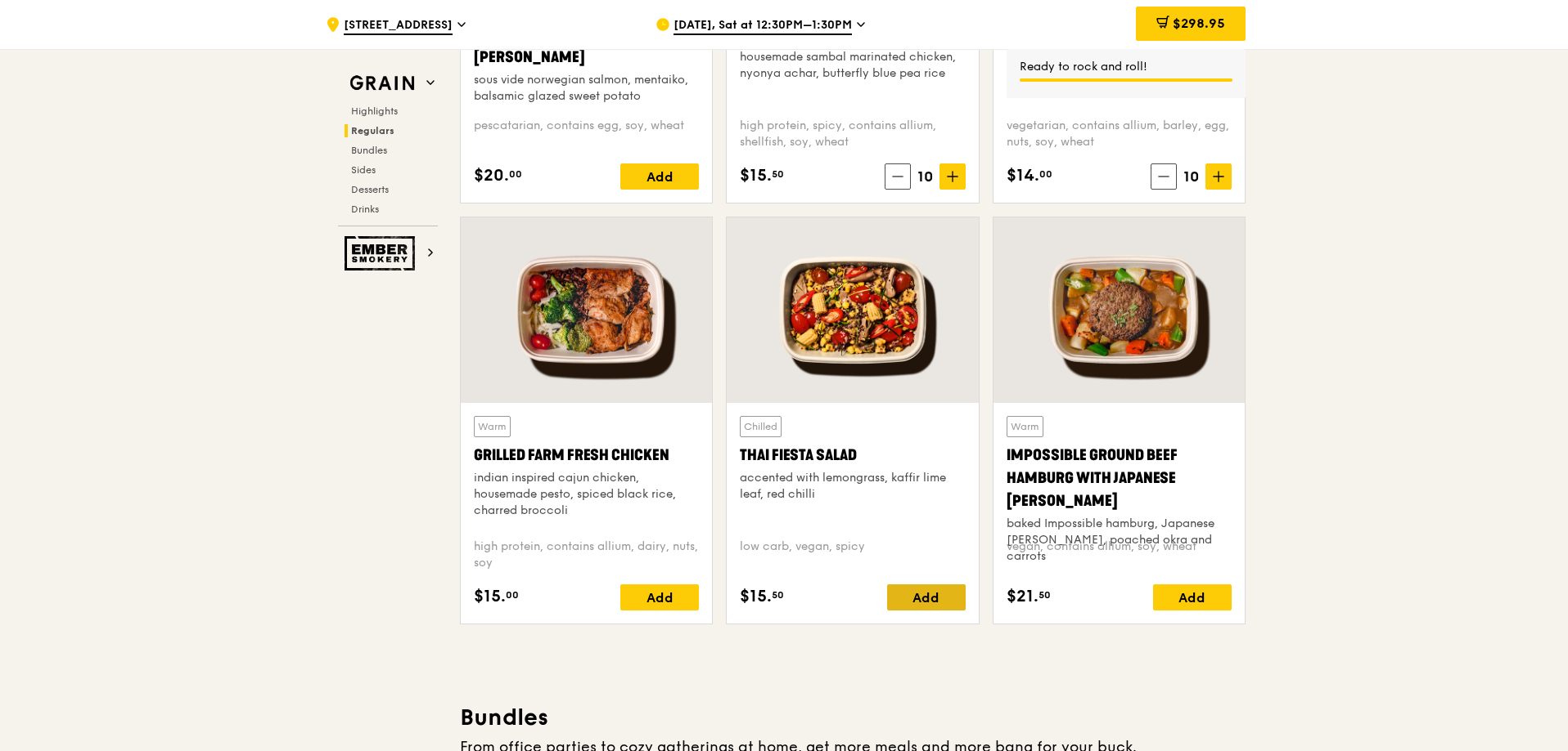
click at [940, 603] on div "Add" at bounding box center [926, 597] width 78 height 26
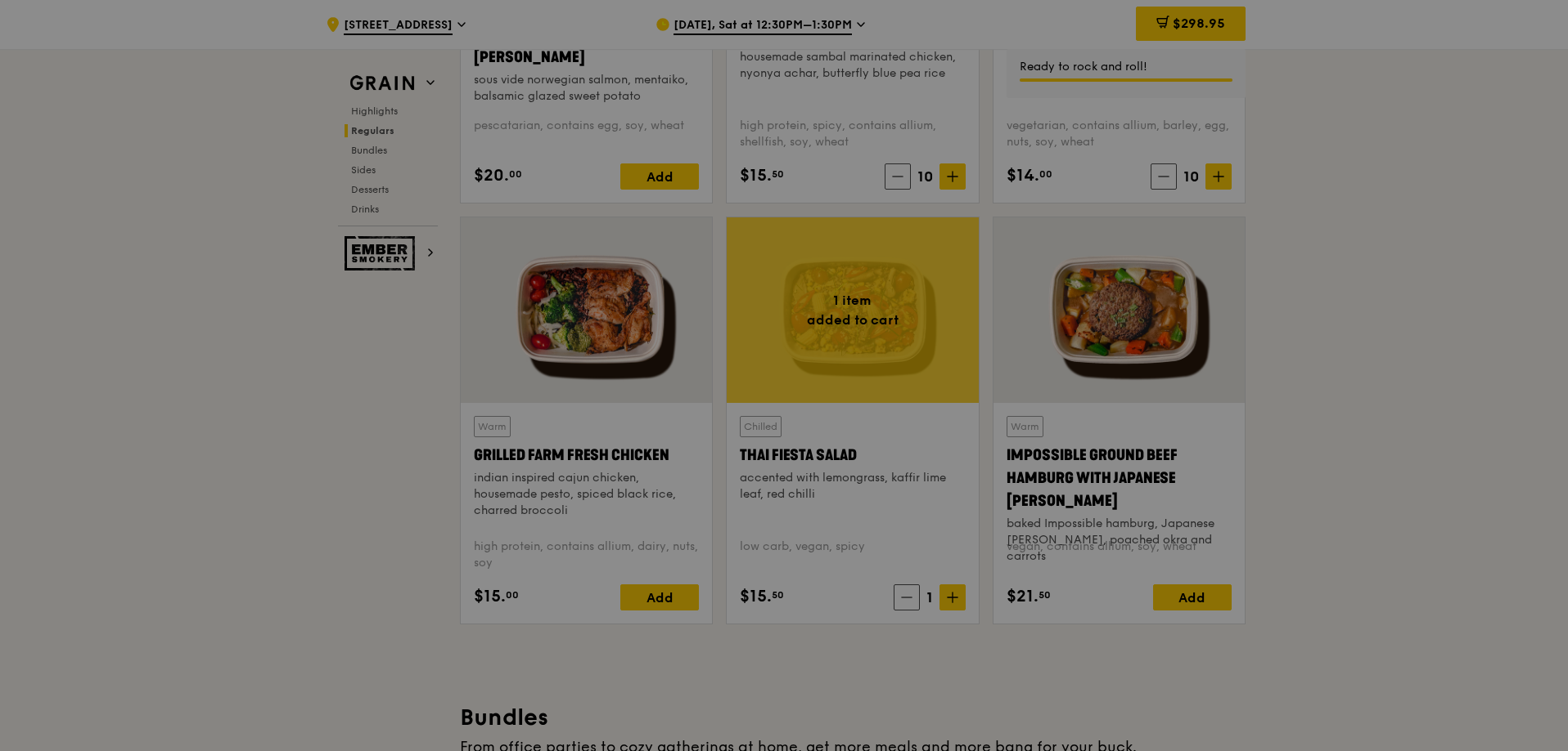
click at [947, 603] on div at bounding box center [784, 375] width 1568 height 751
click at [952, 603] on icon at bounding box center [952, 597] width 0 height 9
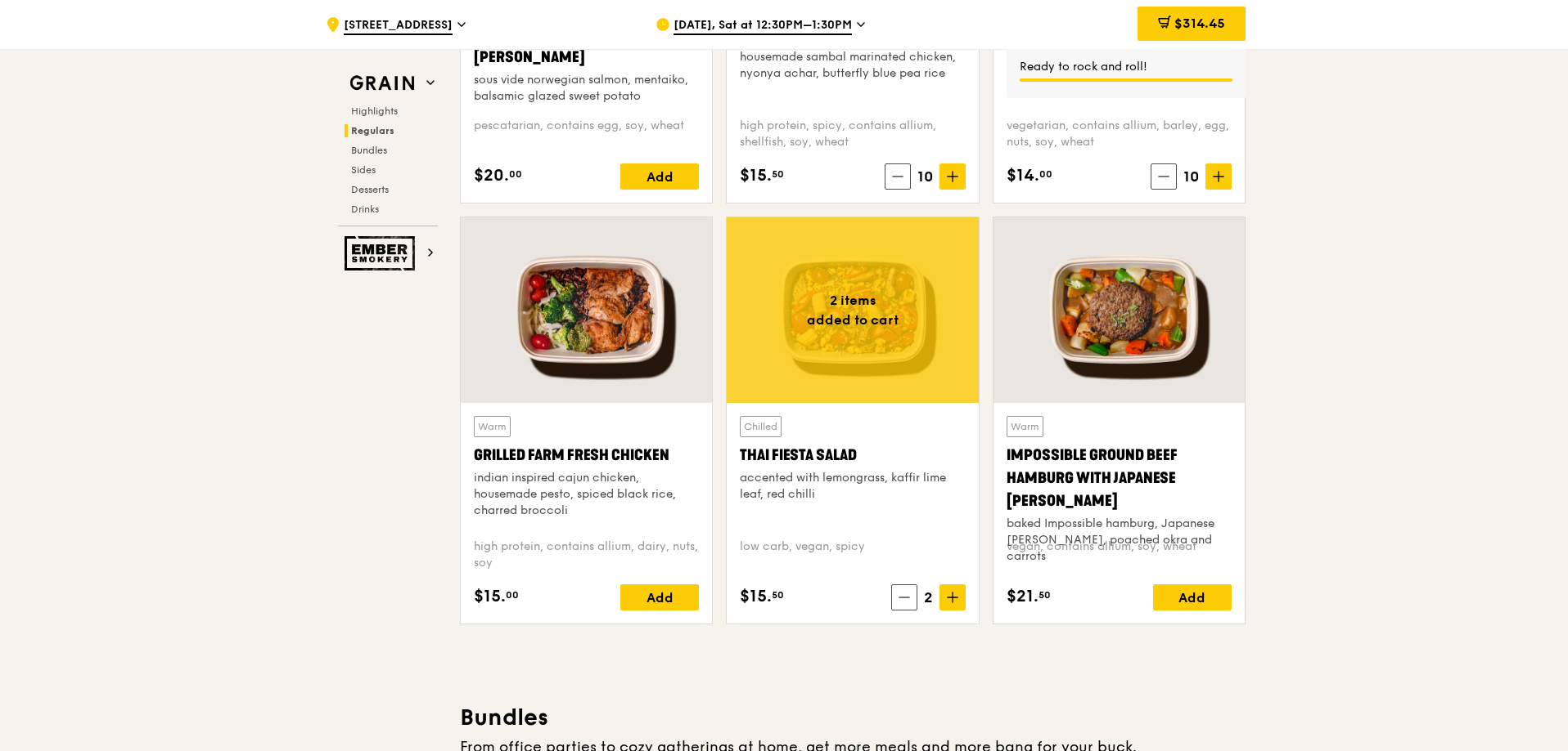
click at [952, 603] on icon at bounding box center [952, 597] width 0 height 9
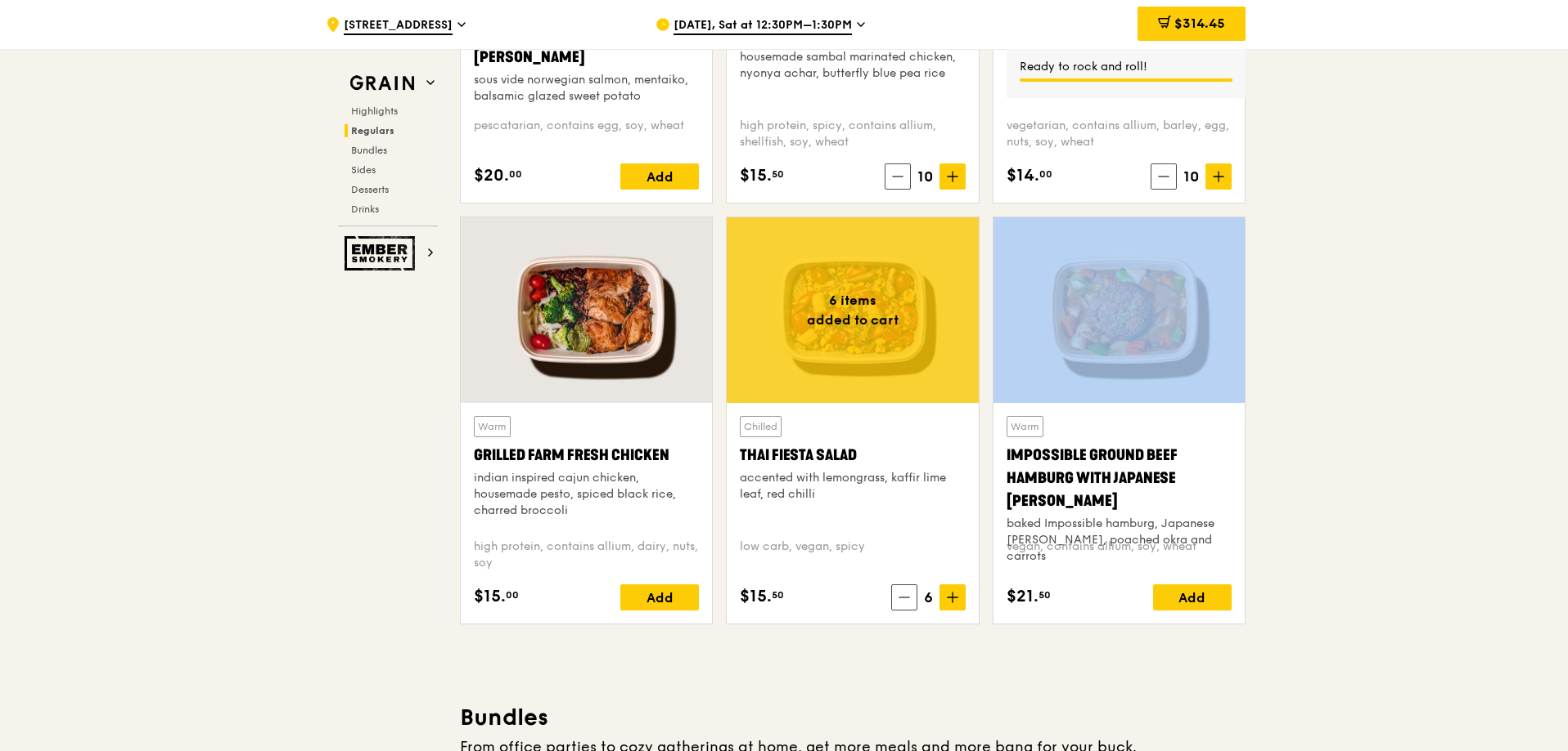
click at [952, 603] on icon at bounding box center [952, 597] width 0 height 9
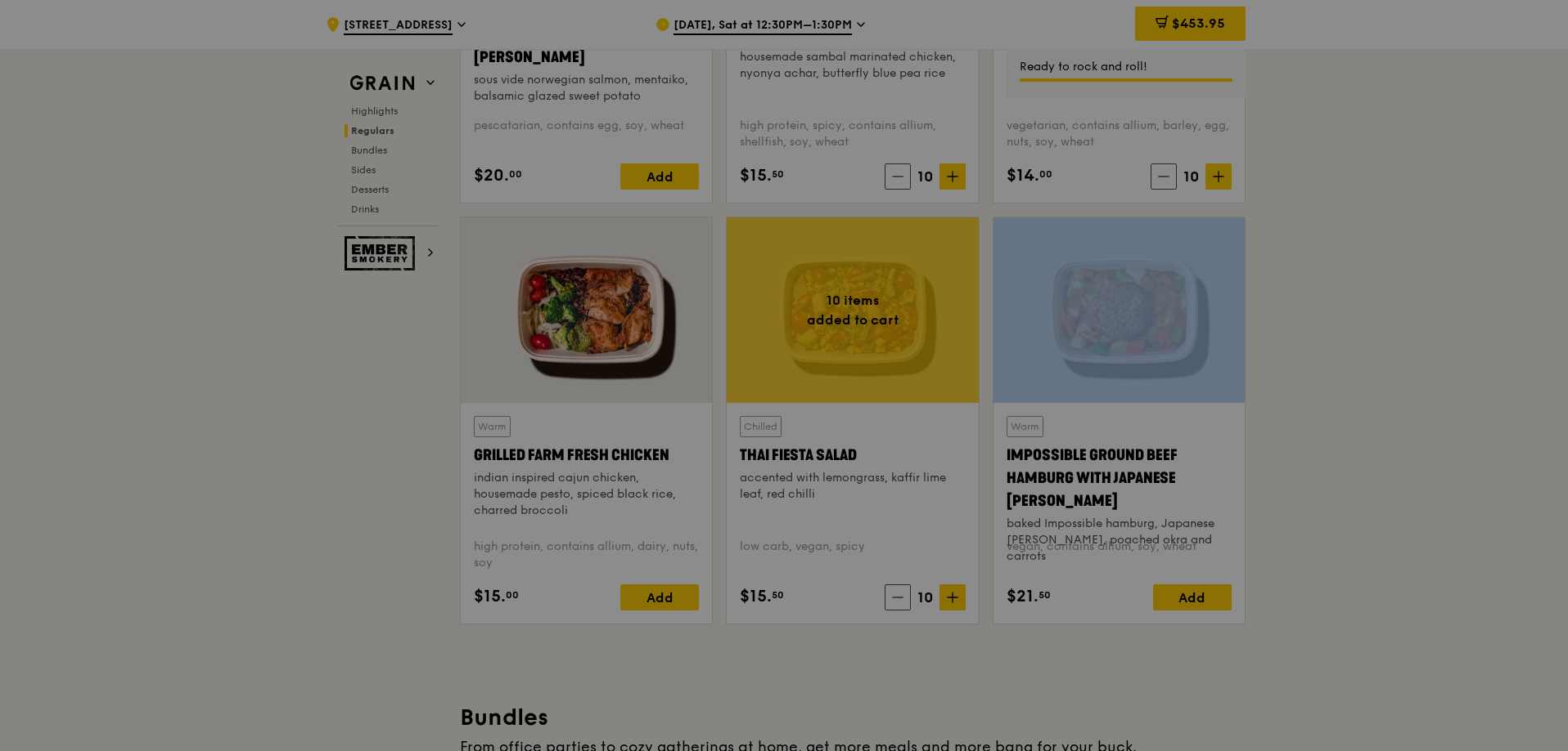
click at [1359, 230] on div at bounding box center [784, 375] width 1568 height 751
type input "10"
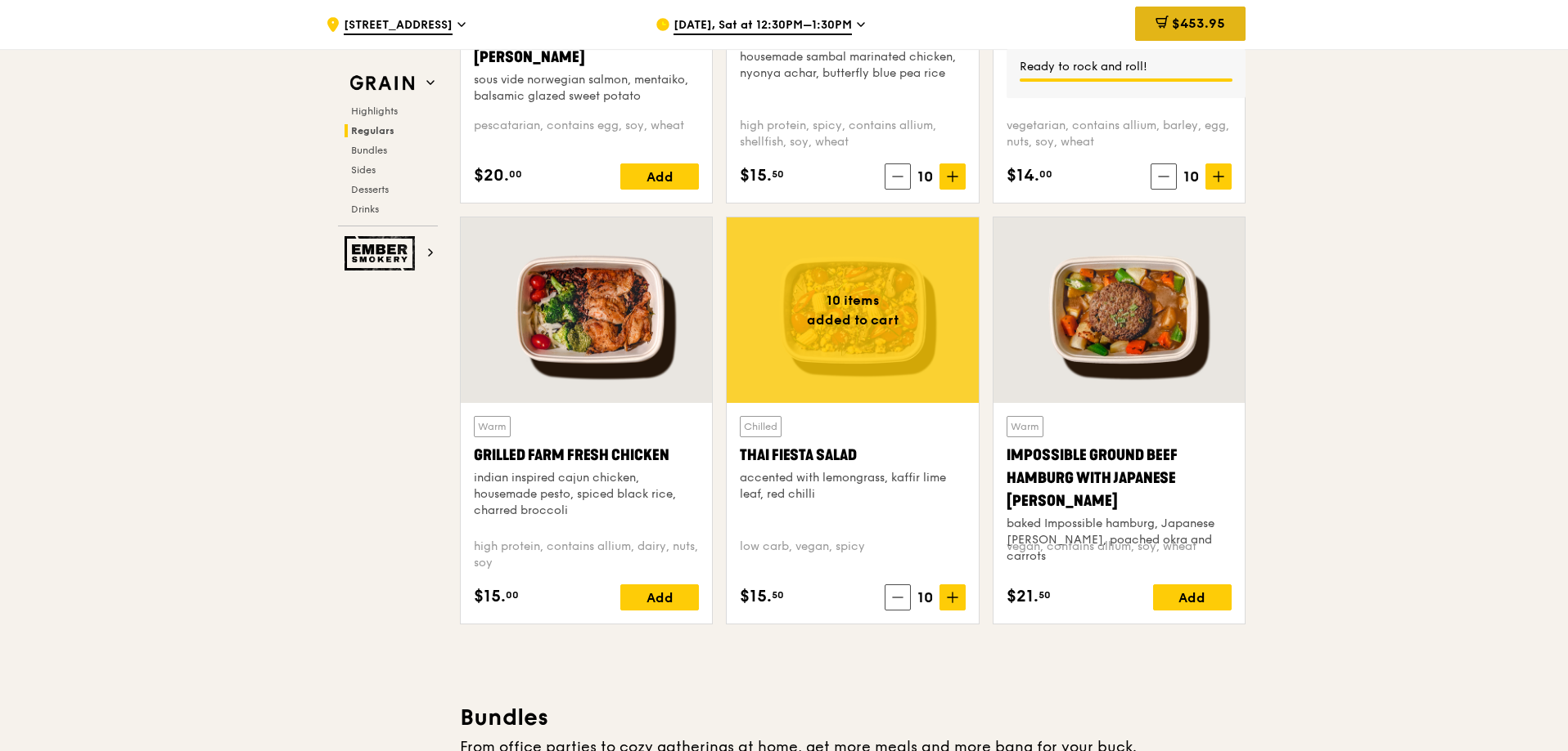
click at [1199, 24] on span "$453.95" at bounding box center [1198, 23] width 53 height 15
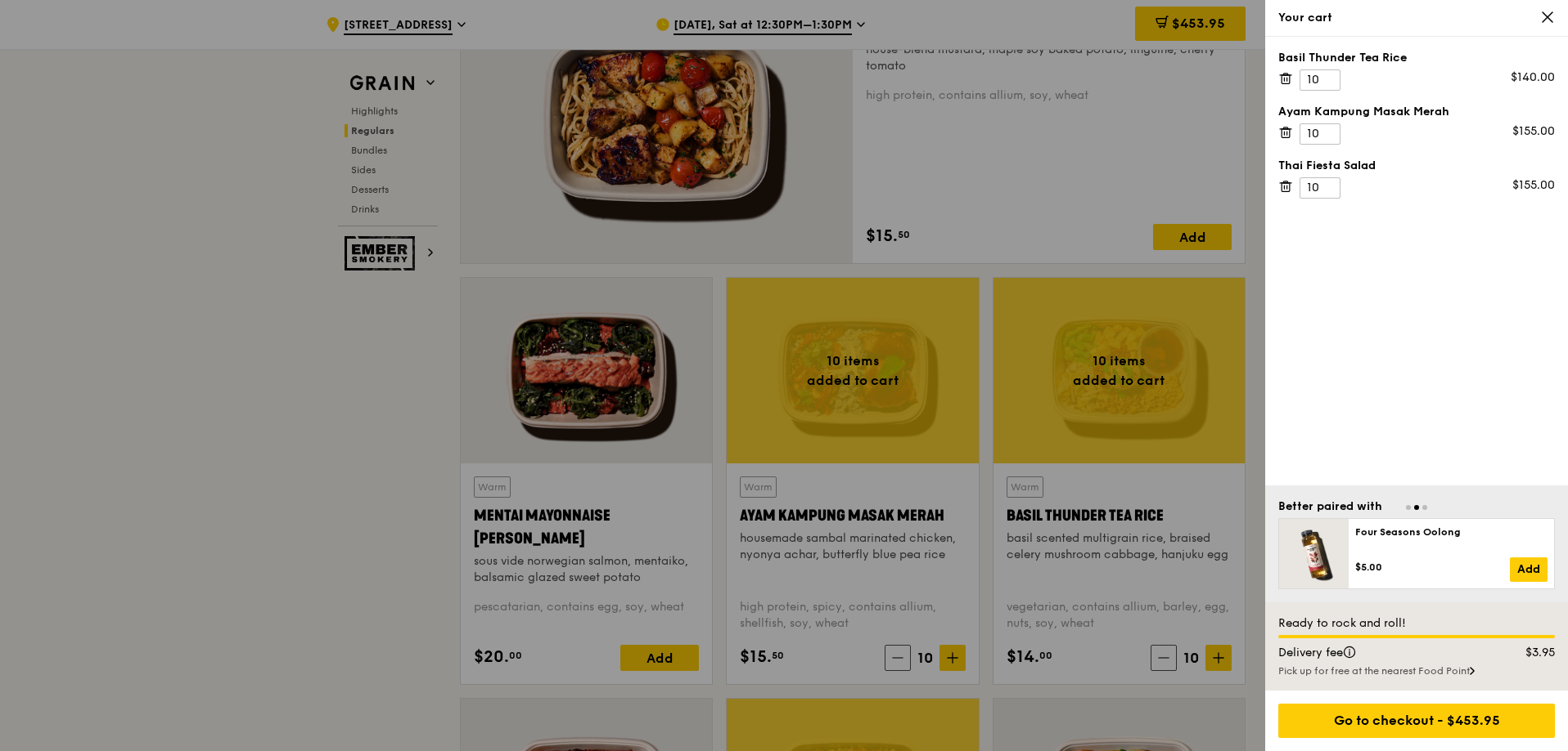
scroll to position [1227, 0]
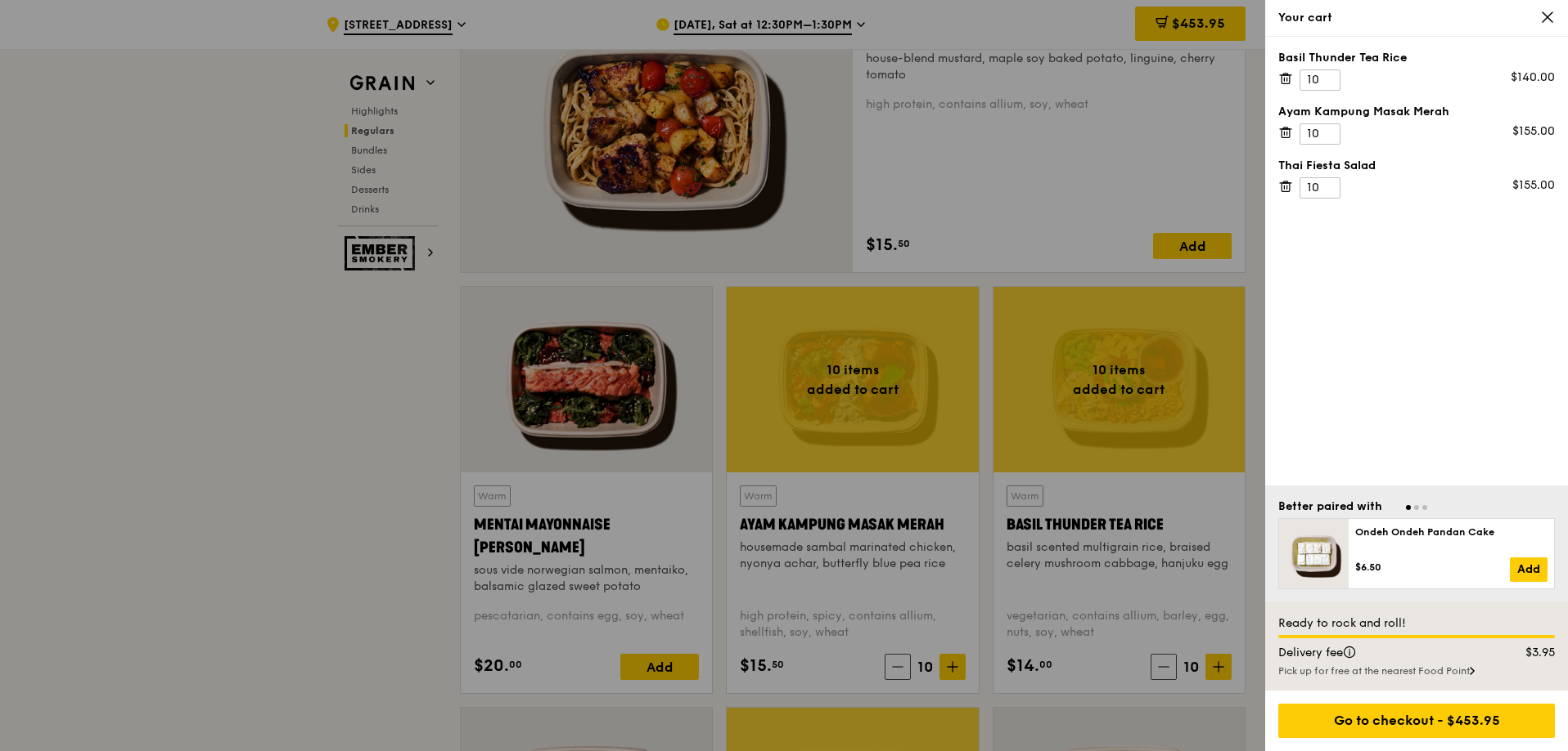
click at [149, 541] on div at bounding box center [784, 375] width 1568 height 751
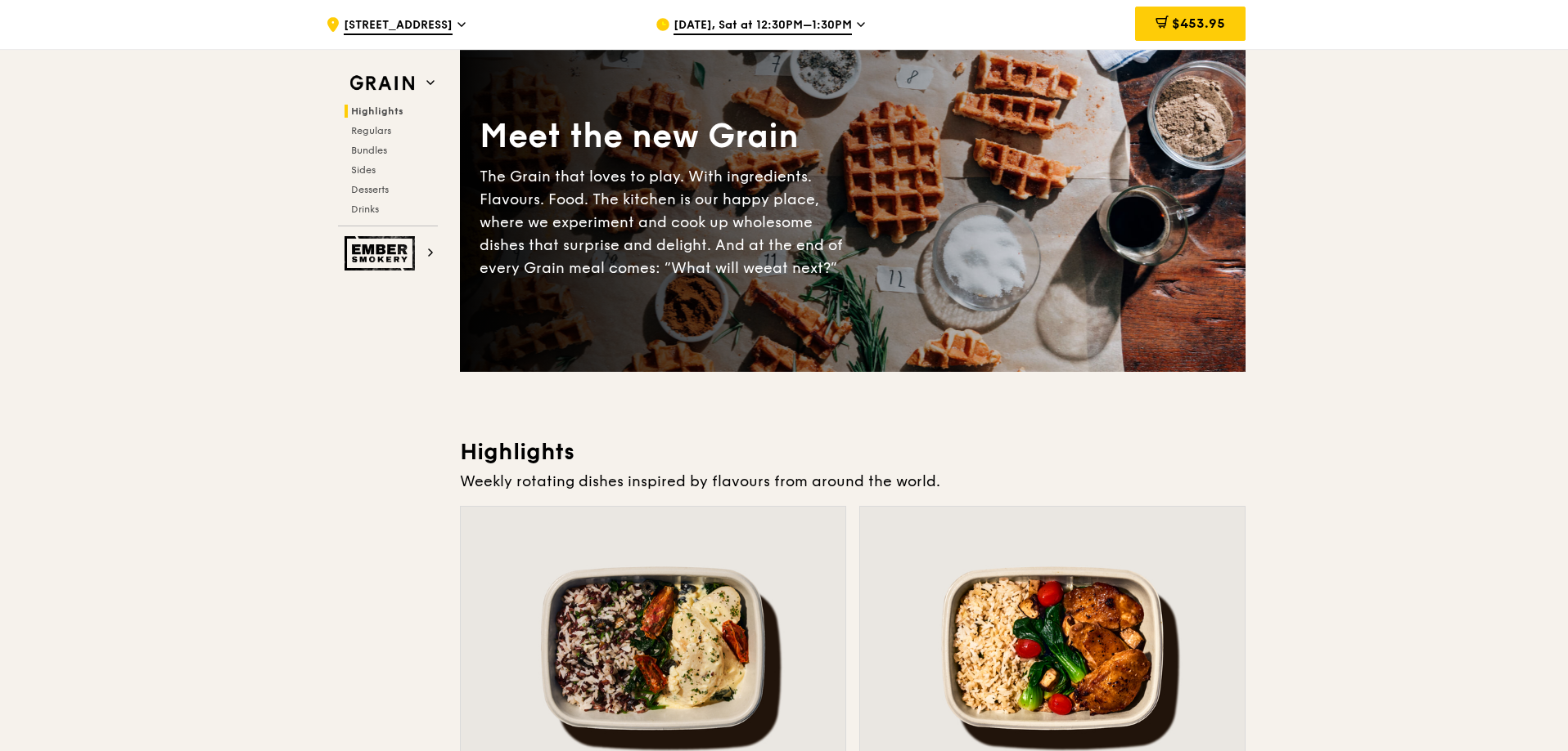
scroll to position [0, 0]
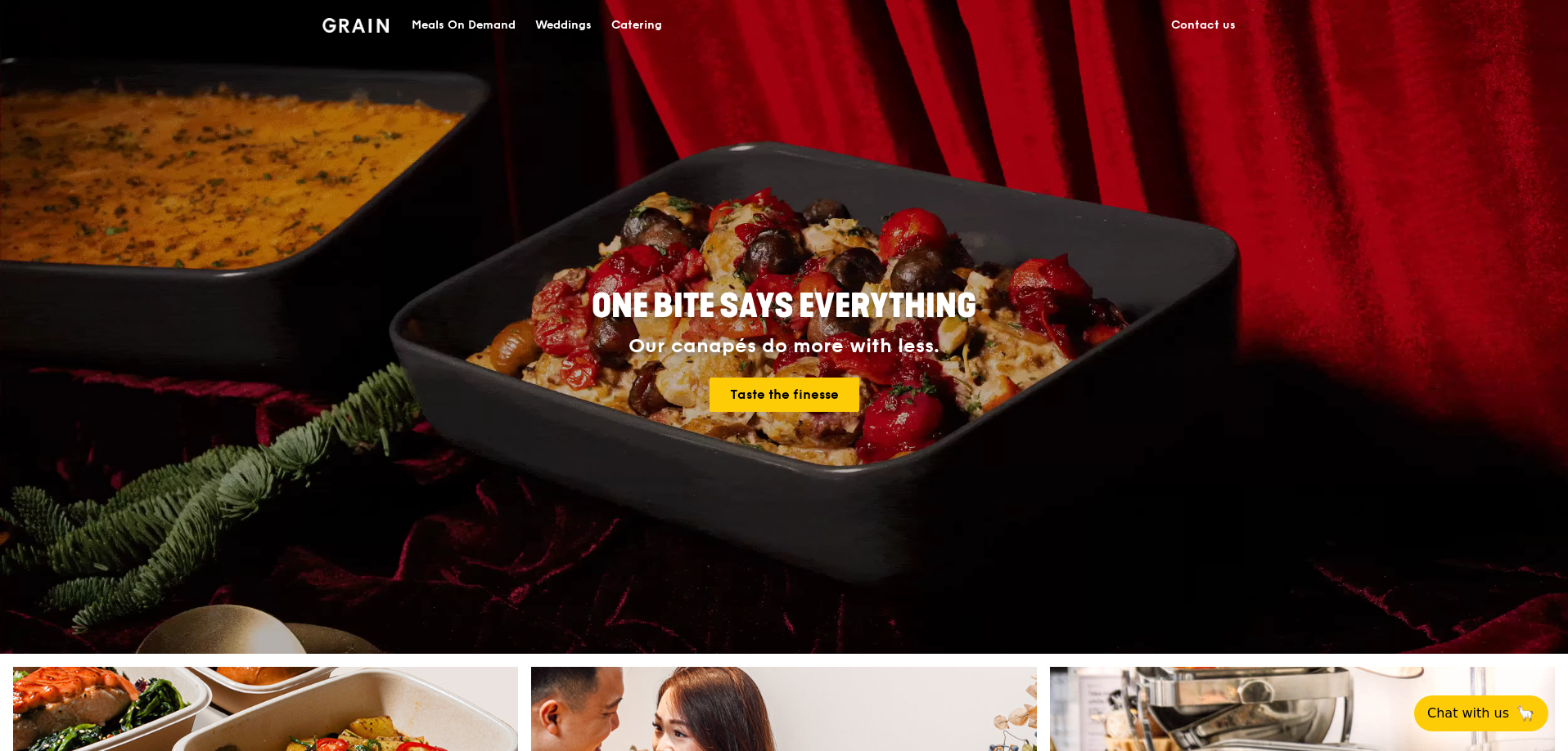
drag, startPoint x: 488, startPoint y: 19, endPoint x: 479, endPoint y: 32, distance: 15.8
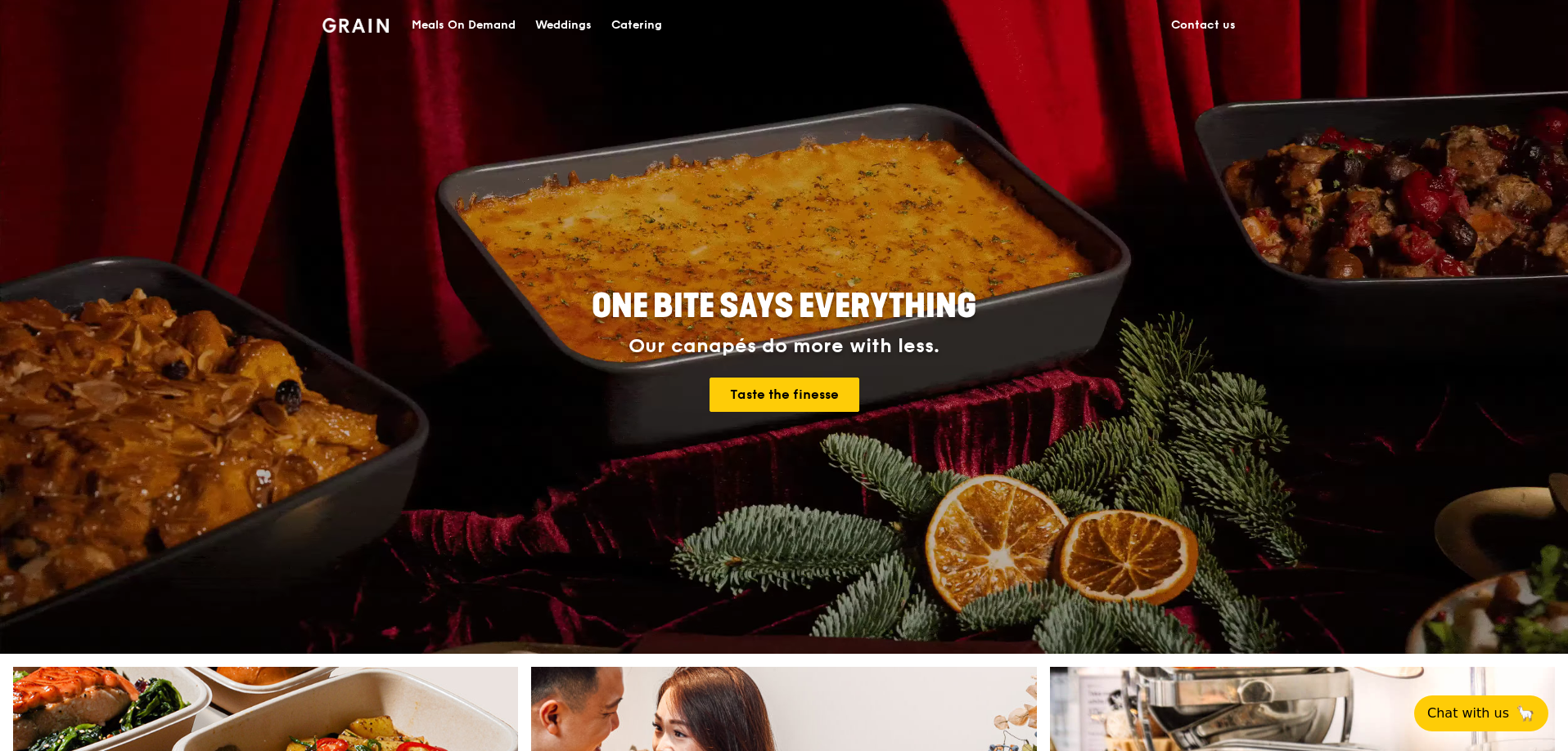
click at [479, 32] on div "Meals On Demand" at bounding box center [463, 25] width 104 height 49
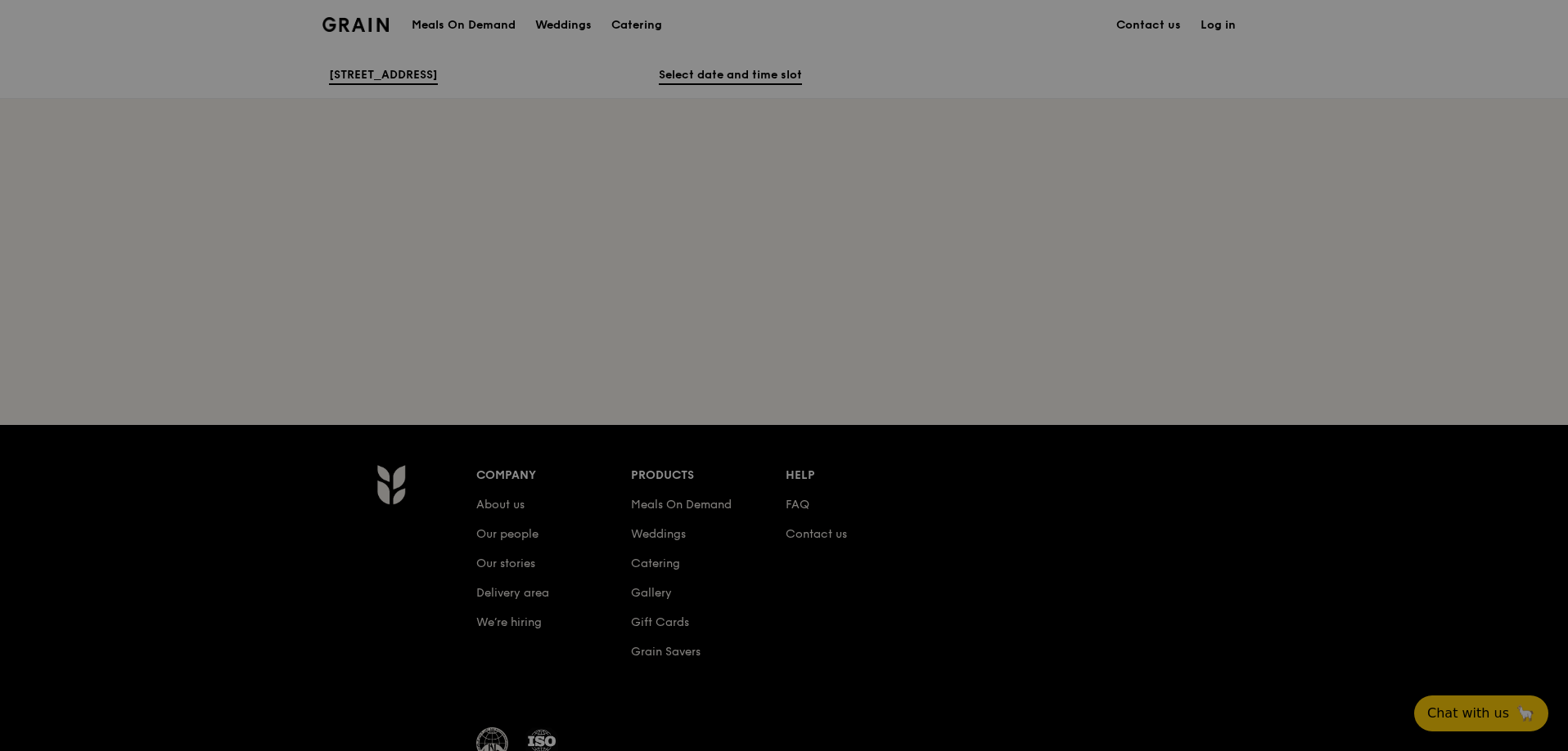
click at [486, 28] on h1 "Meals On Demand" at bounding box center [463, 24] width 104 height 16
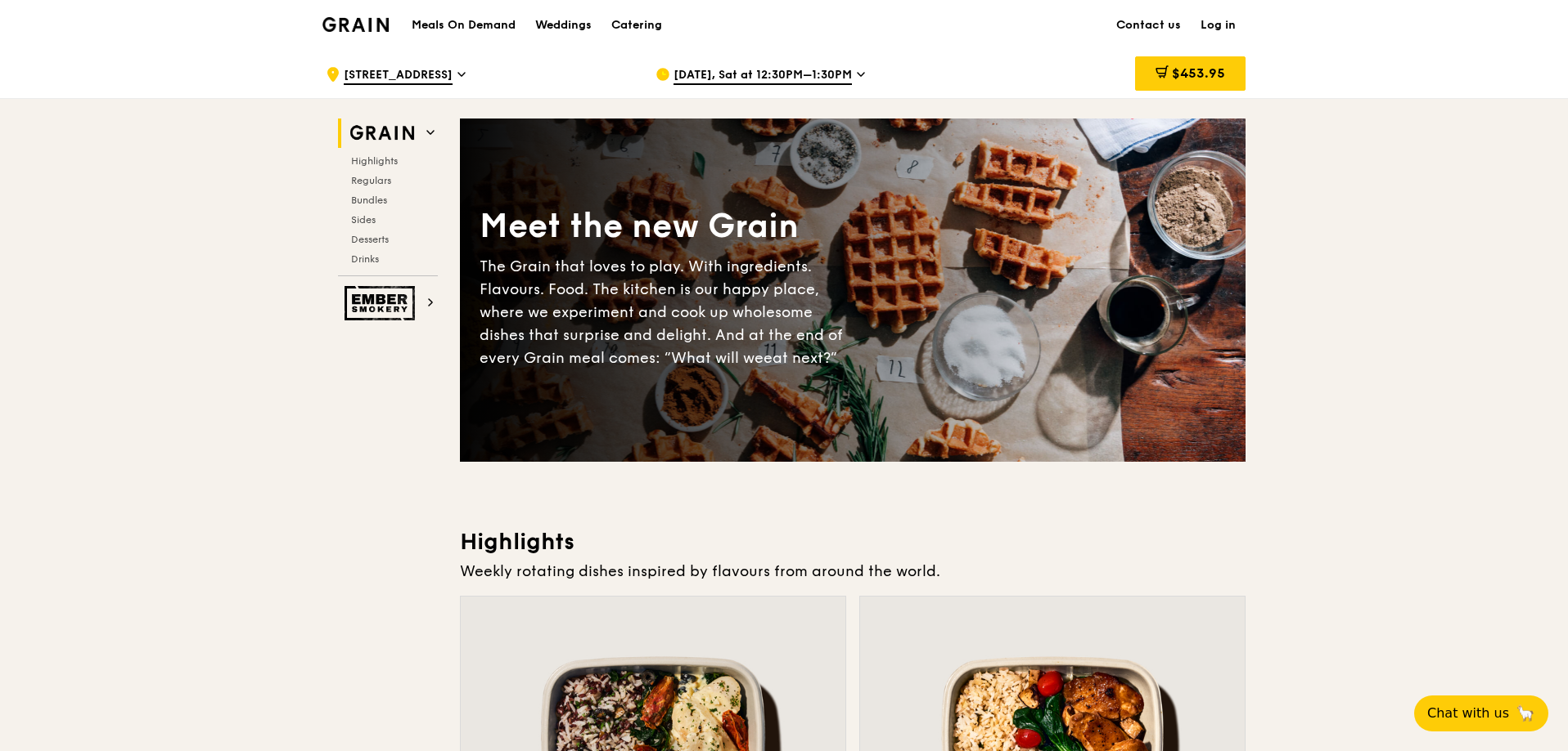
click at [391, 158] on span "Highlights" at bounding box center [377, 161] width 53 height 11
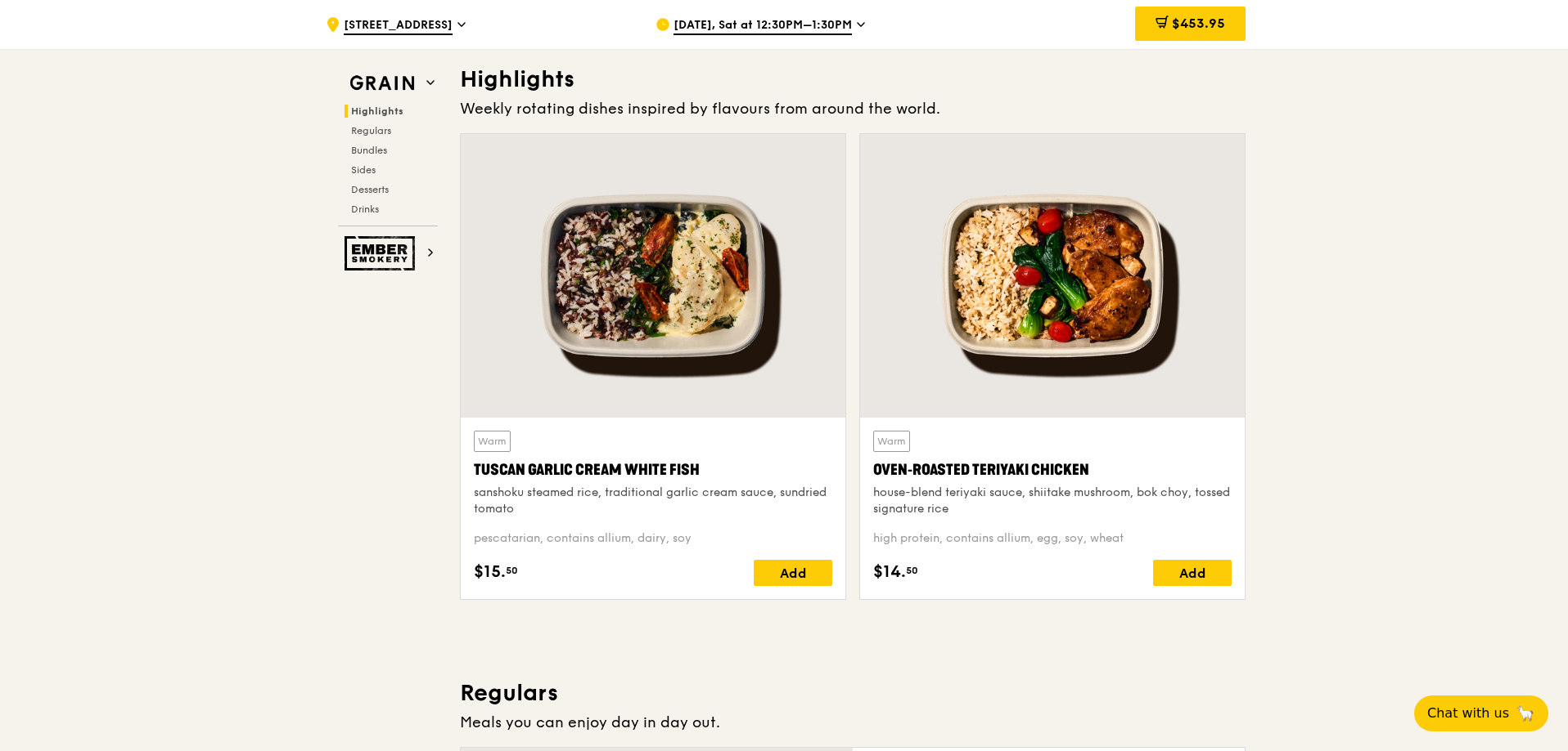
scroll to position [708, 0]
